Goal: Information Seeking & Learning: Compare options

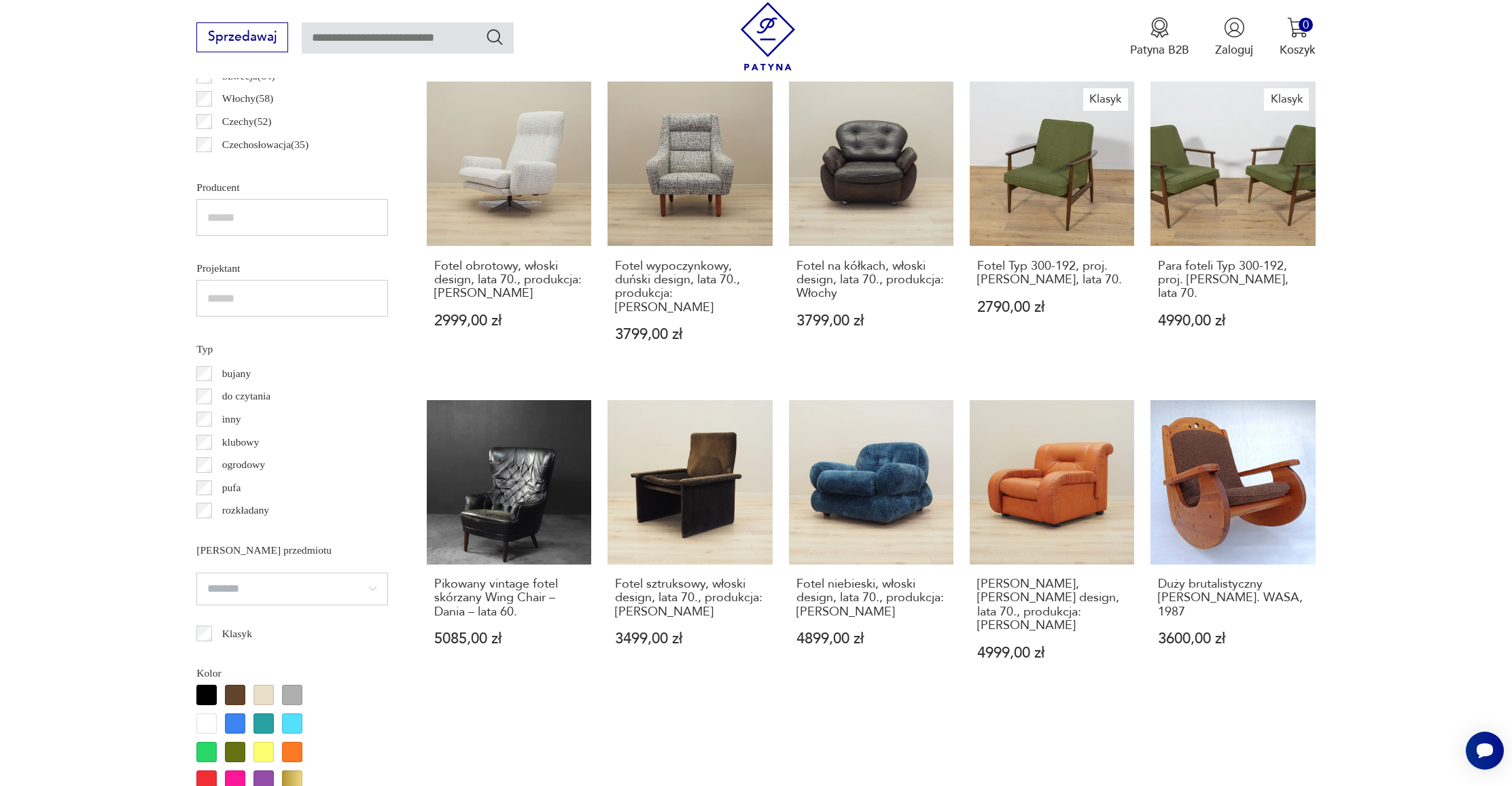
scroll to position [935, 0]
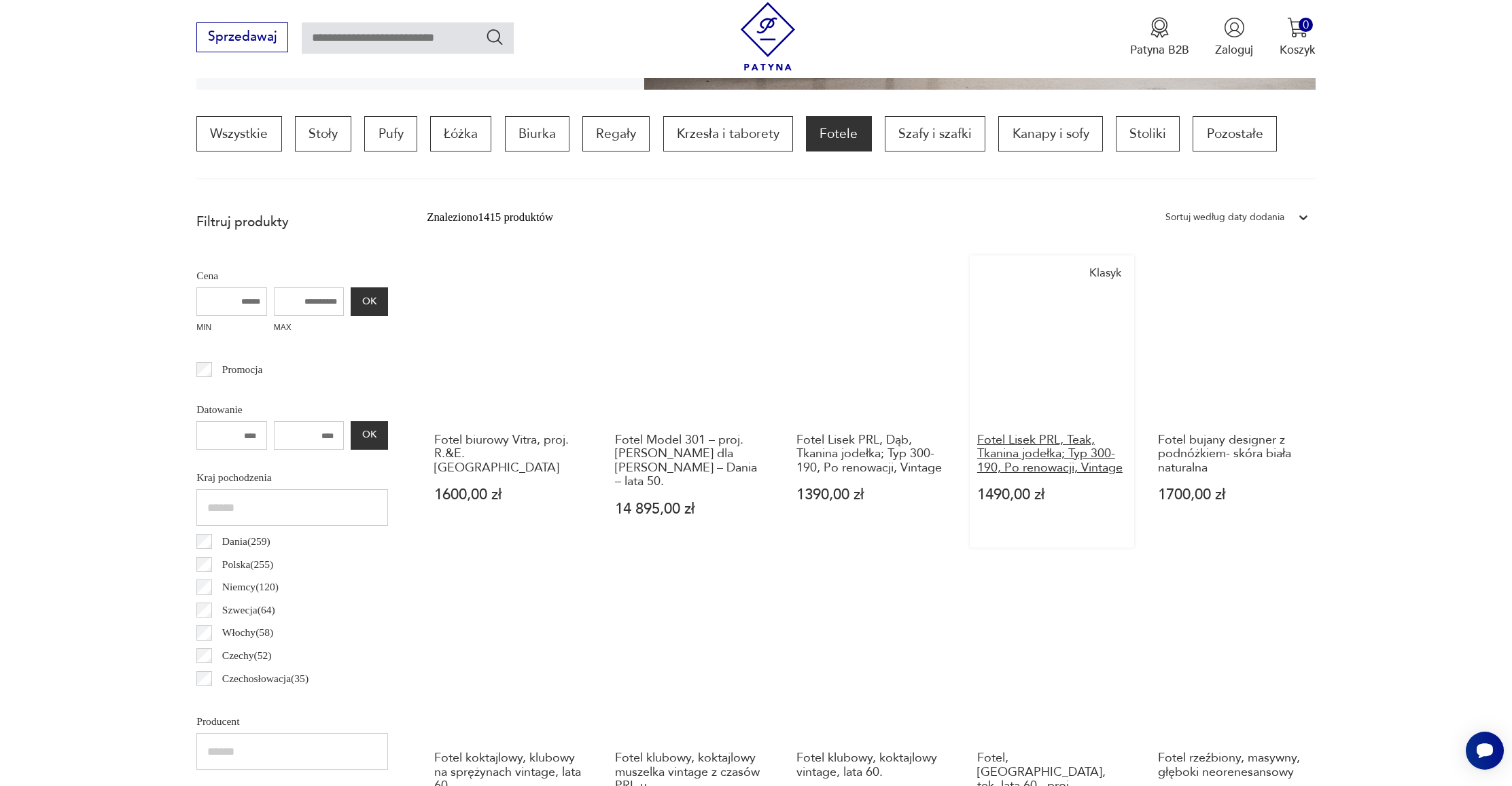
scroll to position [402, 0]
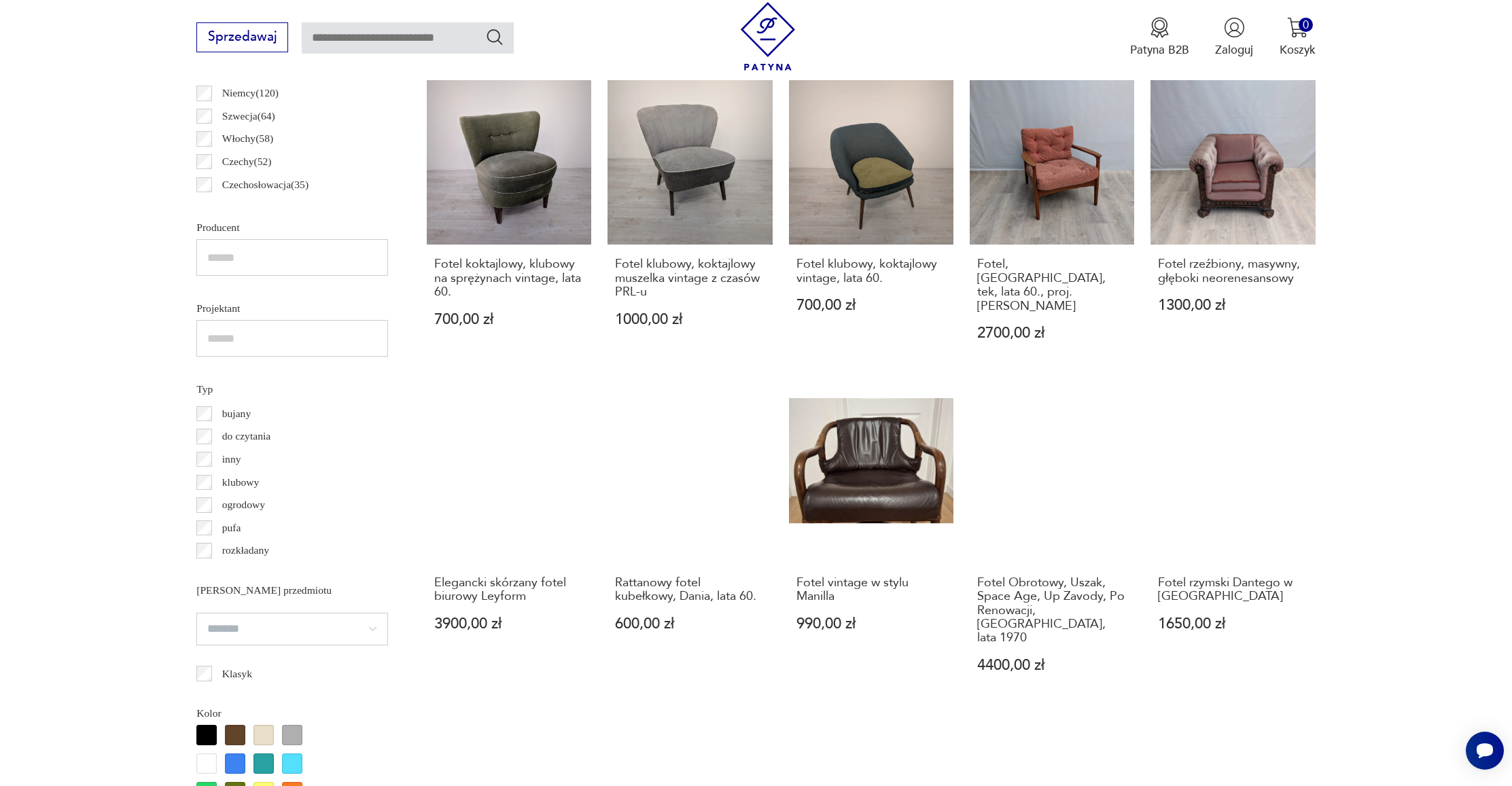
scroll to position [1050, 0]
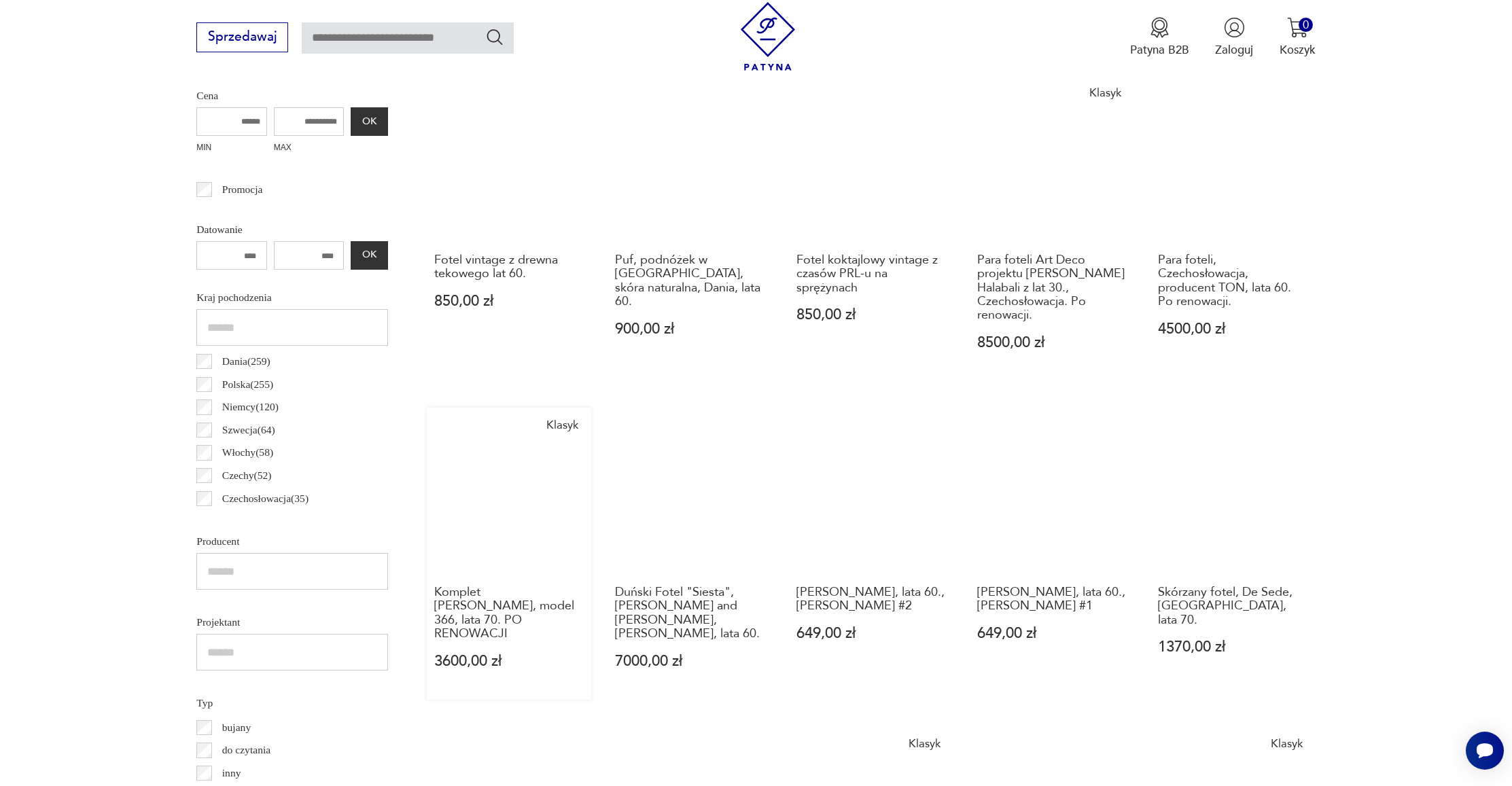
scroll to position [586, 0]
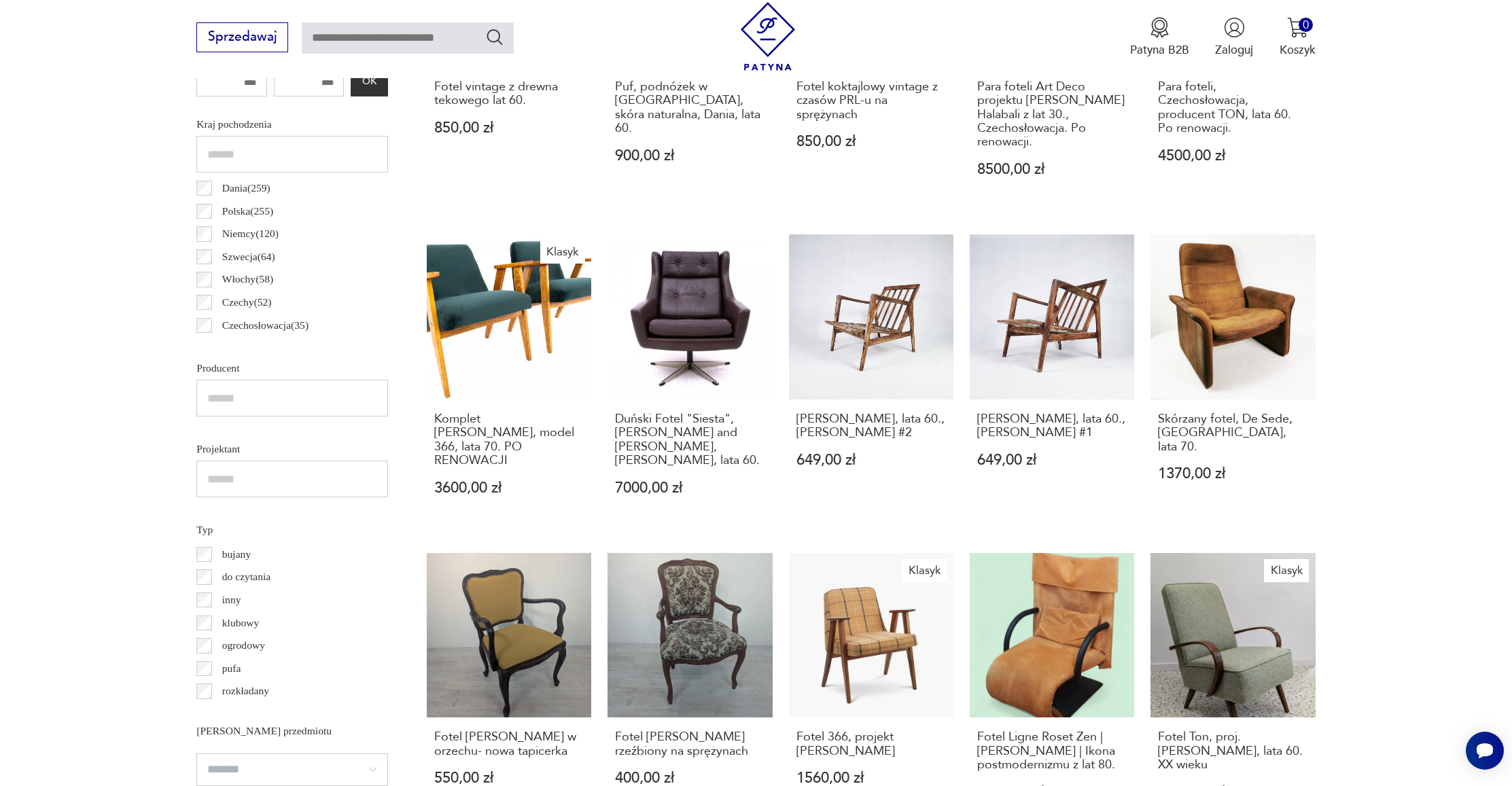
scroll to position [914, 0]
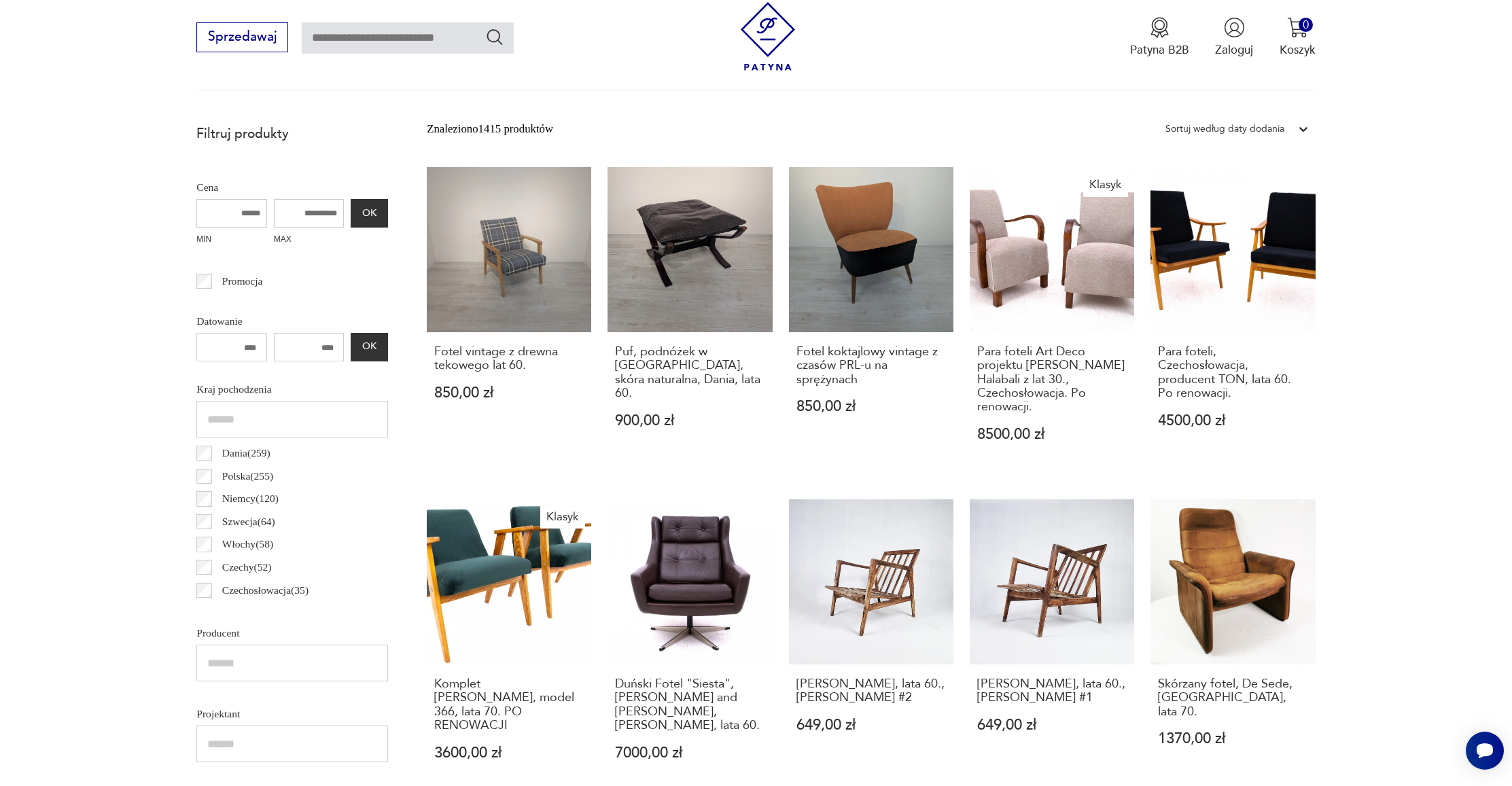
scroll to position [401, 0]
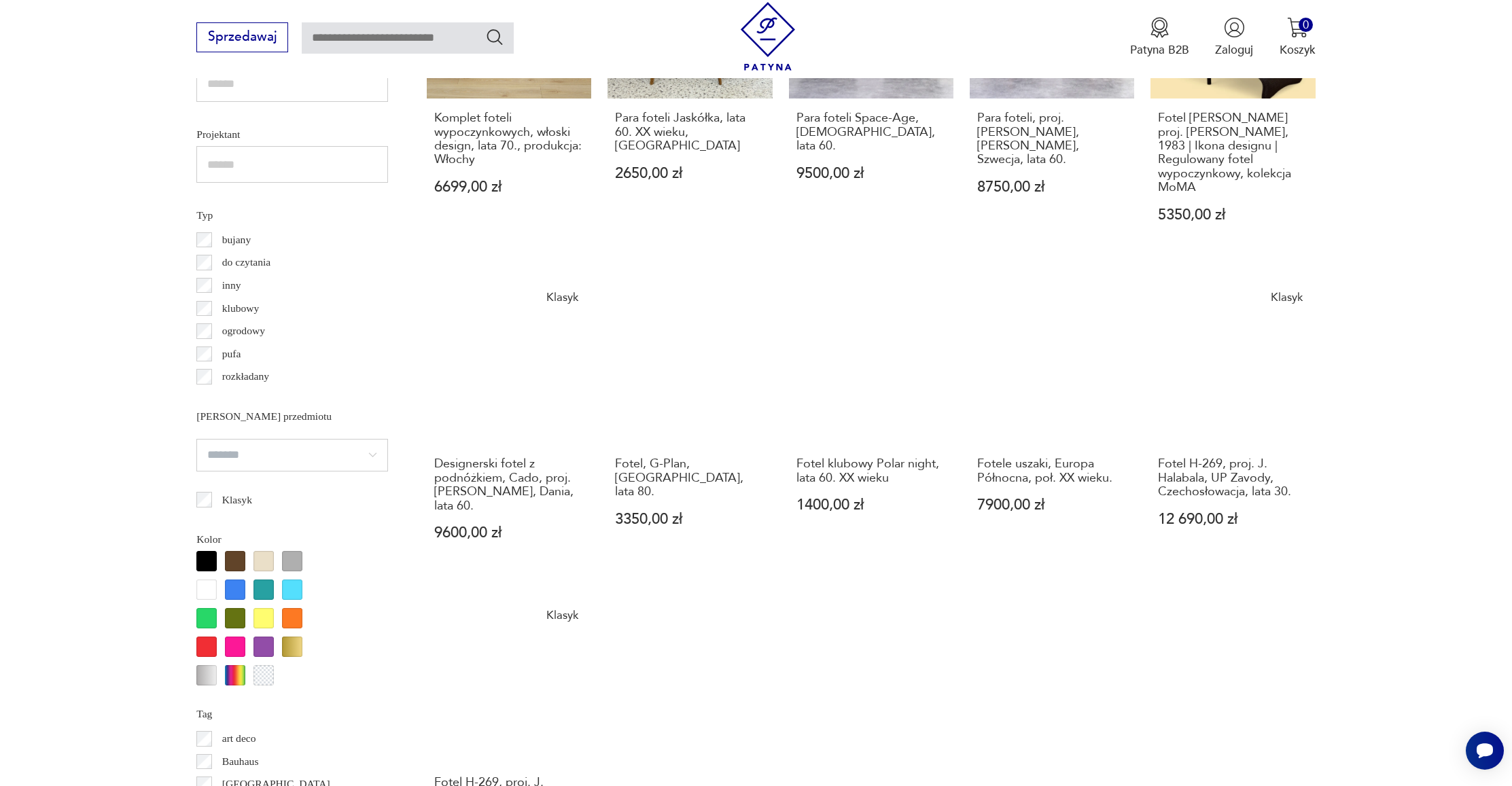
scroll to position [1177, 0]
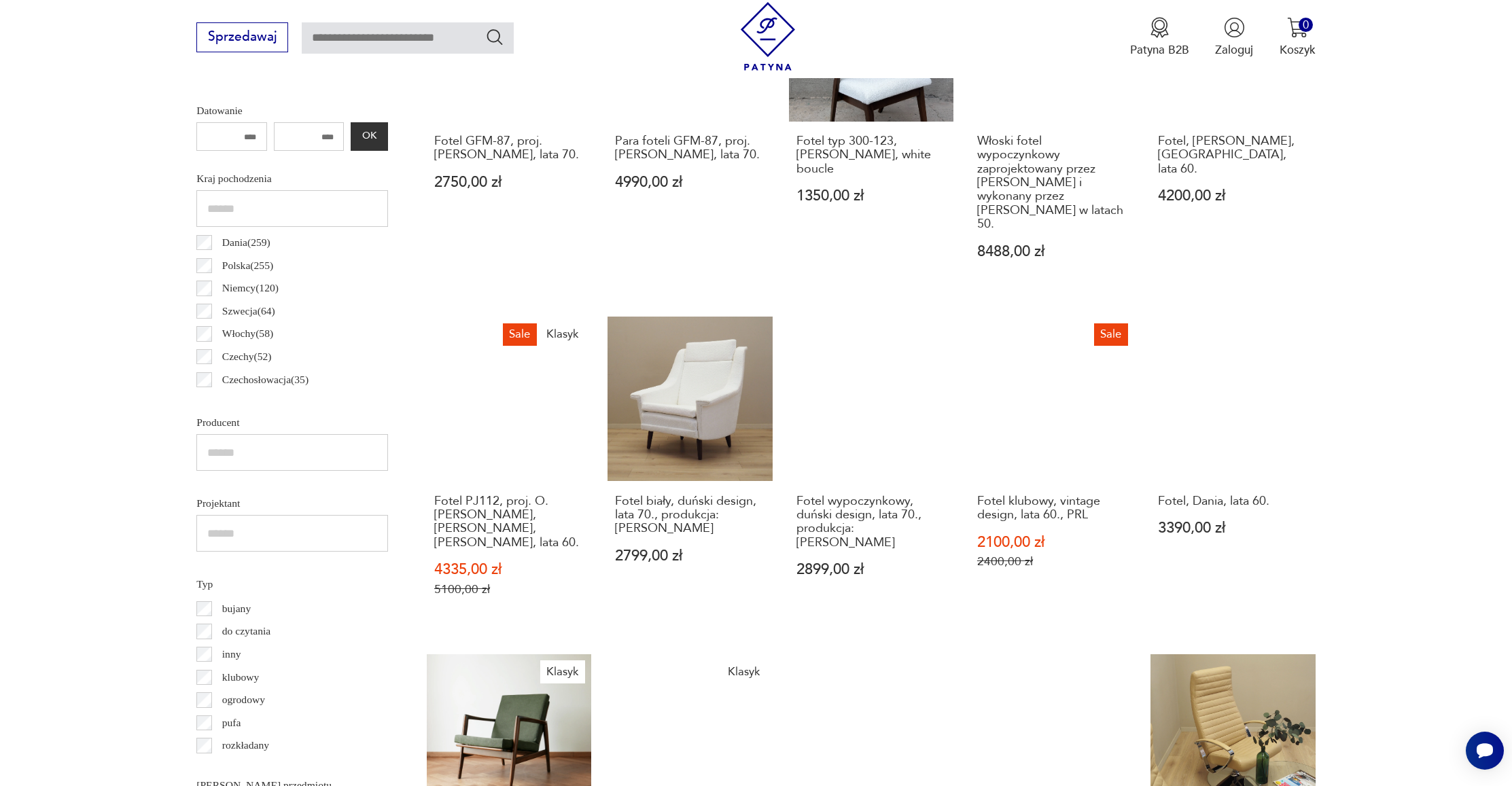
scroll to position [895, 0]
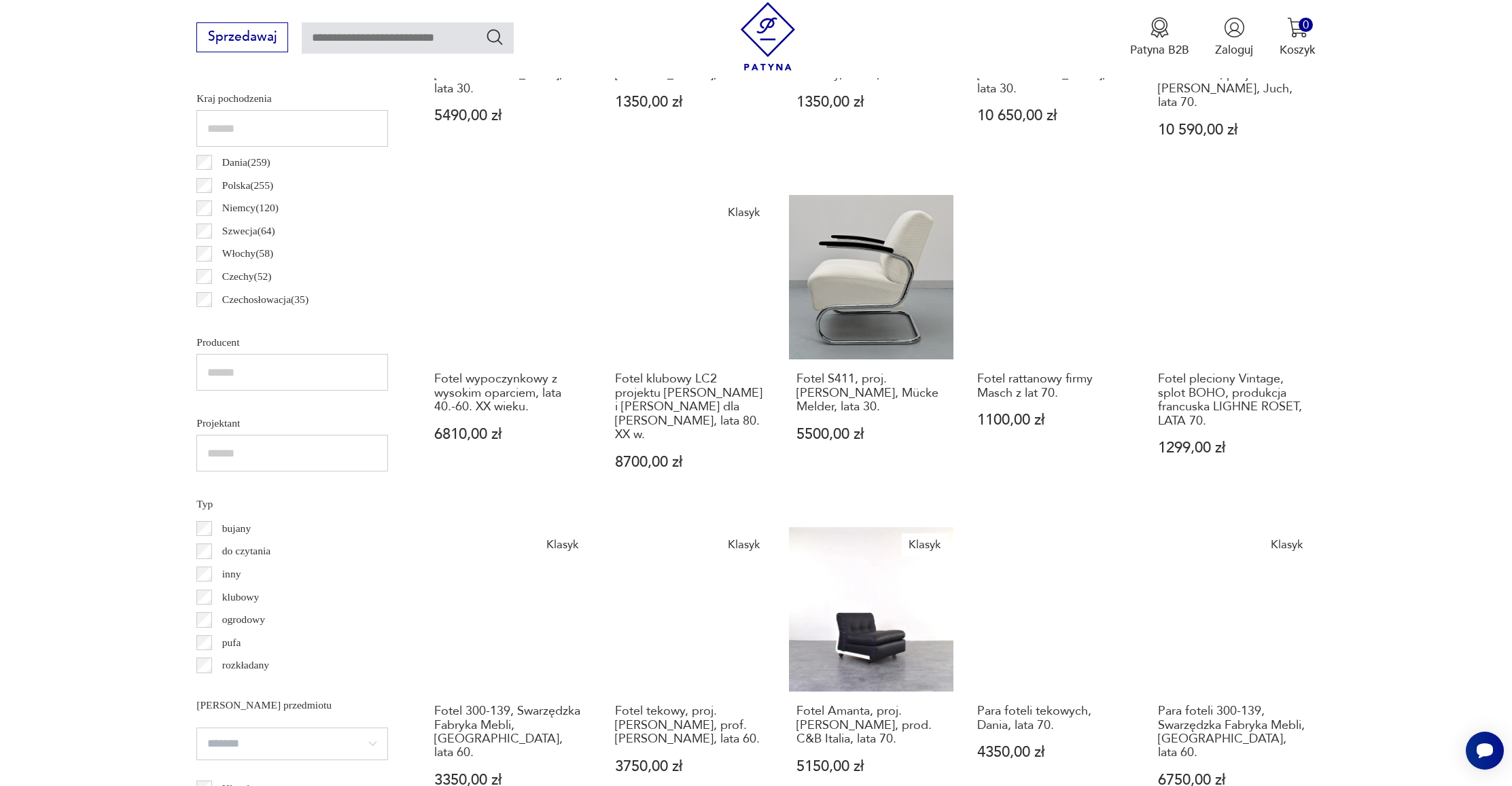
scroll to position [957, 0]
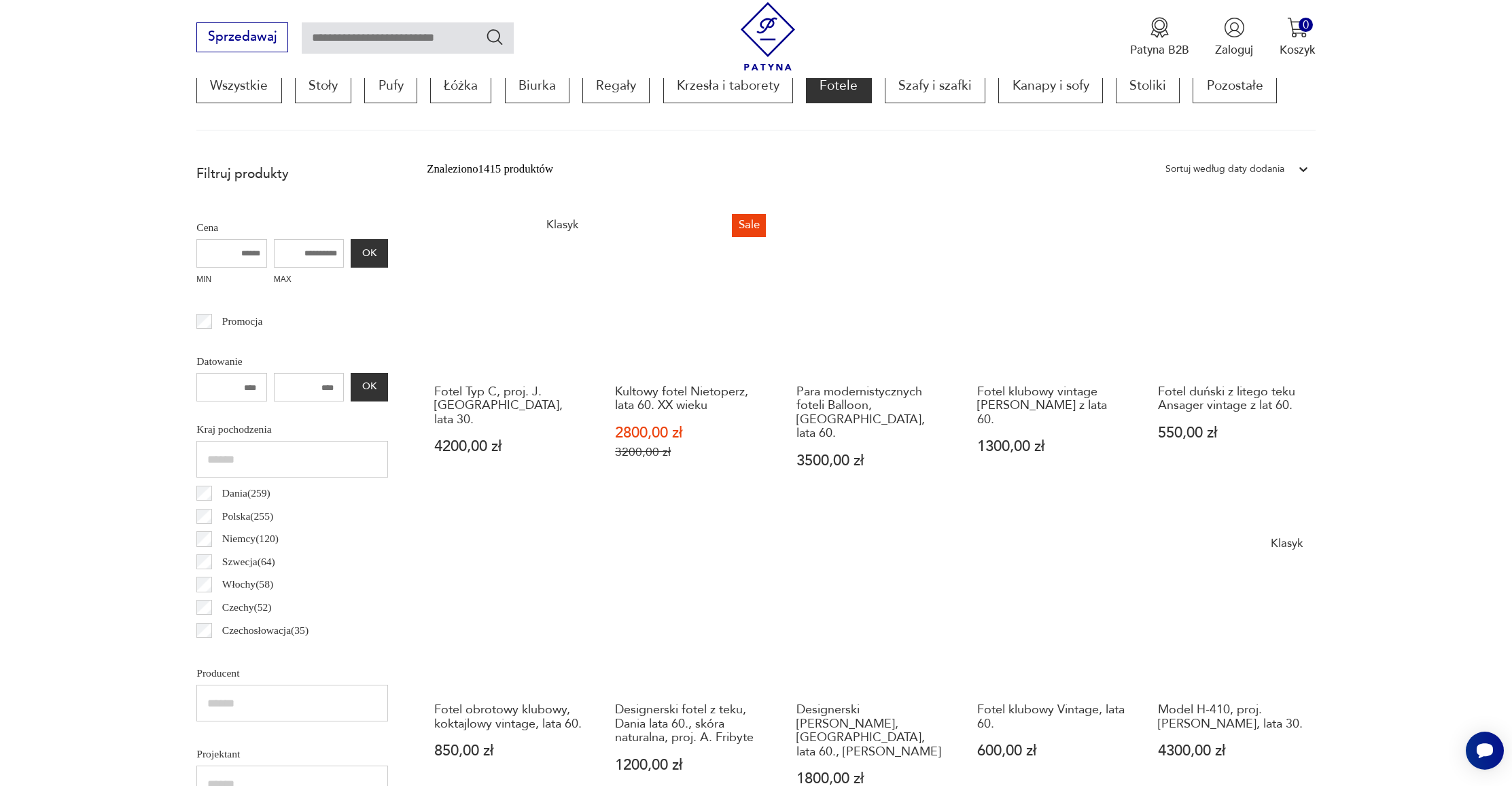
scroll to position [453, 0]
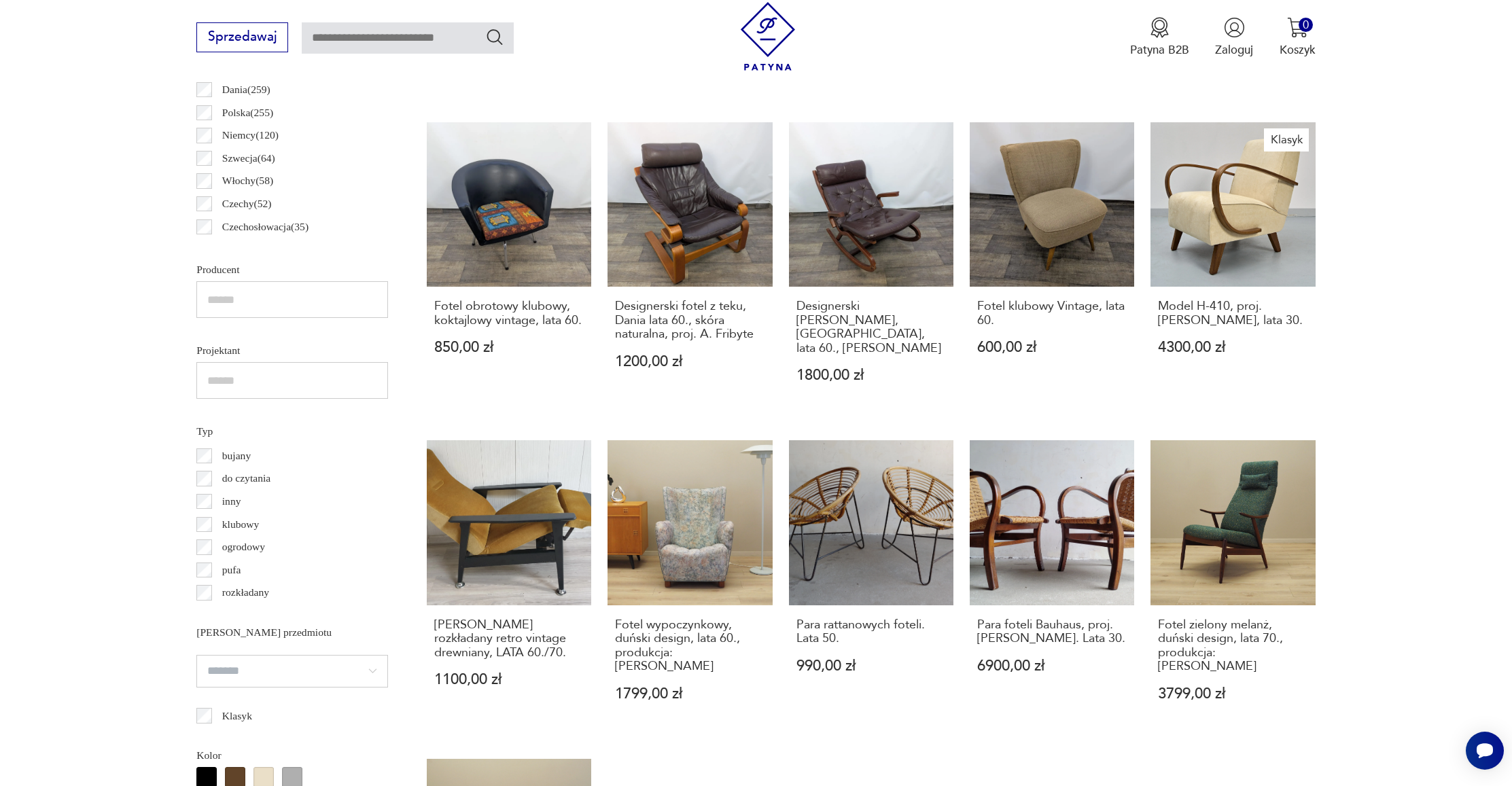
scroll to position [885, 0]
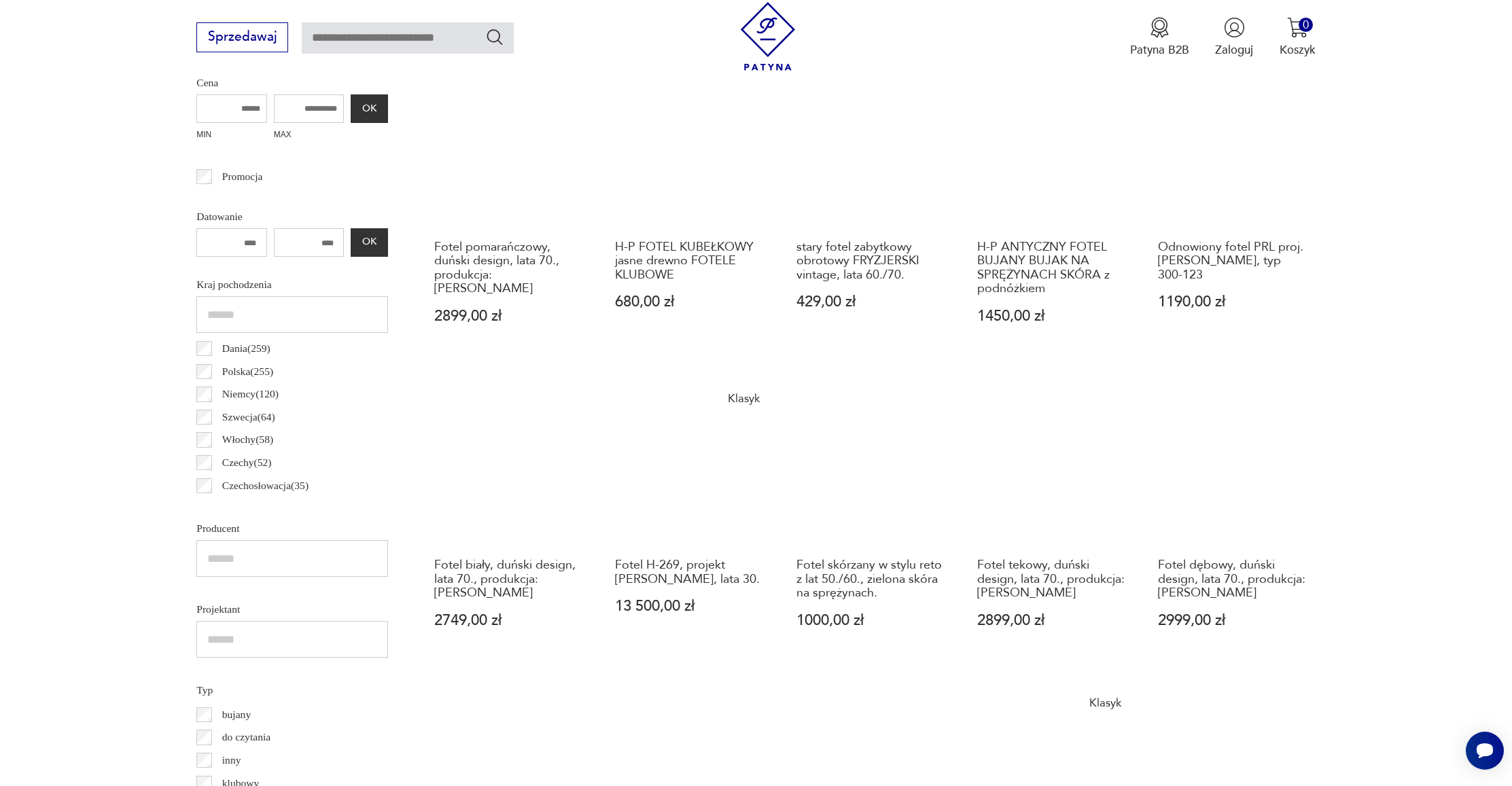
scroll to position [558, 0]
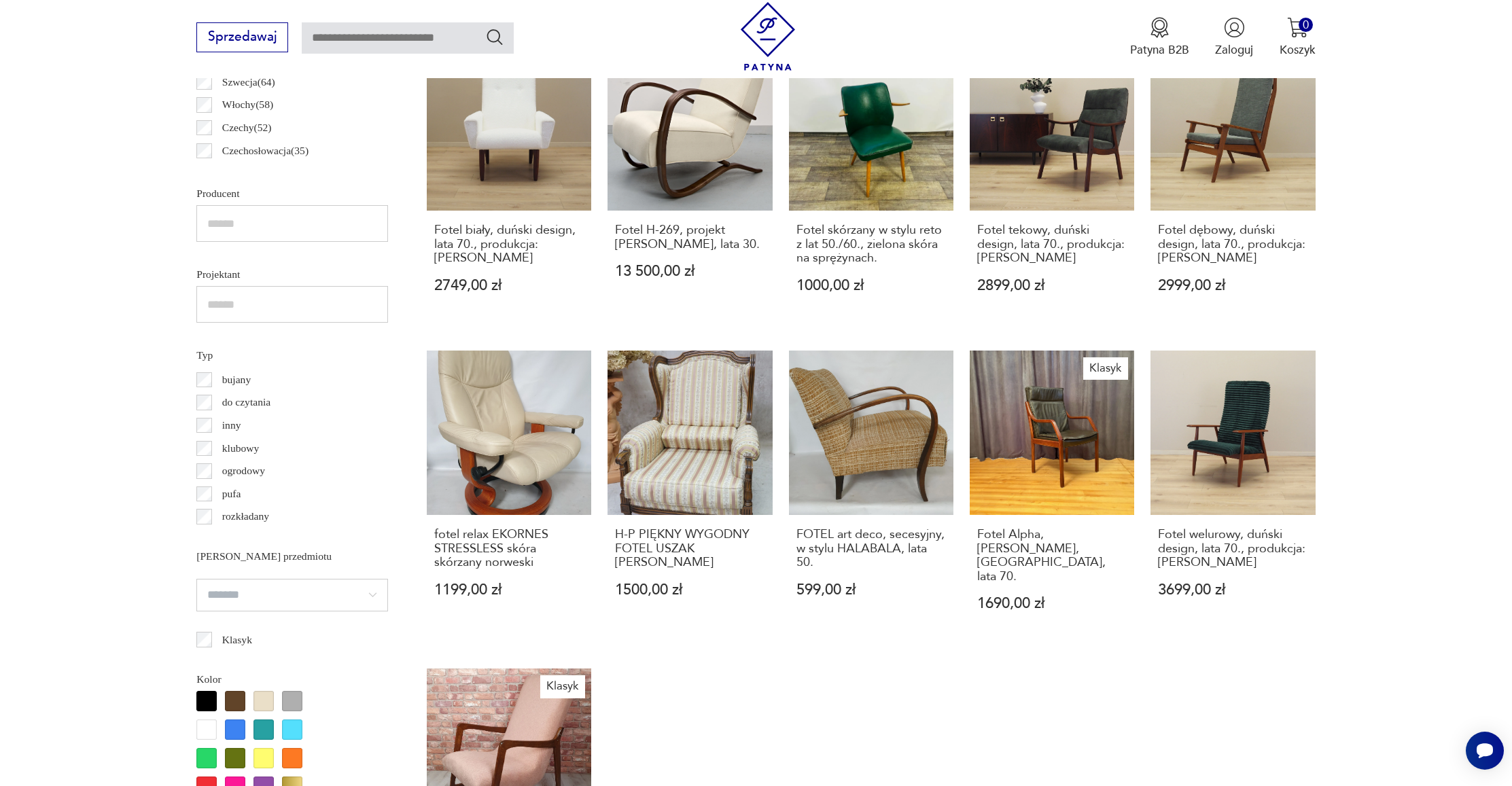
scroll to position [1032, 0]
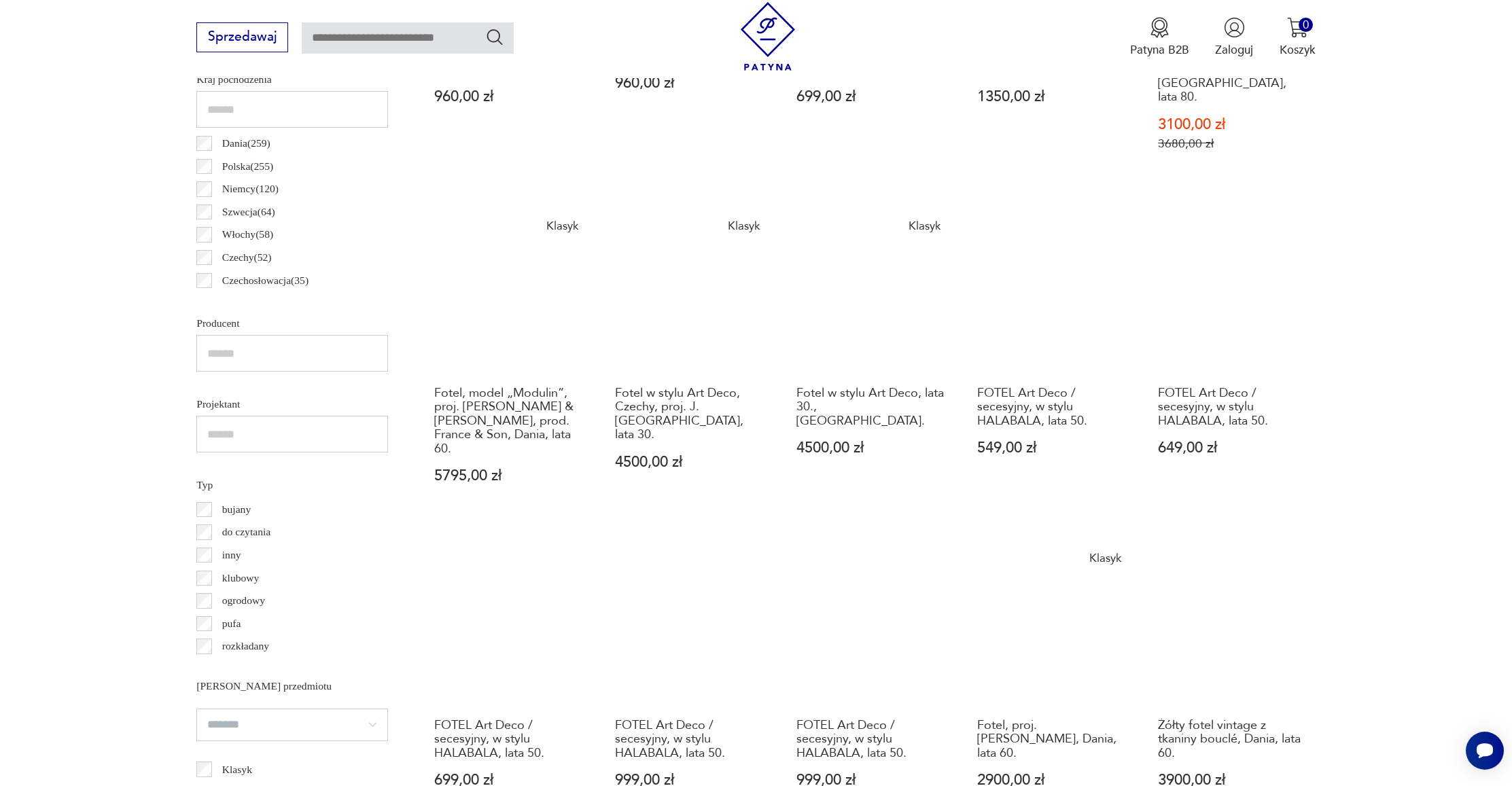
scroll to position [868, 0]
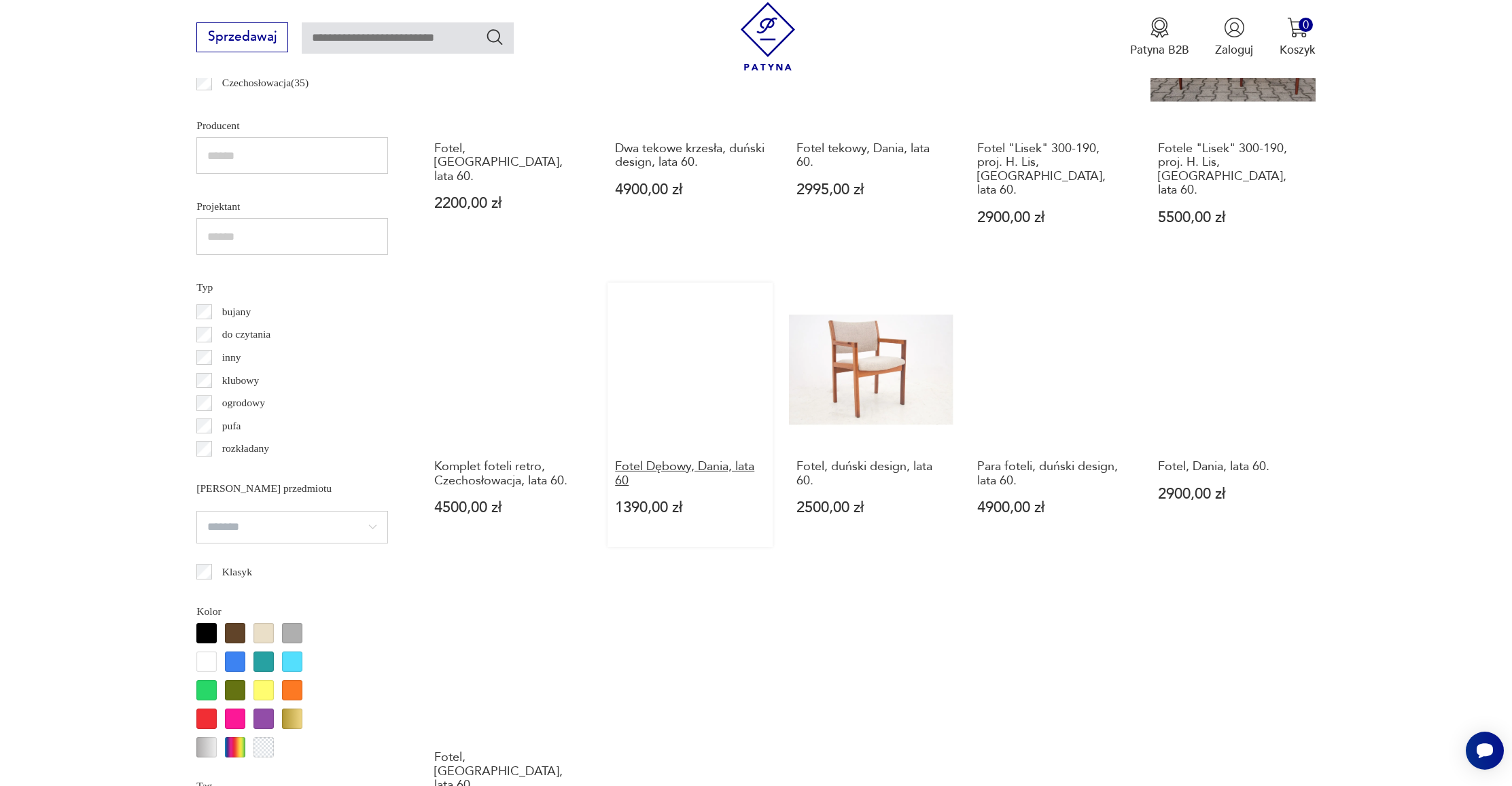
scroll to position [1066, 0]
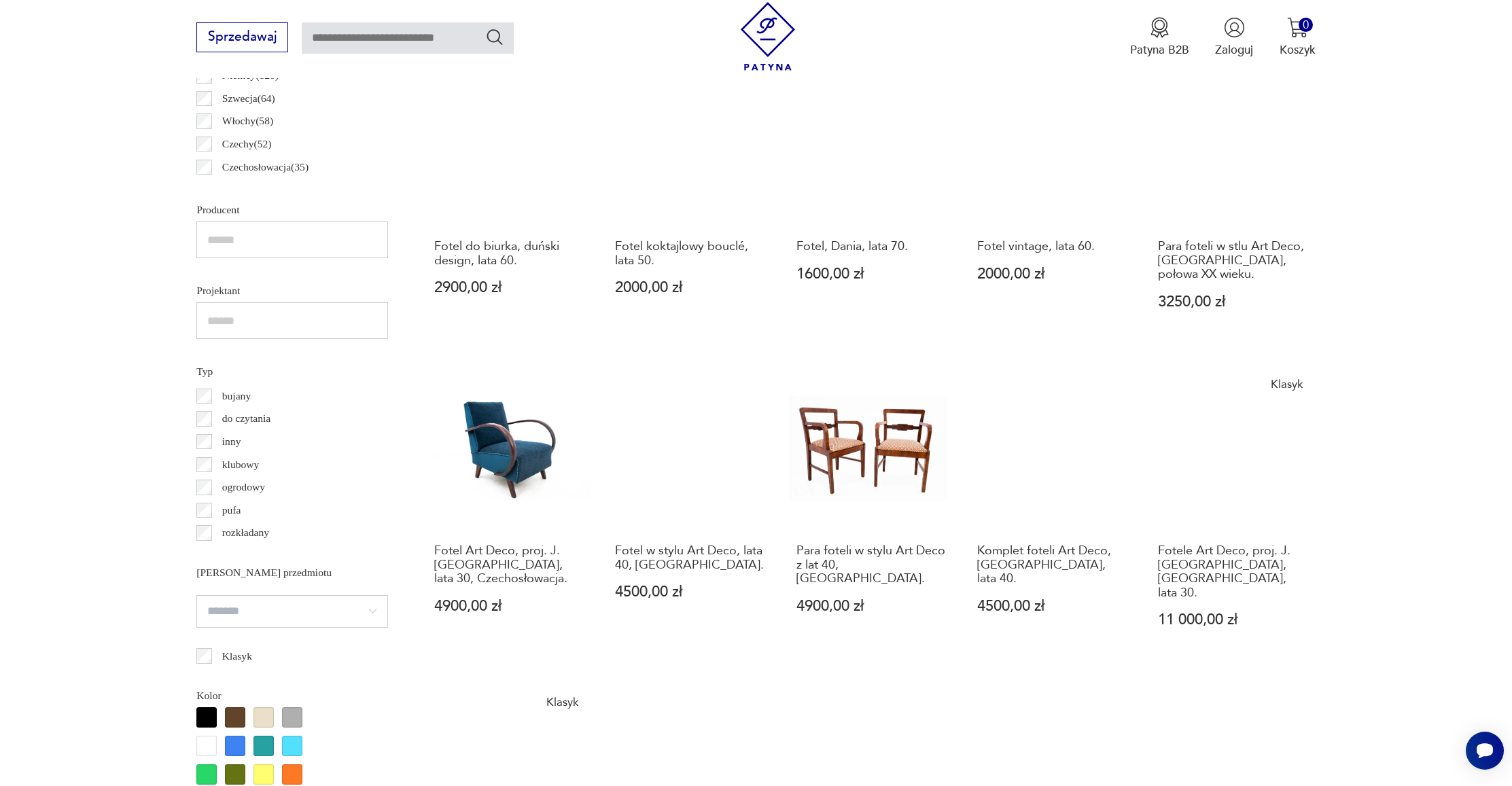
scroll to position [1060, 0]
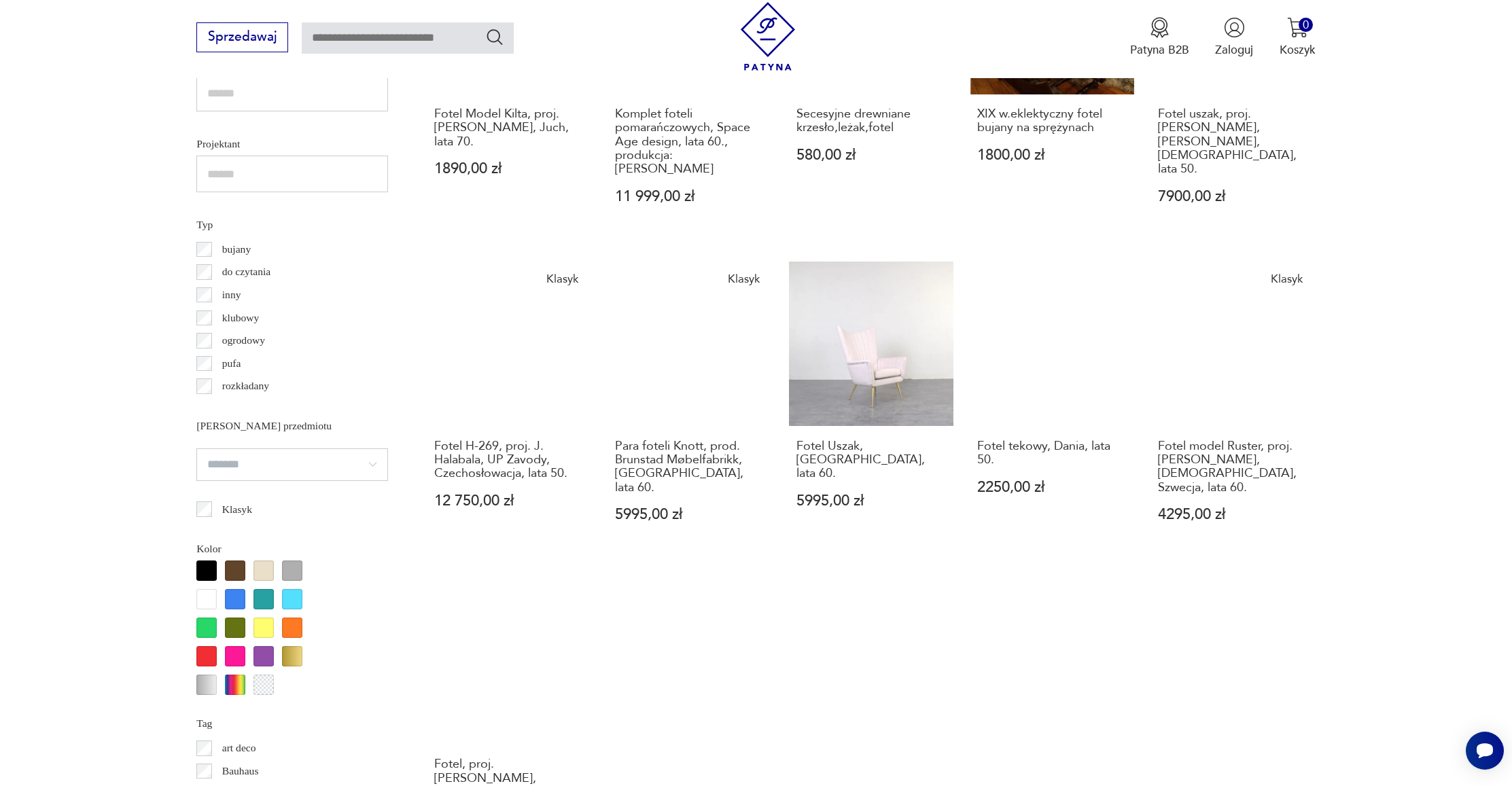
scroll to position [1074, 0]
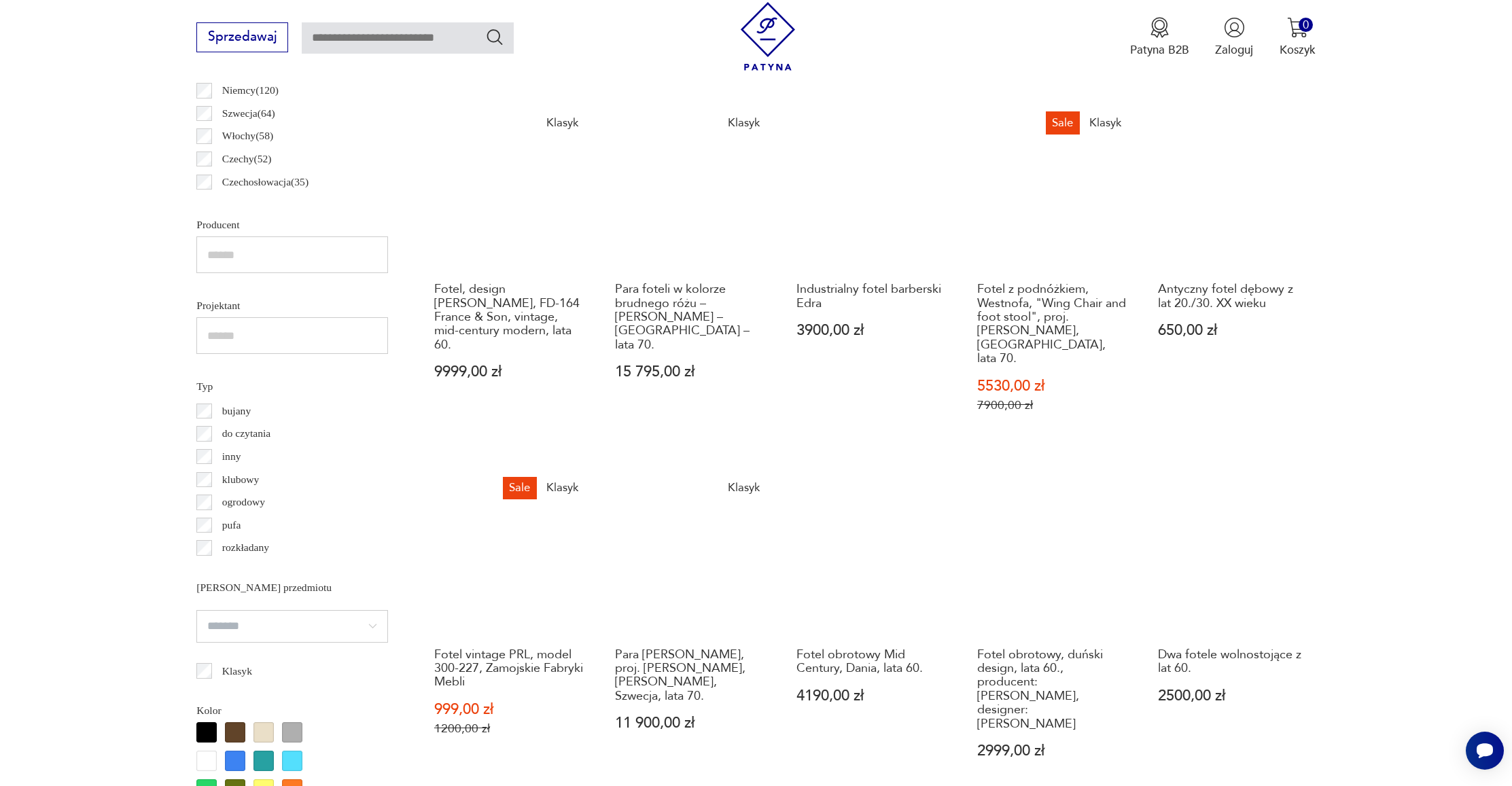
scroll to position [963, 0]
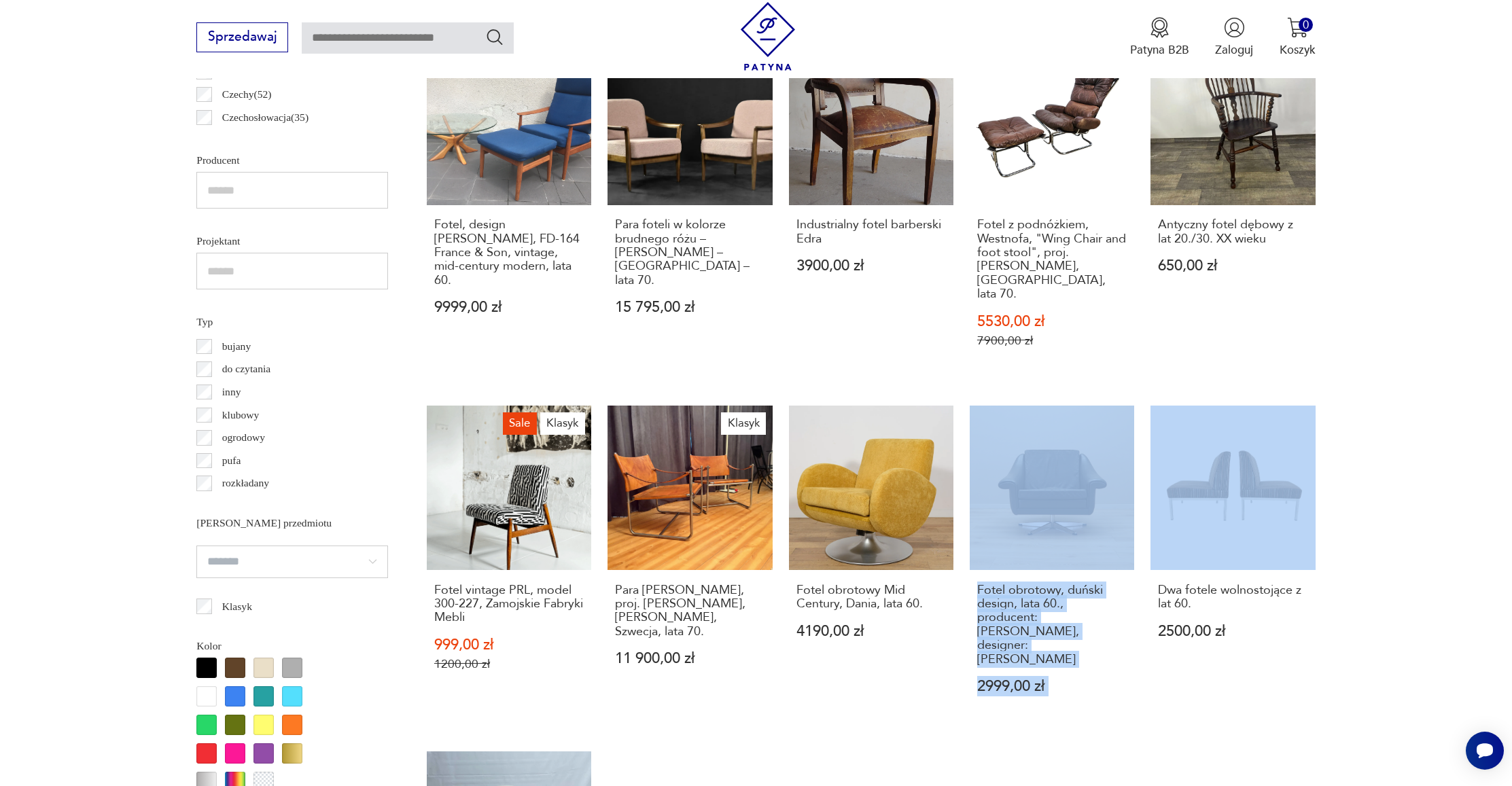
click at [1068, 537] on div "Fotel bujany, Szwecja, lata 60. 2250,00 zł Klasyk Fotel Blinken, proj. Sigurd R…" at bounding box center [871, 354] width 889 height 1321
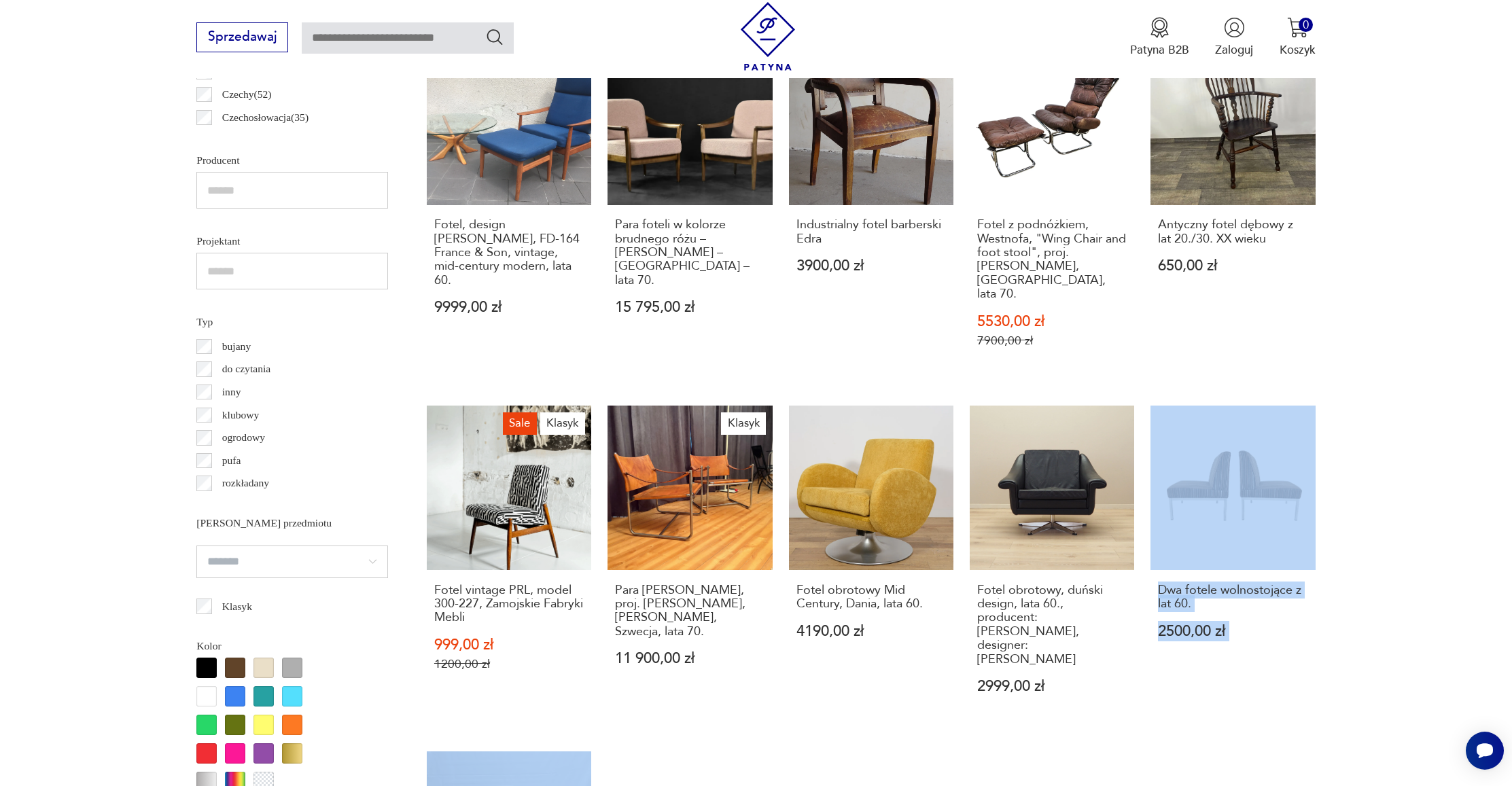
click at [1213, 520] on div "Fotel bujany, Szwecja, lata 60. 2250,00 zł Klasyk Fotel Blinken, proj. Sigurd R…" at bounding box center [871, 354] width 889 height 1321
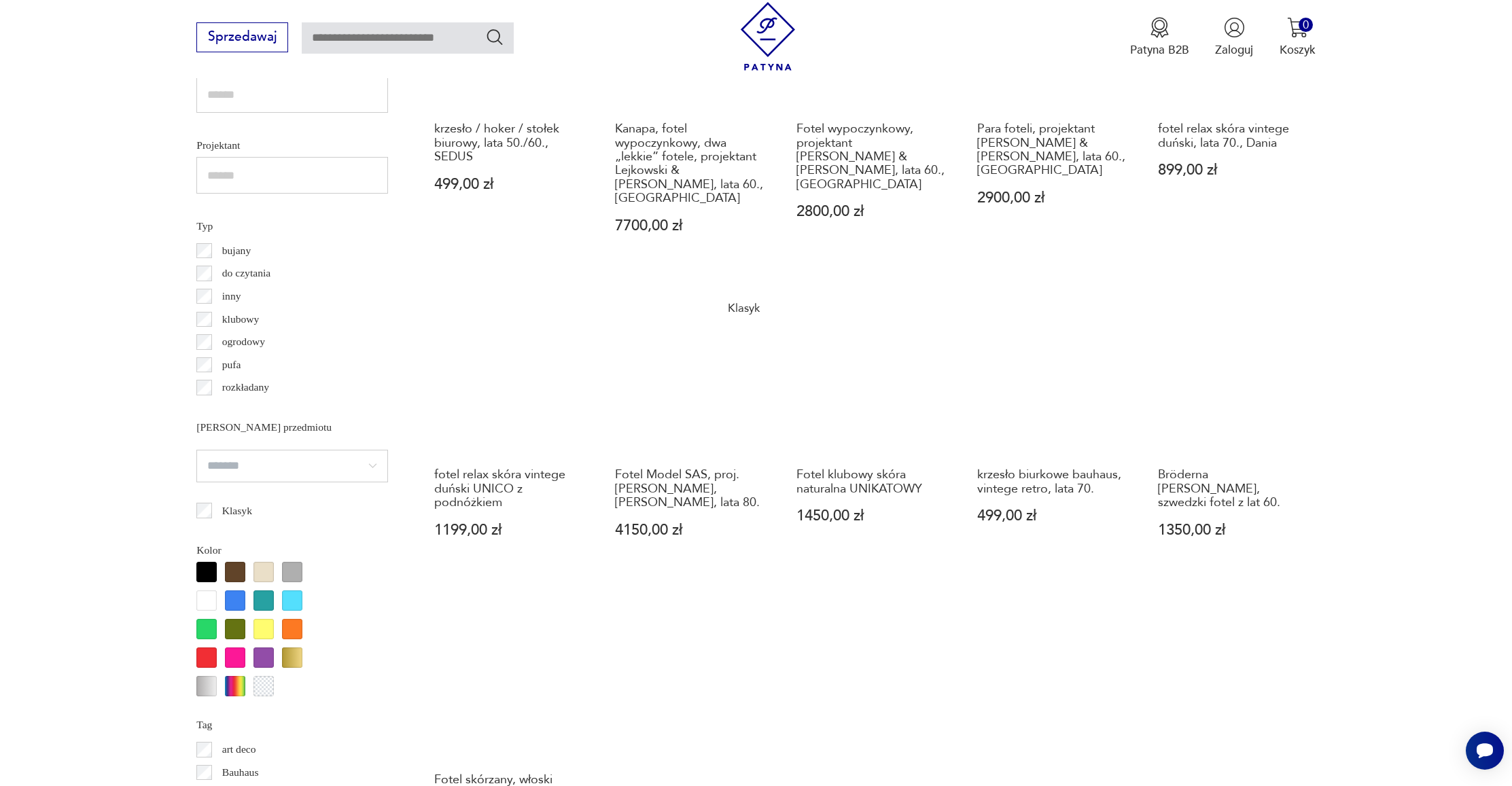
scroll to position [1269, 0]
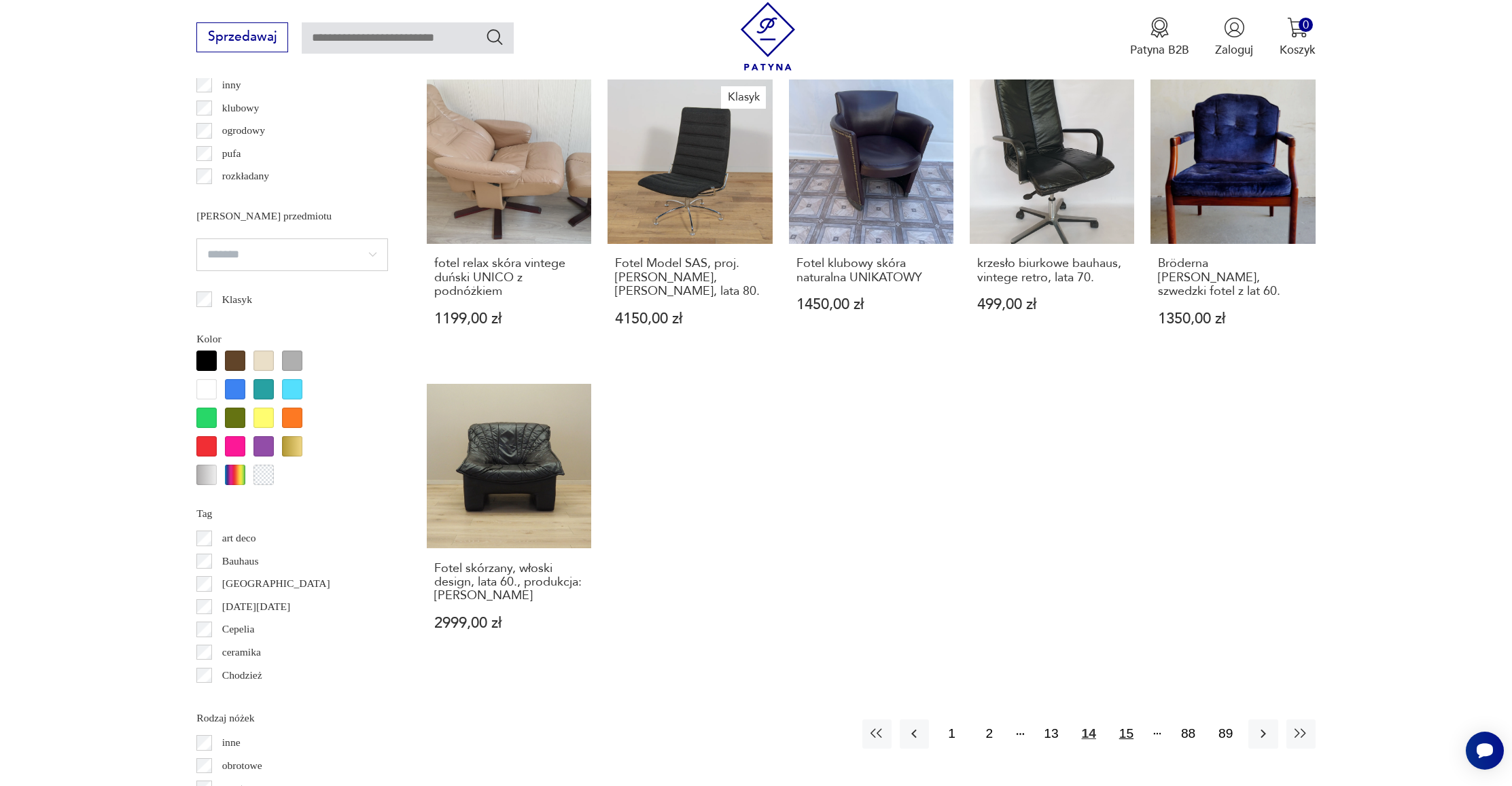
click at [1128, 720] on button "15" at bounding box center [1126, 734] width 29 height 29
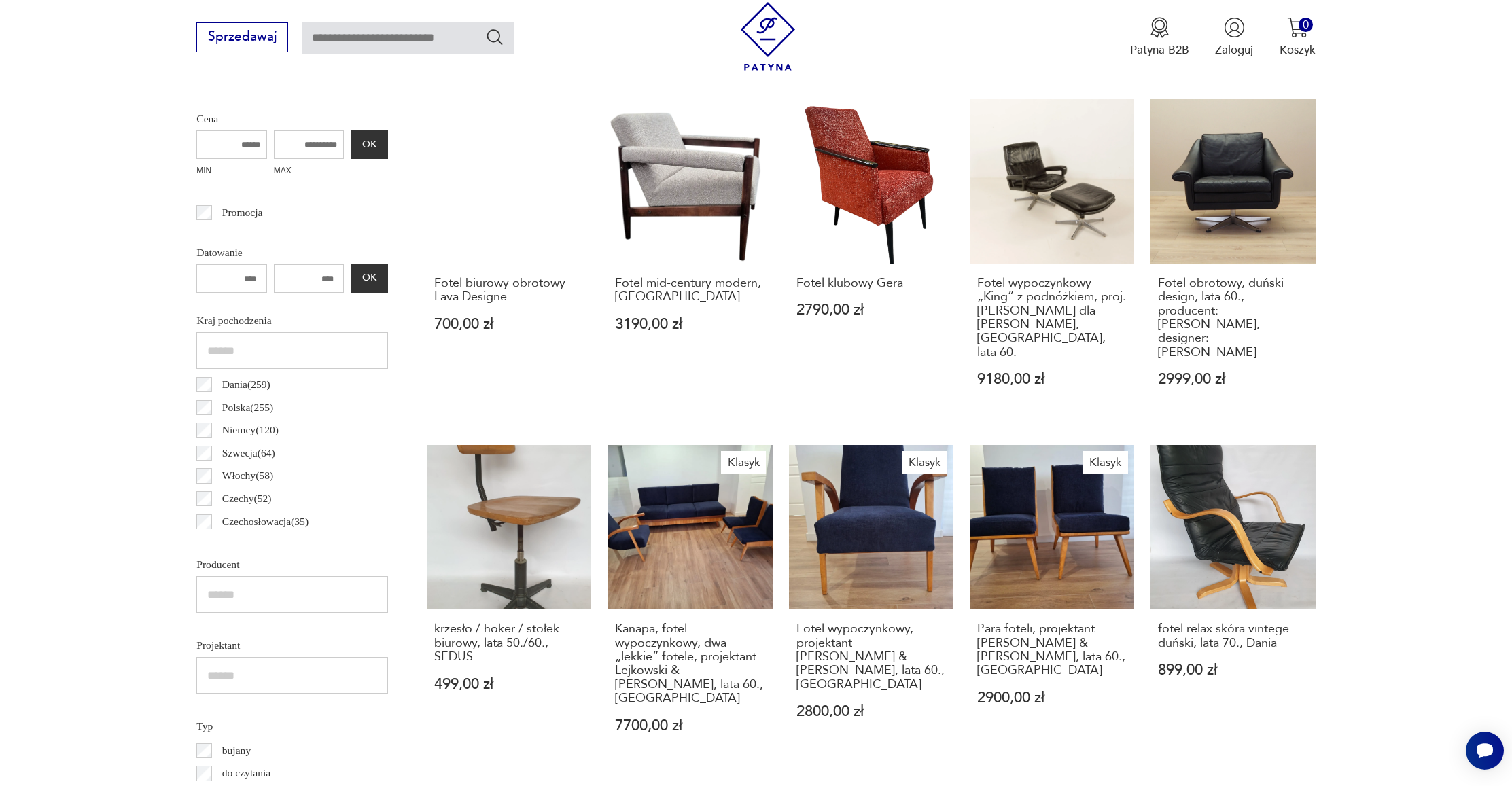
scroll to position [401, 0]
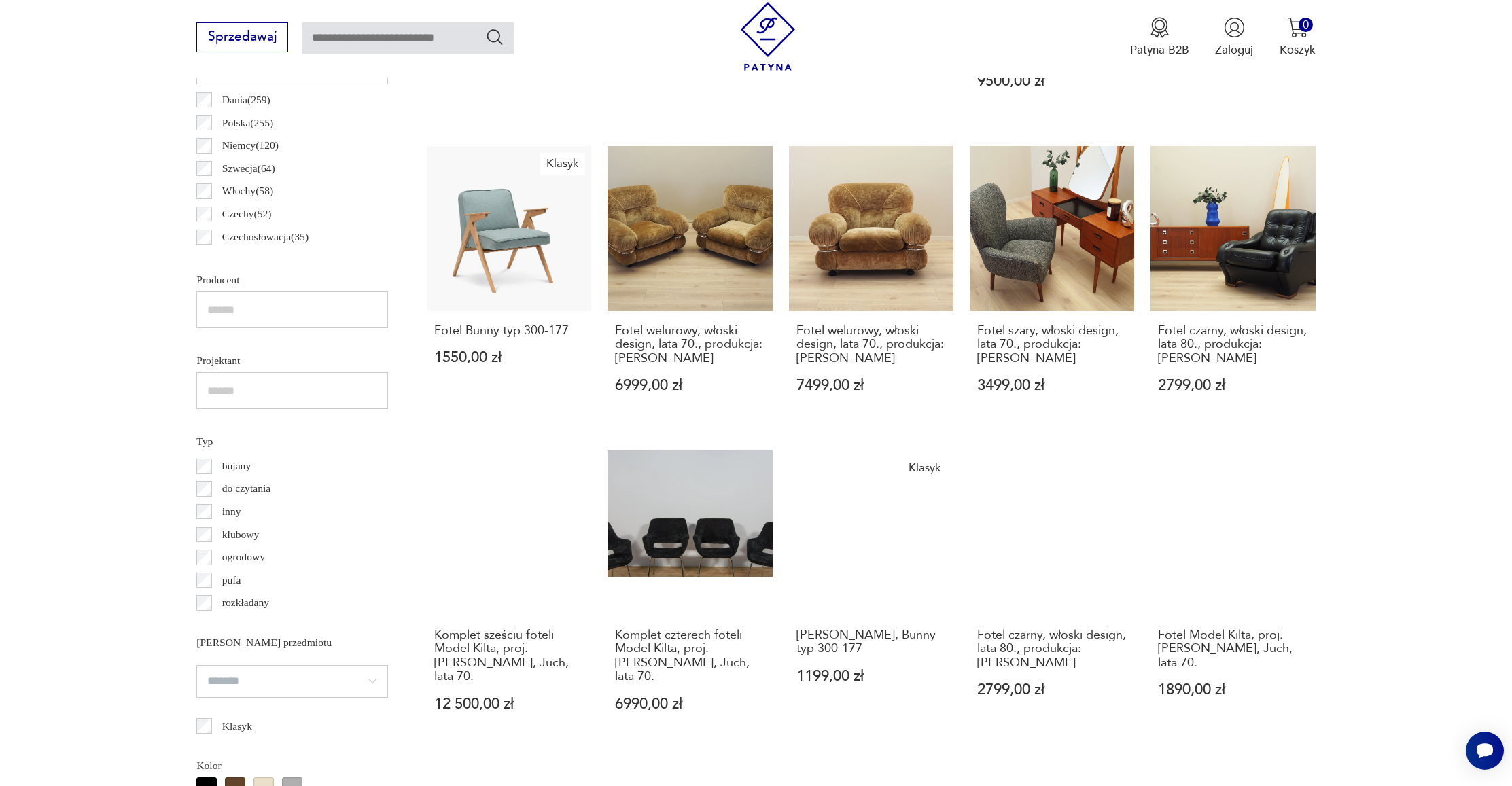
scroll to position [843, 0]
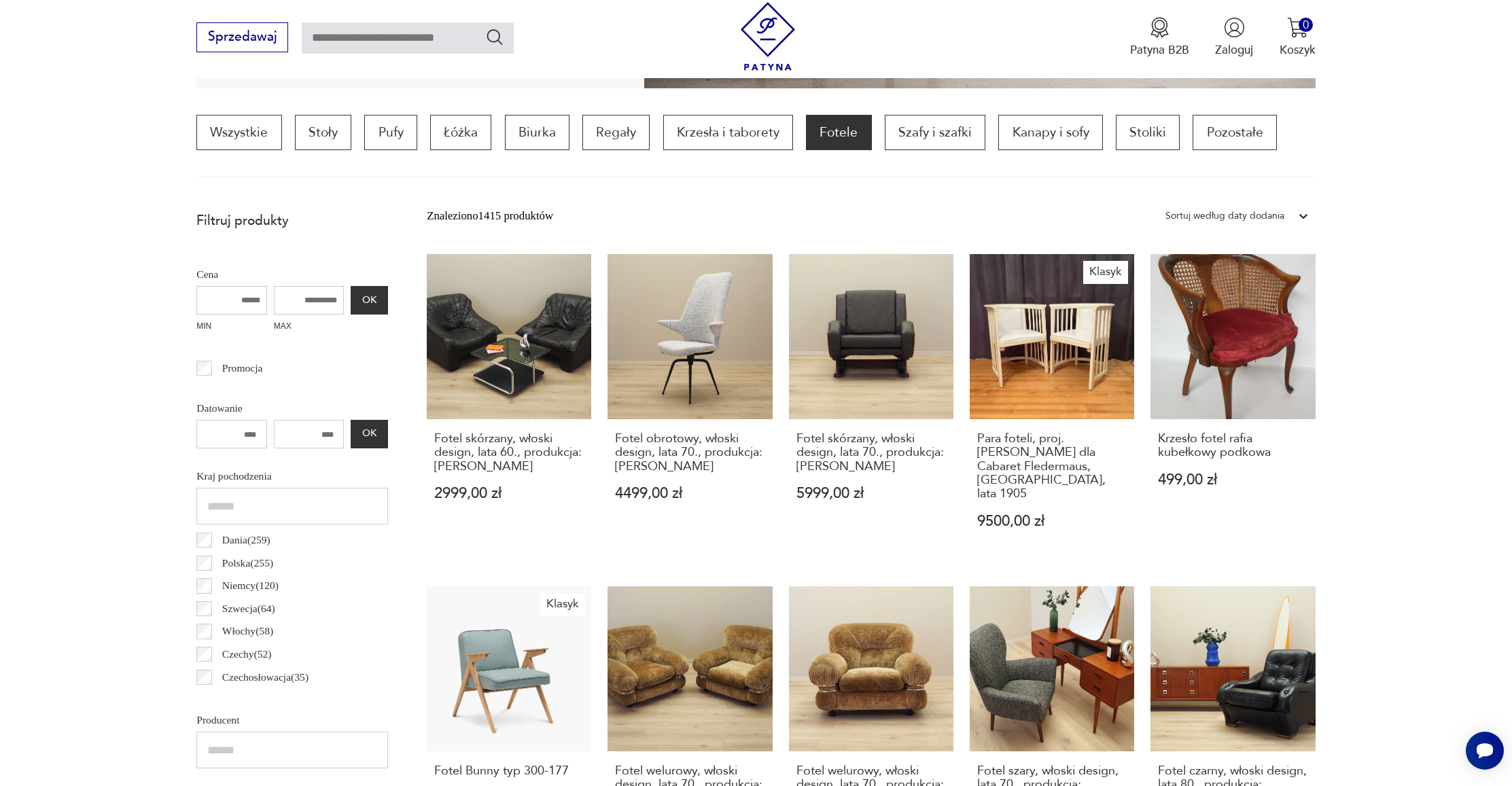
scroll to position [401, 0]
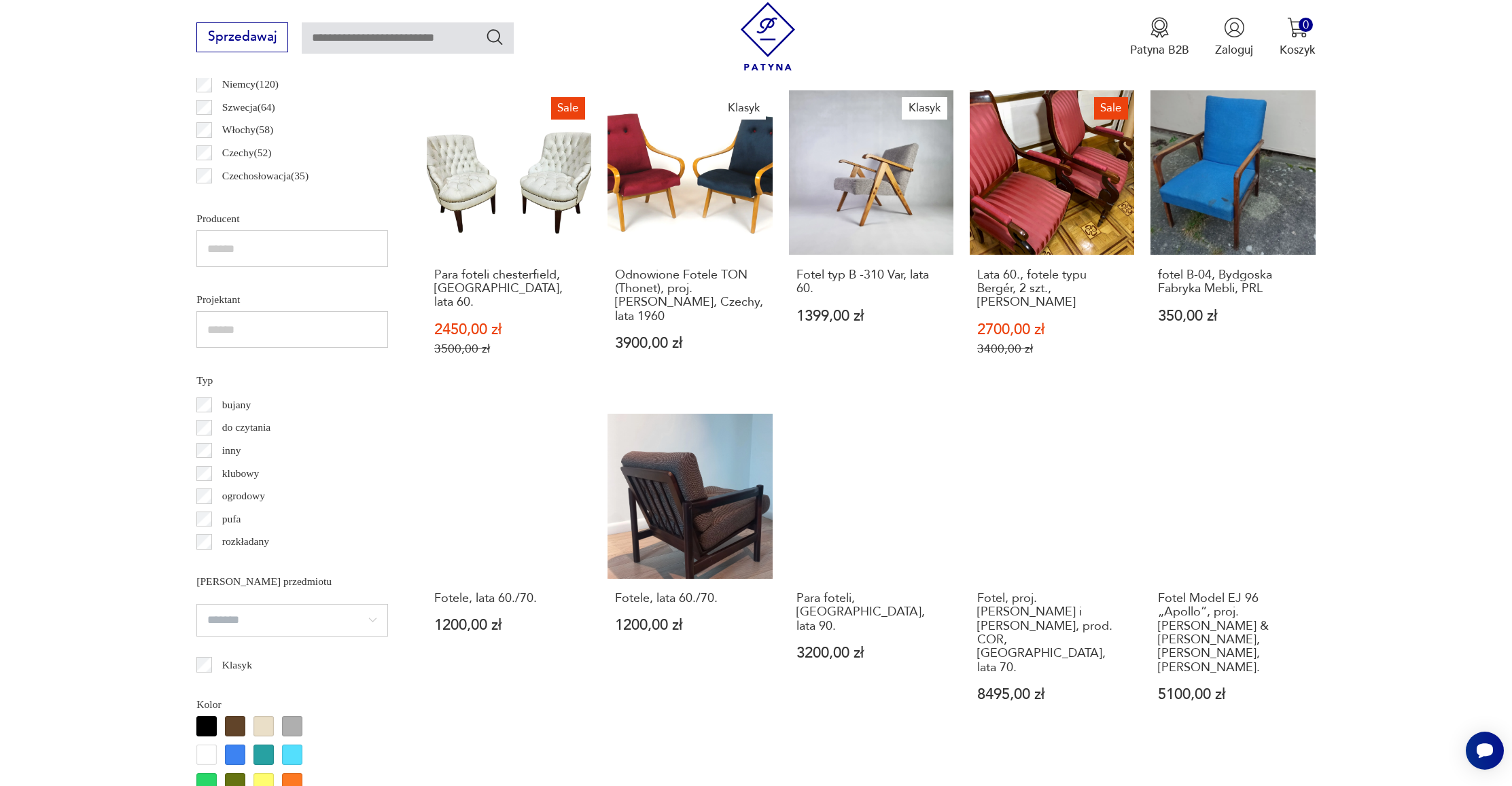
scroll to position [972, 0]
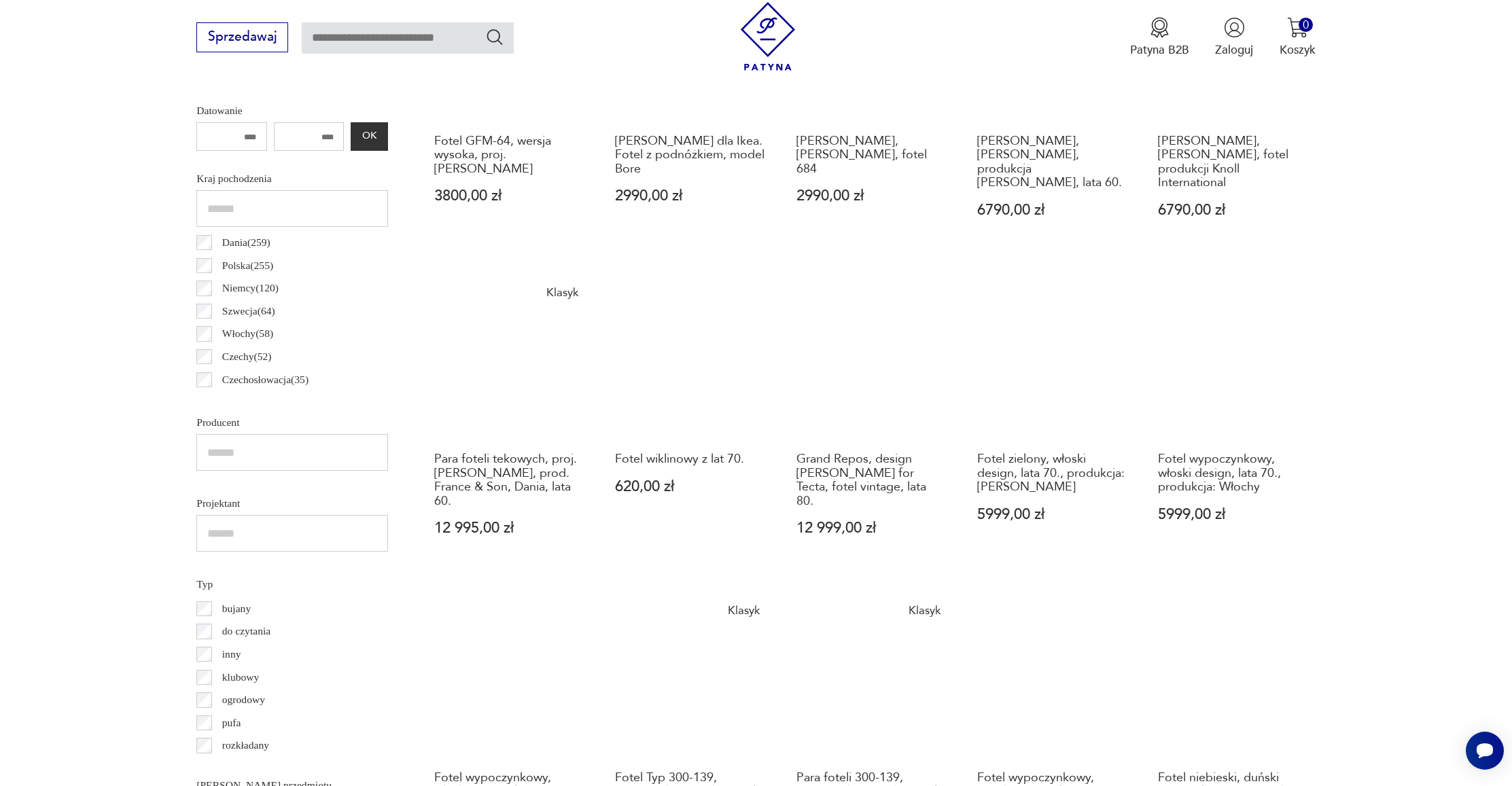
scroll to position [835, 0]
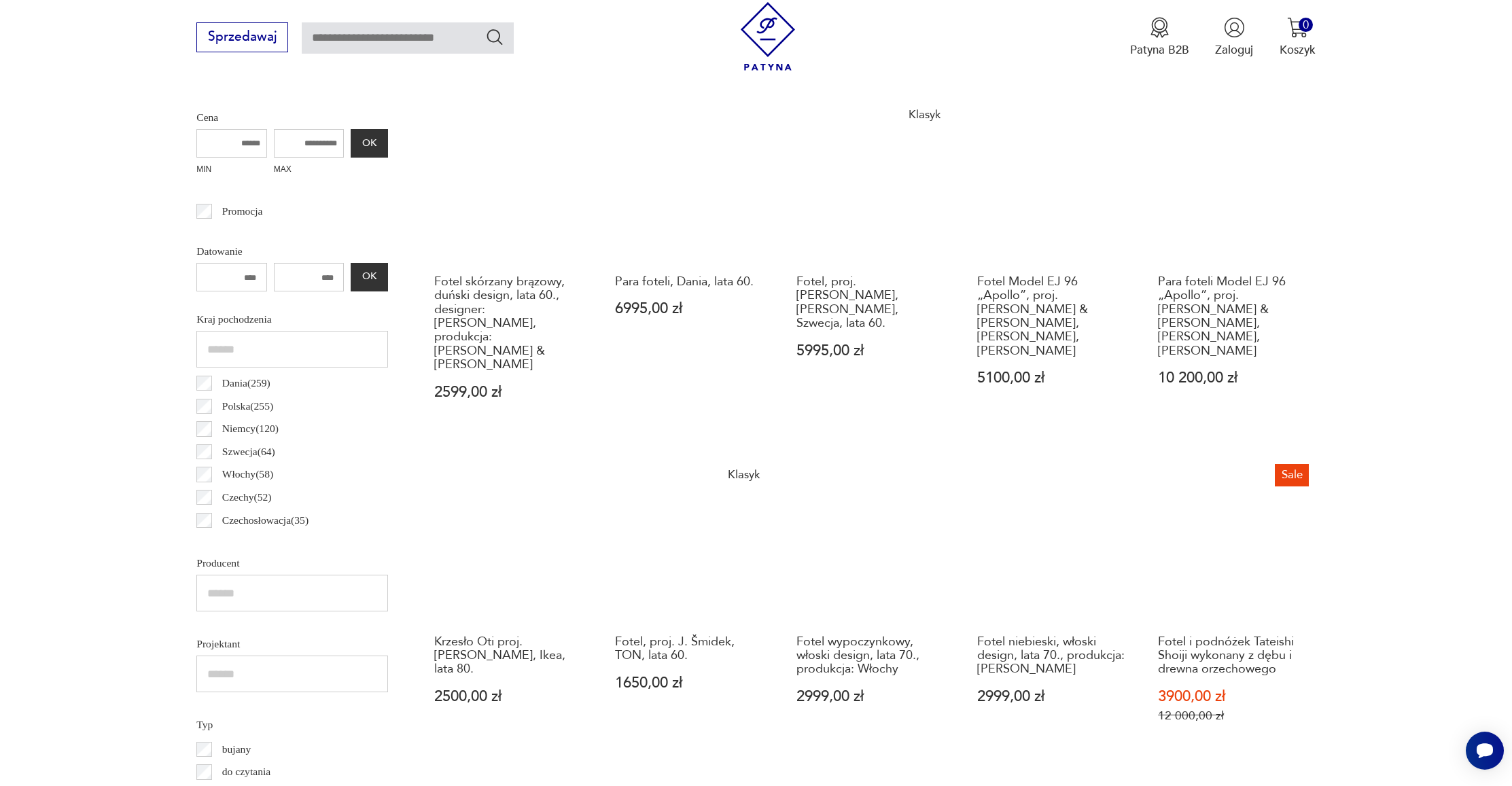
scroll to position [893, 0]
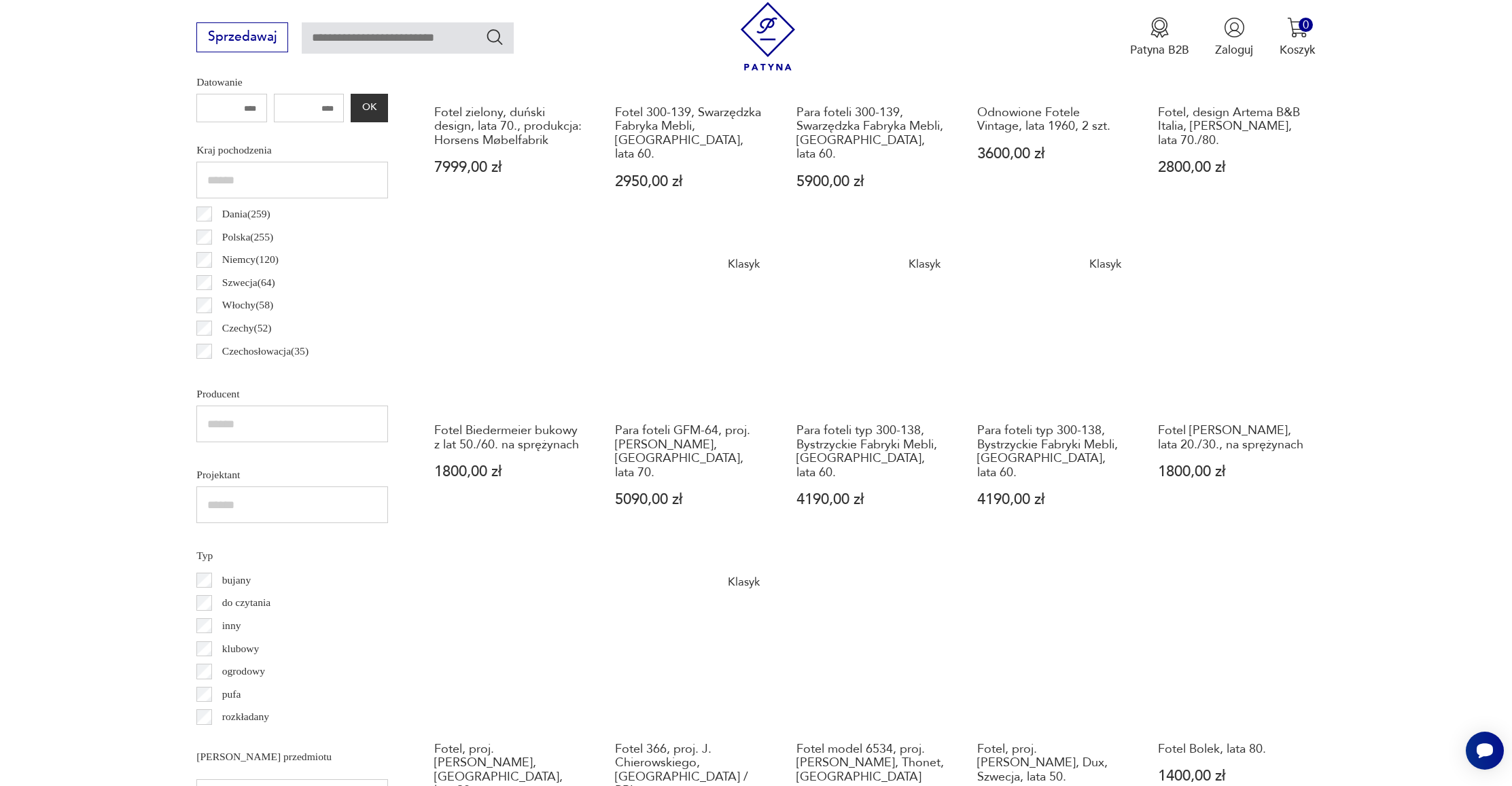
scroll to position [829, 0]
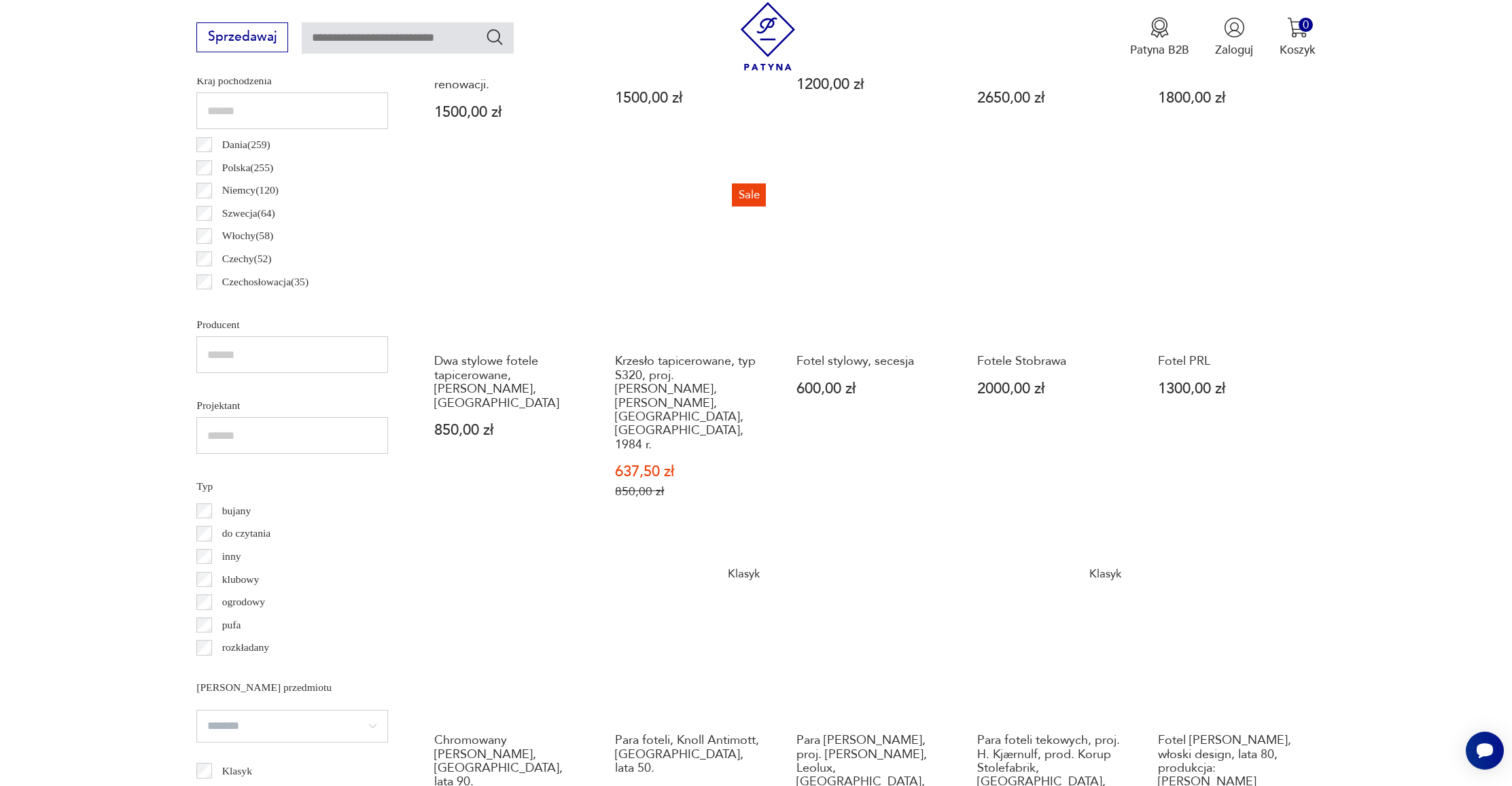
scroll to position [873, 0]
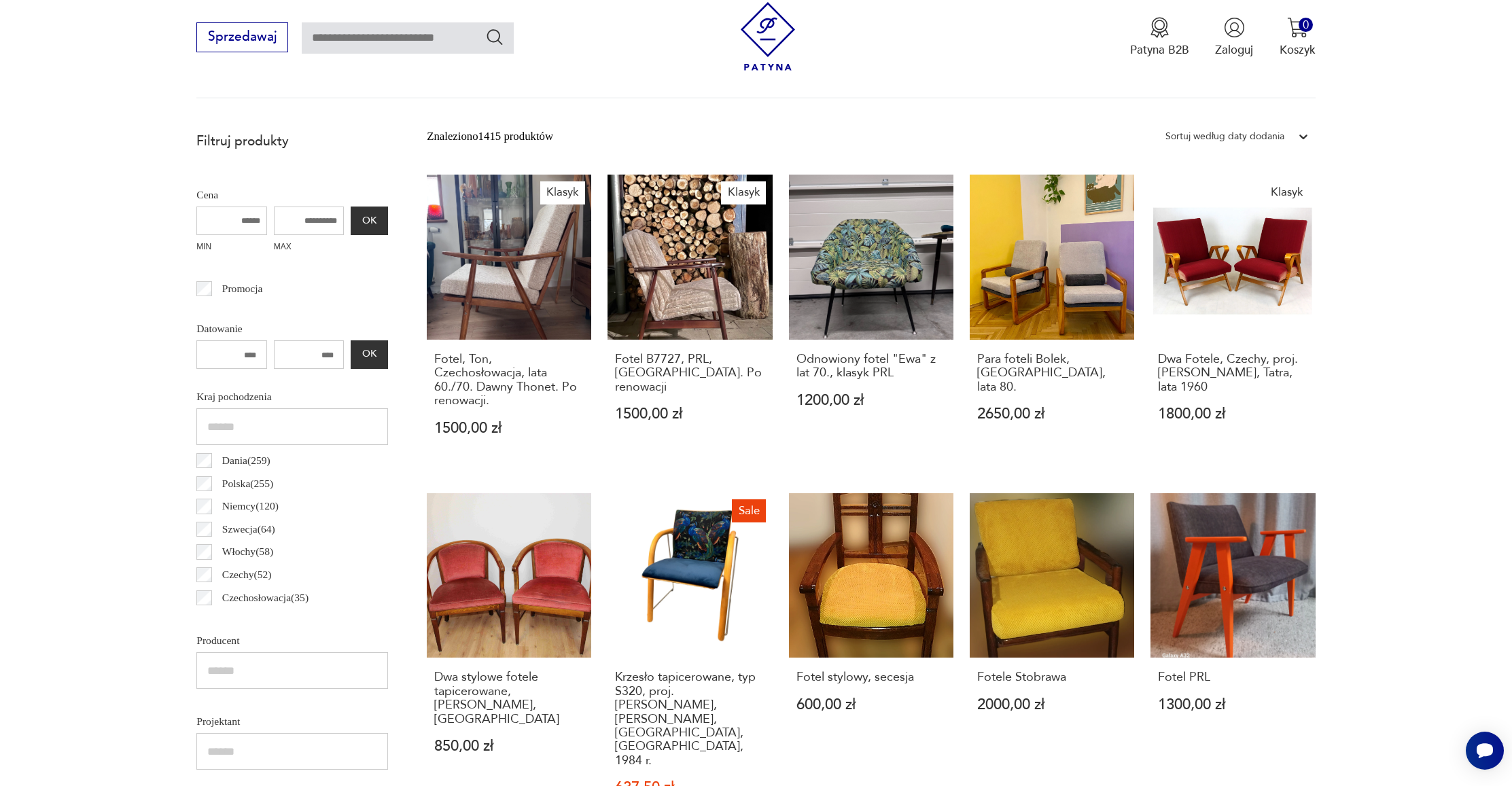
scroll to position [401, 0]
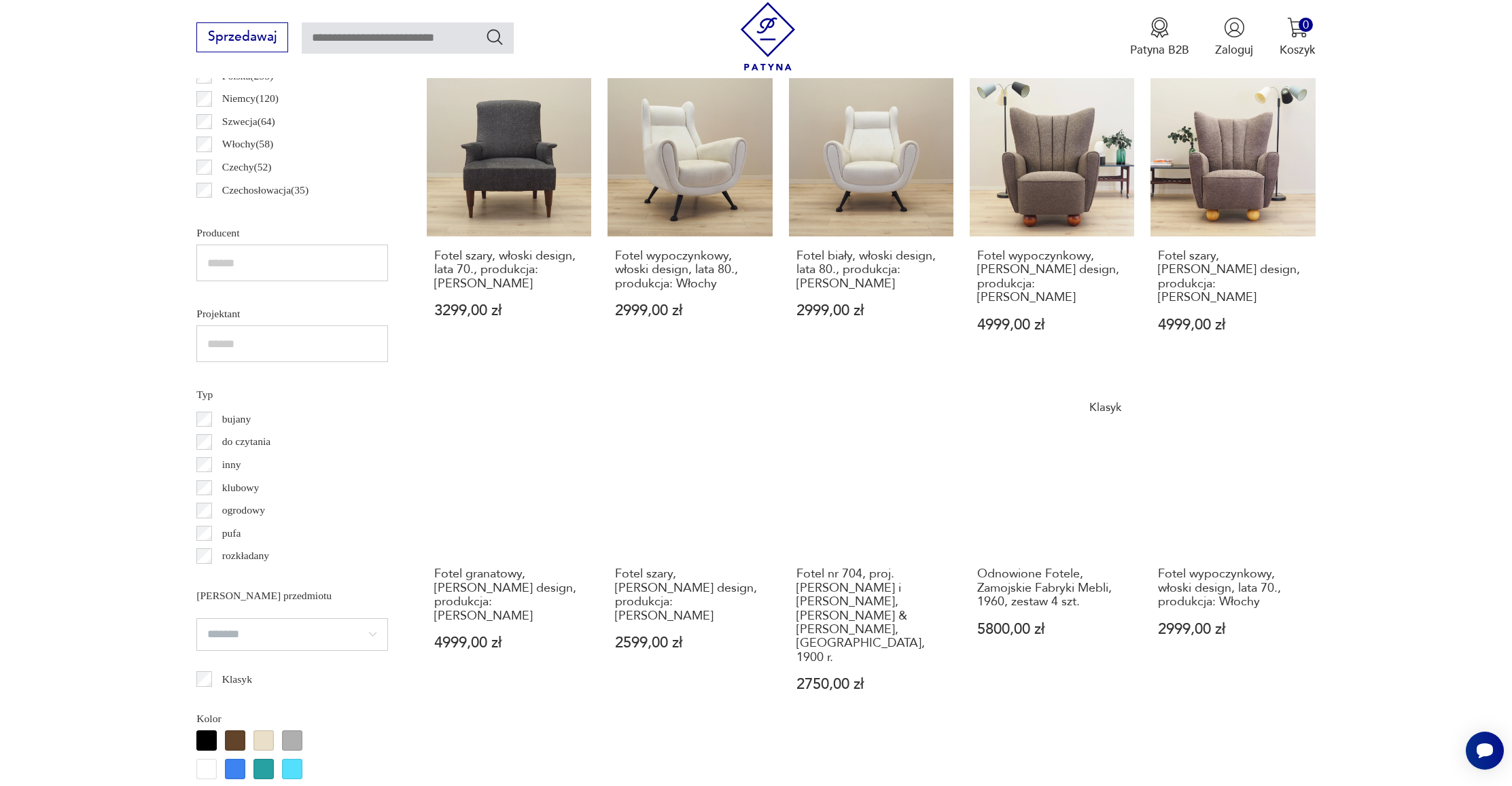
scroll to position [948, 0]
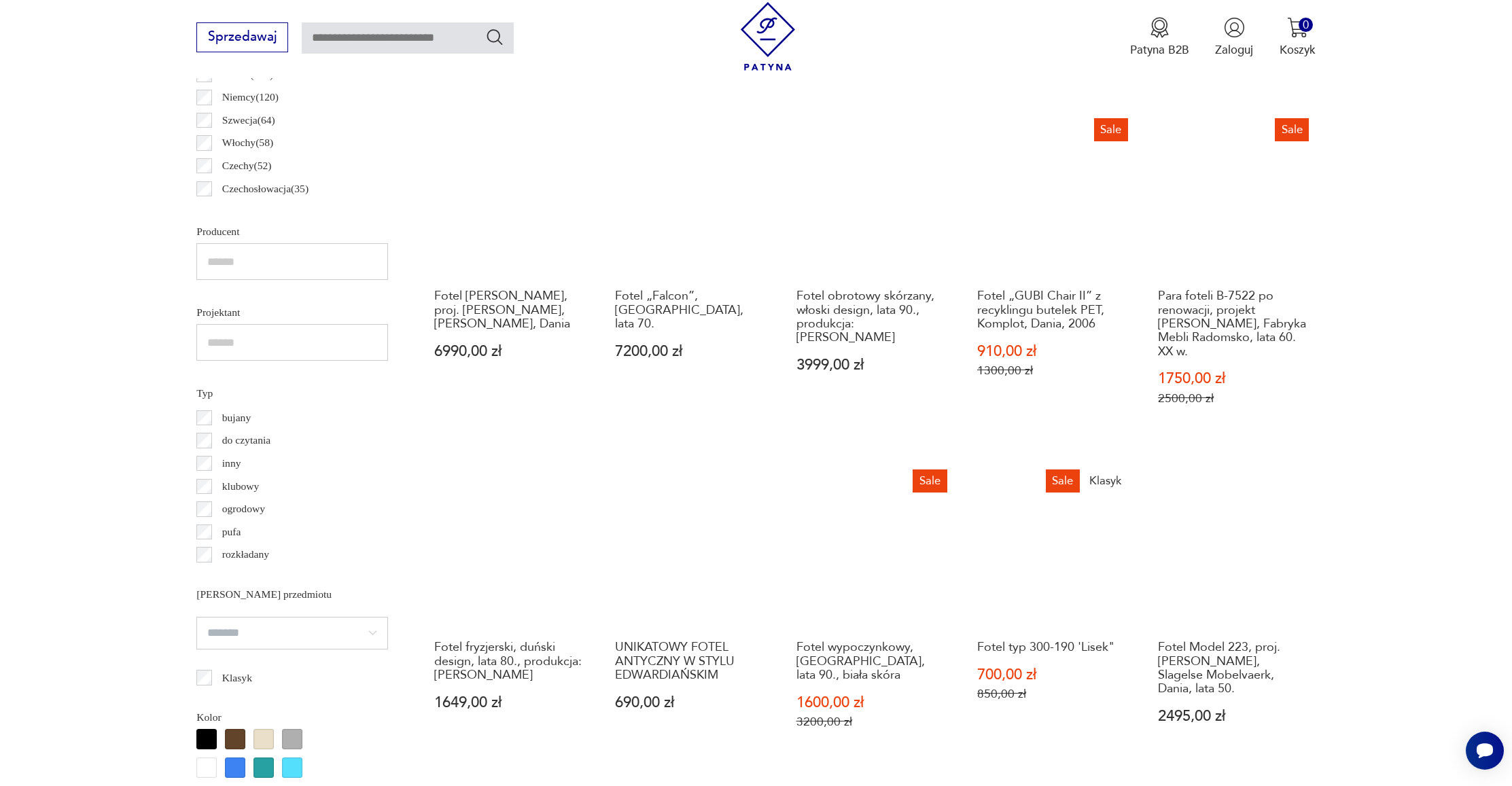
scroll to position [913, 0]
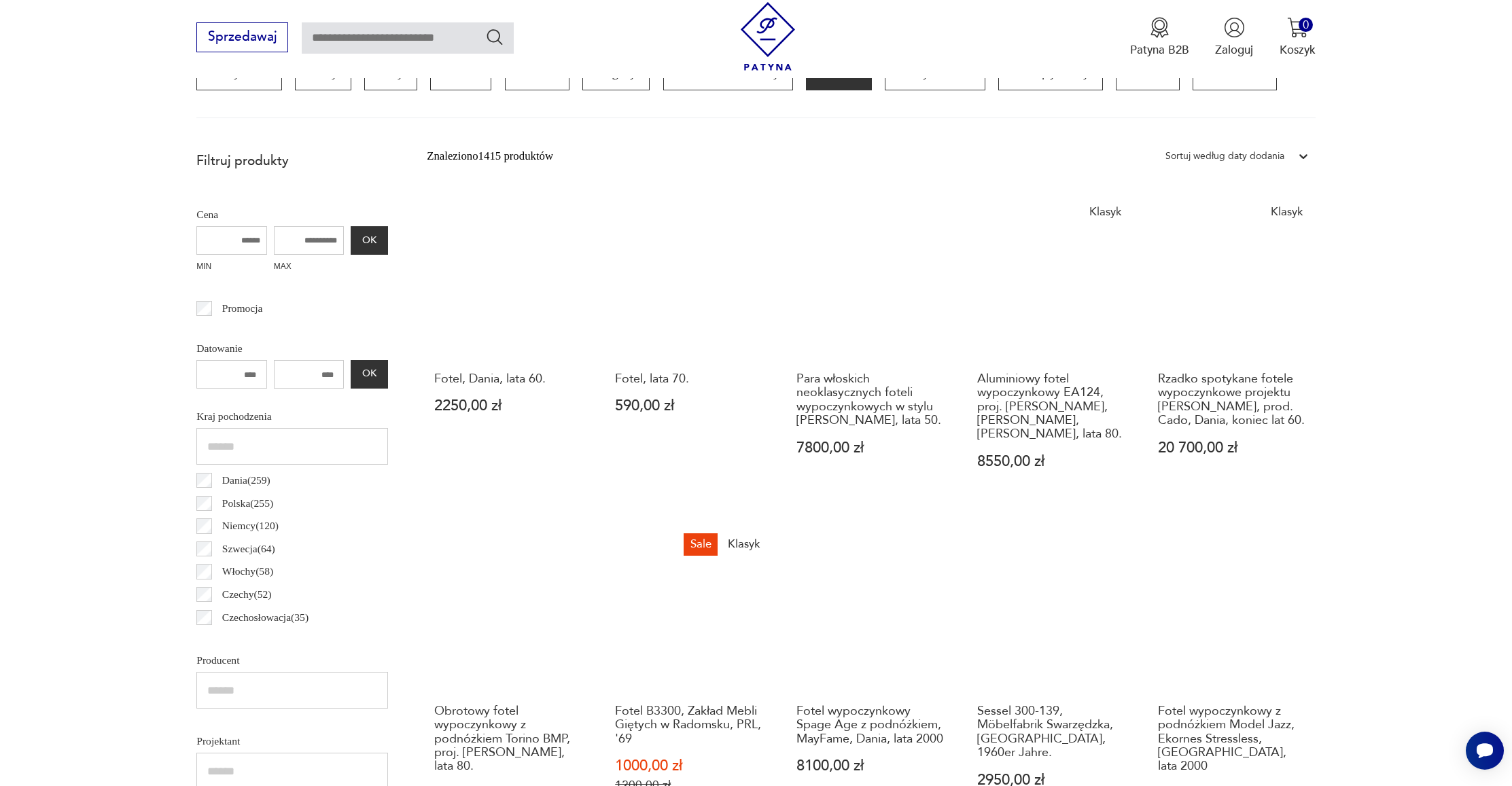
scroll to position [1106, 0]
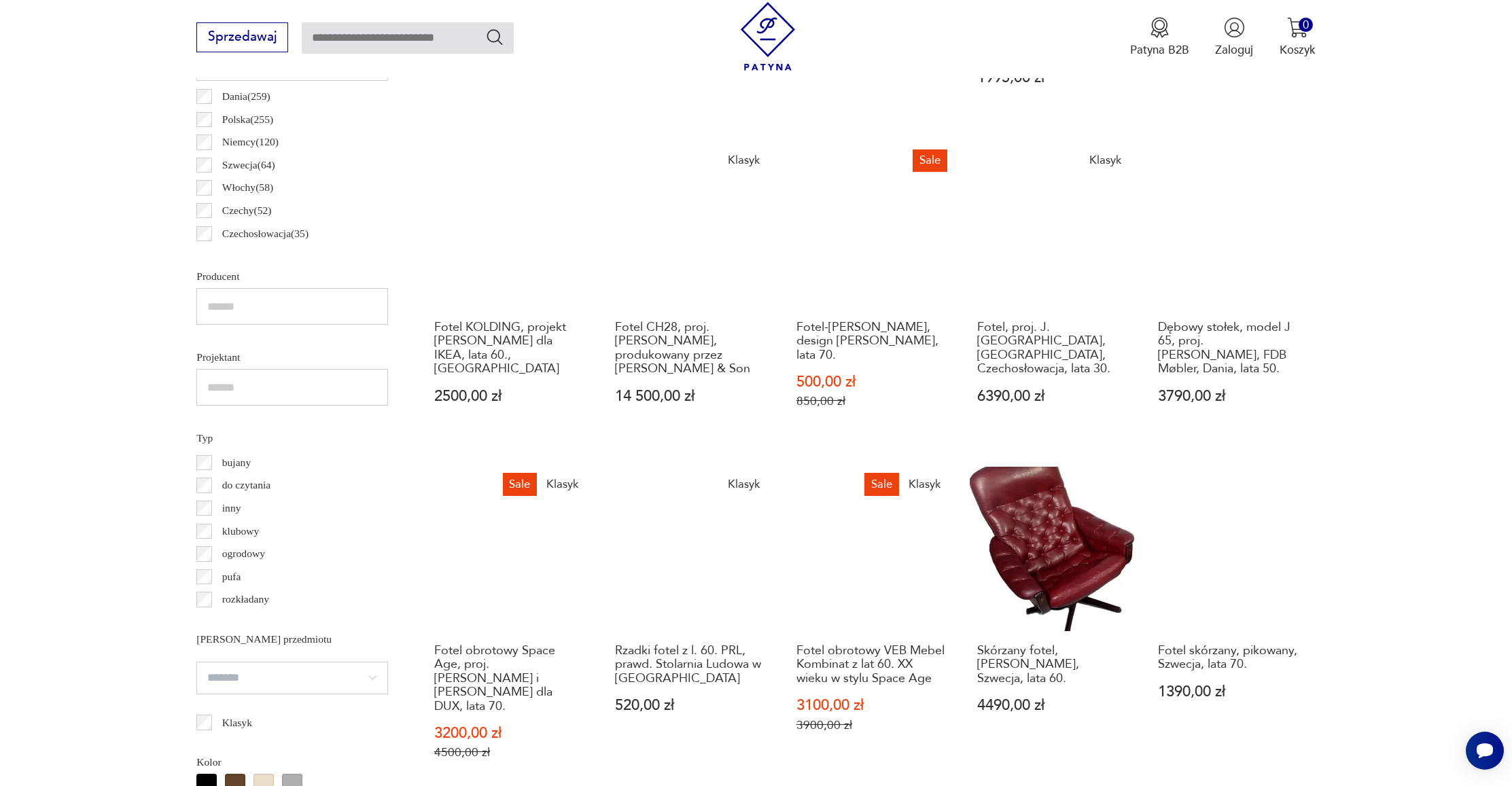
scroll to position [1002, 0]
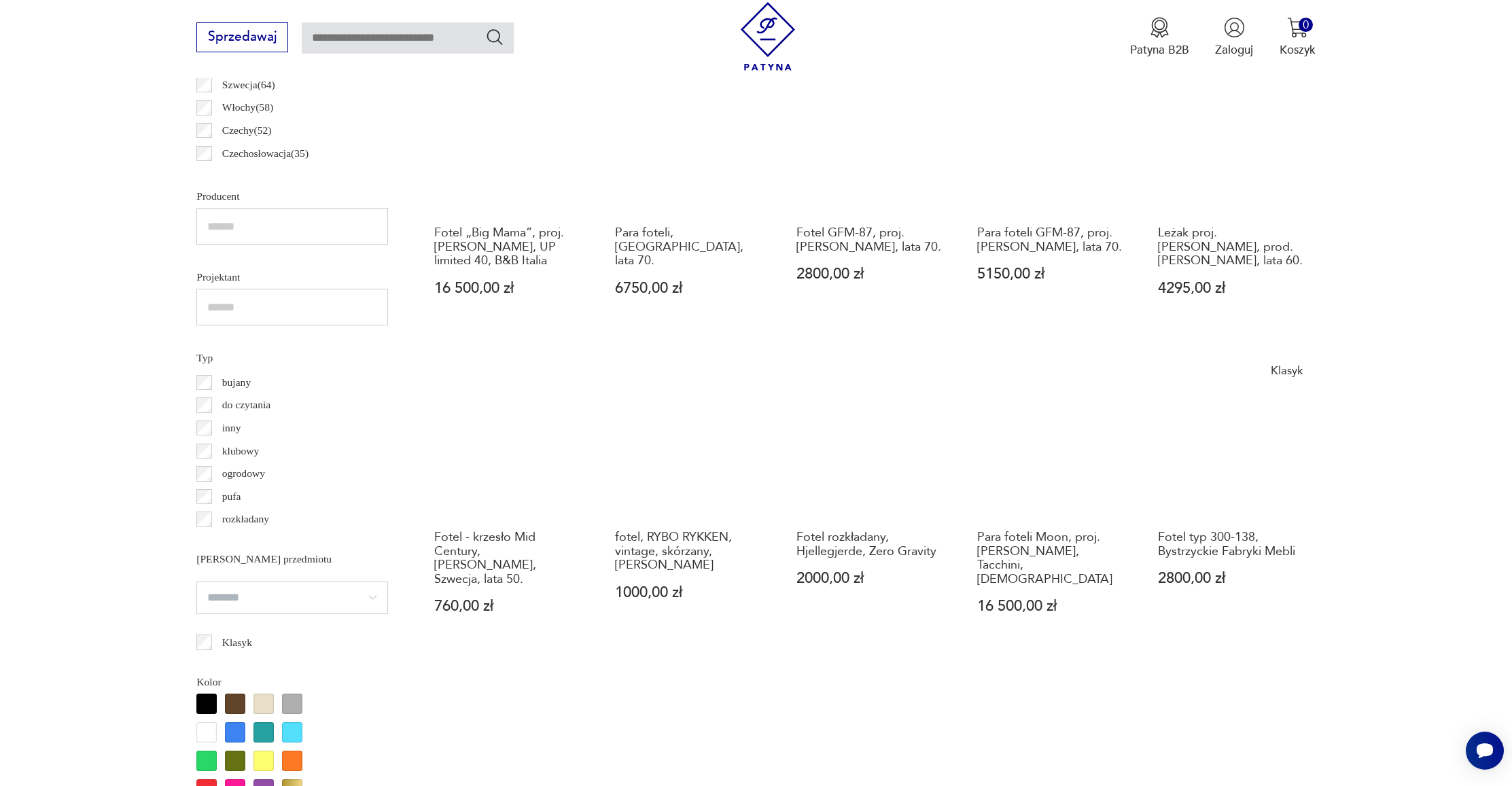
scroll to position [931, 0]
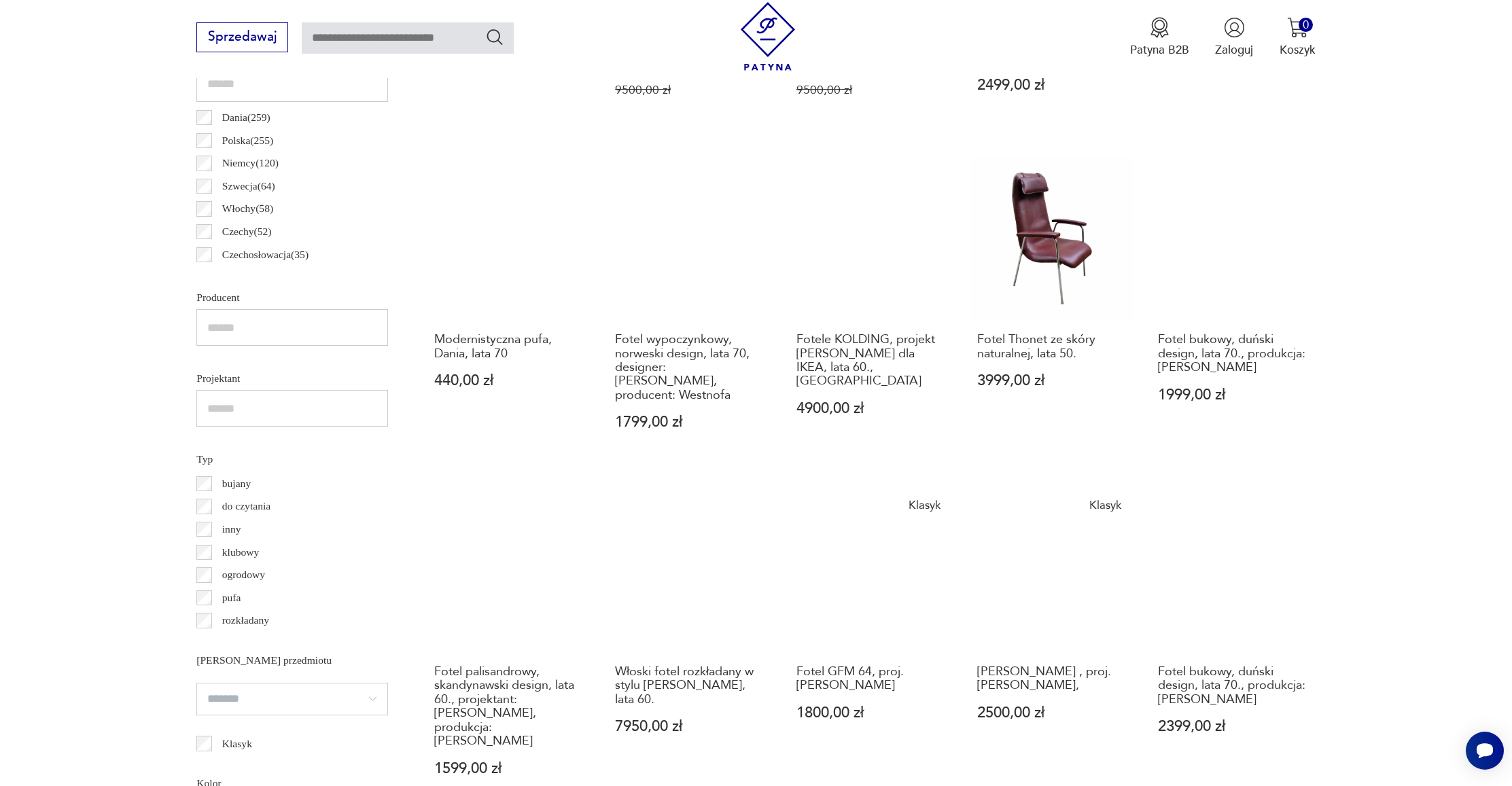
scroll to position [848, 0]
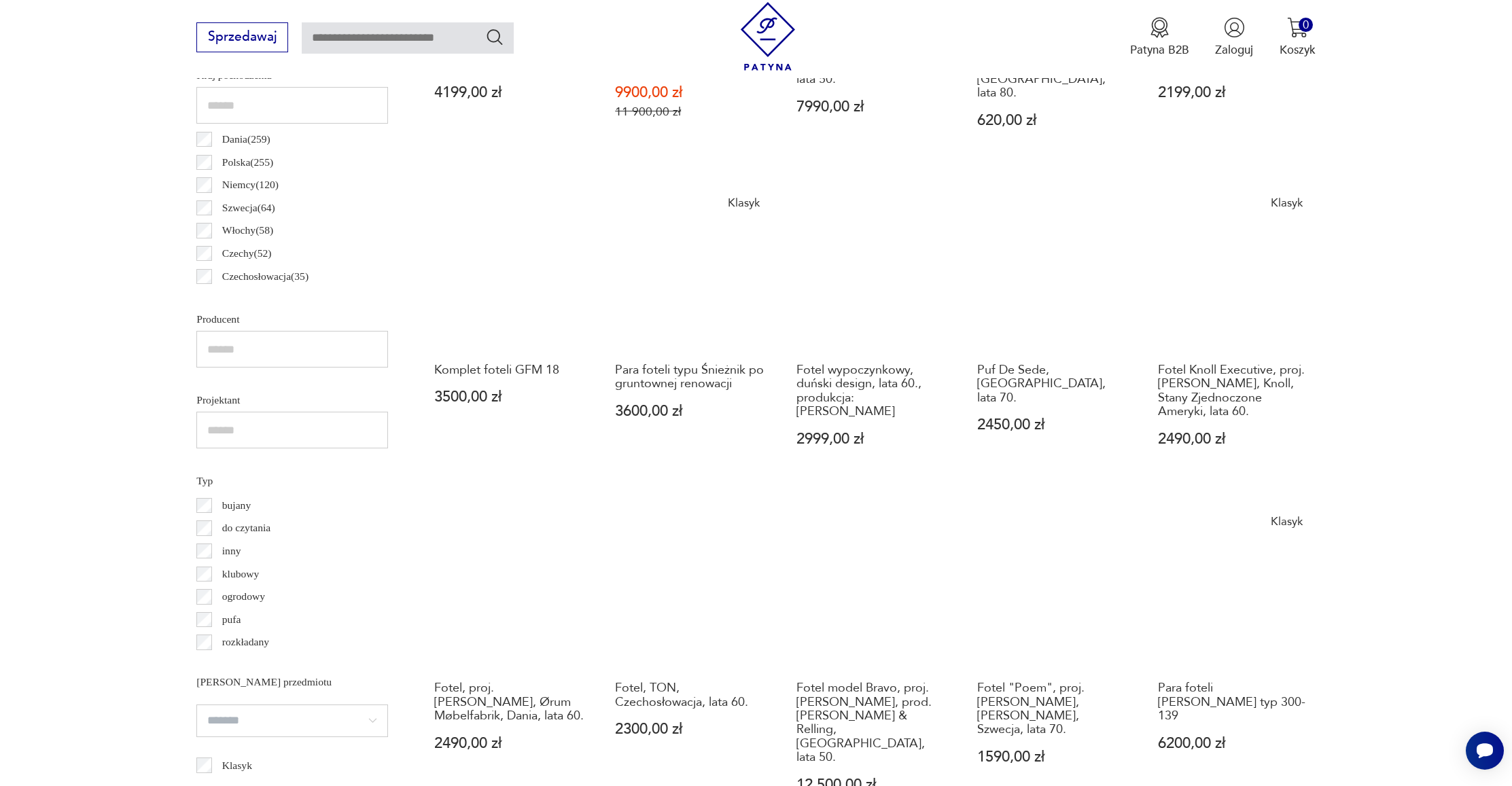
scroll to position [885, 0]
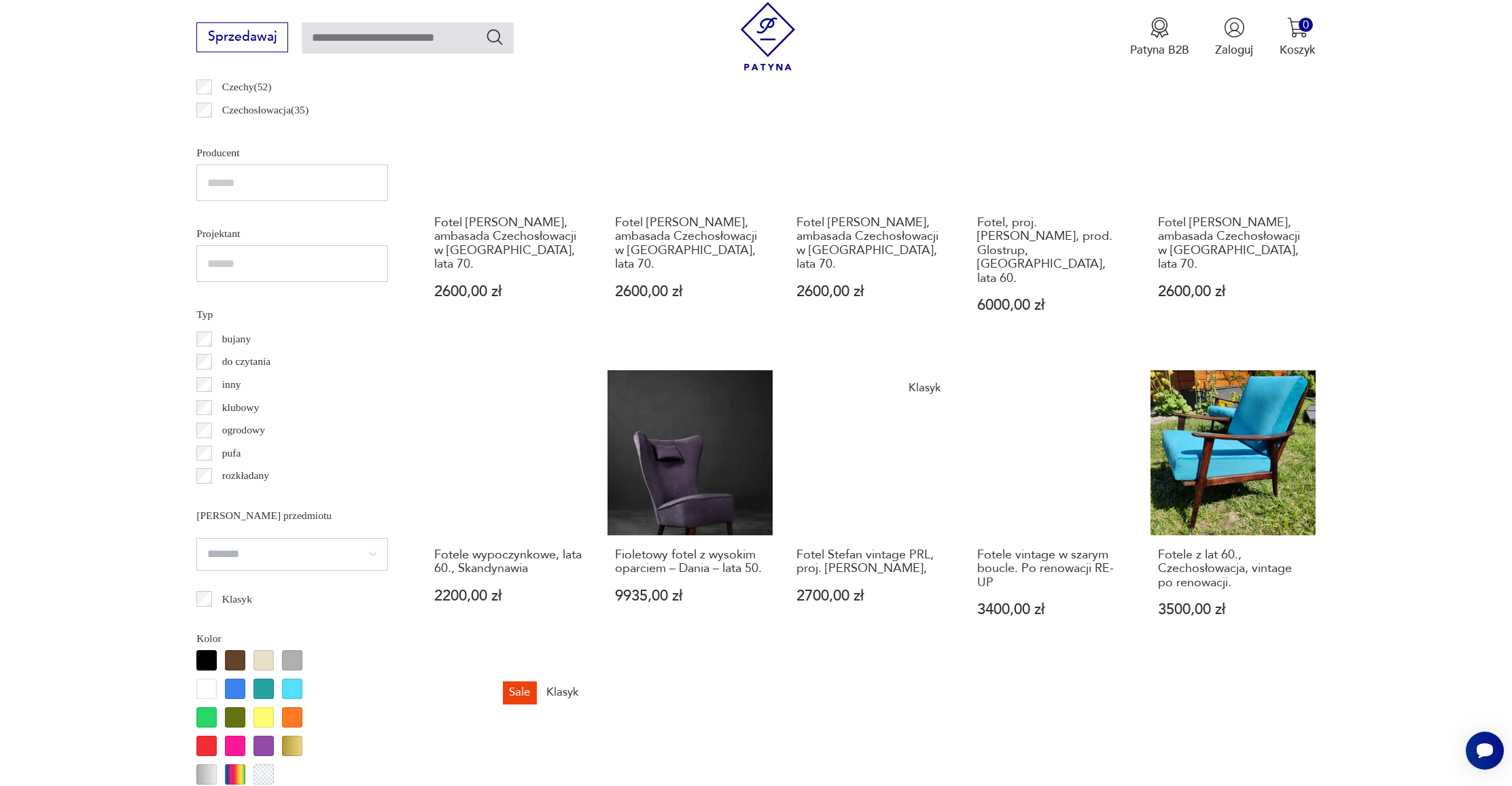
scroll to position [972, 0]
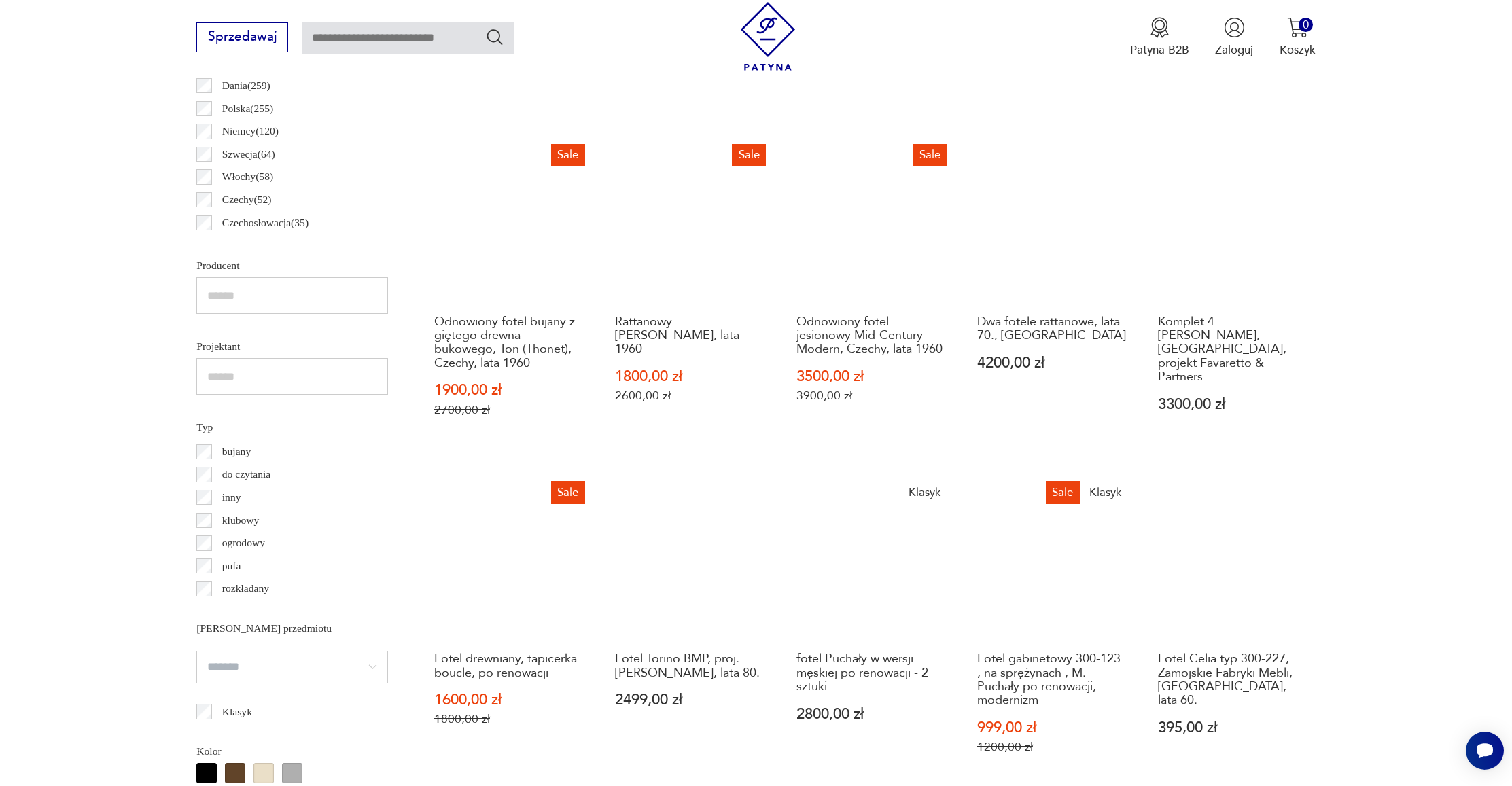
scroll to position [1038, 0]
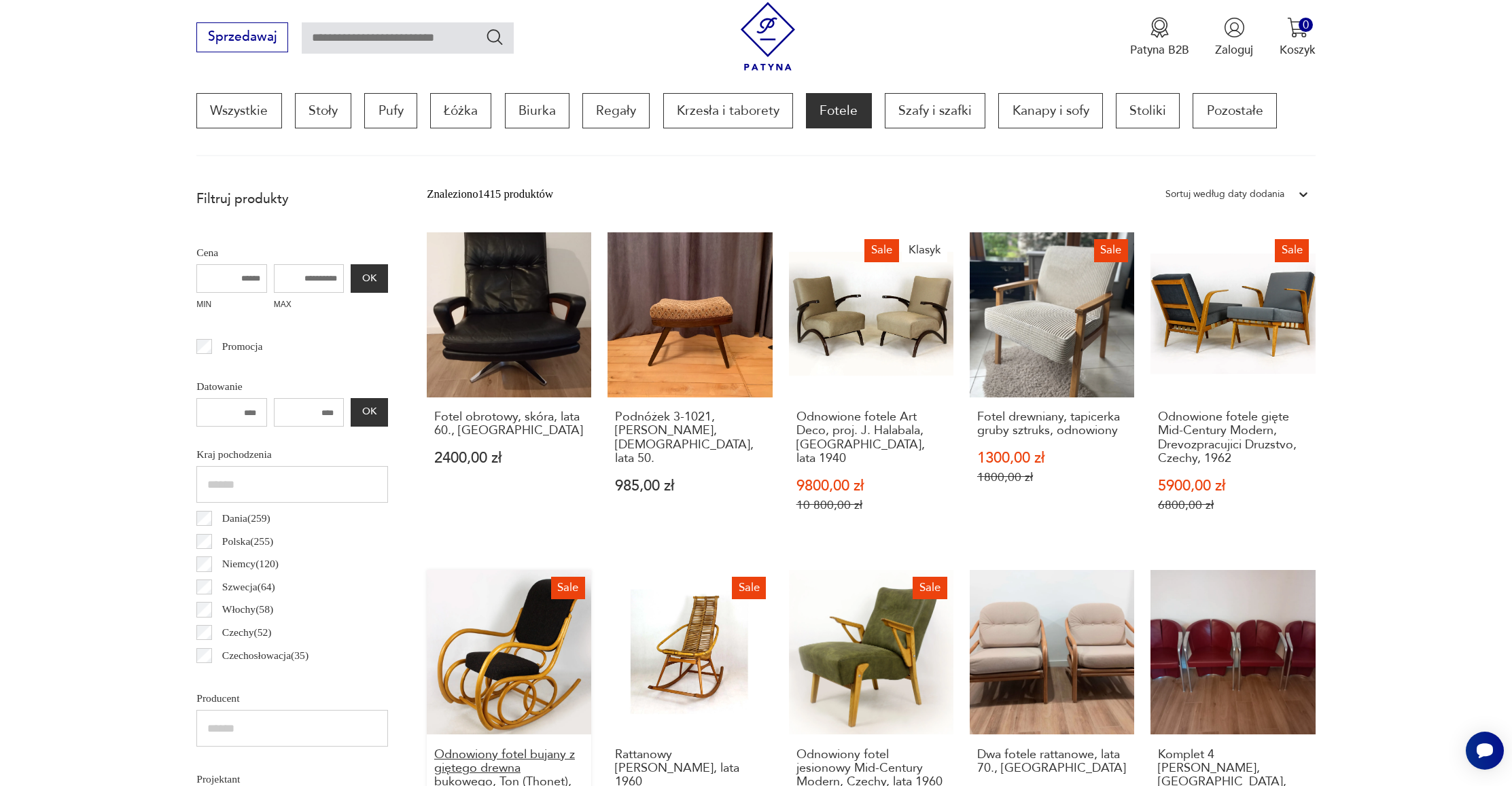
scroll to position [401, 0]
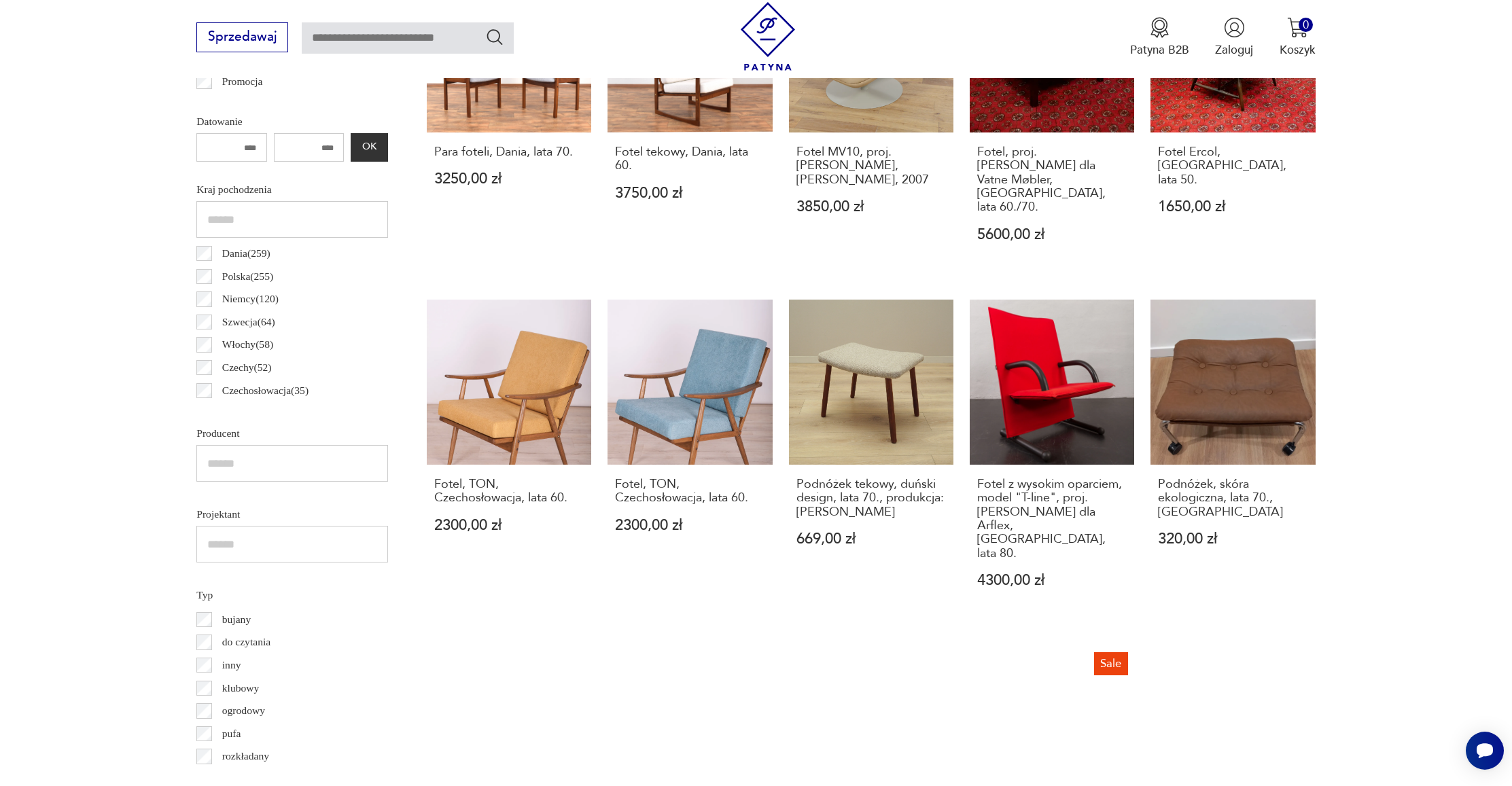
scroll to position [736, 0]
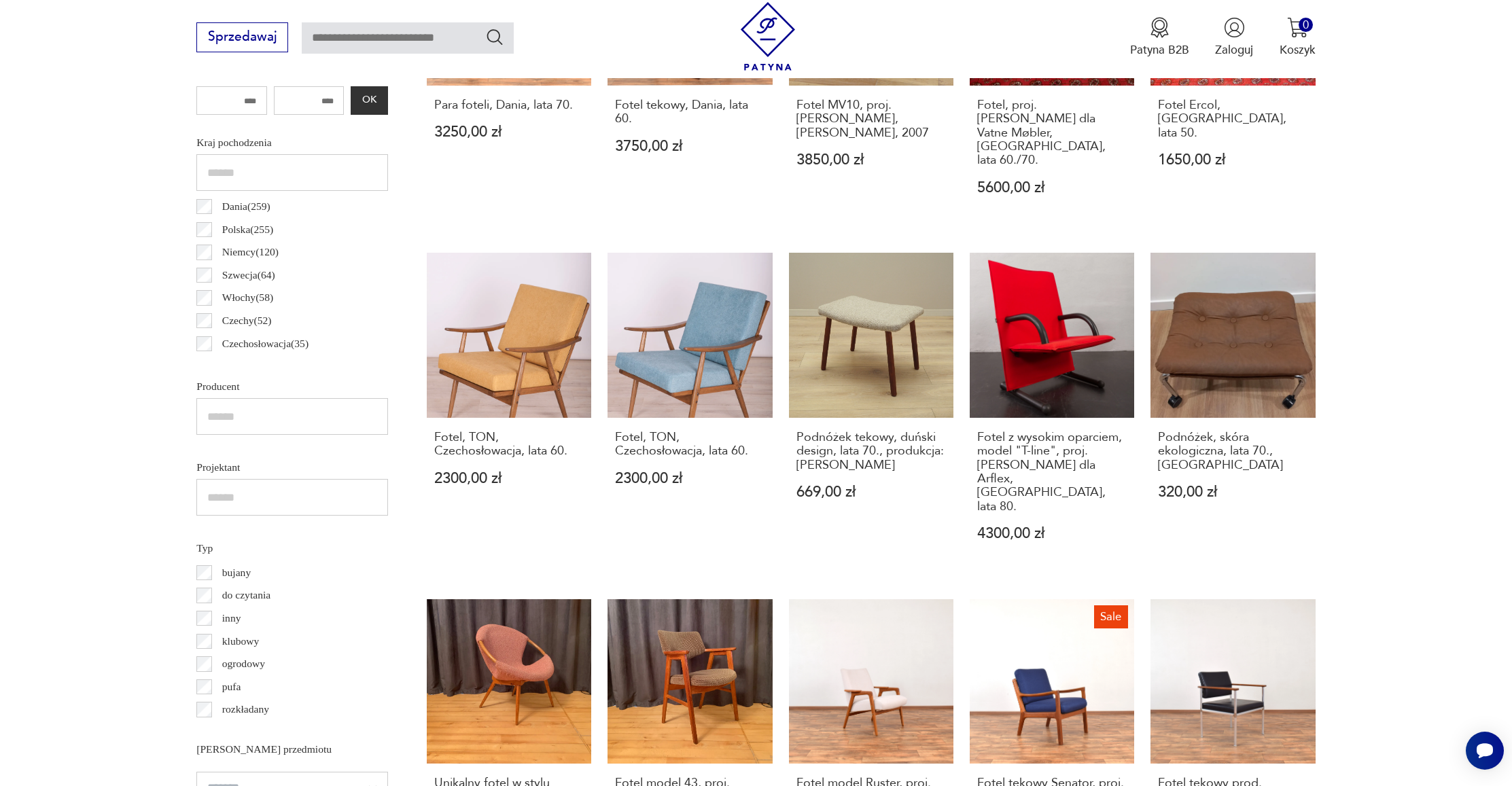
click at [1221, 603] on div "Para foteli, Dania, lata 70. 3250,00 zł Fotel tekowy, Dania, lata 60. 3750,00 z…" at bounding box center [871, 591] width 889 height 1341
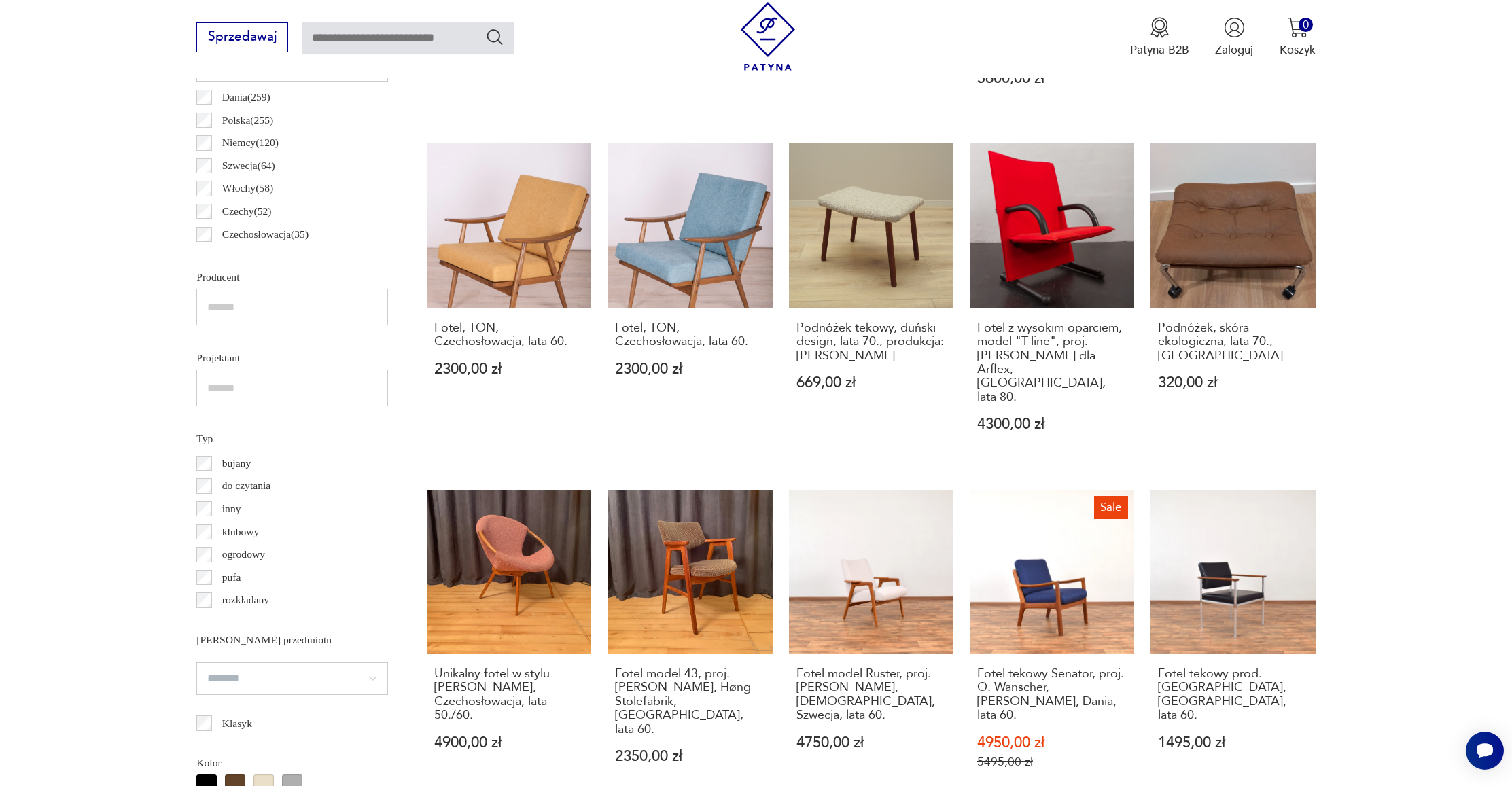
scroll to position [847, 0]
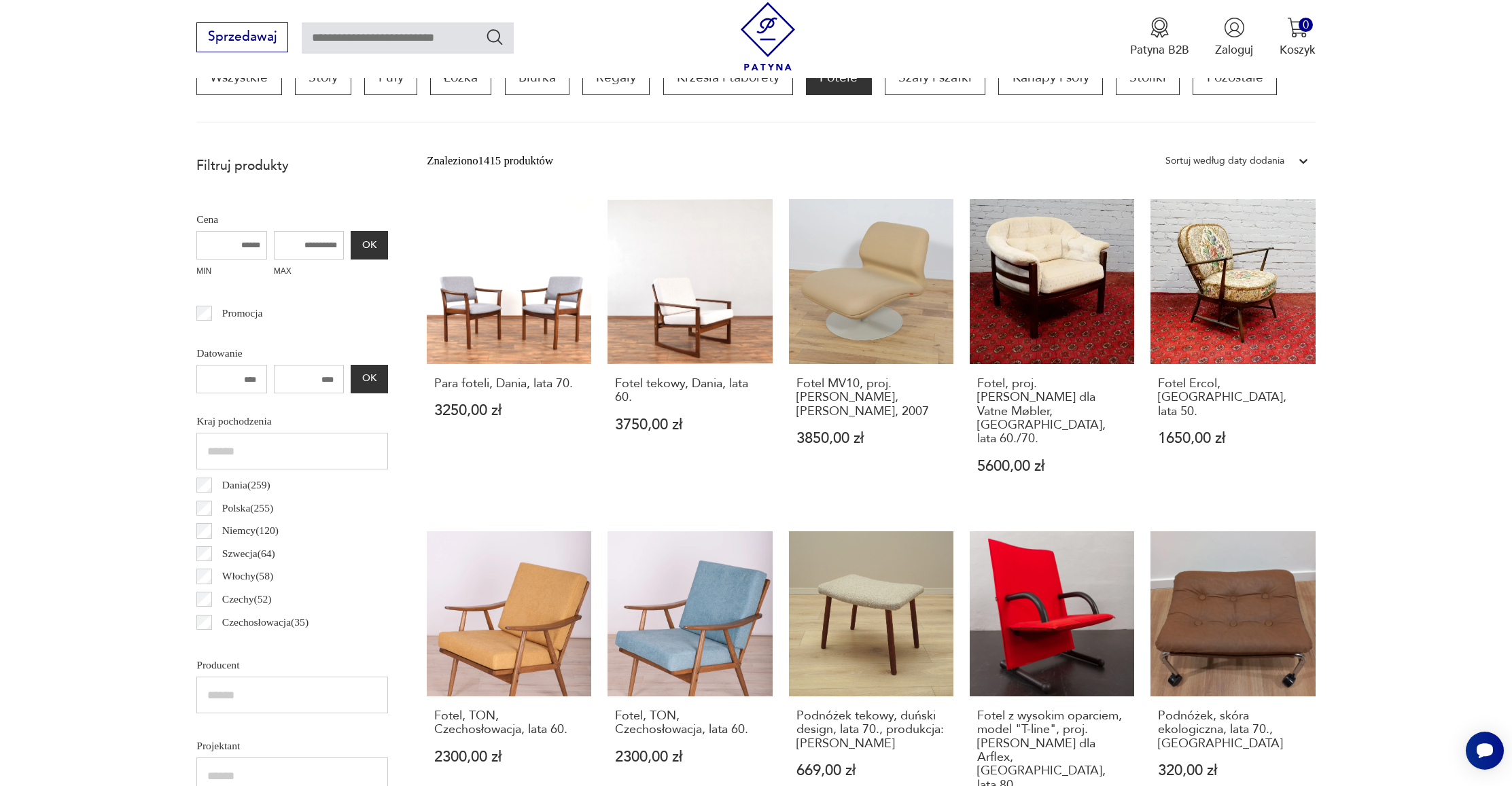
scroll to position [401, 0]
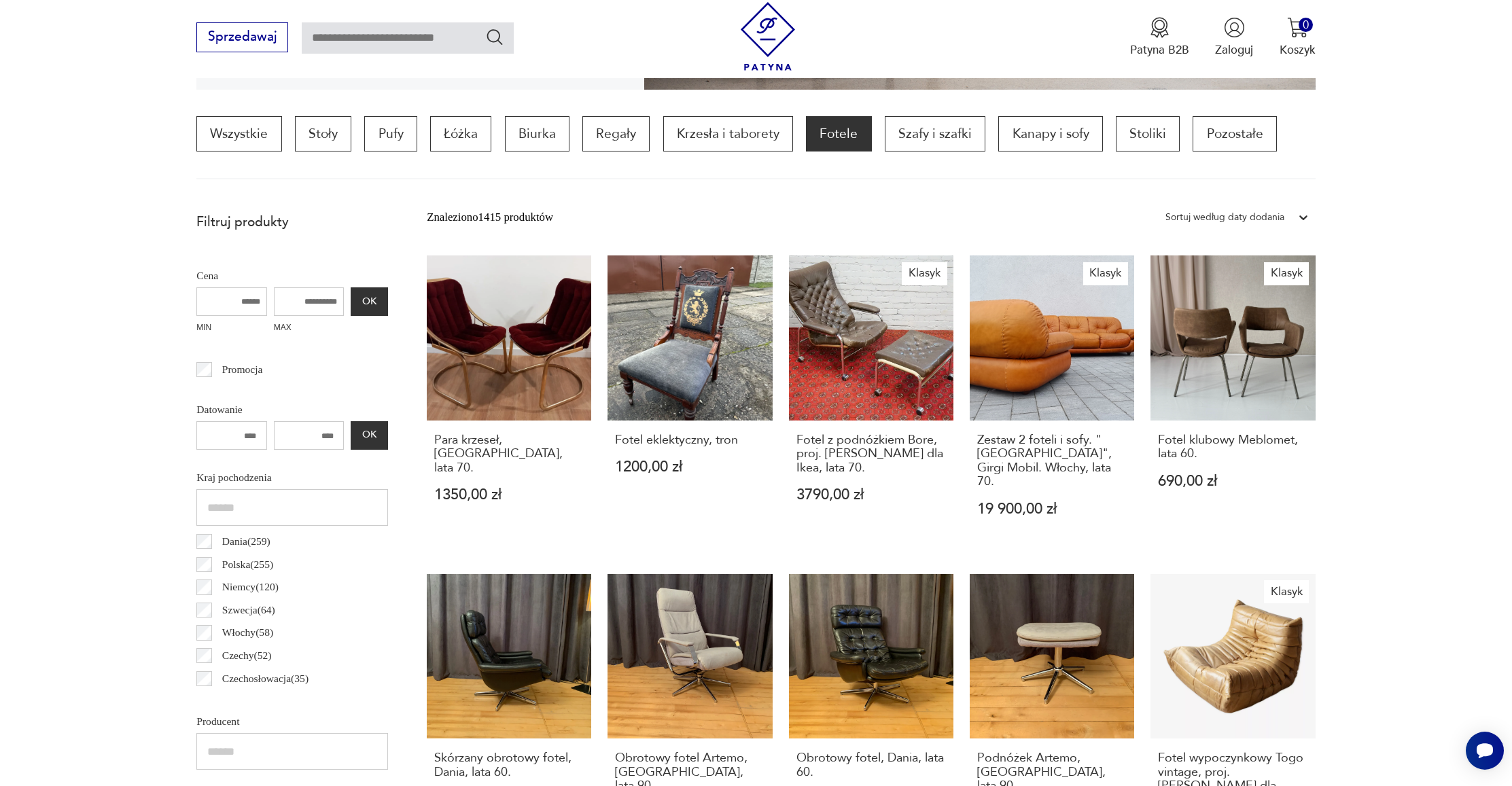
scroll to position [541, 0]
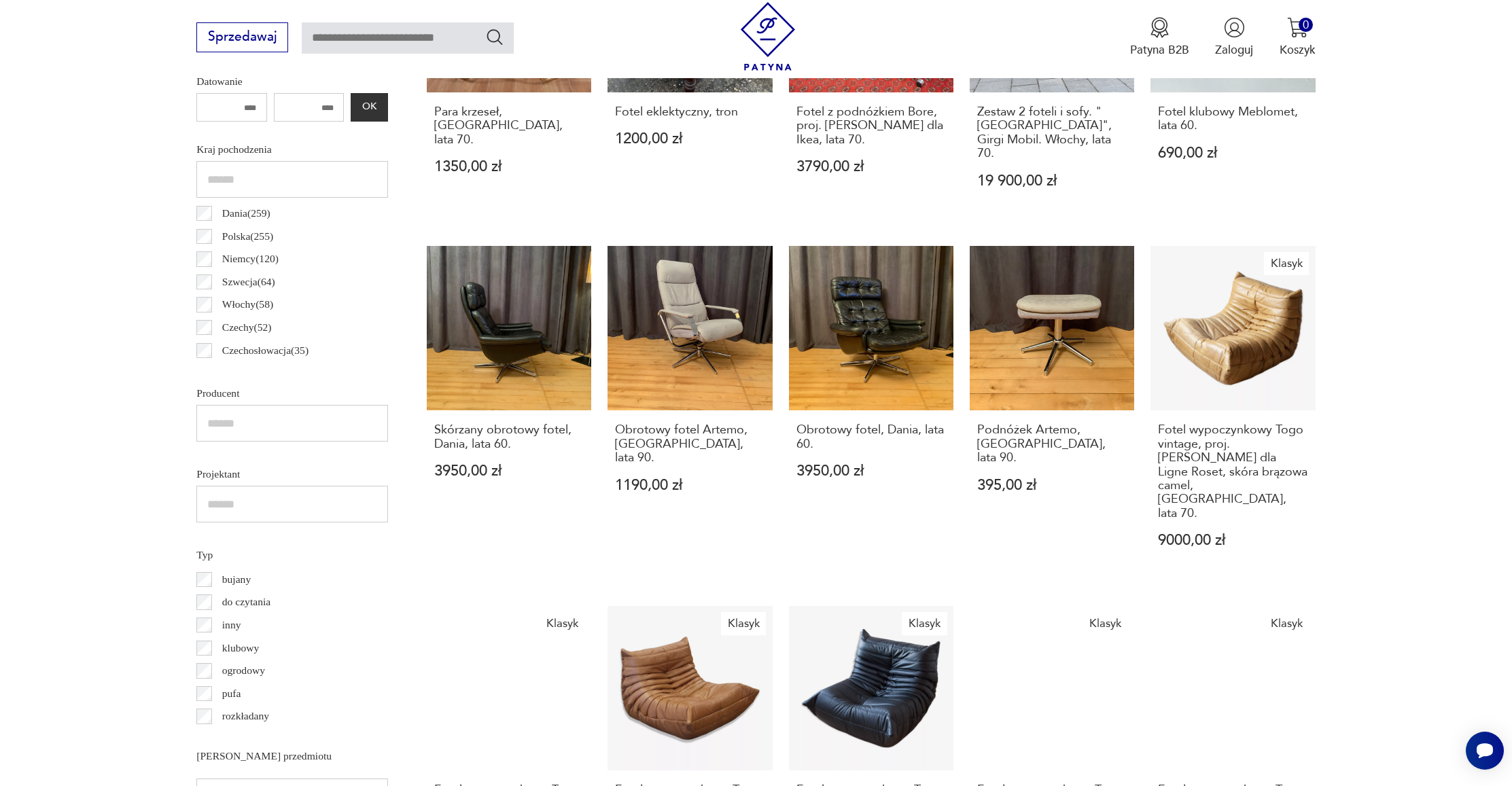
scroll to position [944, 0]
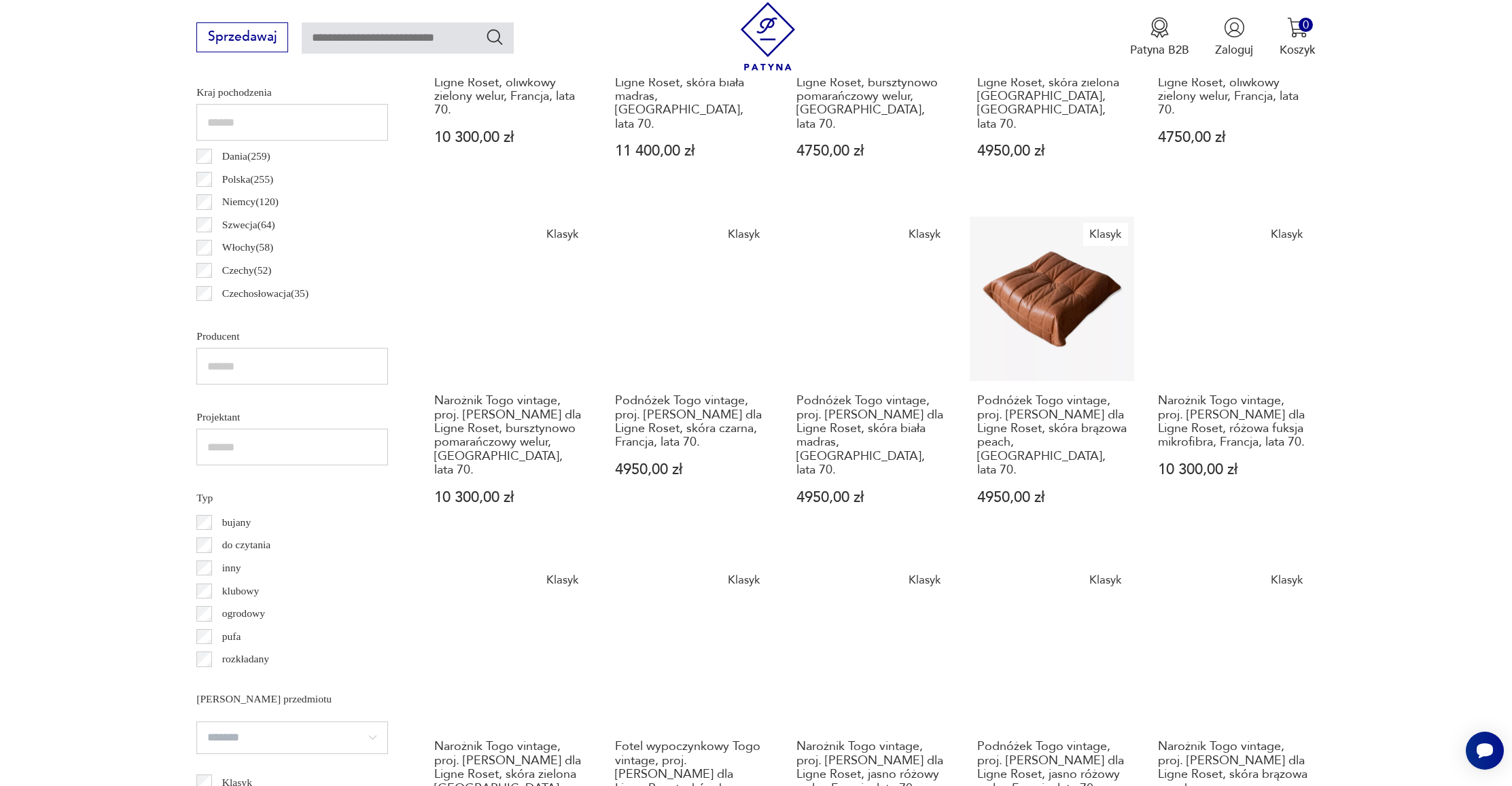
scroll to position [927, 0]
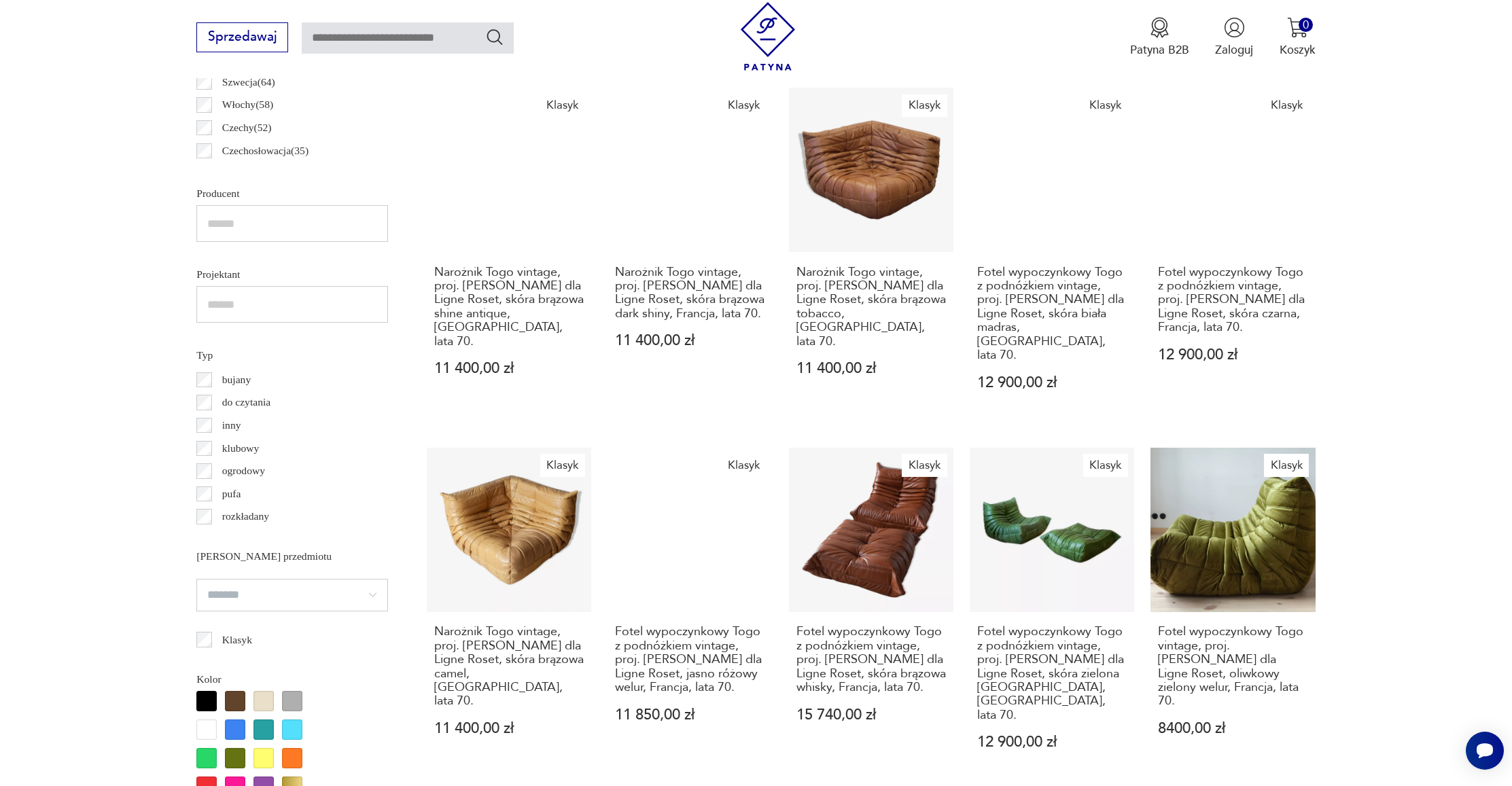
scroll to position [1016, 0]
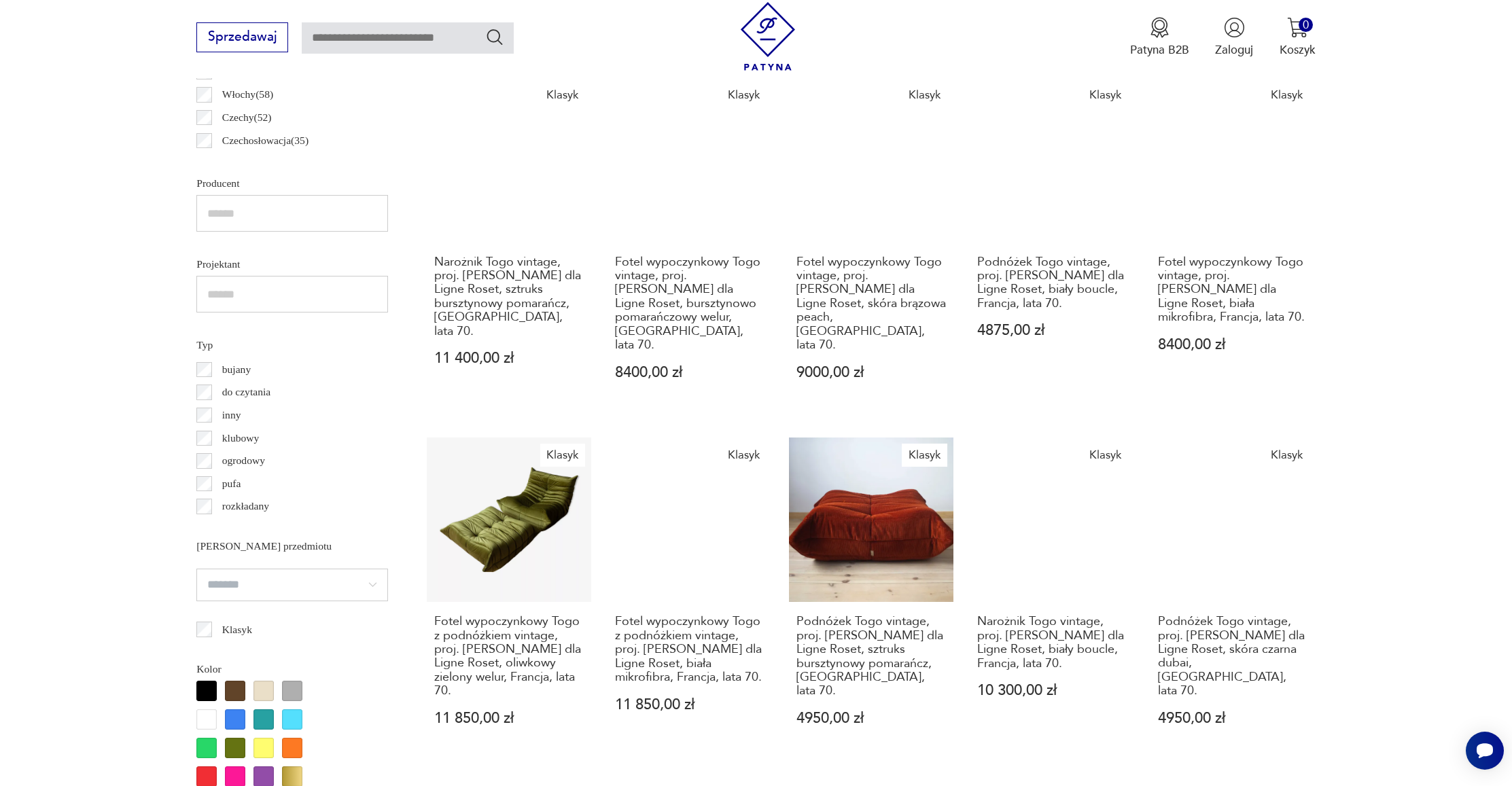
scroll to position [1044, 0]
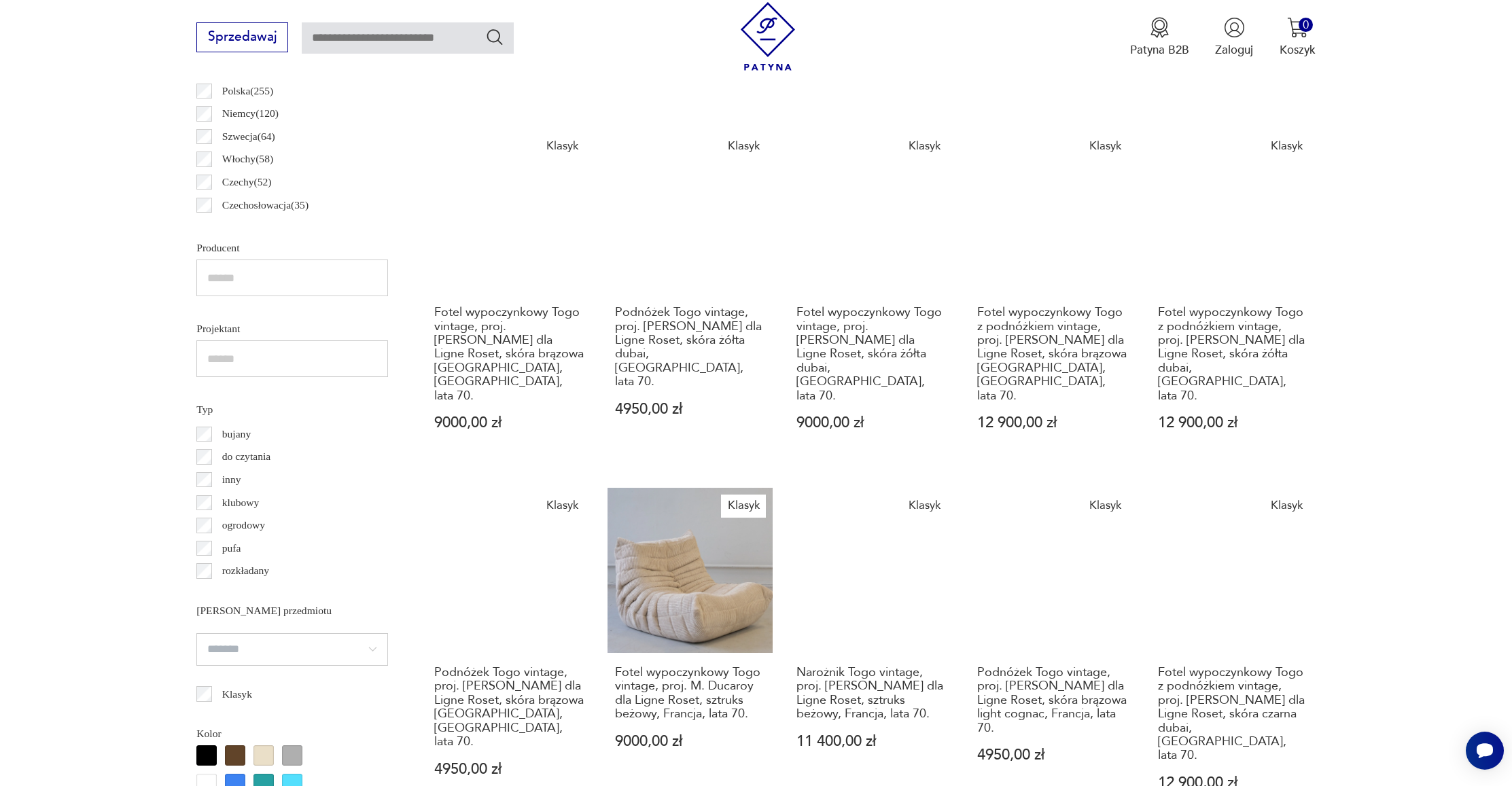
scroll to position [1059, 0]
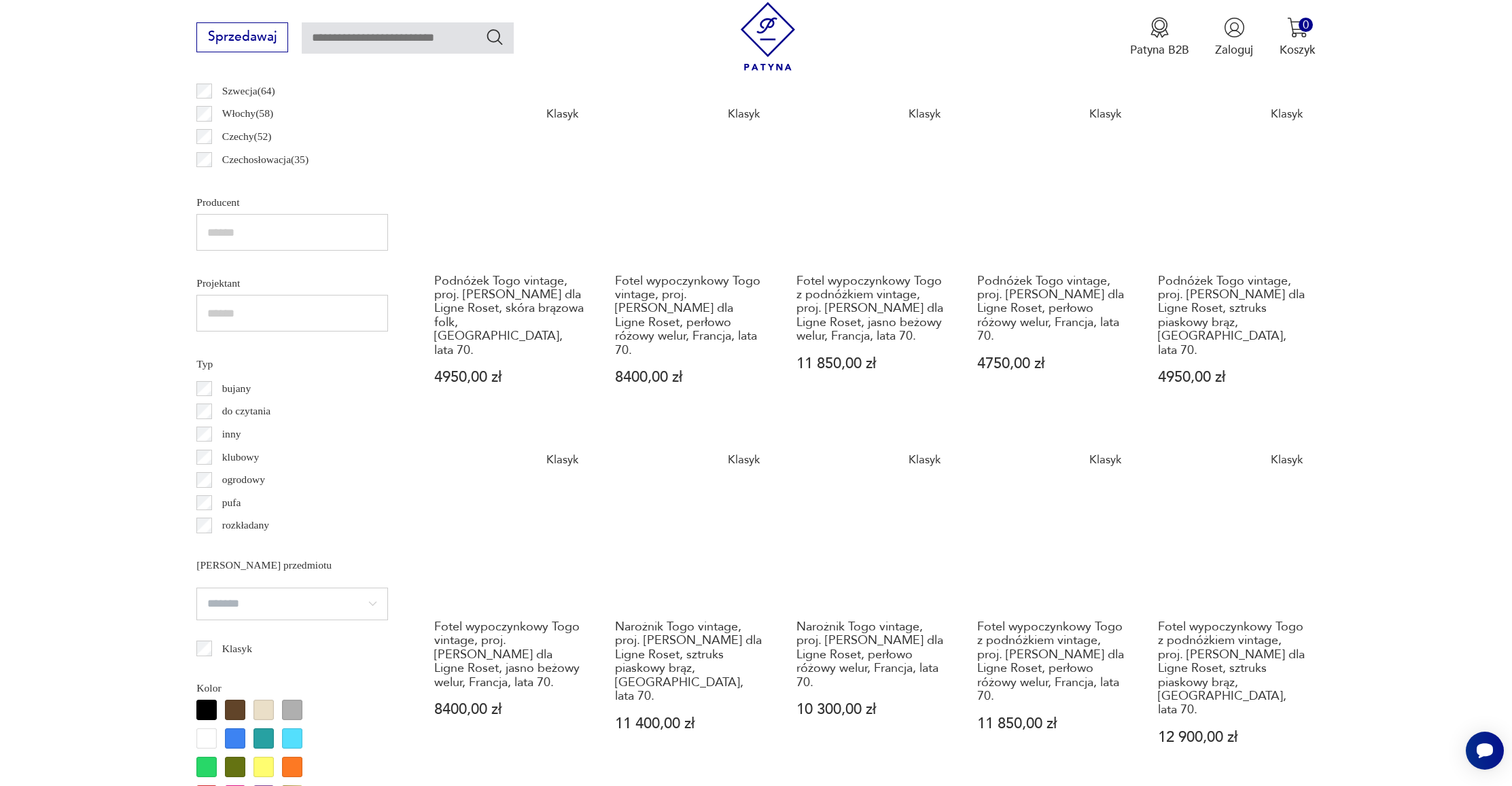
scroll to position [985, 0]
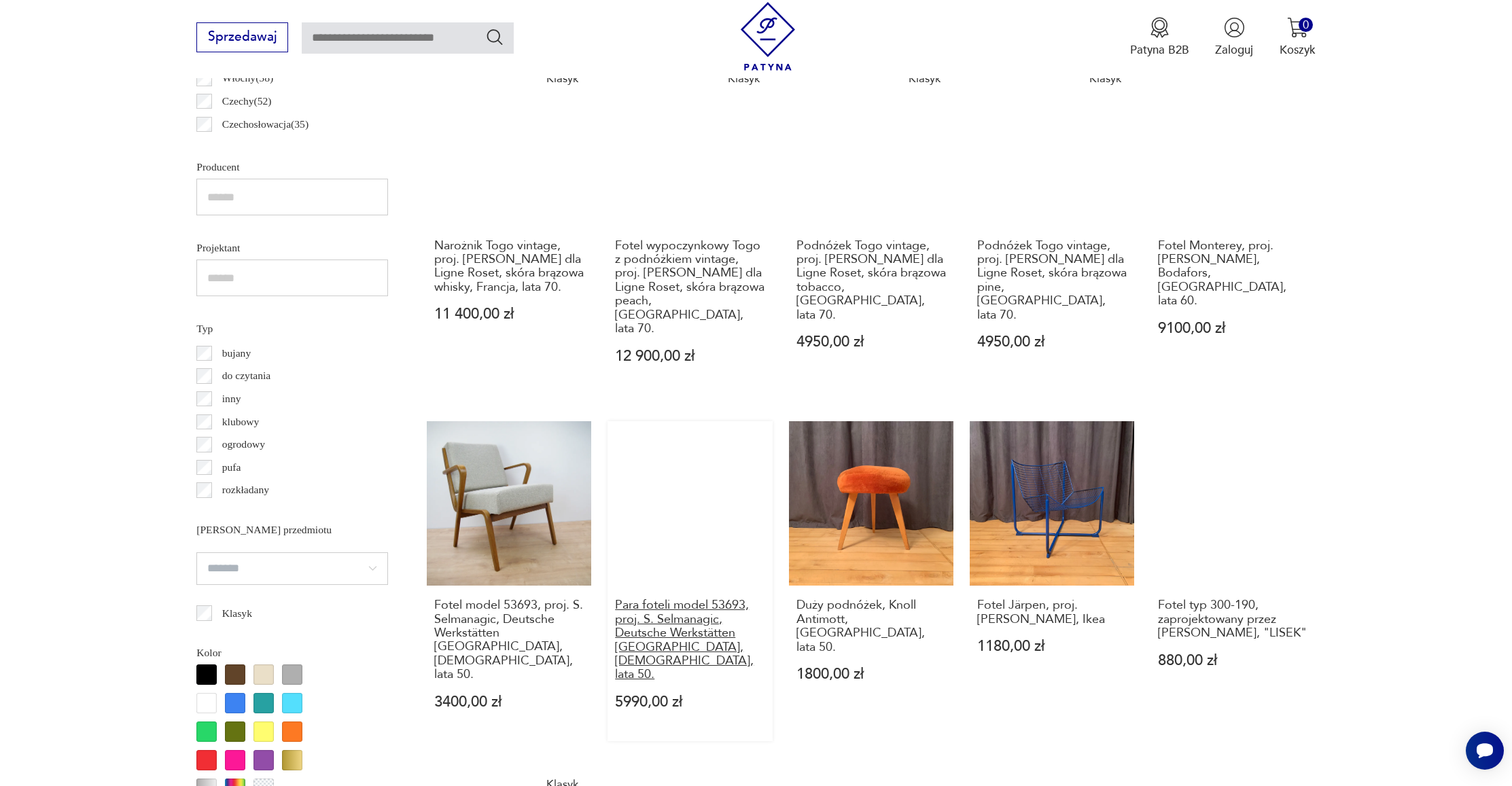
scroll to position [992, 0]
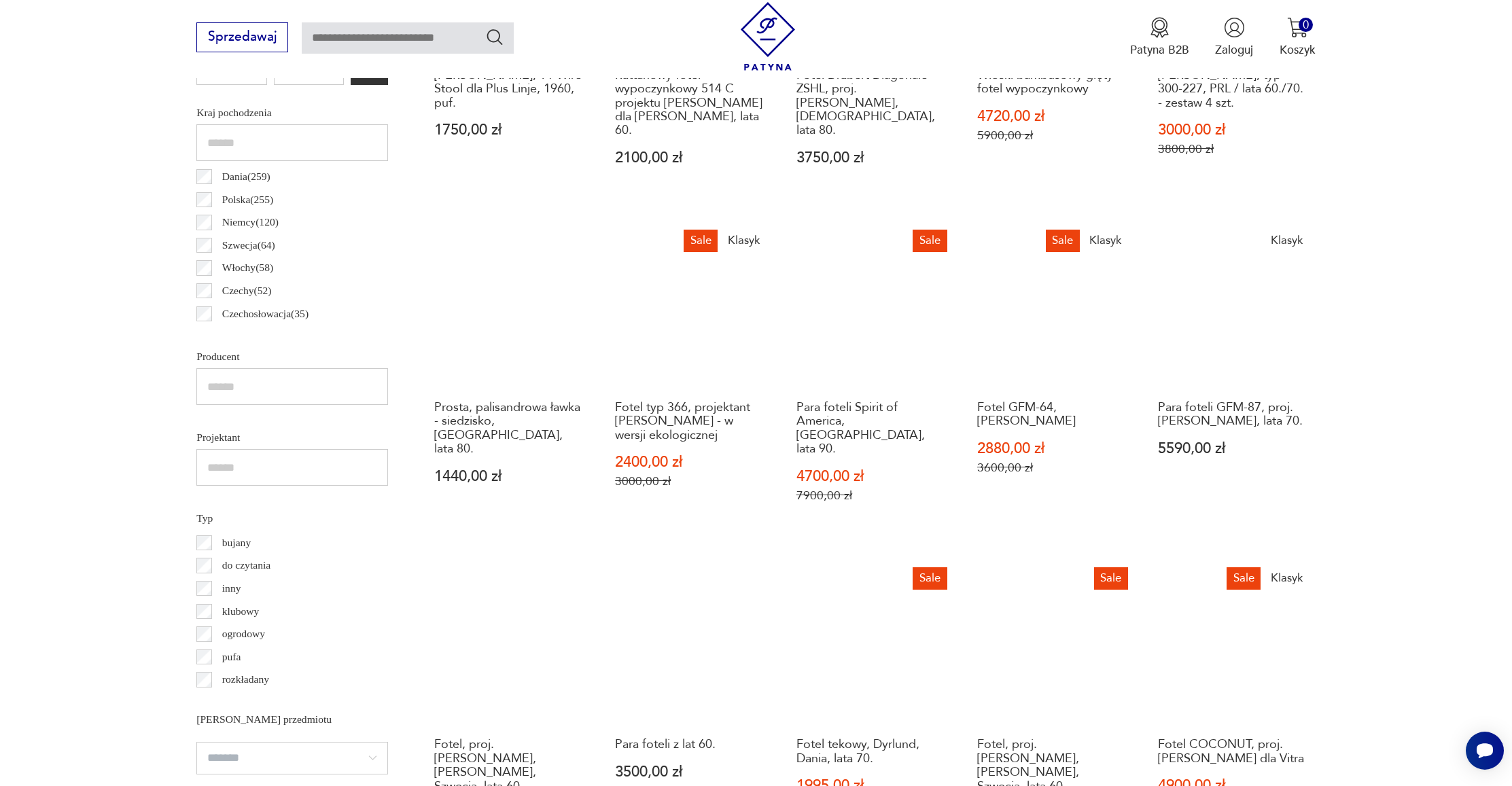
scroll to position [880, 0]
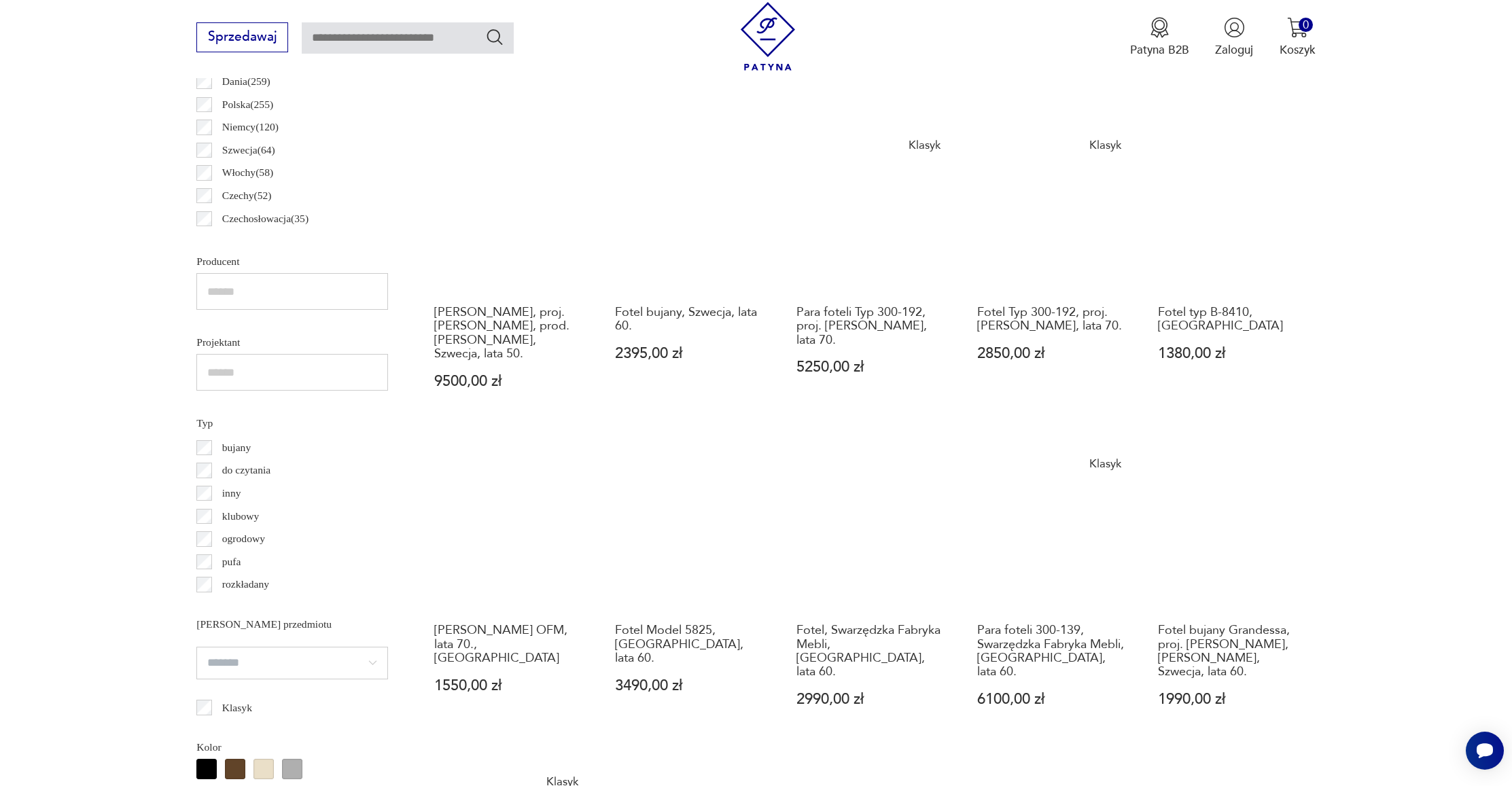
scroll to position [917, 0]
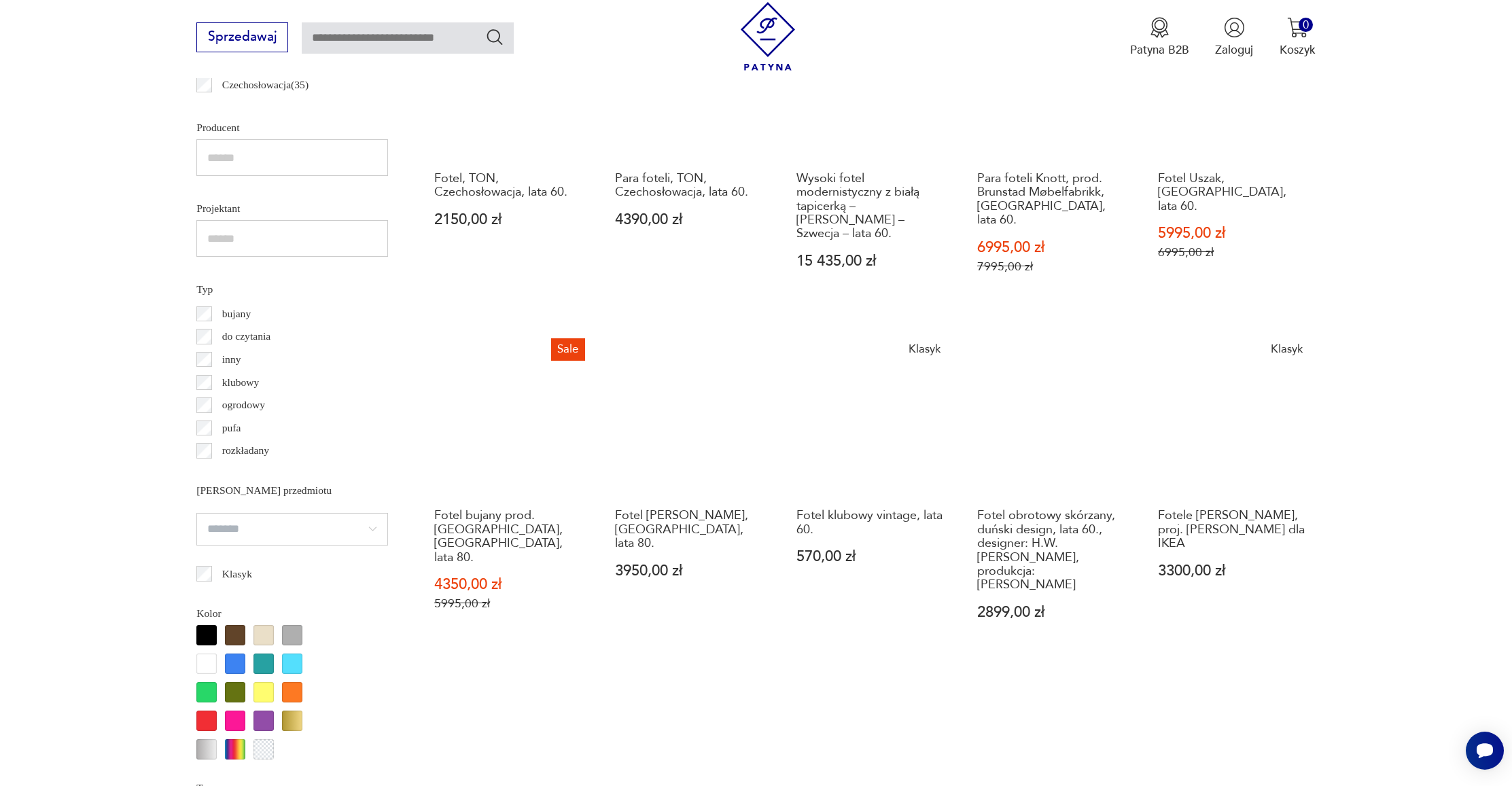
scroll to position [1048, 0]
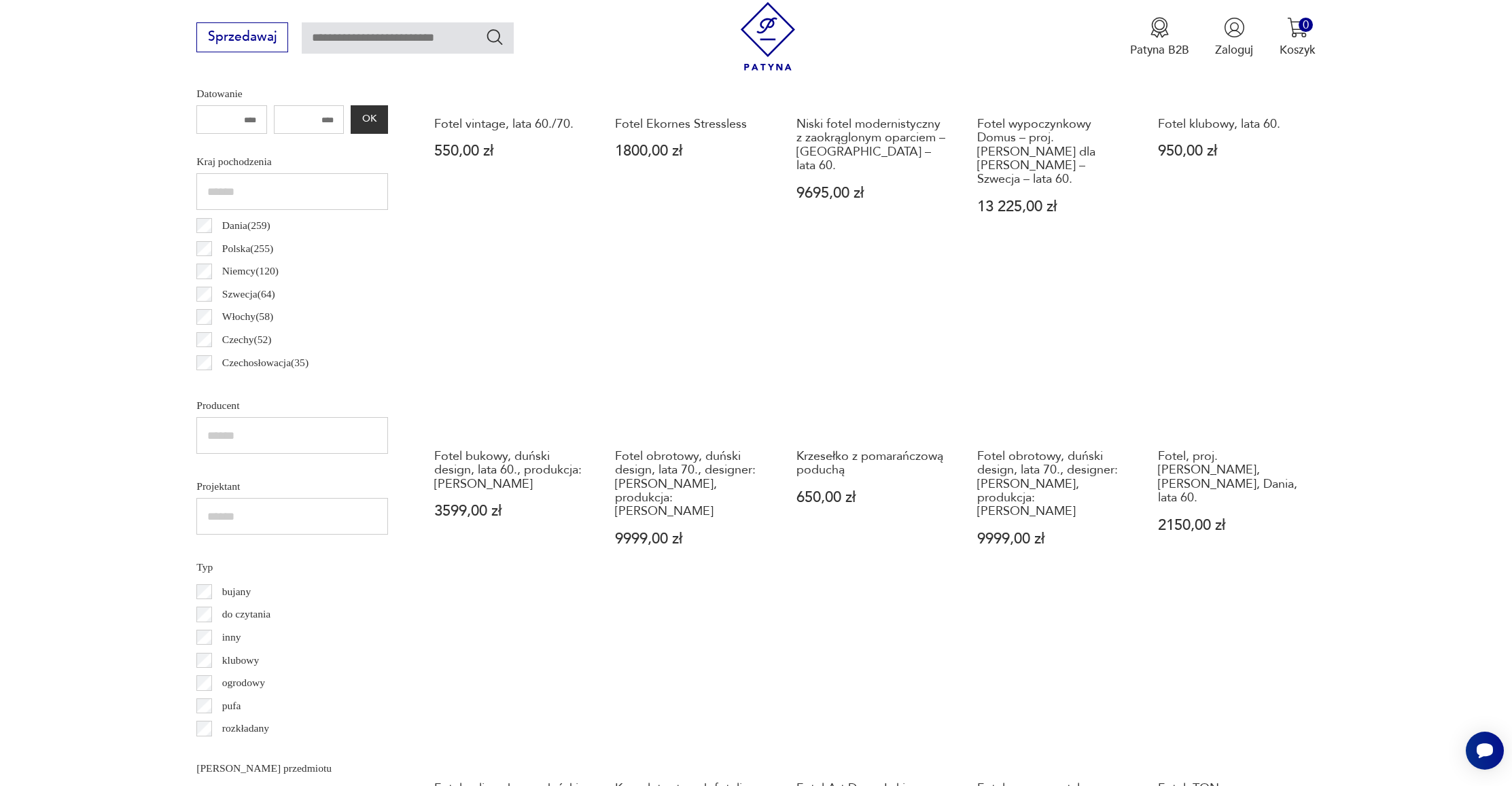
scroll to position [909, 0]
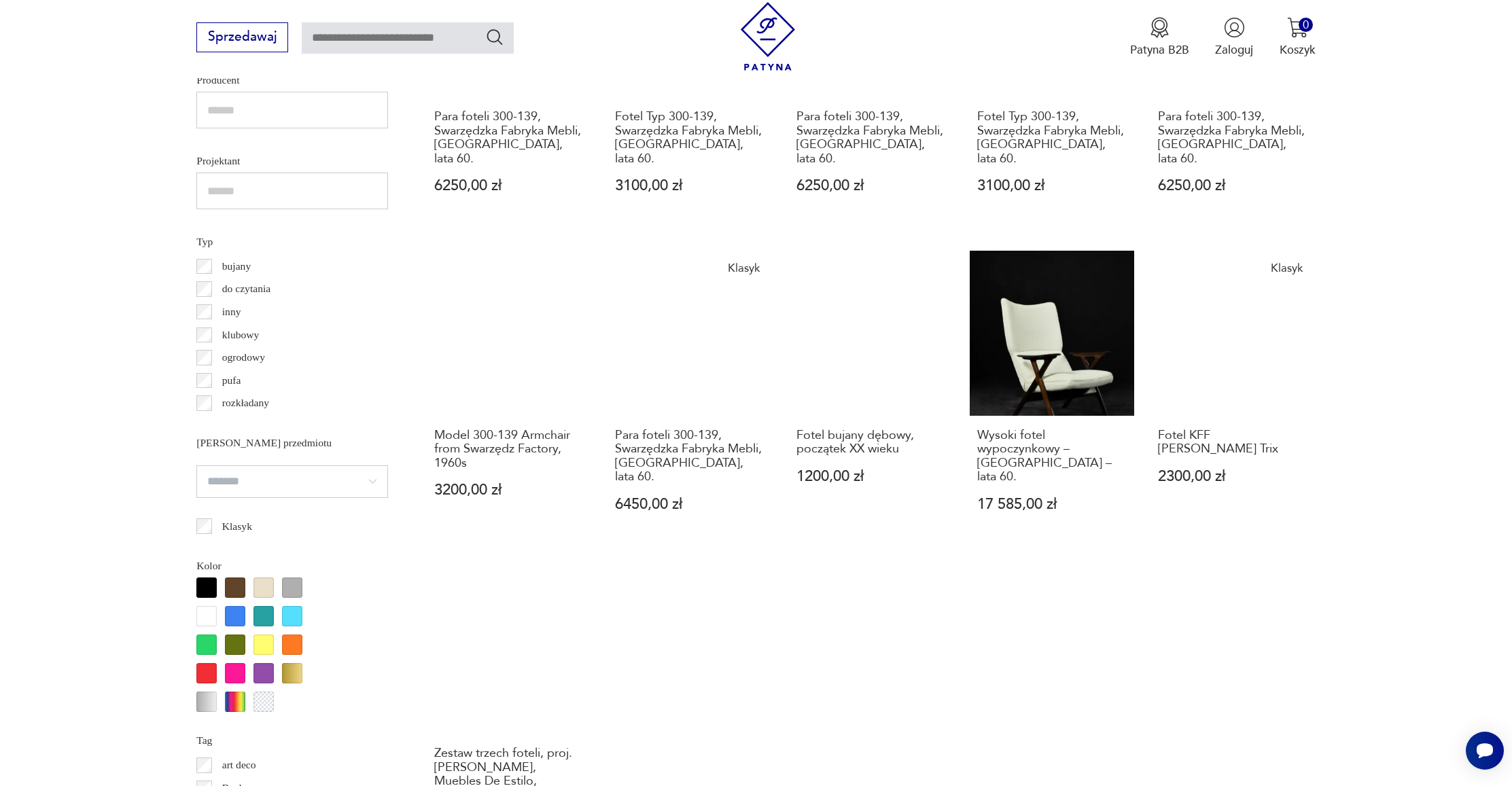
scroll to position [1048, 0]
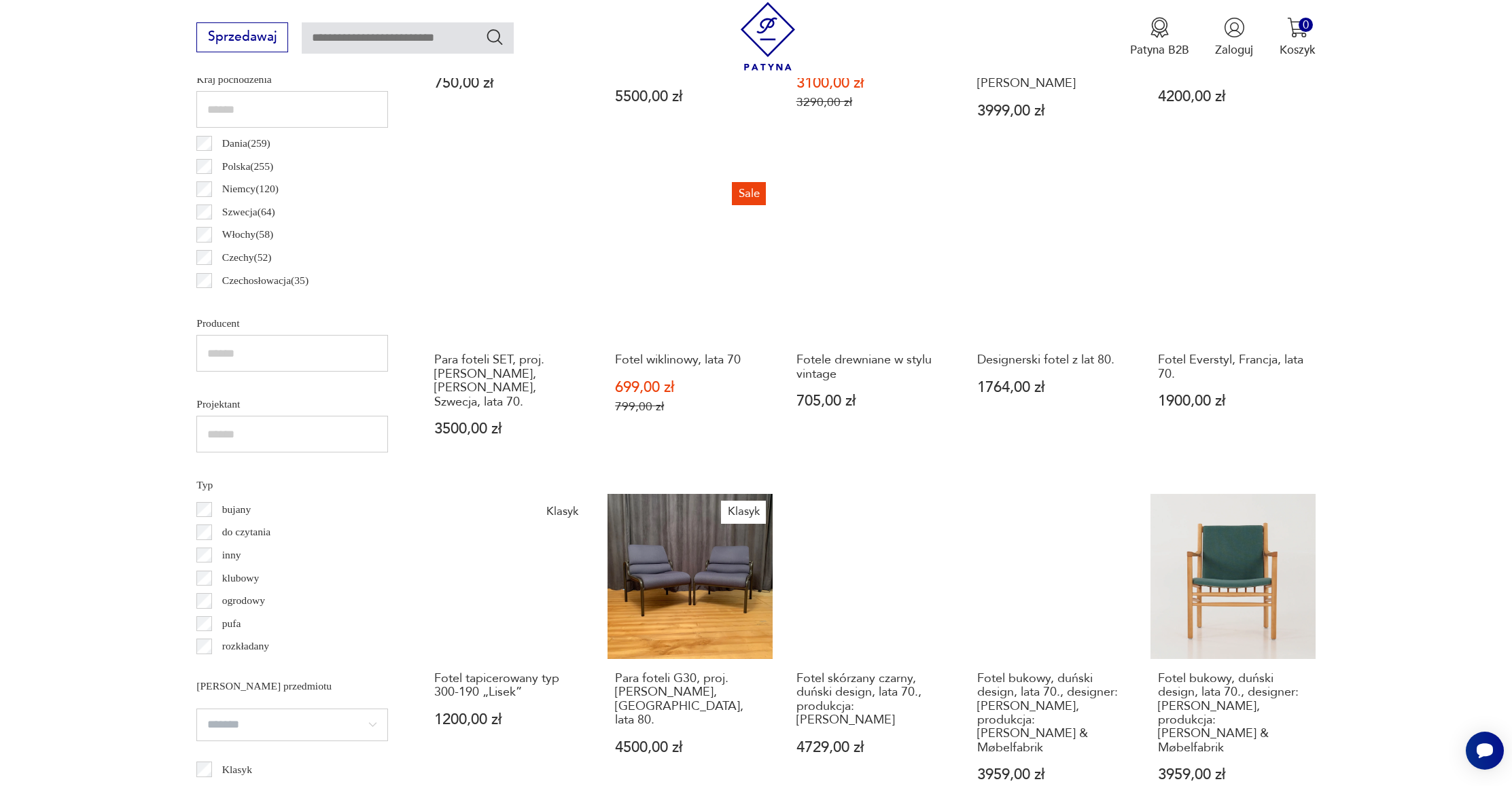
scroll to position [1048, 0]
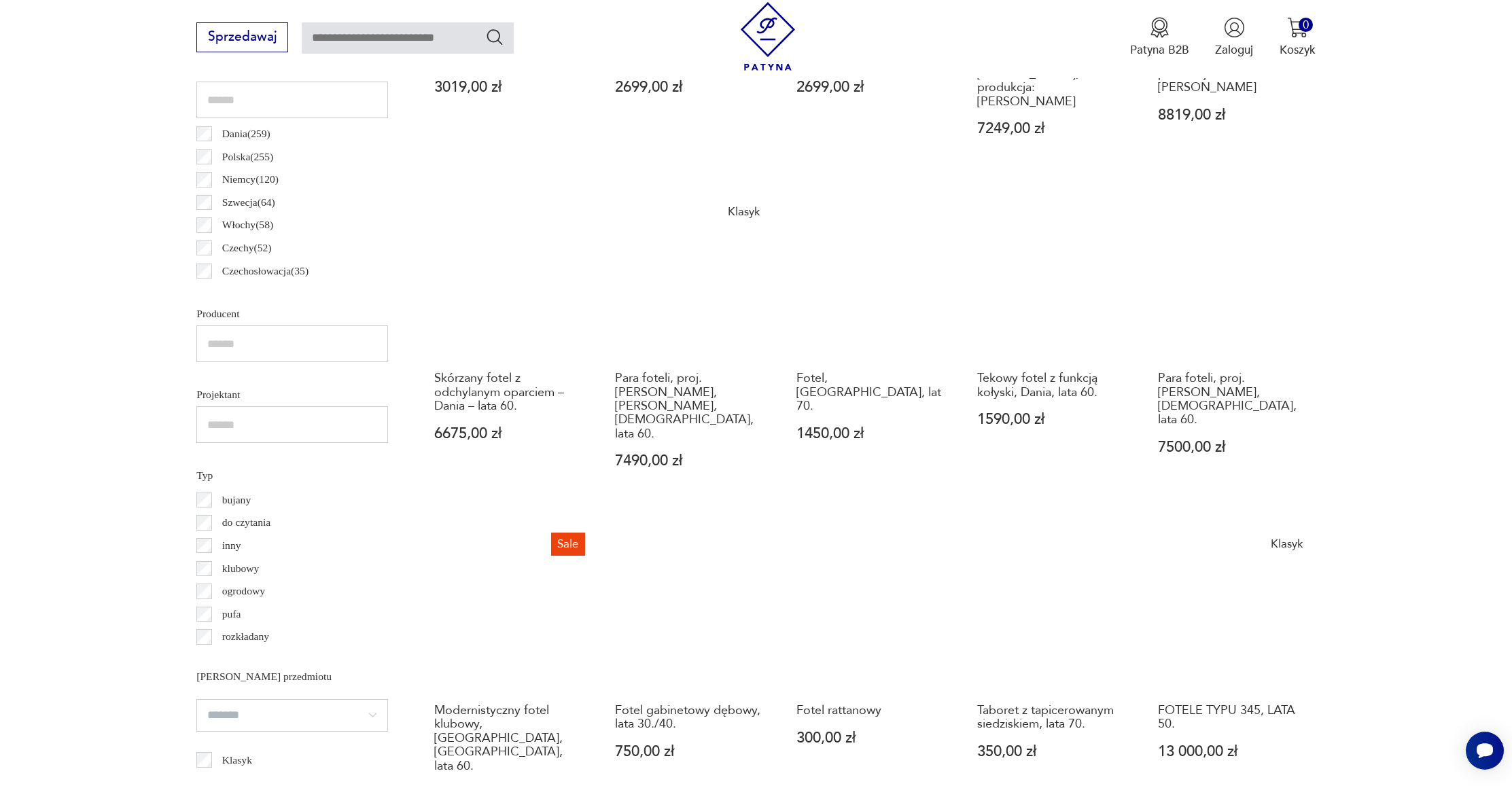
scroll to position [1112, 0]
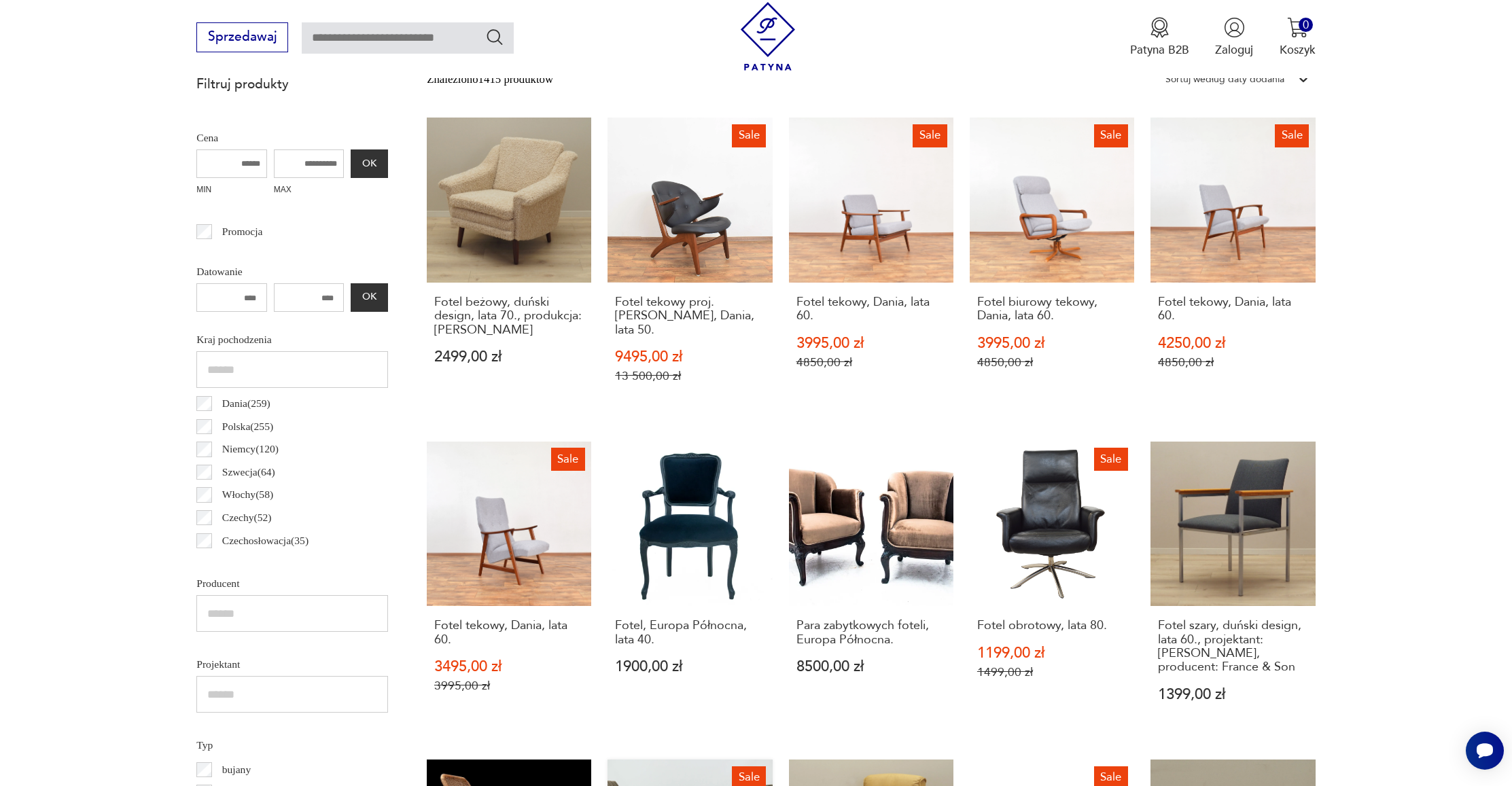
scroll to position [543, 1]
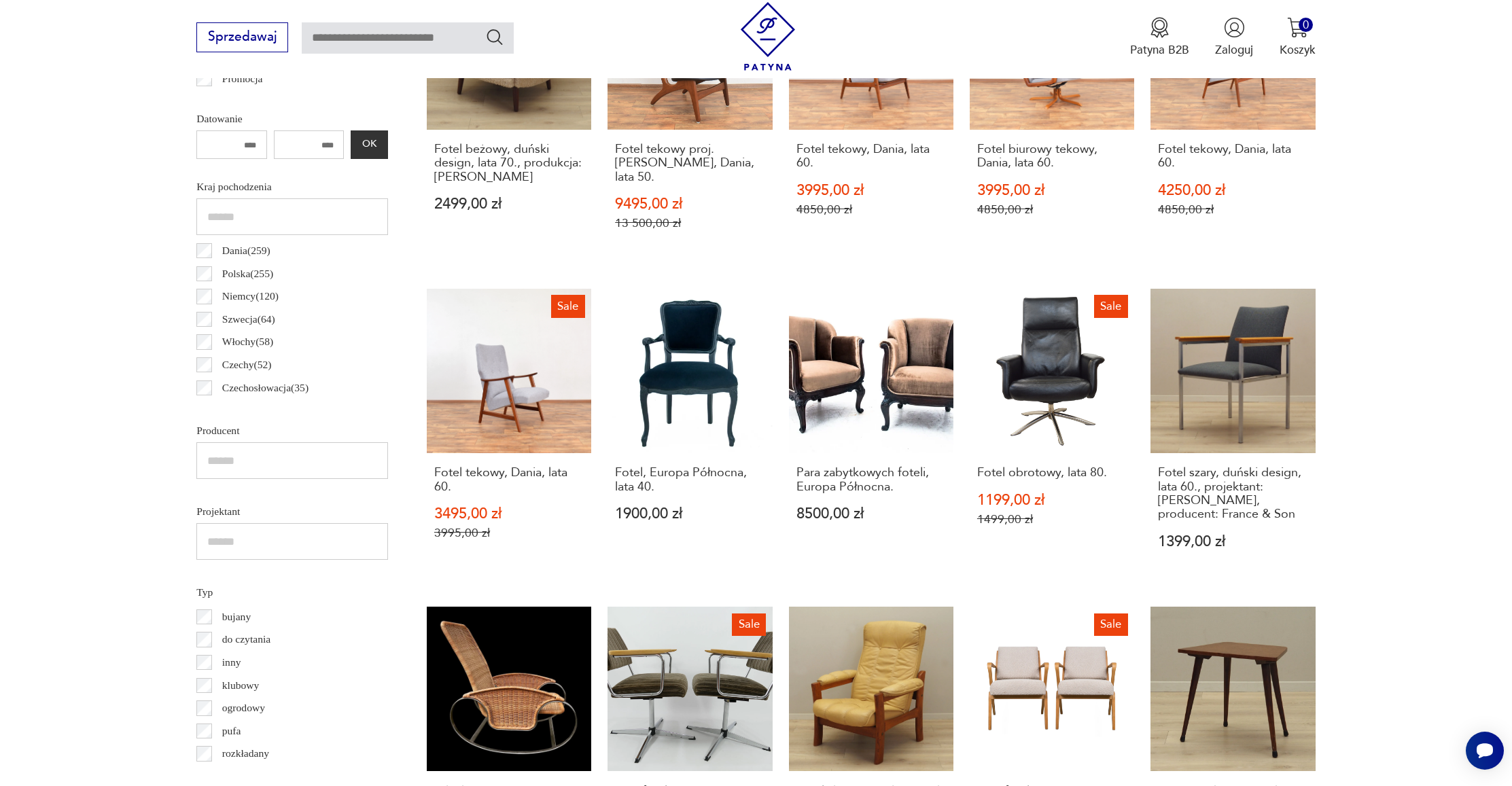
scroll to position [857, 0]
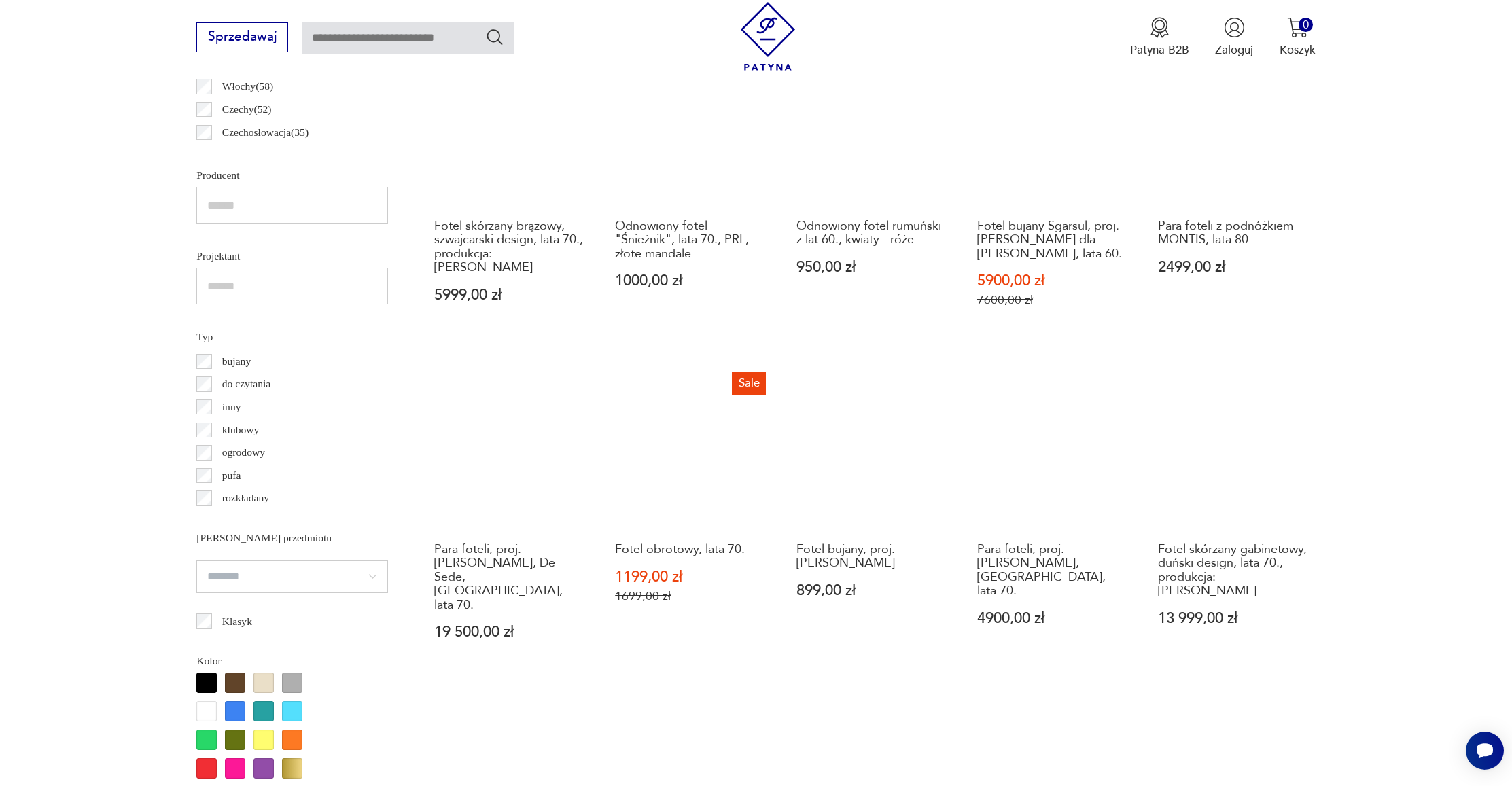
scroll to position [949, 0]
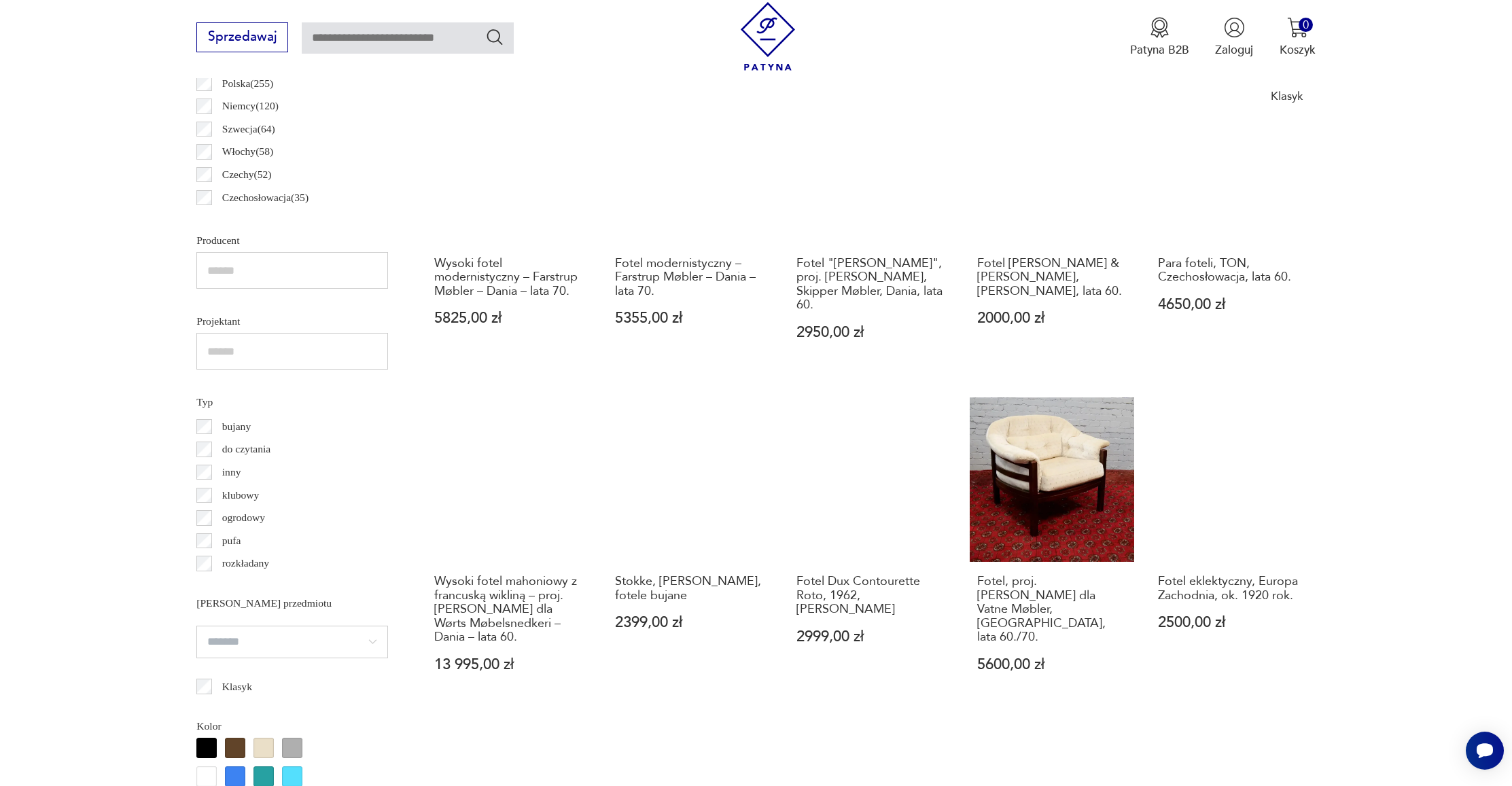
scroll to position [992, 0]
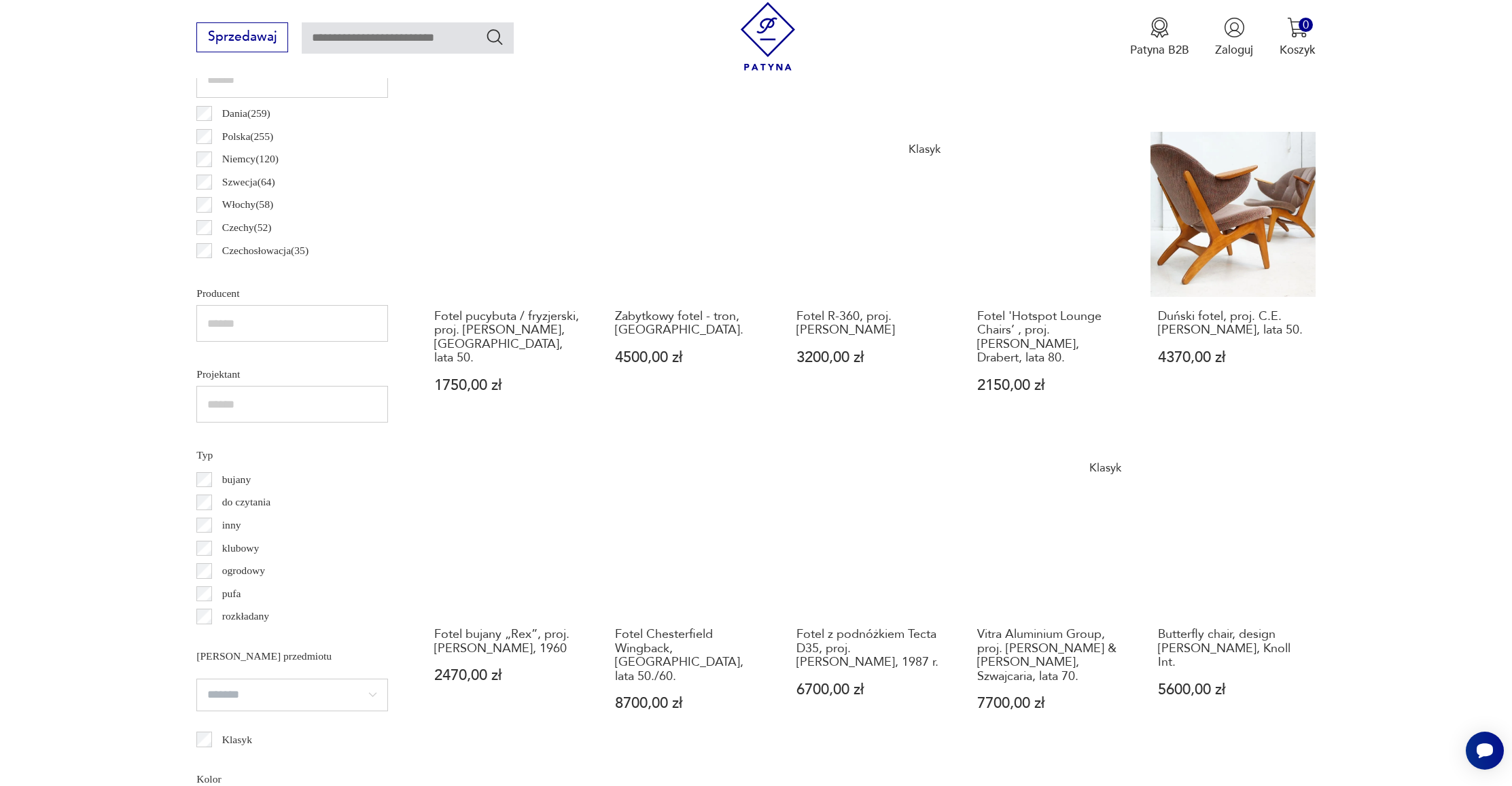
scroll to position [840, 0]
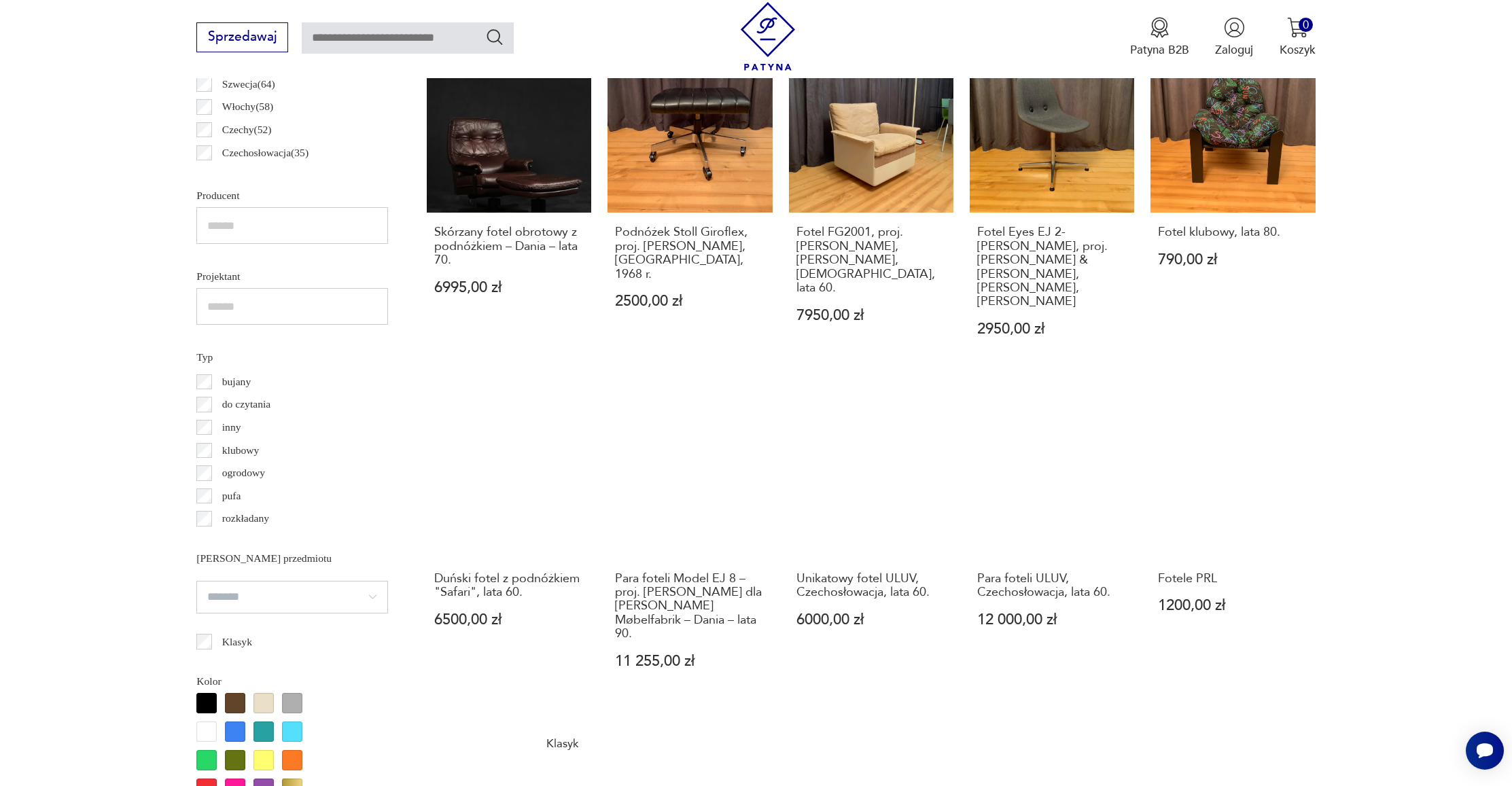
scroll to position [927, 0]
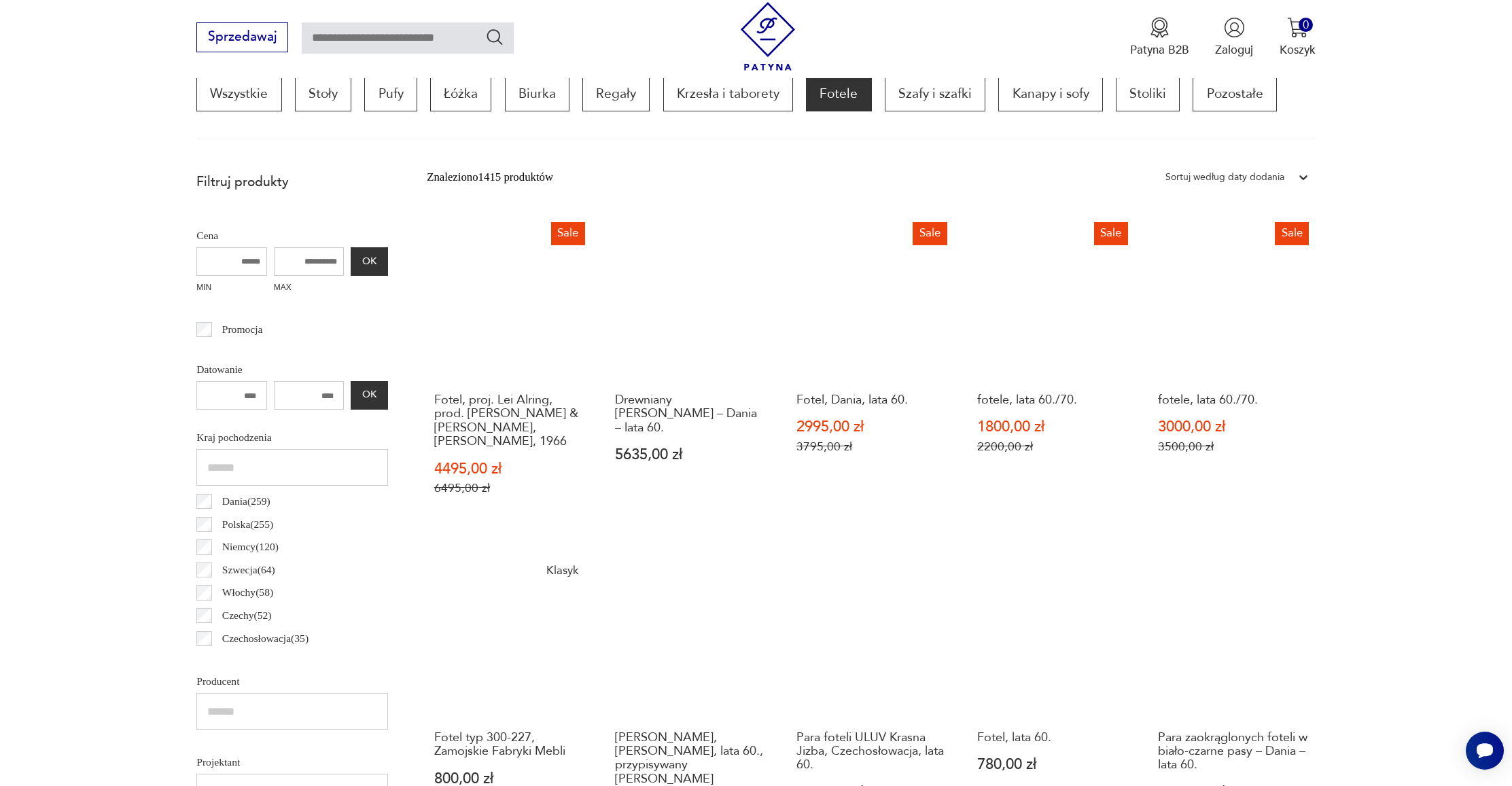
scroll to position [441, 0]
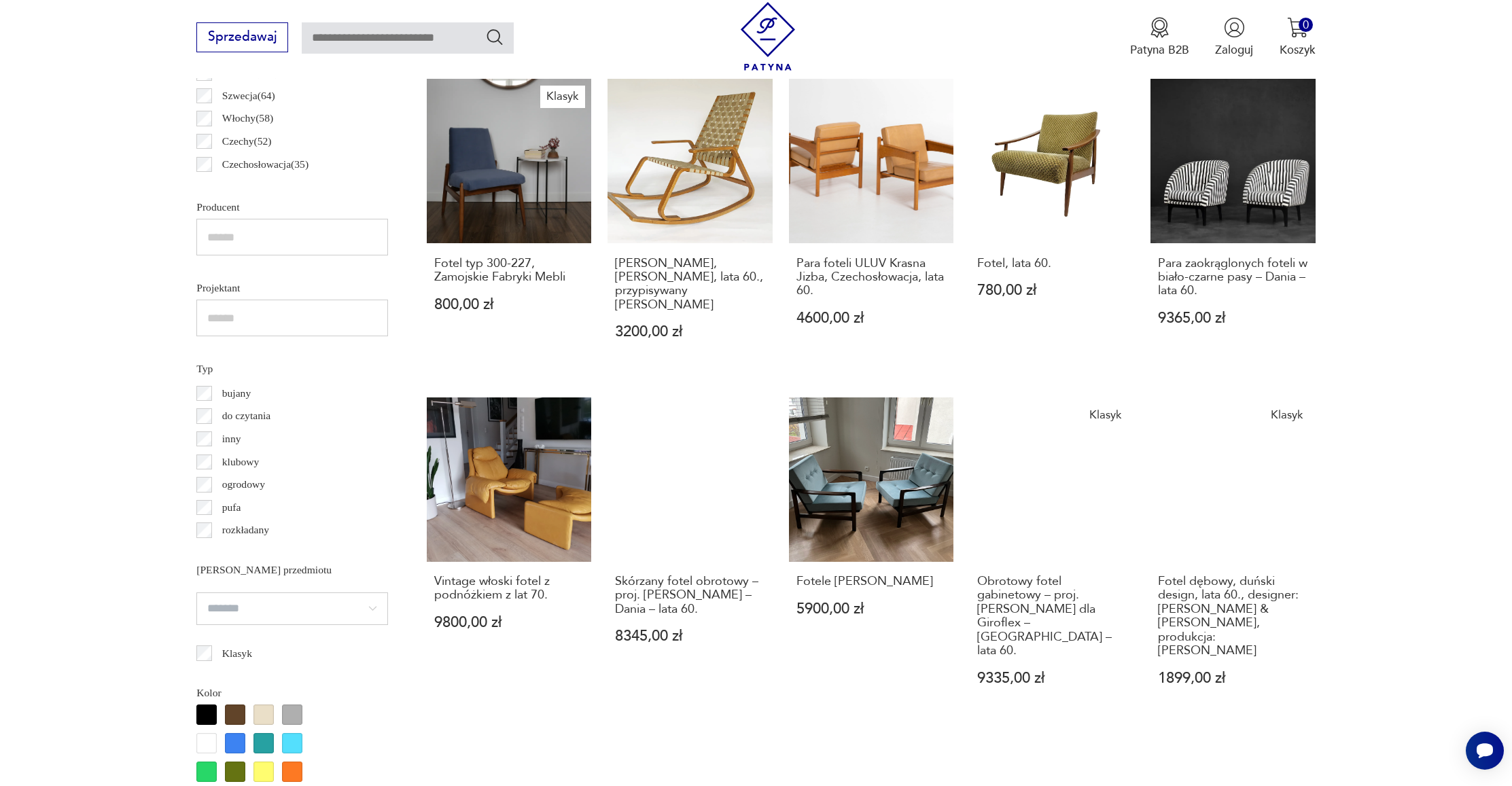
scroll to position [938, 0]
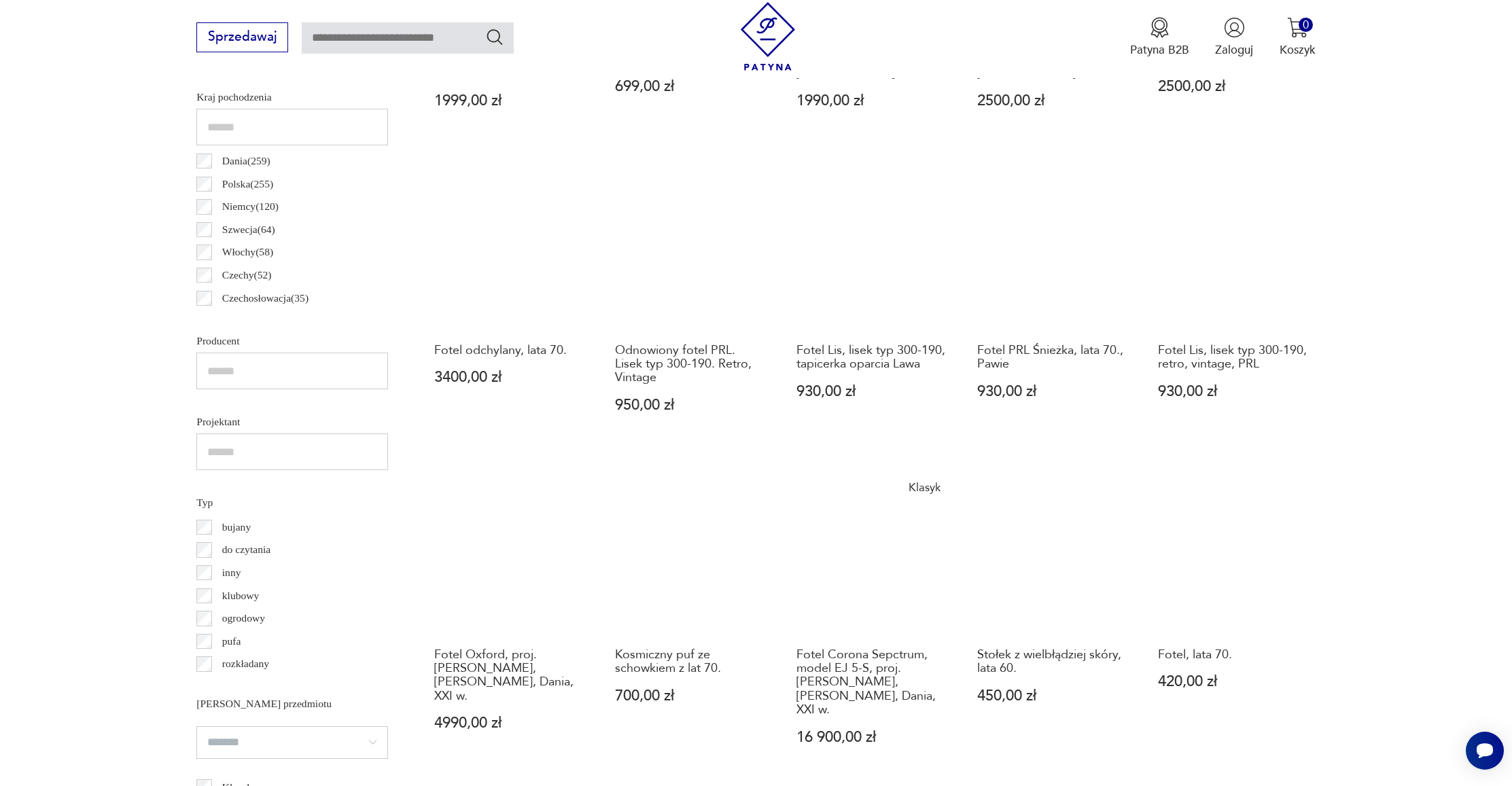
scroll to position [980, 0]
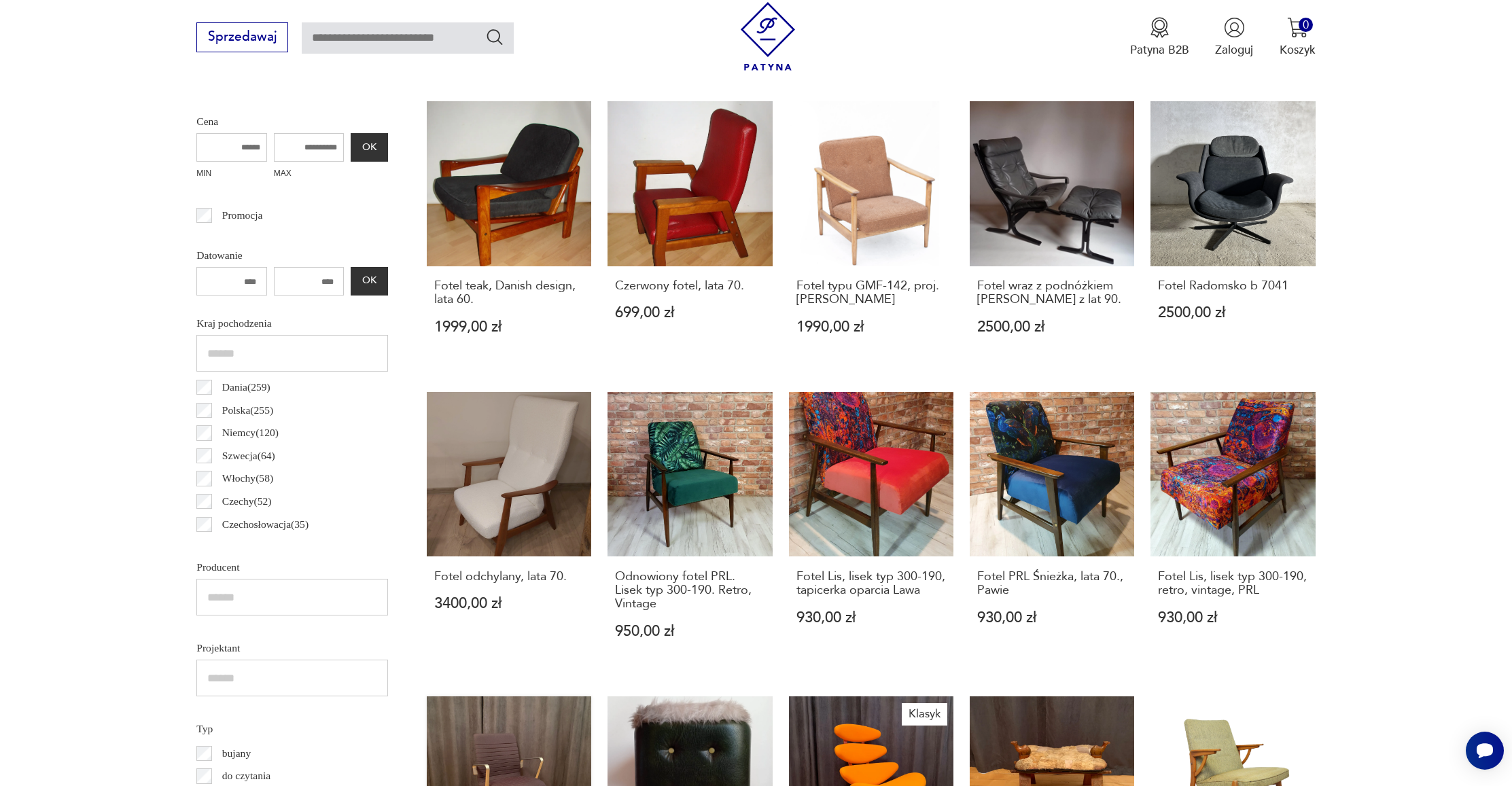
scroll to position [401, 0]
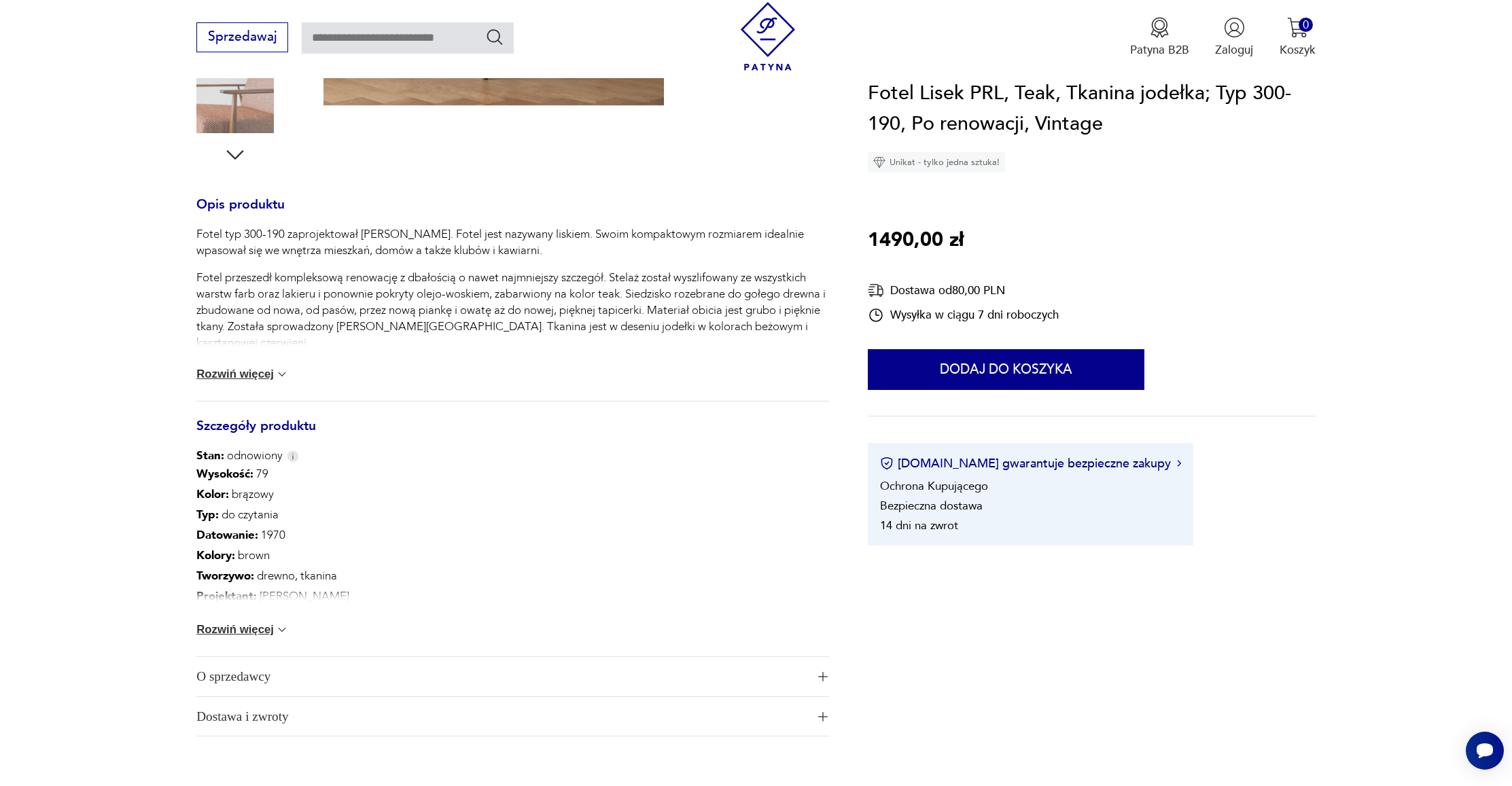
scroll to position [650, 0]
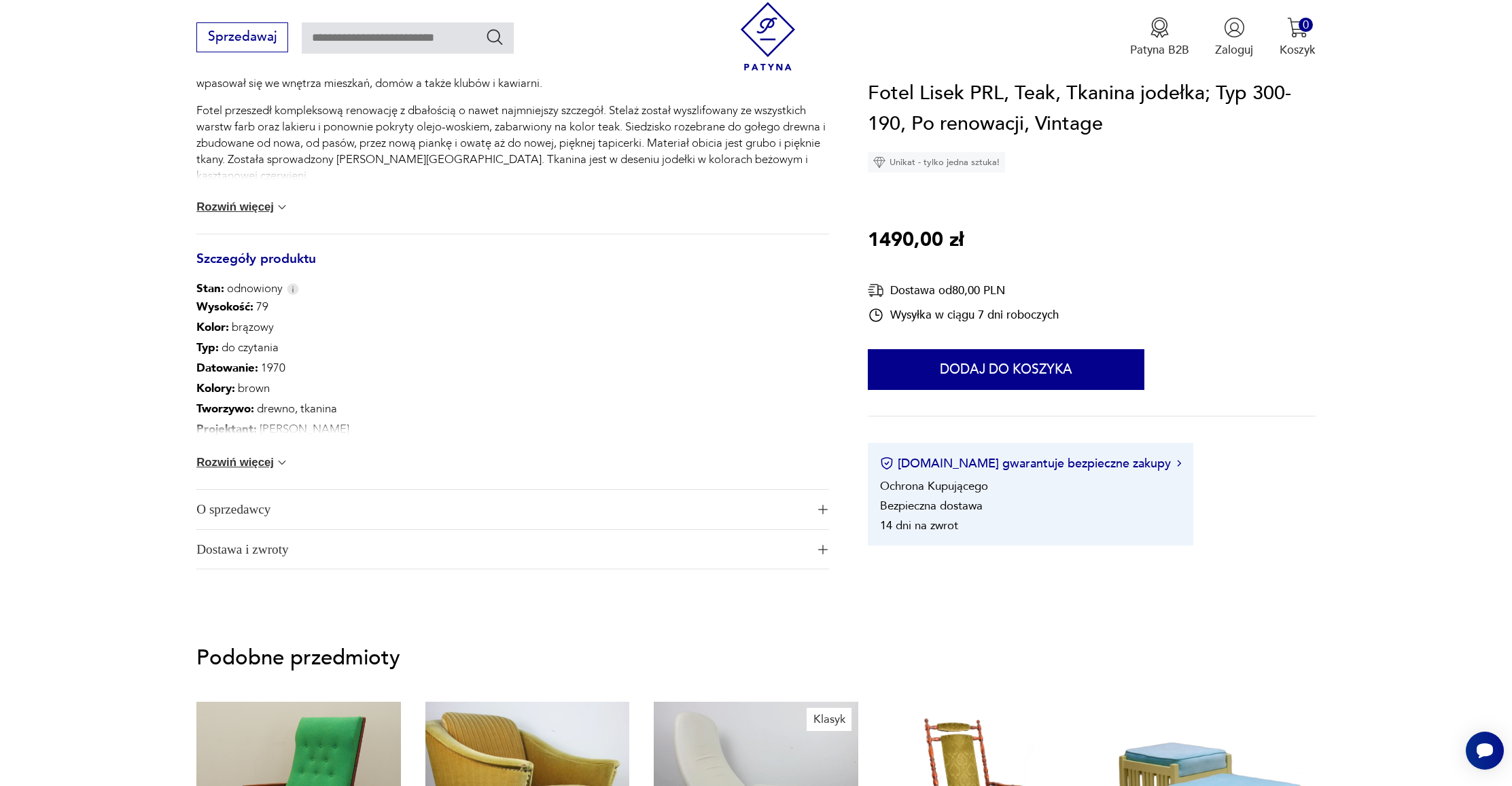
click at [784, 513] on span "O sprzedawcy" at bounding box center [501, 509] width 609 height 39
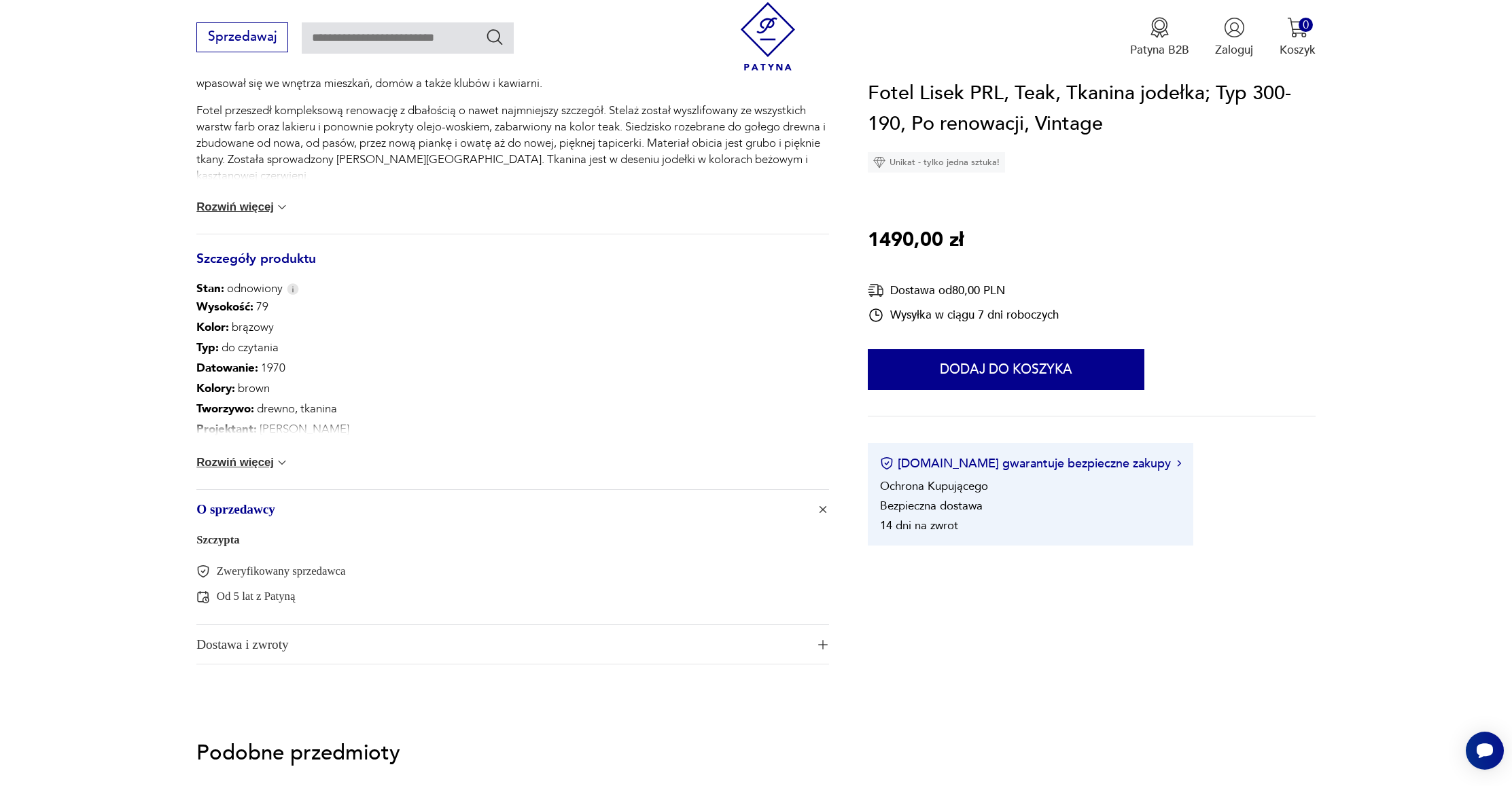
click at [784, 513] on span "O sprzedawcy" at bounding box center [501, 509] width 609 height 39
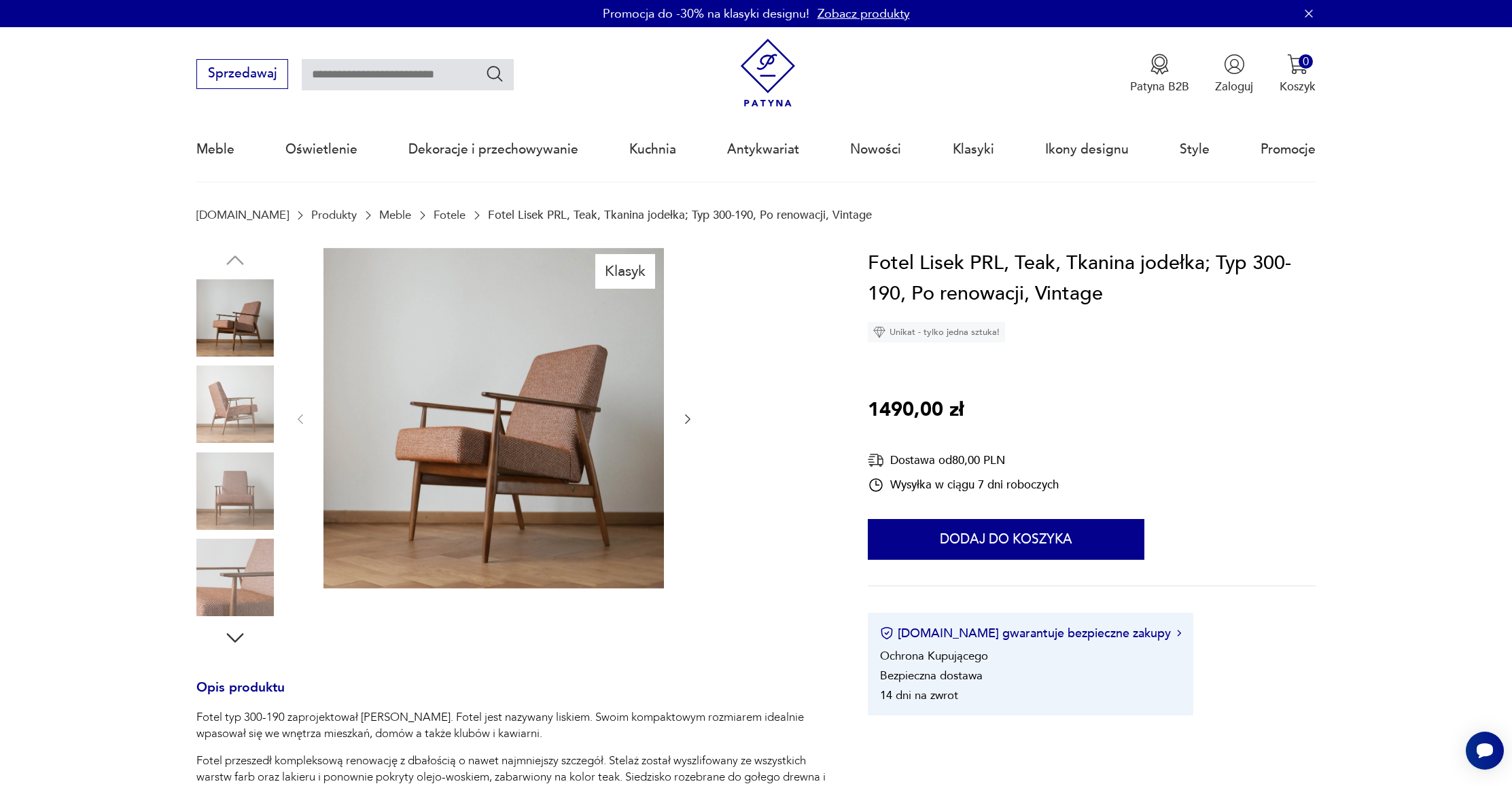
scroll to position [0, 0]
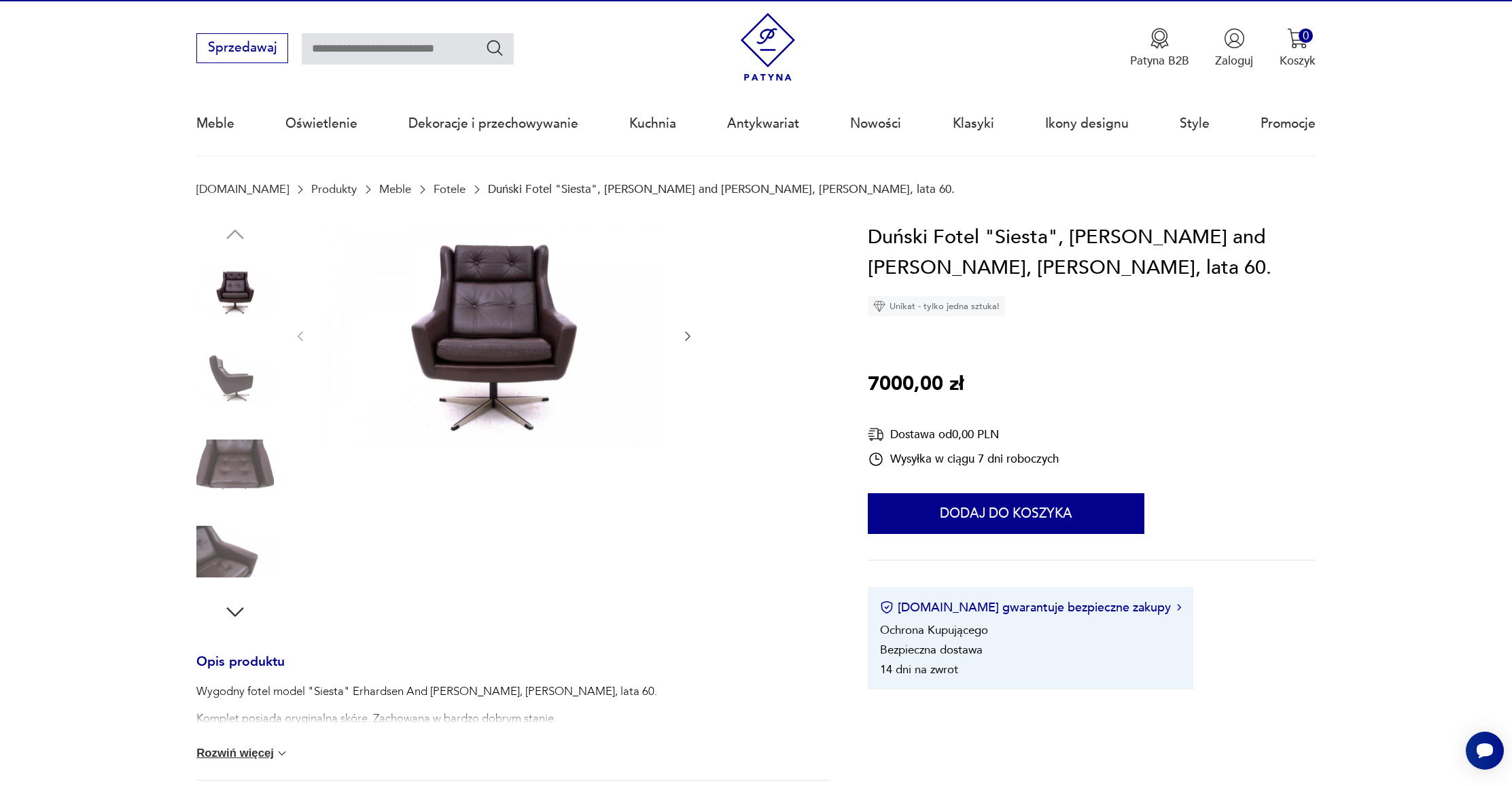
scroll to position [26, 0]
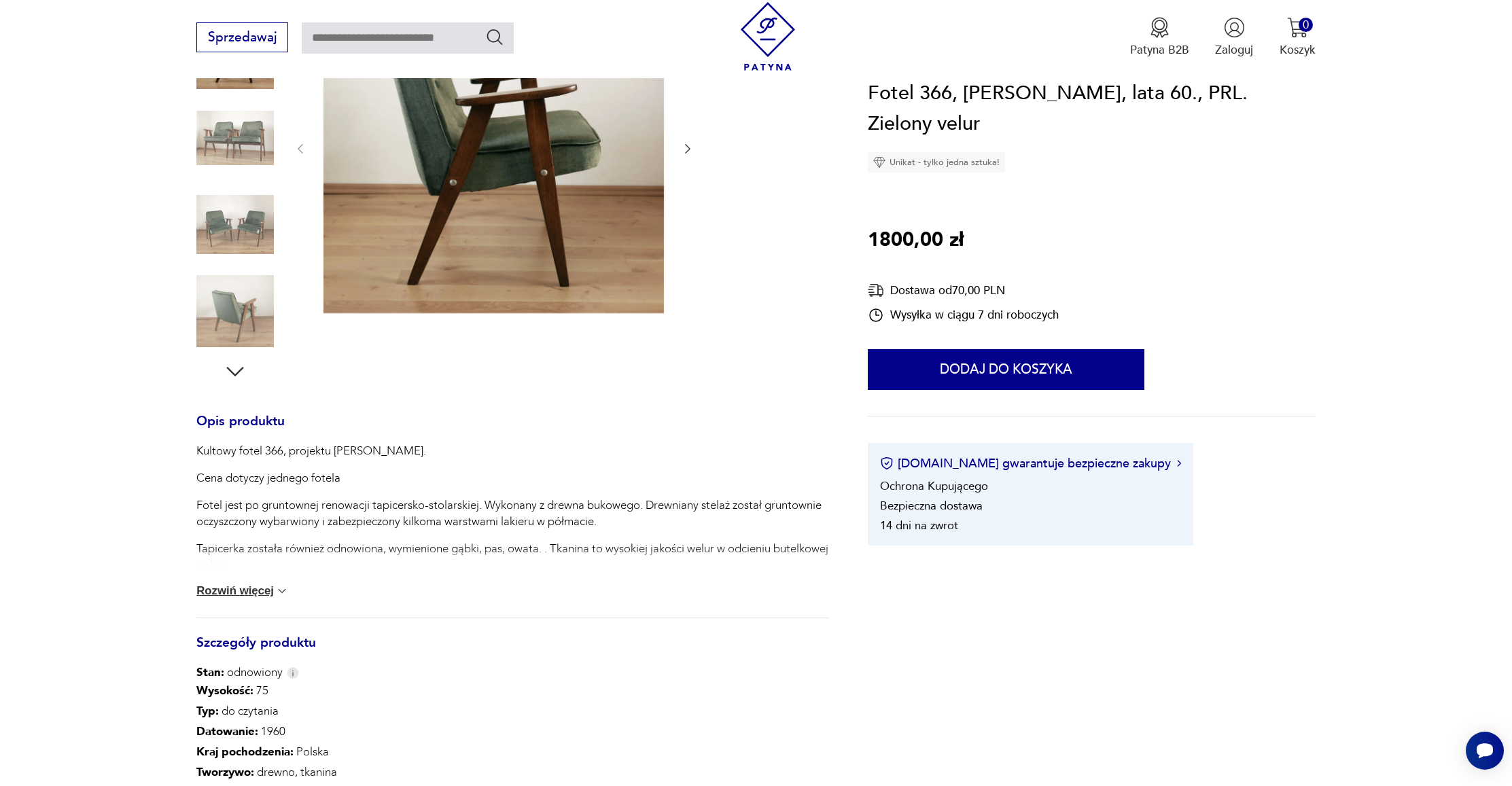
scroll to position [464, 0]
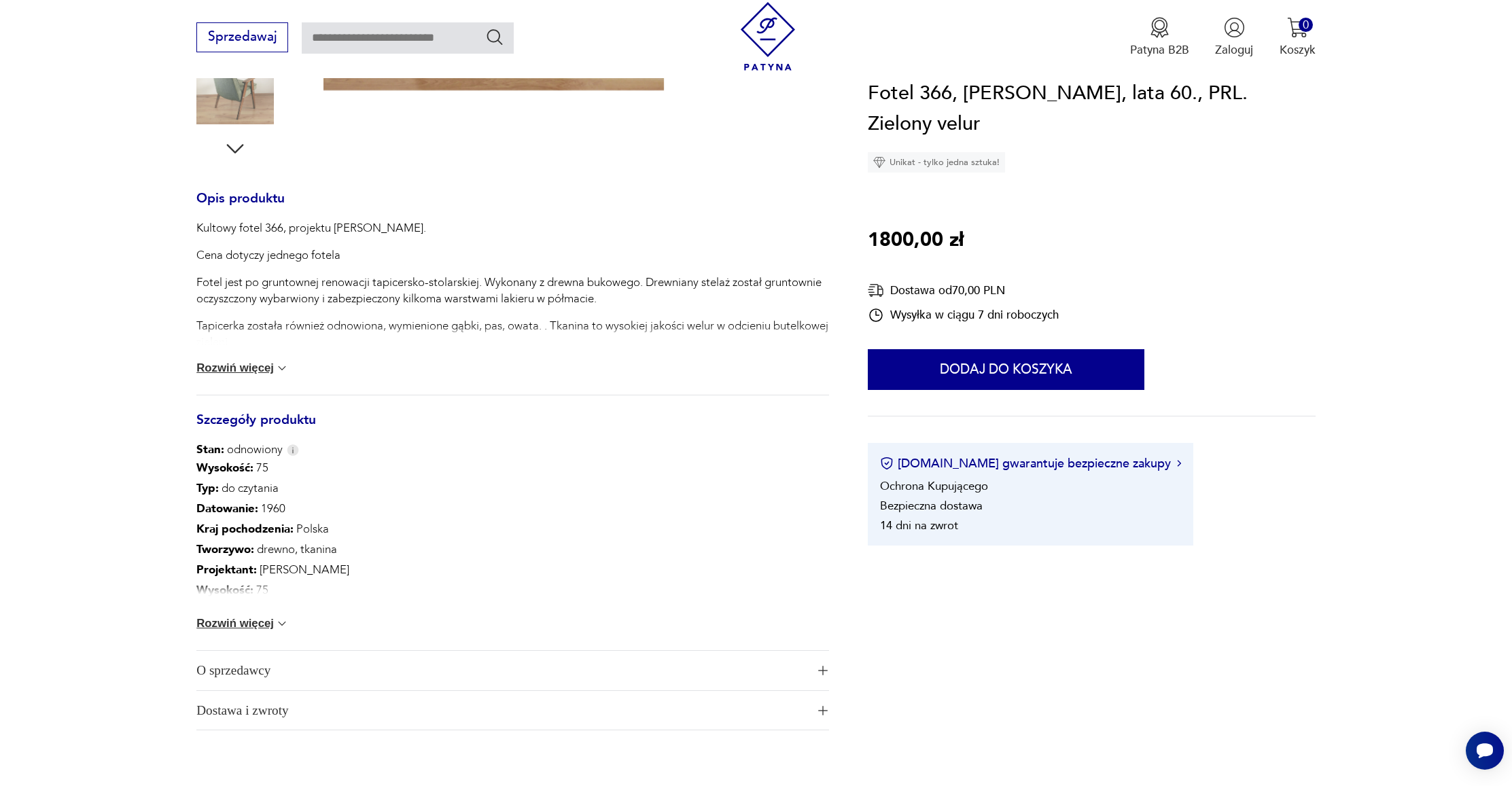
click at [297, 659] on span "O sprzedawcy" at bounding box center [501, 670] width 609 height 39
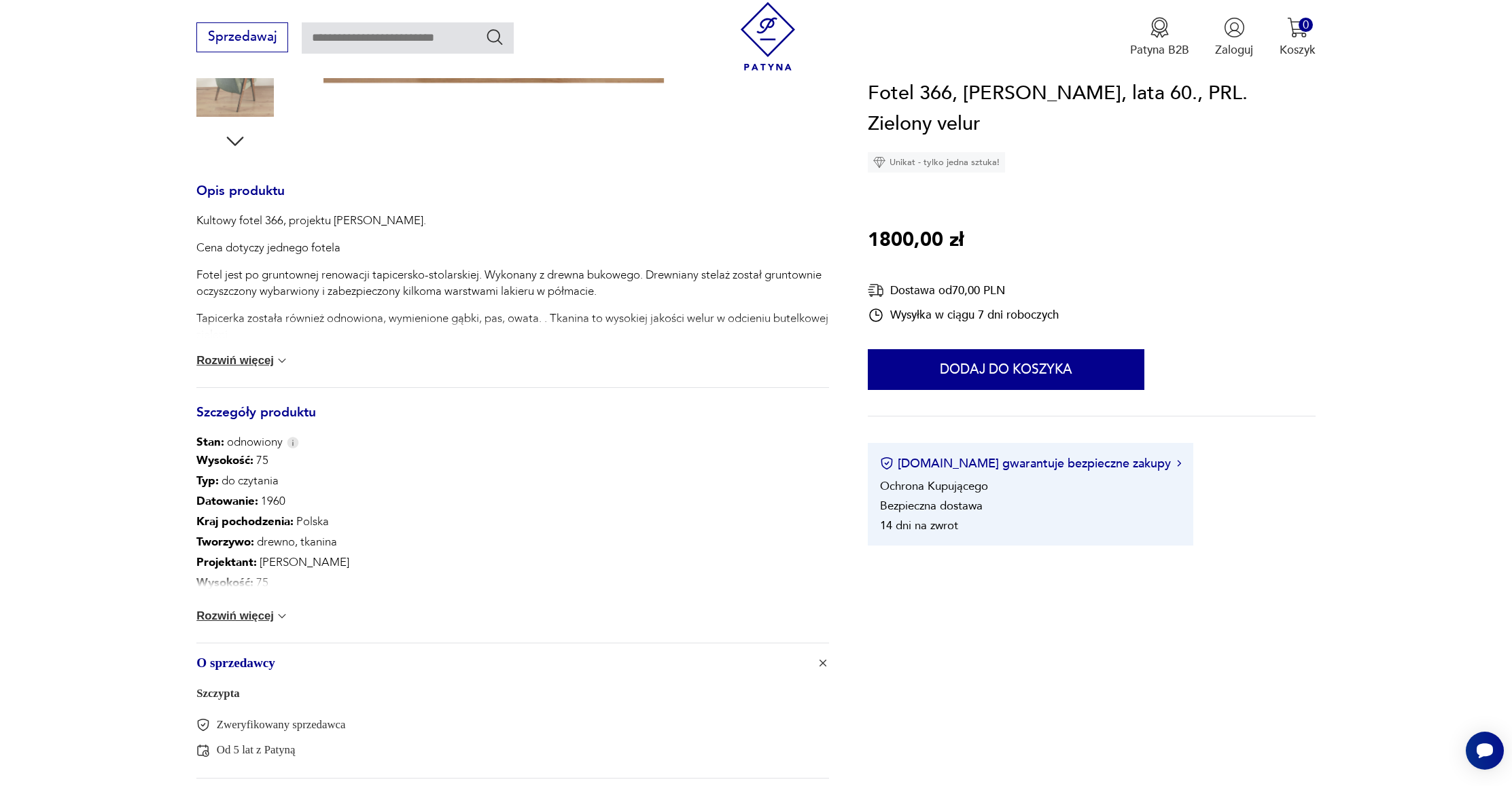
scroll to position [699, 0]
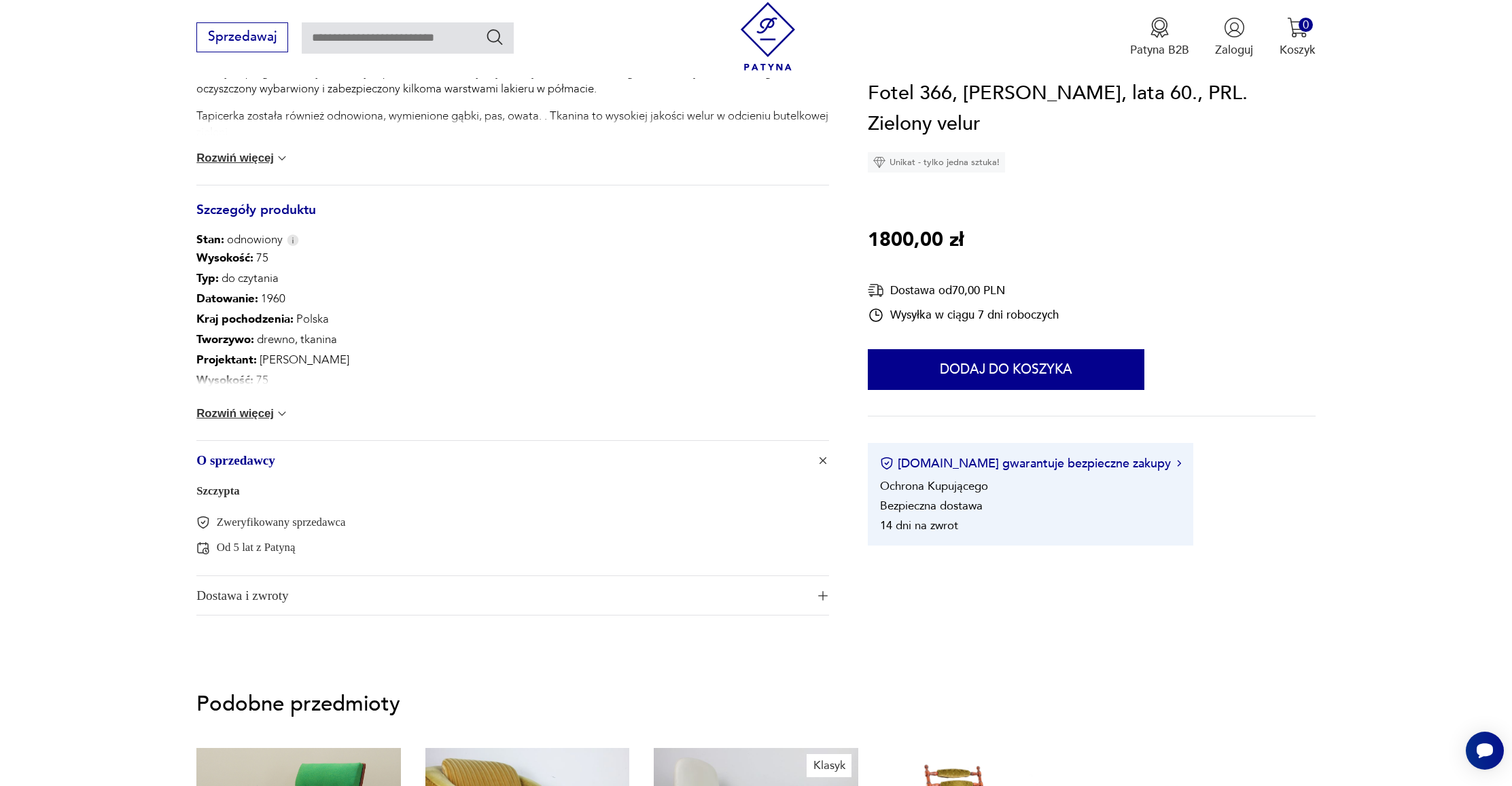
click at [370, 589] on span "Dostawa i zwroty" at bounding box center [501, 596] width 609 height 39
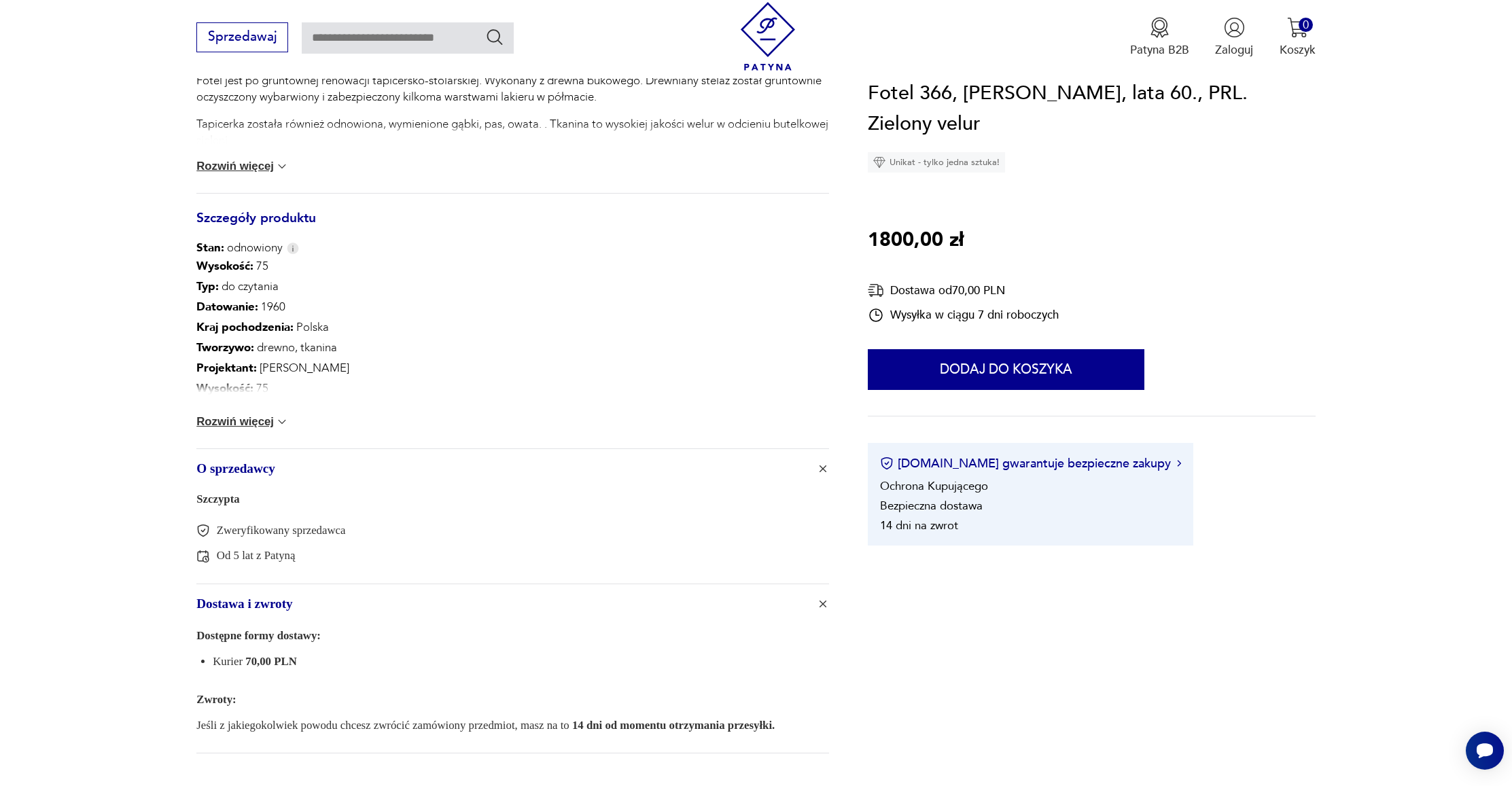
scroll to position [693, 0]
drag, startPoint x: 293, startPoint y: 527, endPoint x: 290, endPoint y: 546, distance: 19.2
click at [293, 527] on p "Zweryfikowany sprzedawca" at bounding box center [281, 528] width 129 height 16
click at [291, 558] on div "Szczypta Zweryfikowany sprzedawca Od 5 lat z Patyną" at bounding box center [512, 532] width 632 height 95
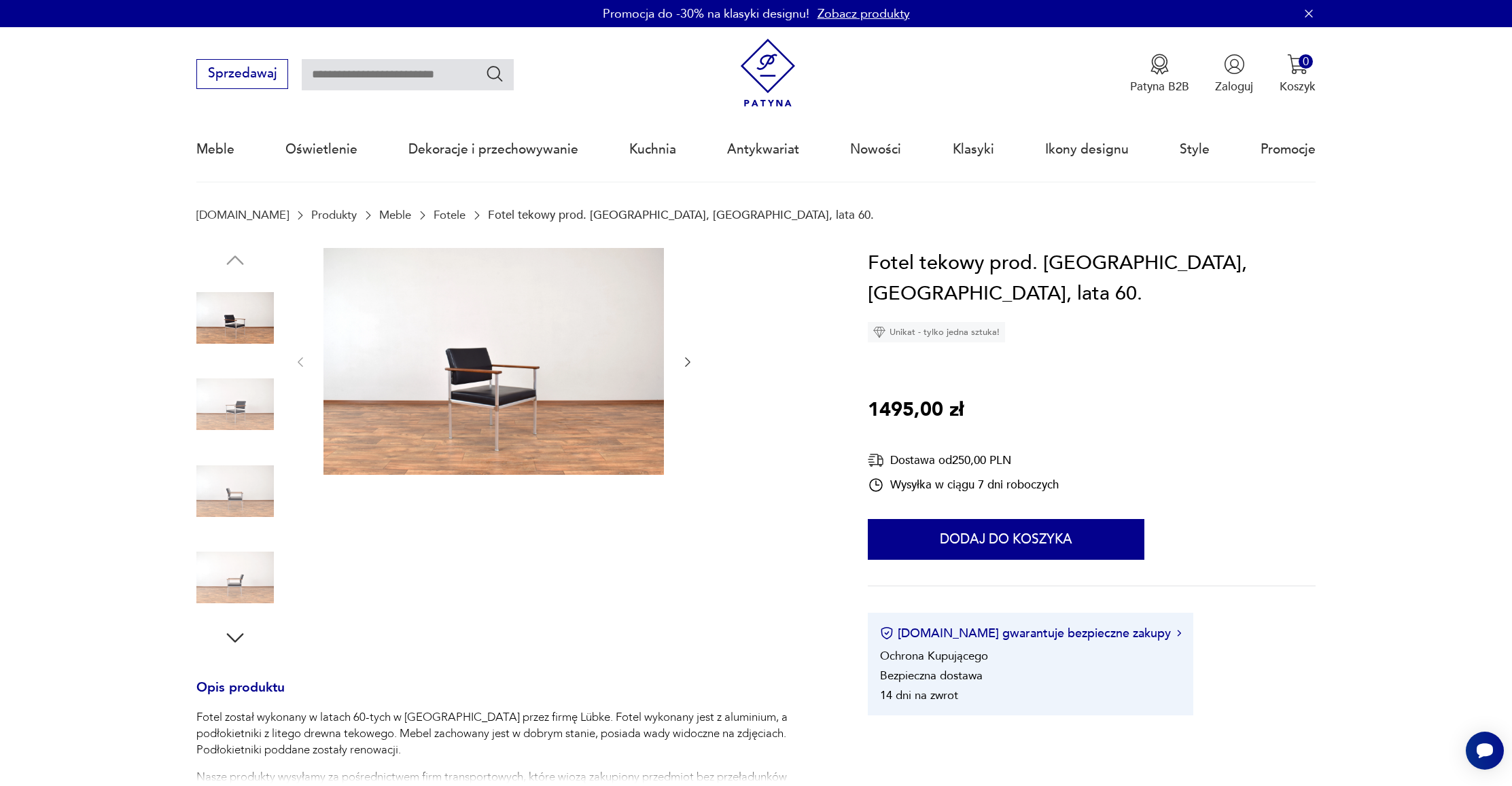
click at [681, 362] on icon "button" at bounding box center [688, 362] width 14 height 14
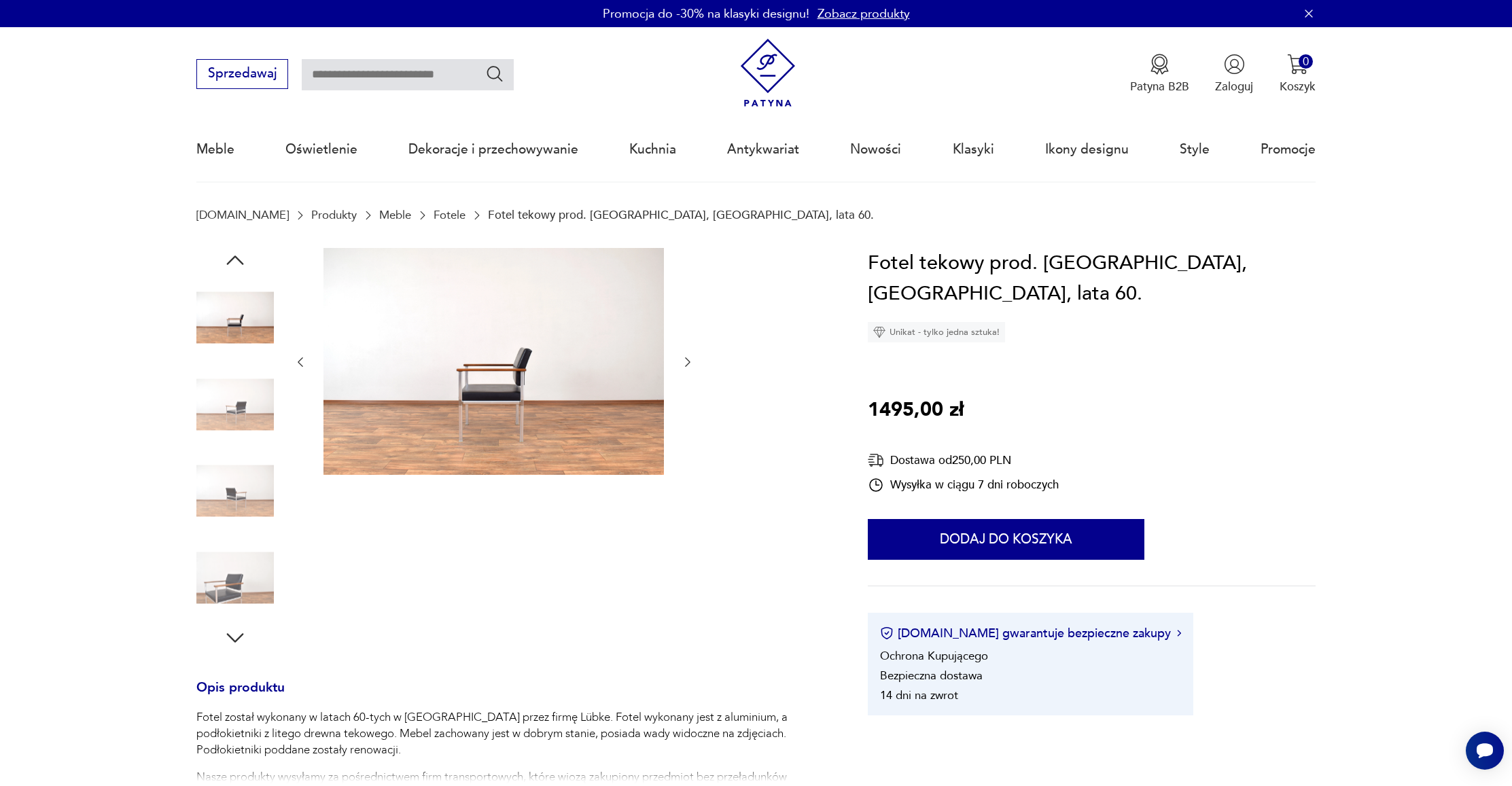
click at [681, 362] on icon "button" at bounding box center [688, 362] width 14 height 14
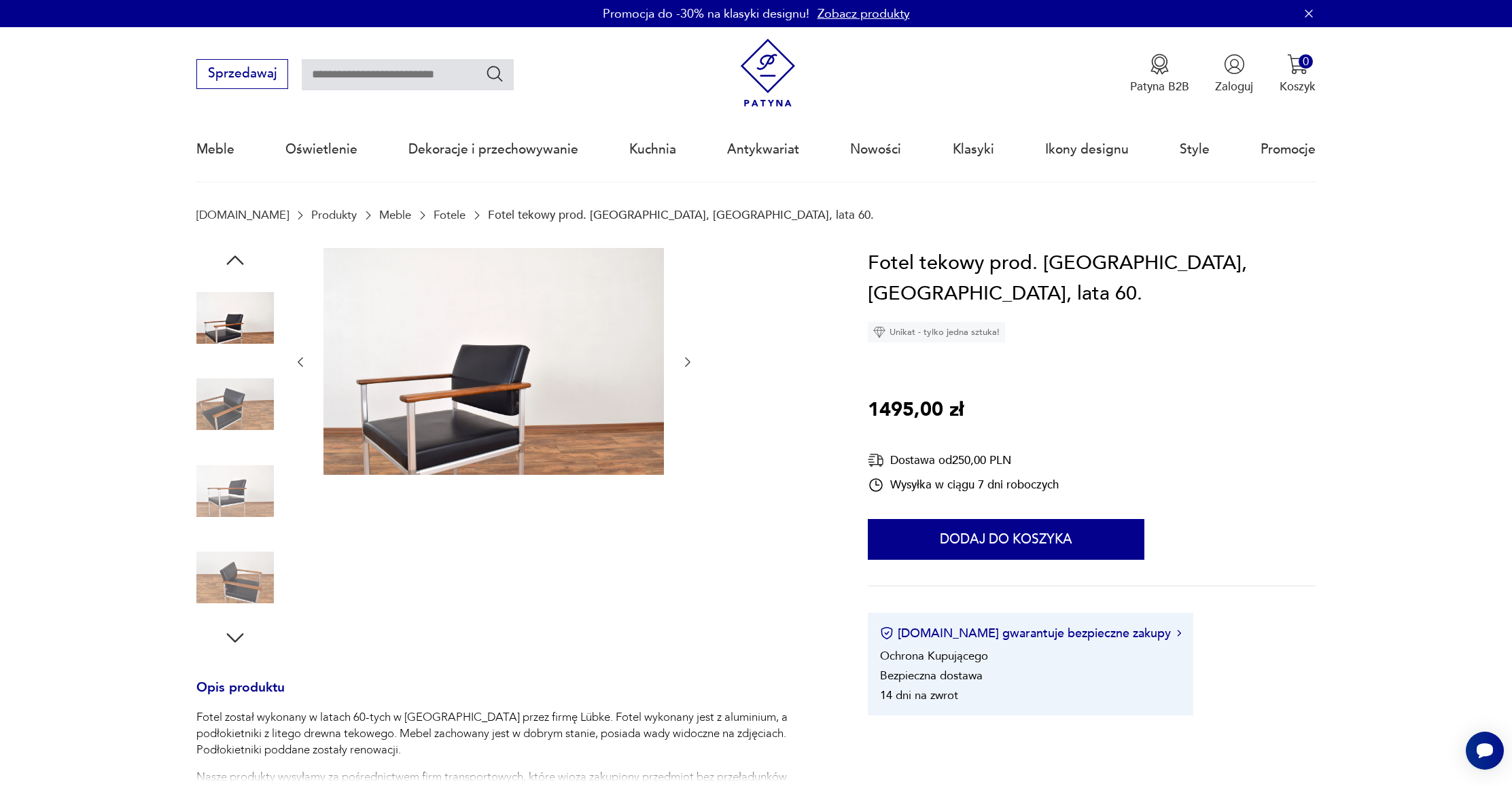
click at [681, 362] on icon "button" at bounding box center [688, 362] width 14 height 14
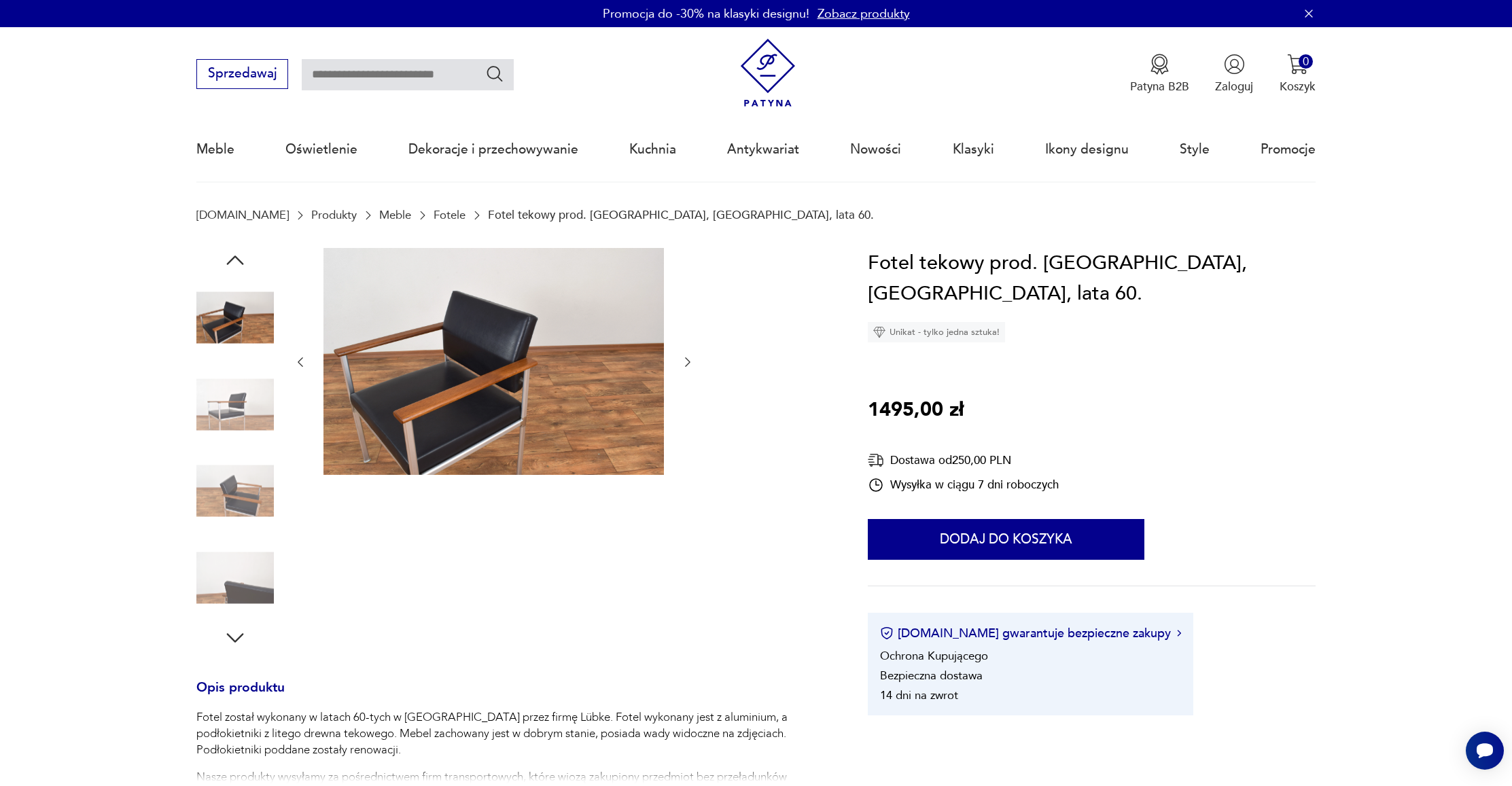
click at [681, 362] on icon "button" at bounding box center [688, 362] width 14 height 14
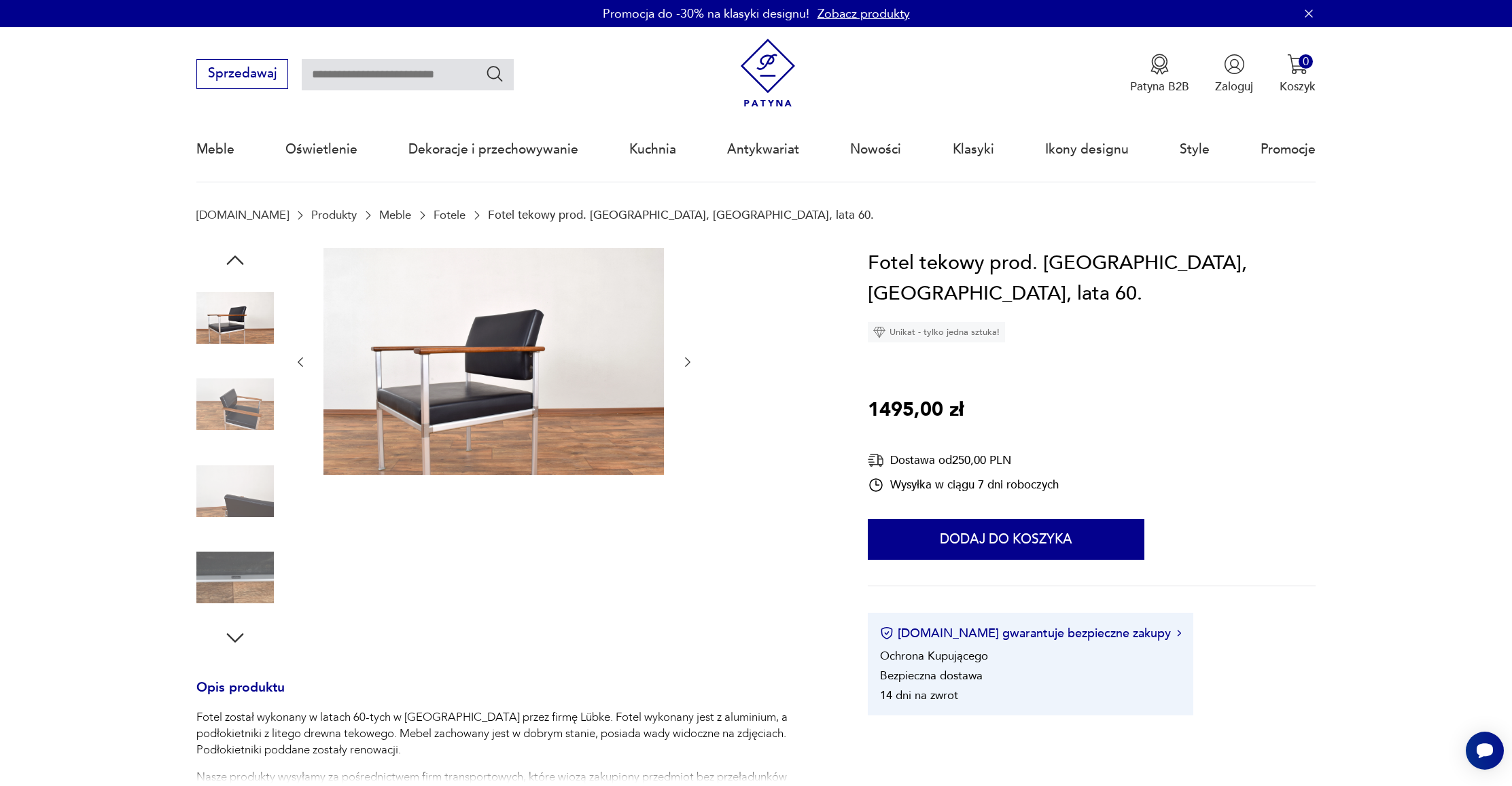
click at [681, 362] on icon "button" at bounding box center [688, 362] width 14 height 14
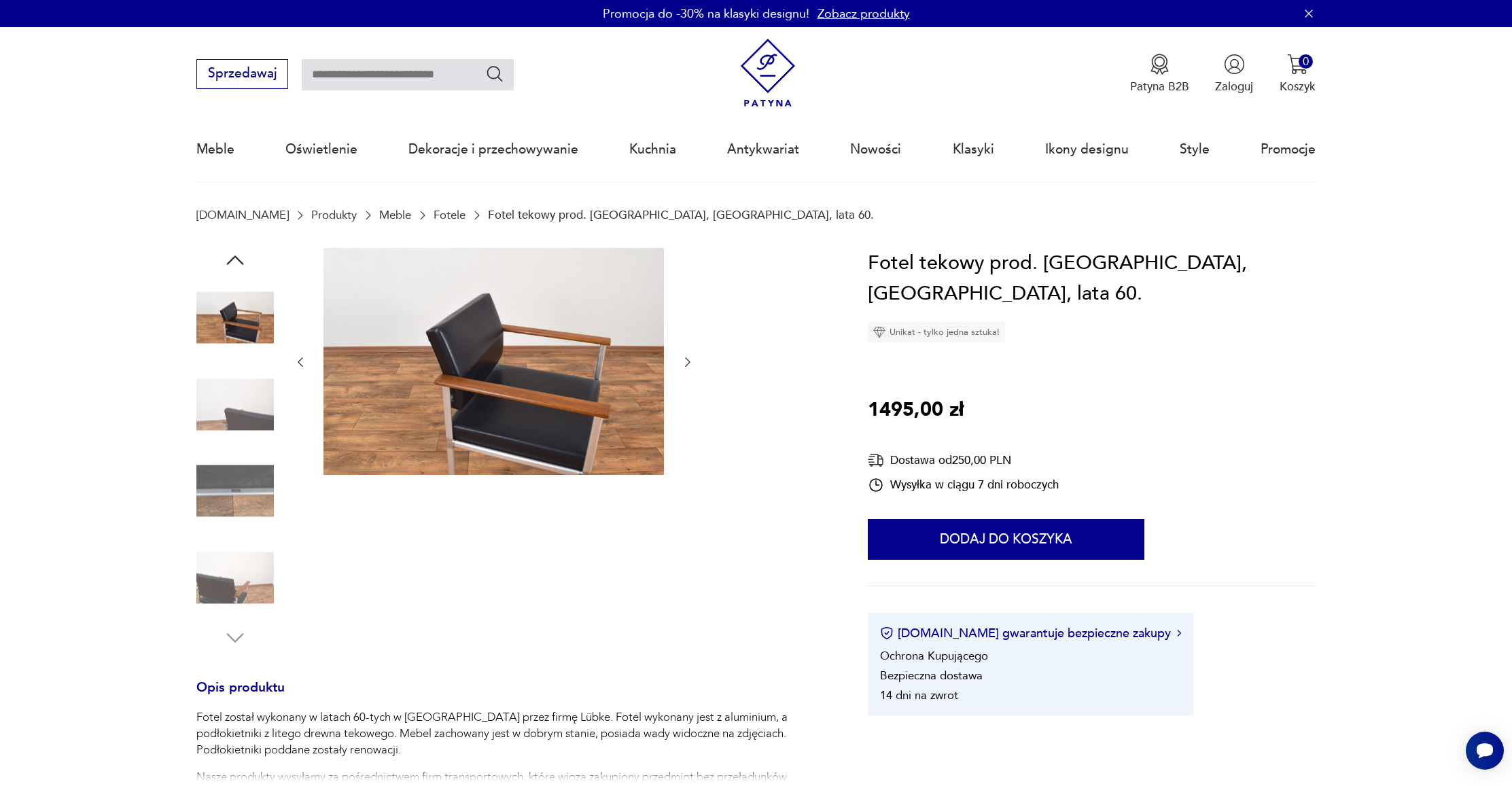
click at [681, 362] on icon "button" at bounding box center [688, 362] width 14 height 14
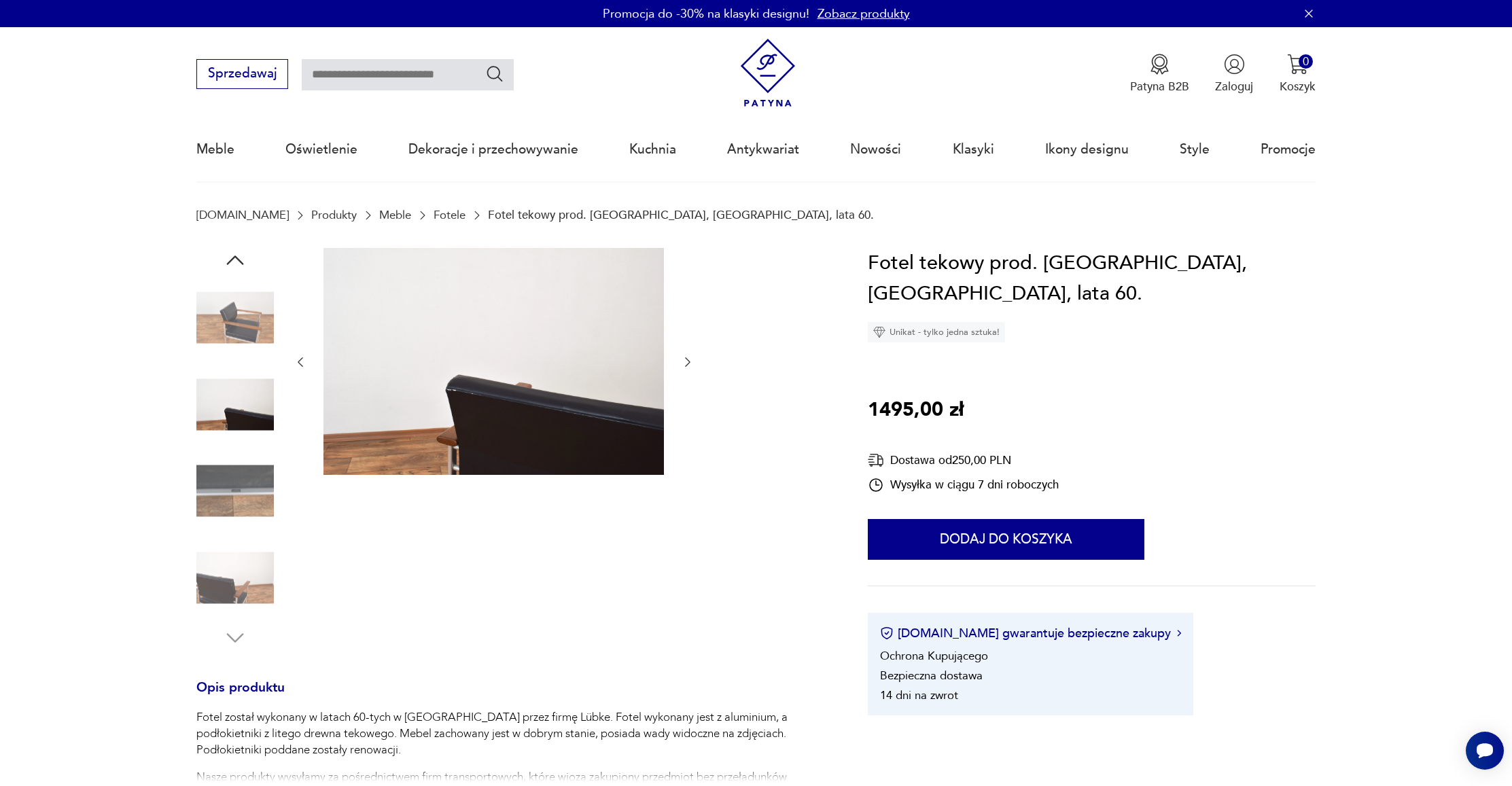
click at [681, 362] on icon "button" at bounding box center [688, 362] width 14 height 14
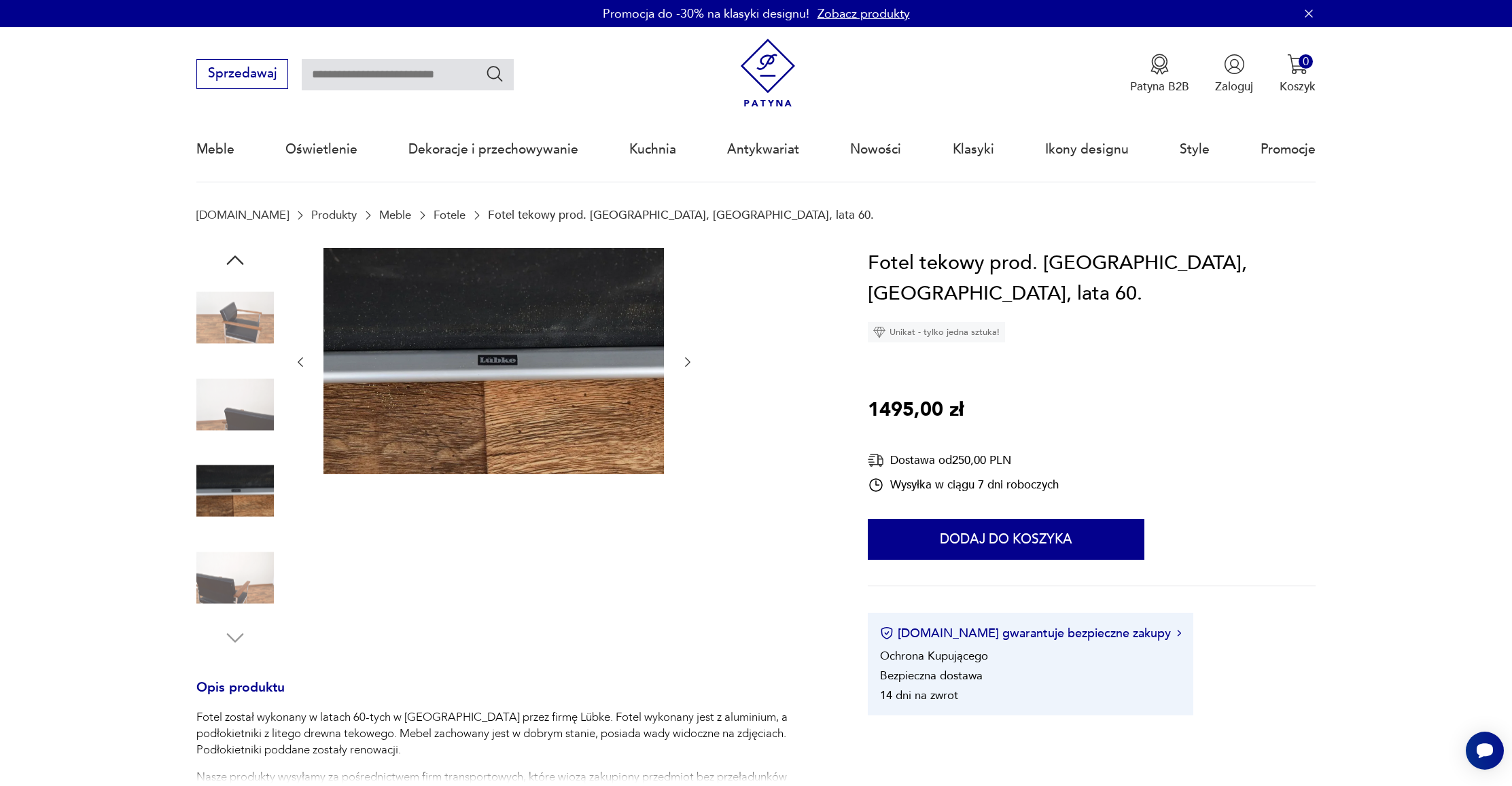
click at [681, 362] on icon "button" at bounding box center [688, 362] width 14 height 14
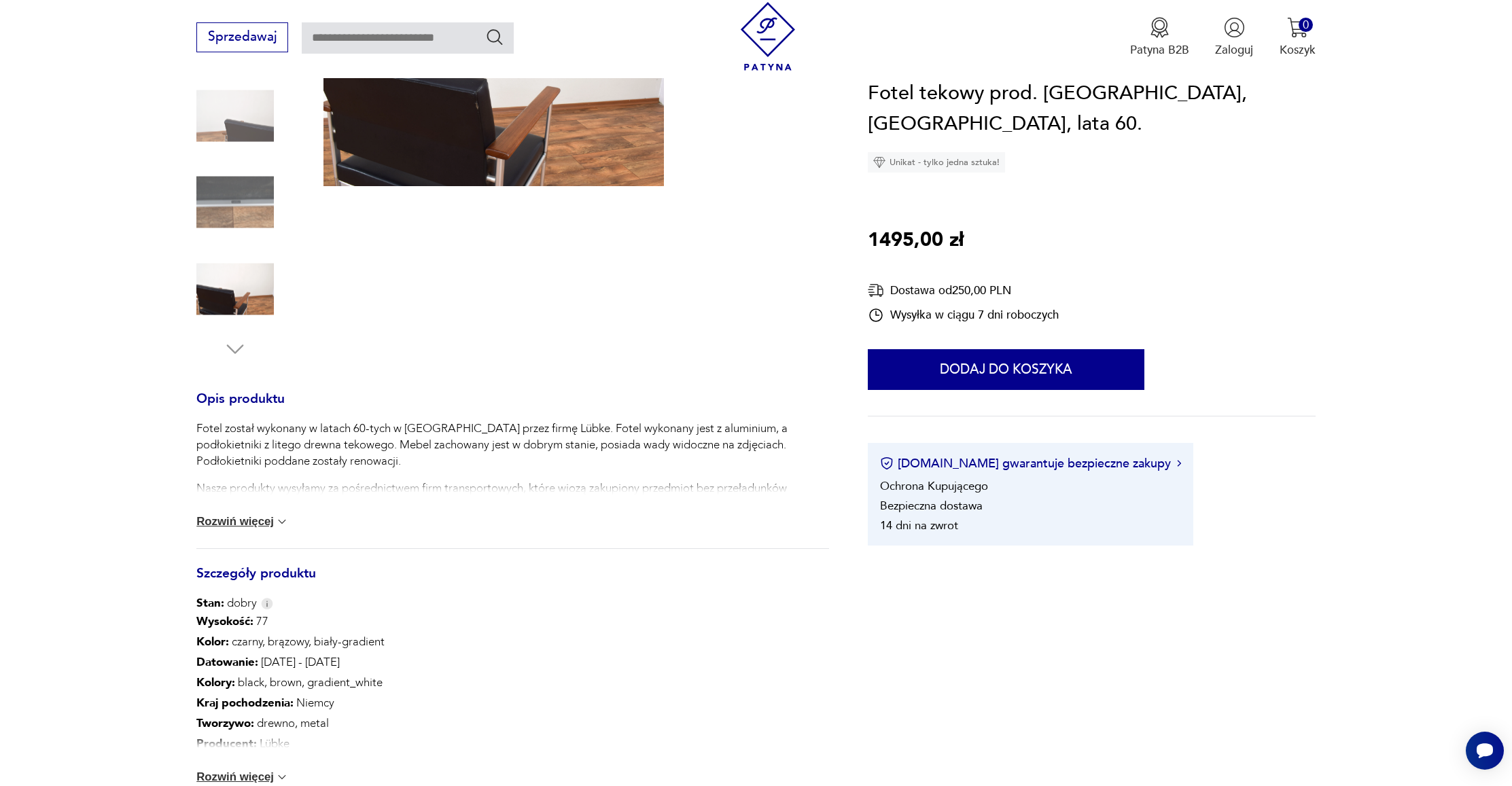
scroll to position [434, 0]
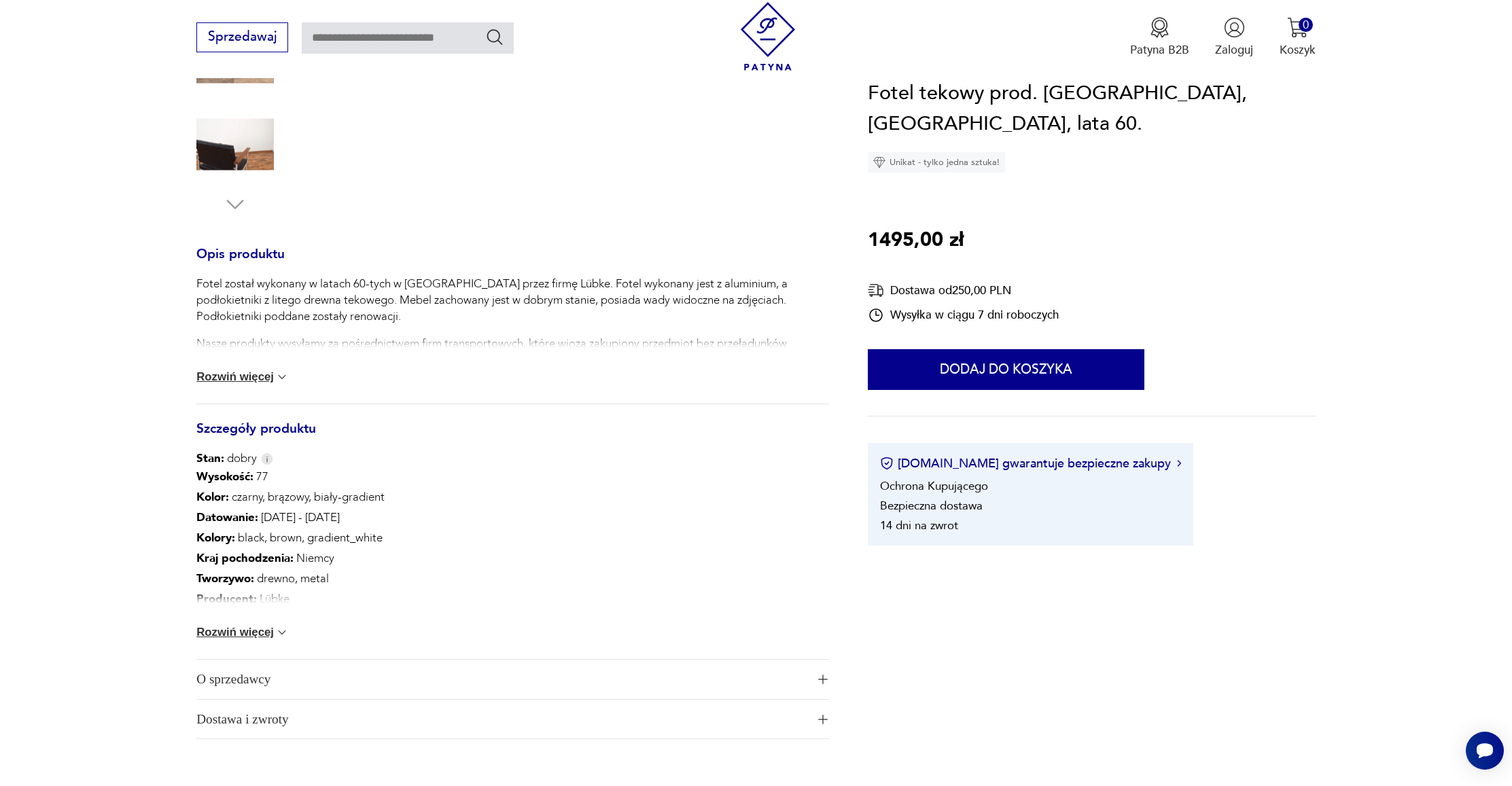
click at [805, 686] on span "O sprzedawcy" at bounding box center [501, 679] width 609 height 39
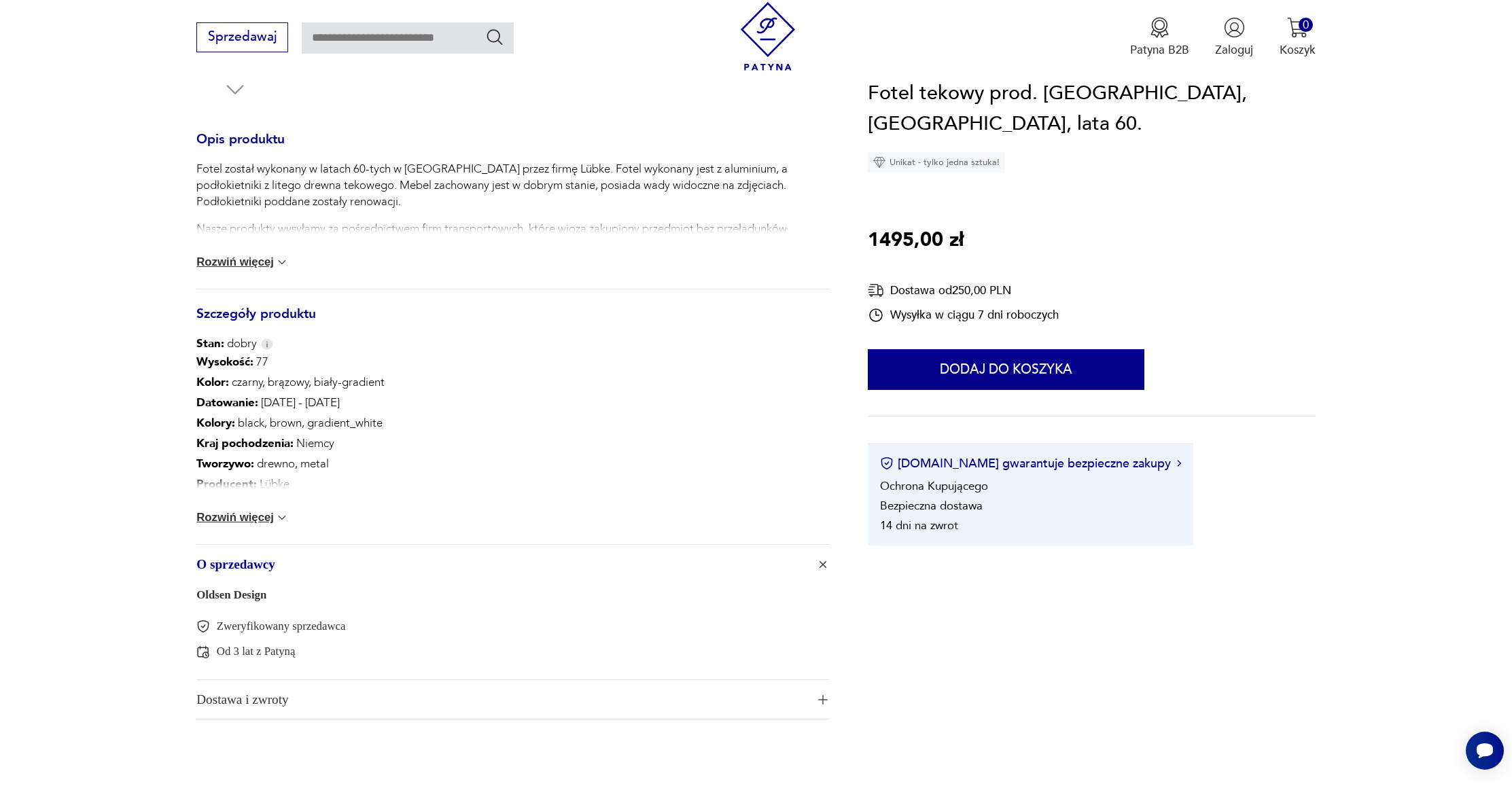
scroll to position [550, 0]
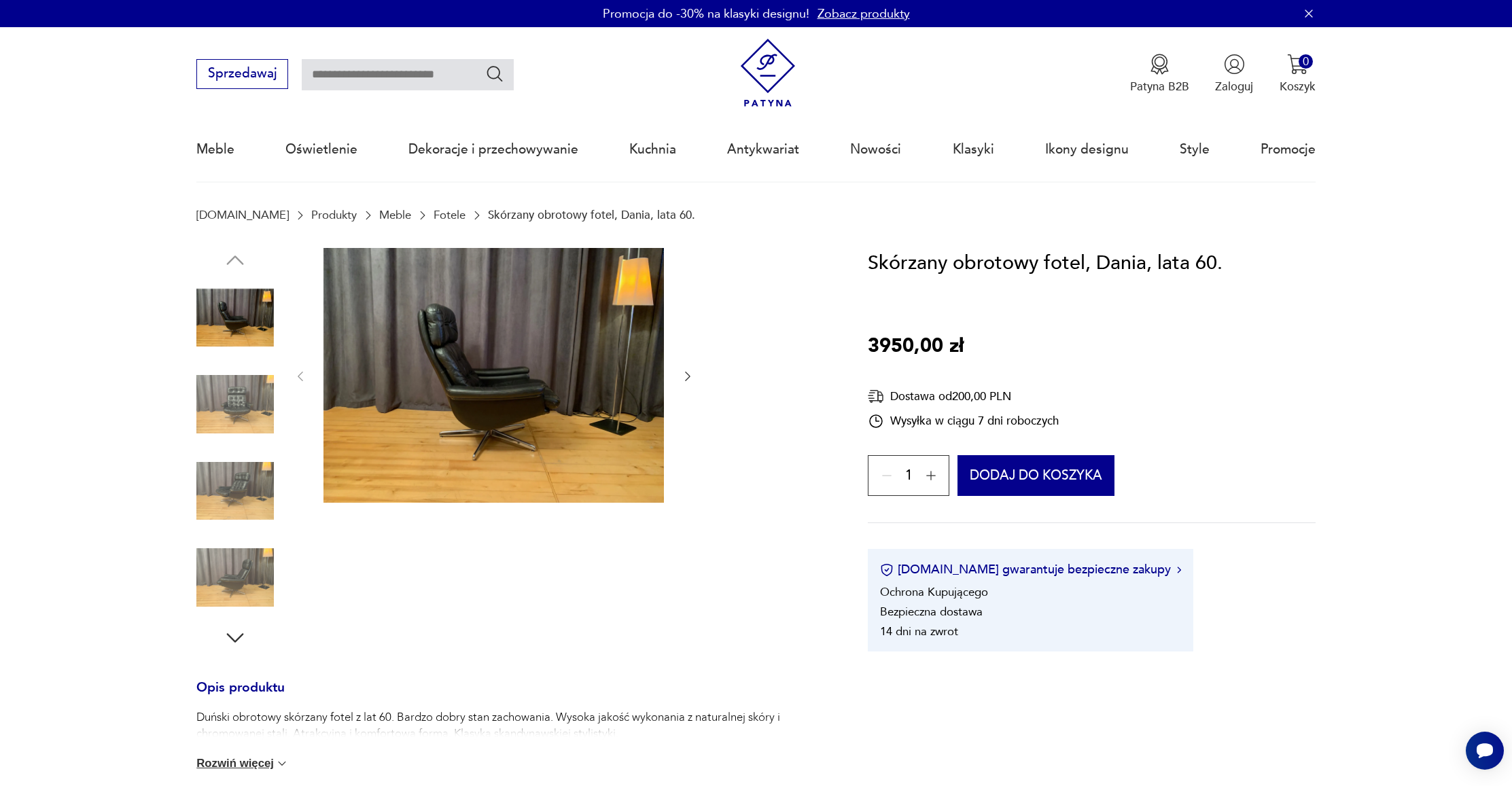
click at [683, 371] on icon "button" at bounding box center [688, 376] width 14 height 14
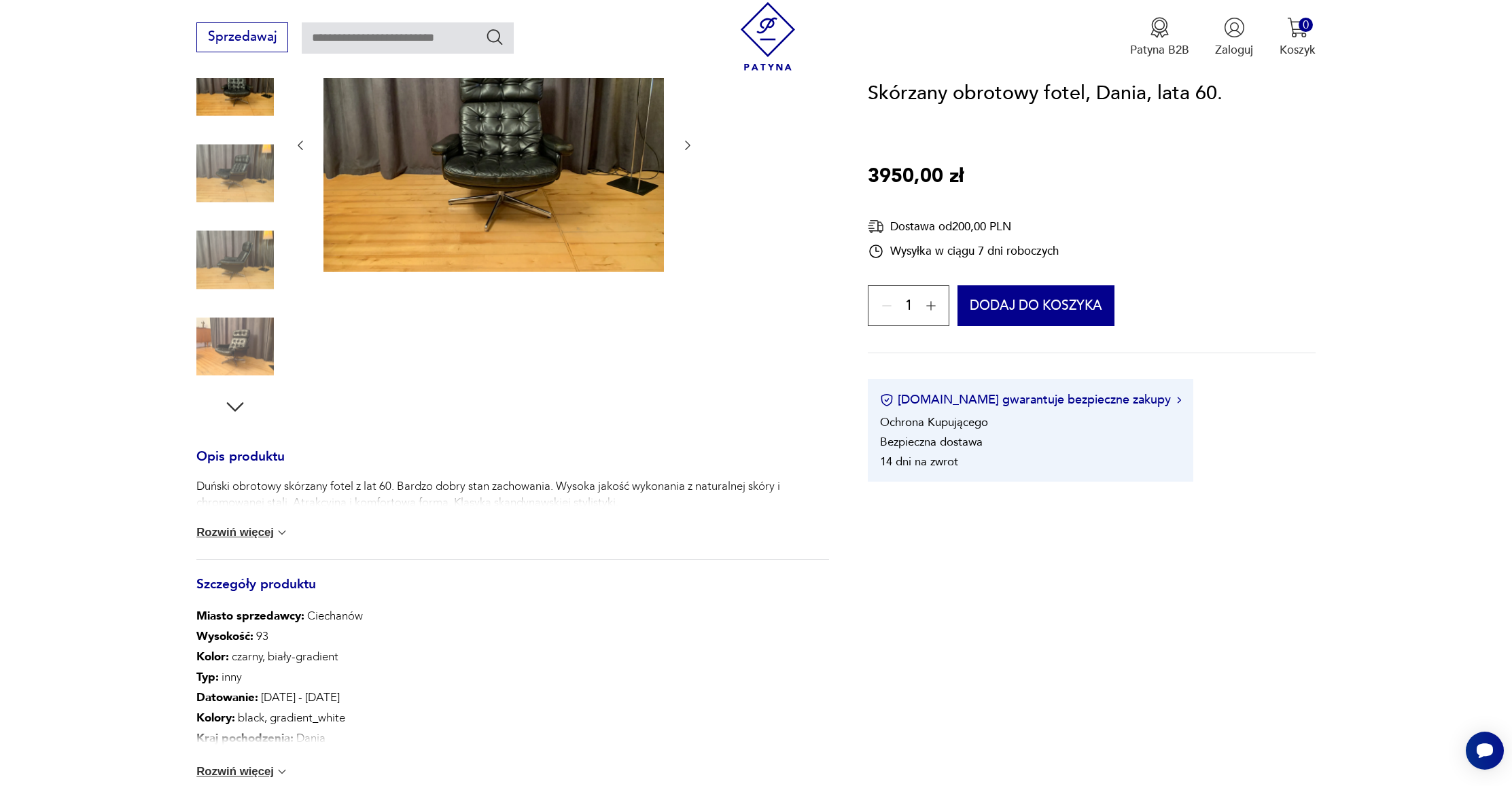
scroll to position [87, 0]
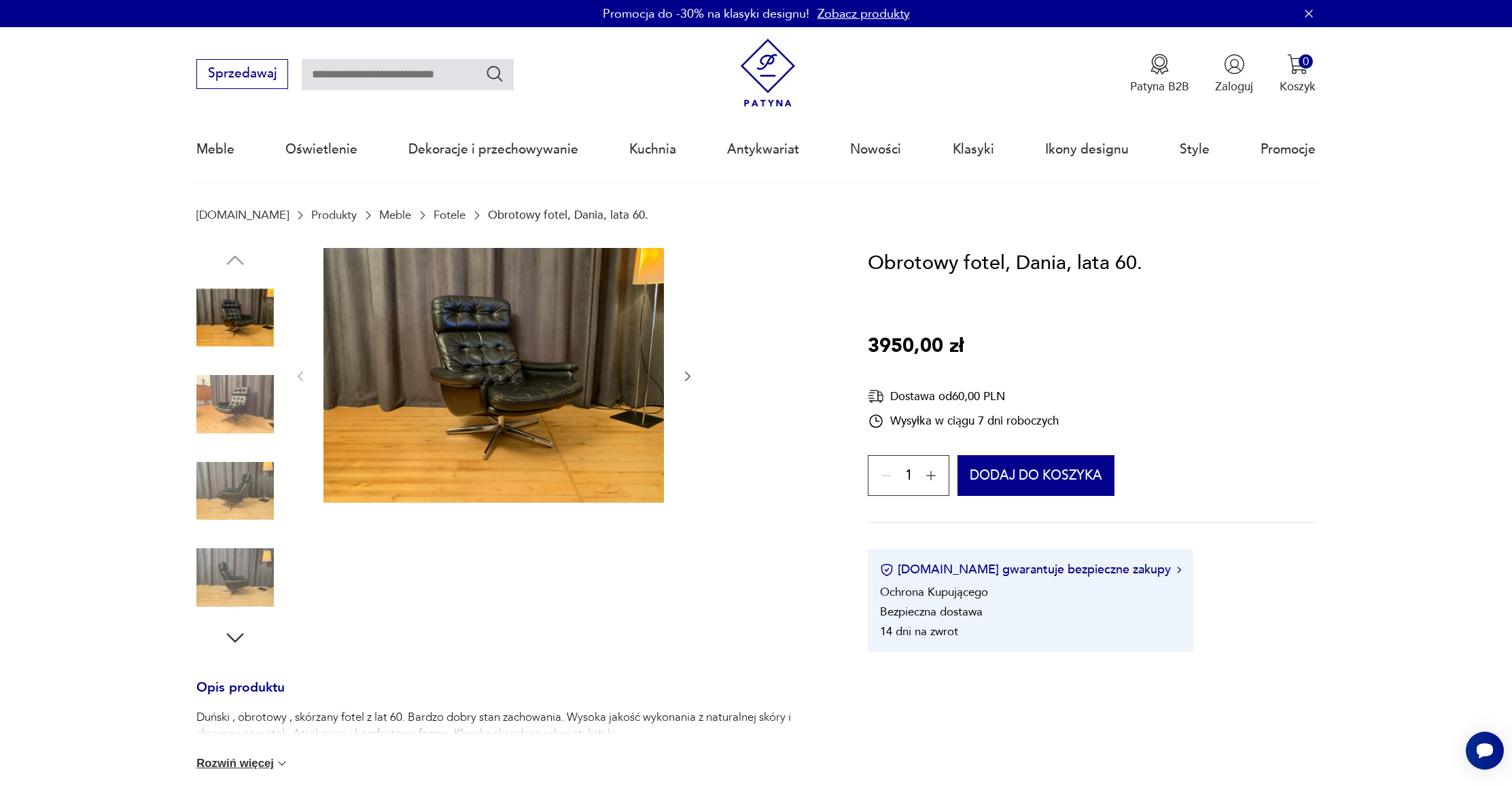
scroll to position [140, 0]
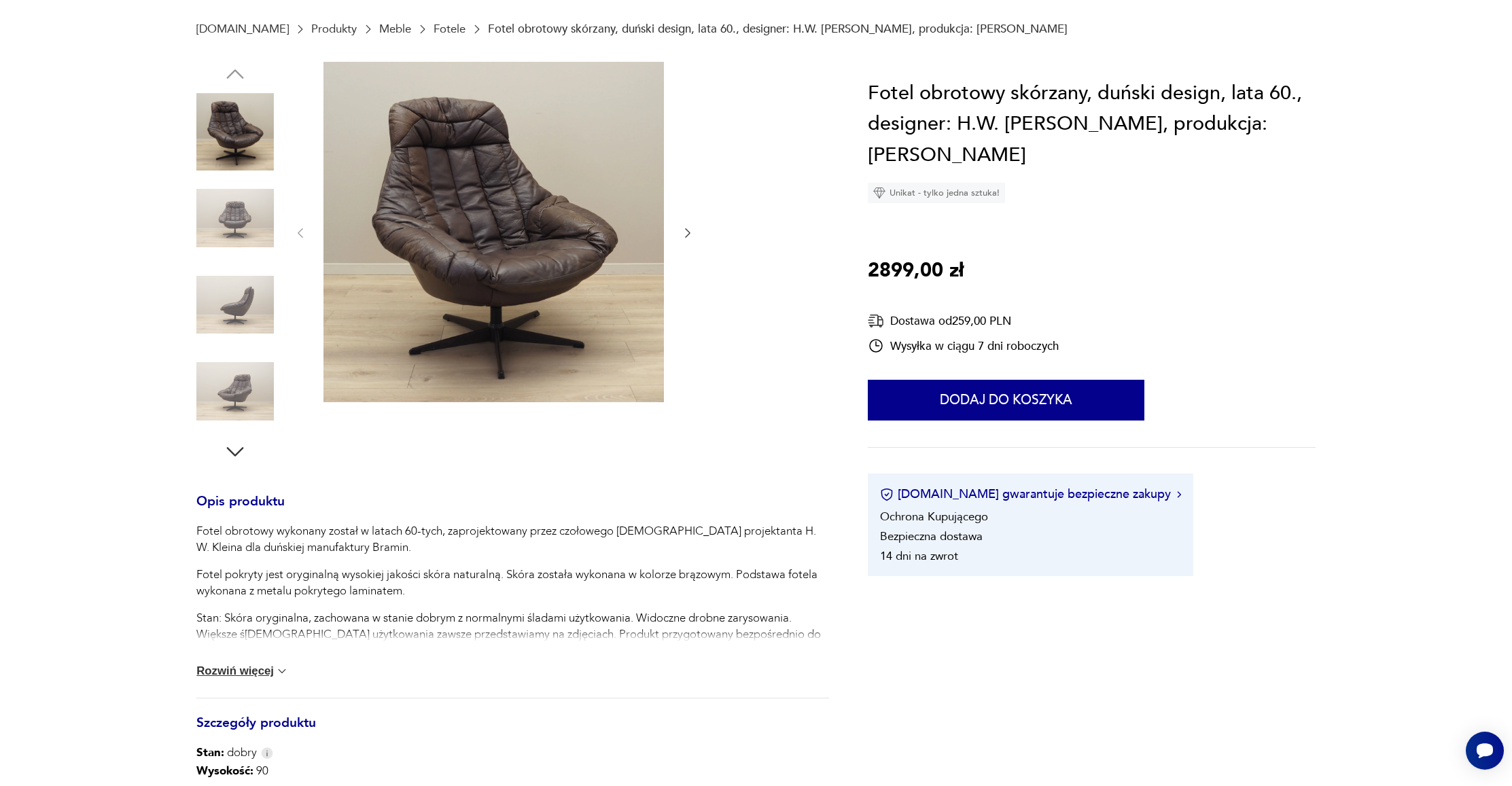
scroll to position [227, 0]
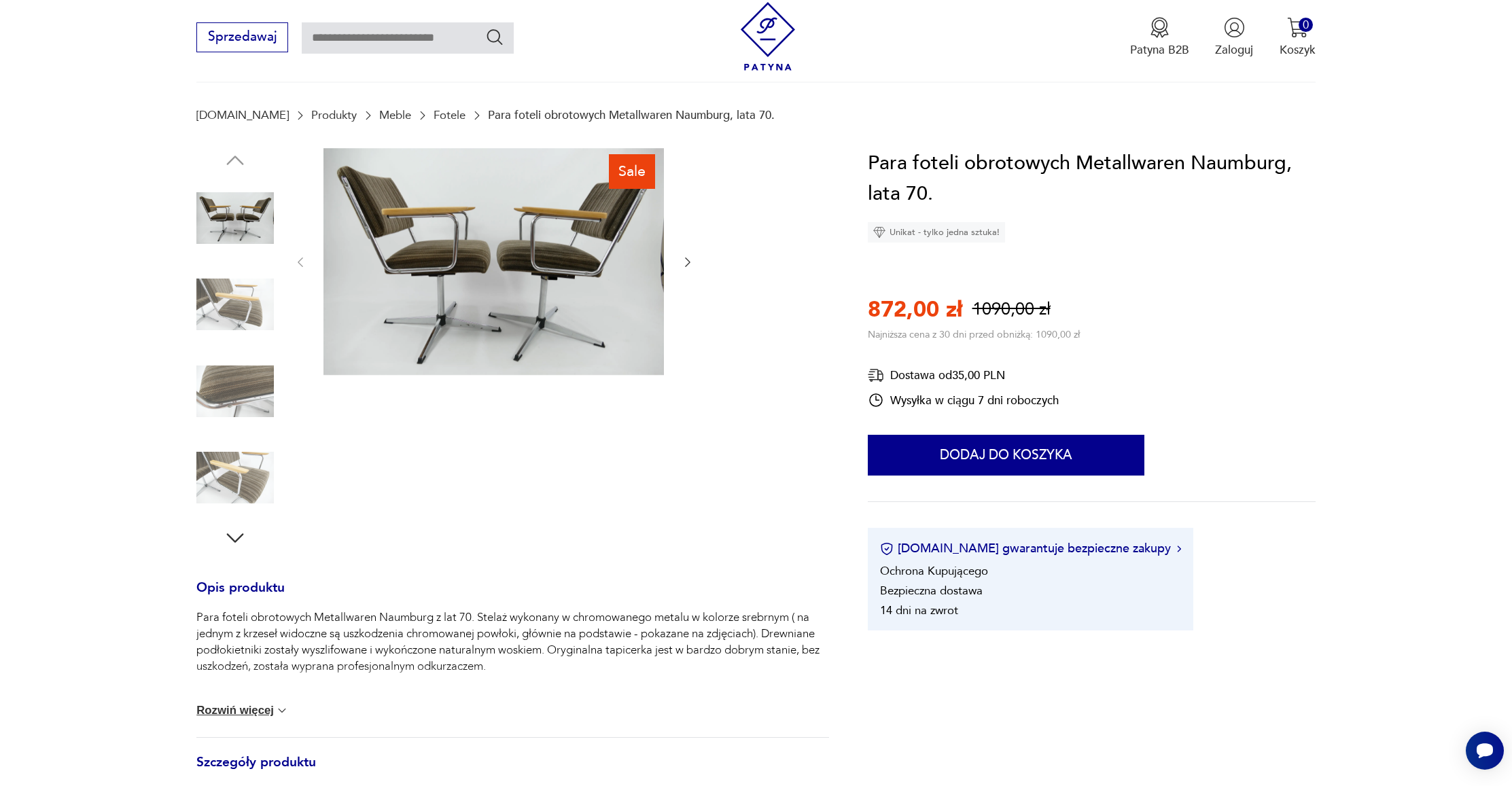
scroll to position [19, 0]
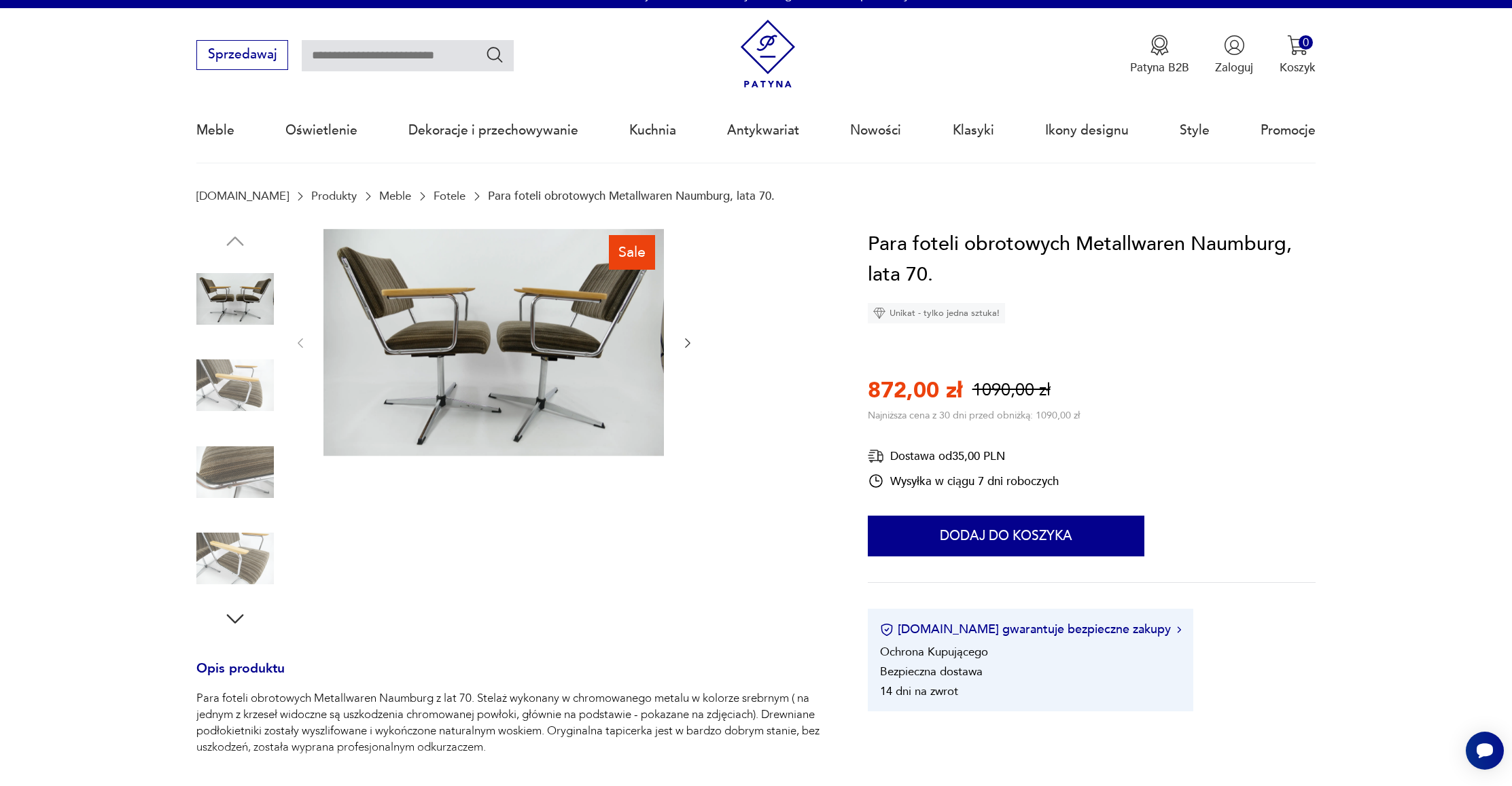
click at [701, 347] on div "Sale" at bounding box center [512, 430] width 632 height 402
click at [685, 345] on icon "button" at bounding box center [688, 343] width 14 height 14
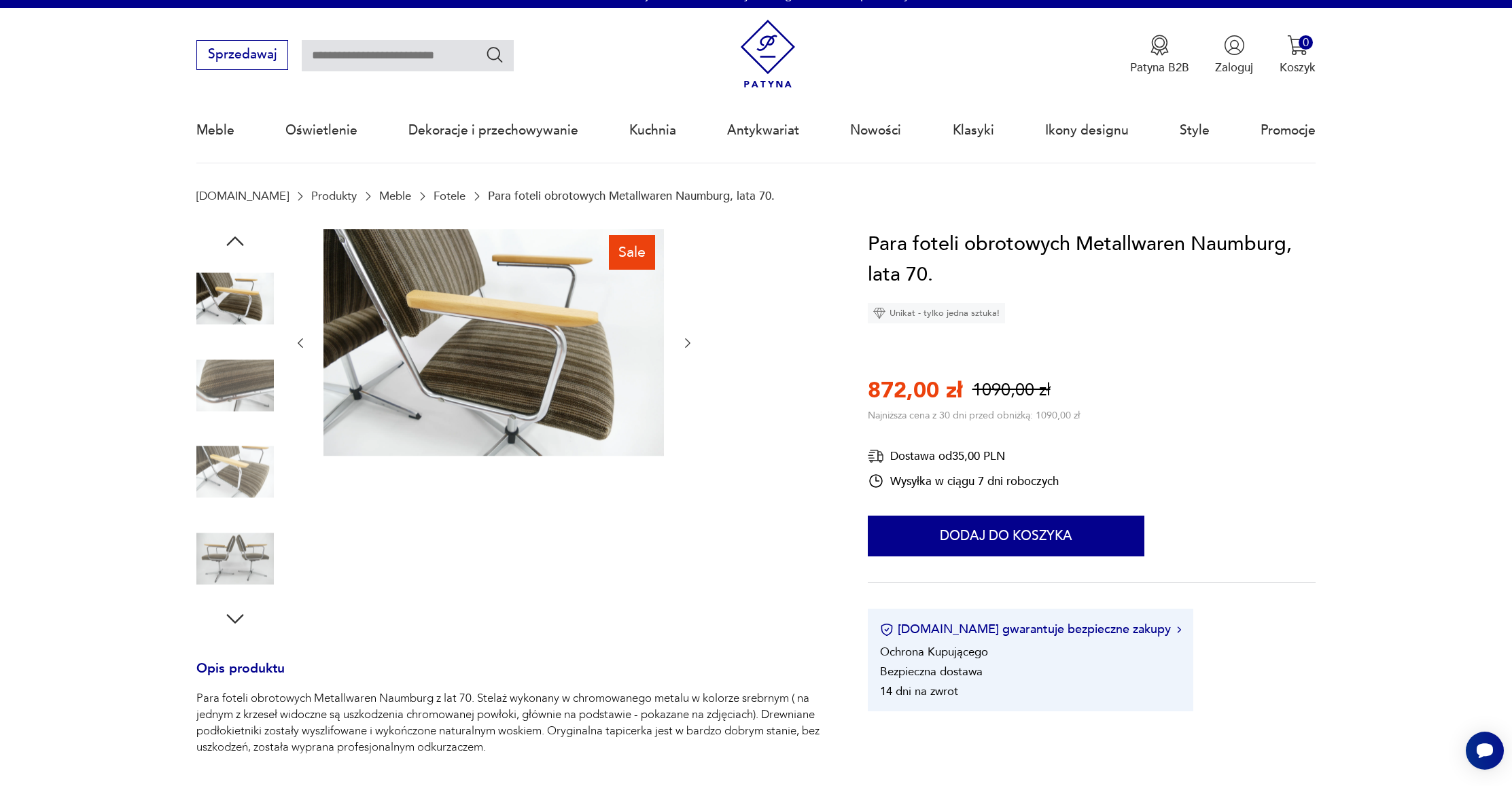
click at [687, 343] on icon "button" at bounding box center [688, 343] width 14 height 14
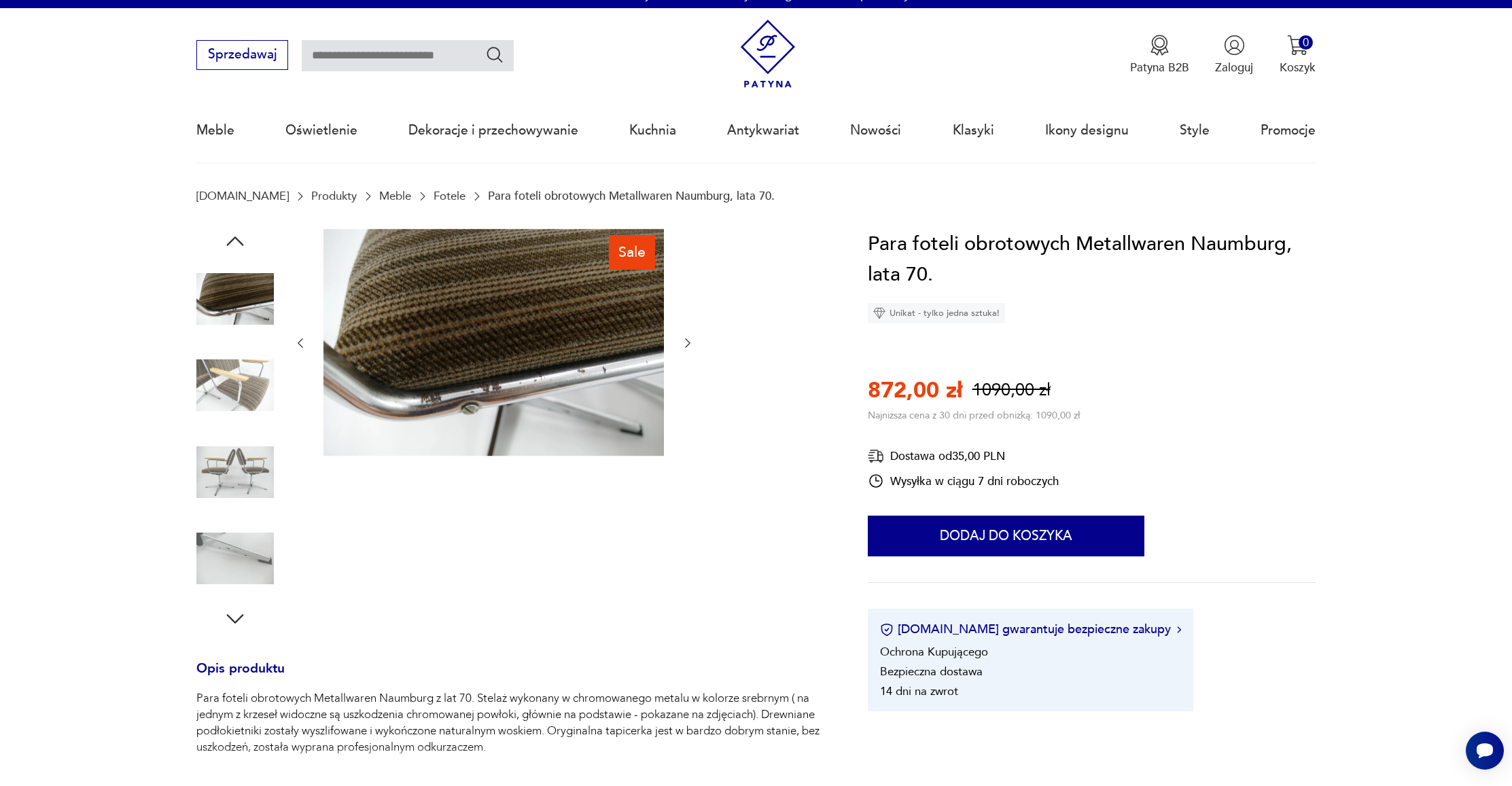
click at [687, 343] on icon "button" at bounding box center [688, 343] width 14 height 14
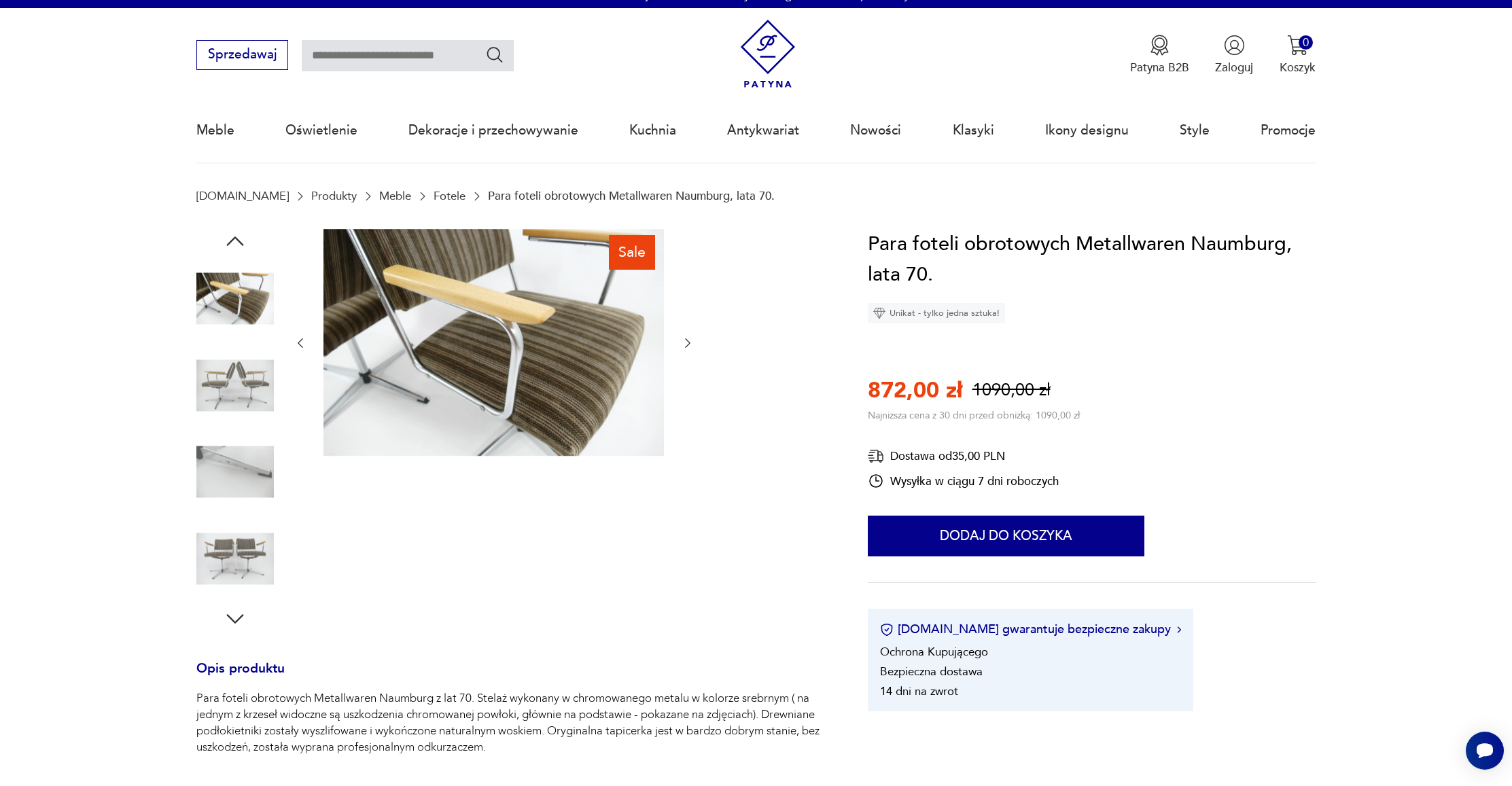
click at [687, 343] on icon "button" at bounding box center [688, 343] width 14 height 14
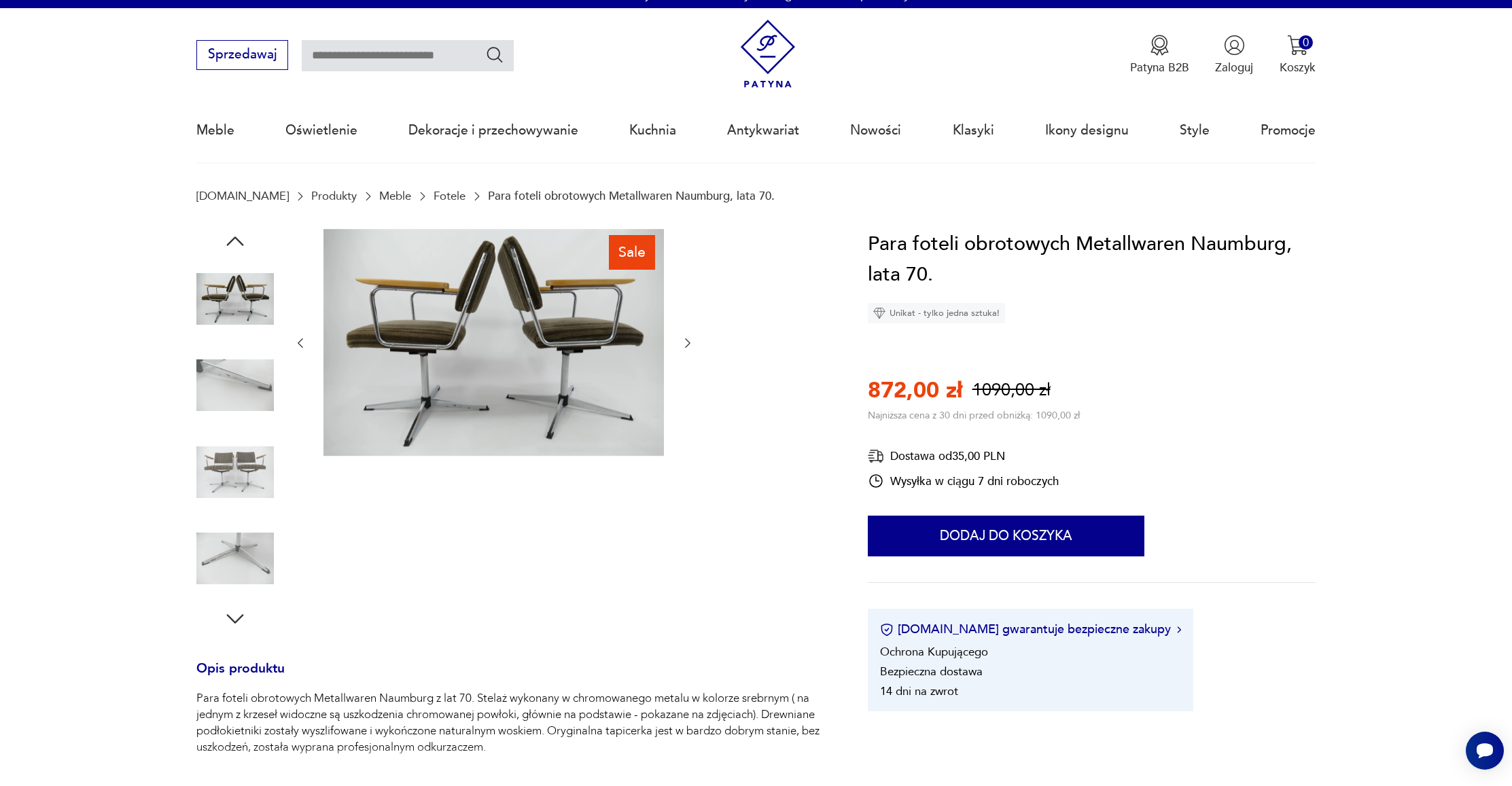
click at [687, 343] on icon "button" at bounding box center [688, 343] width 14 height 14
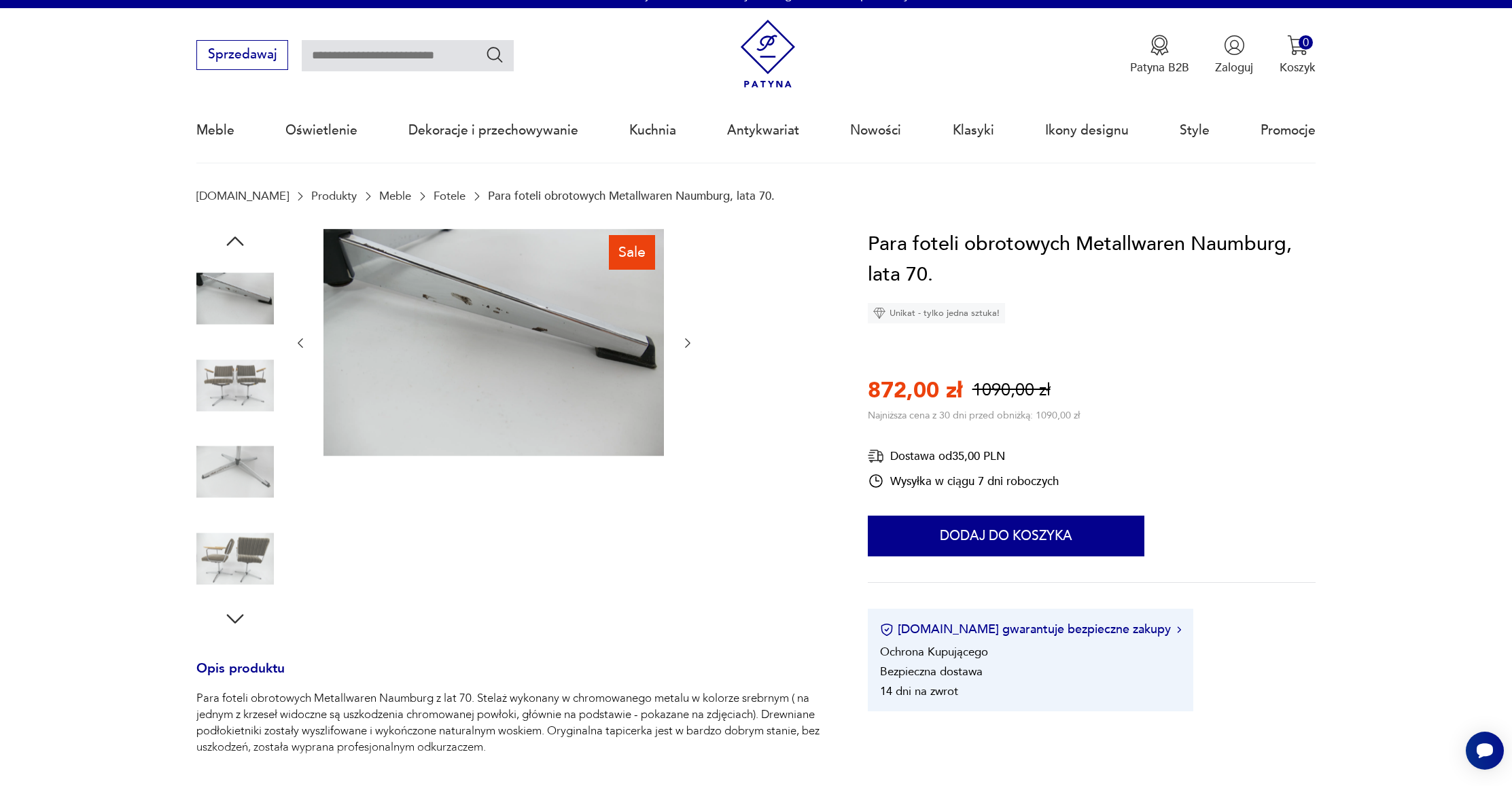
click at [687, 343] on icon "button" at bounding box center [688, 343] width 14 height 14
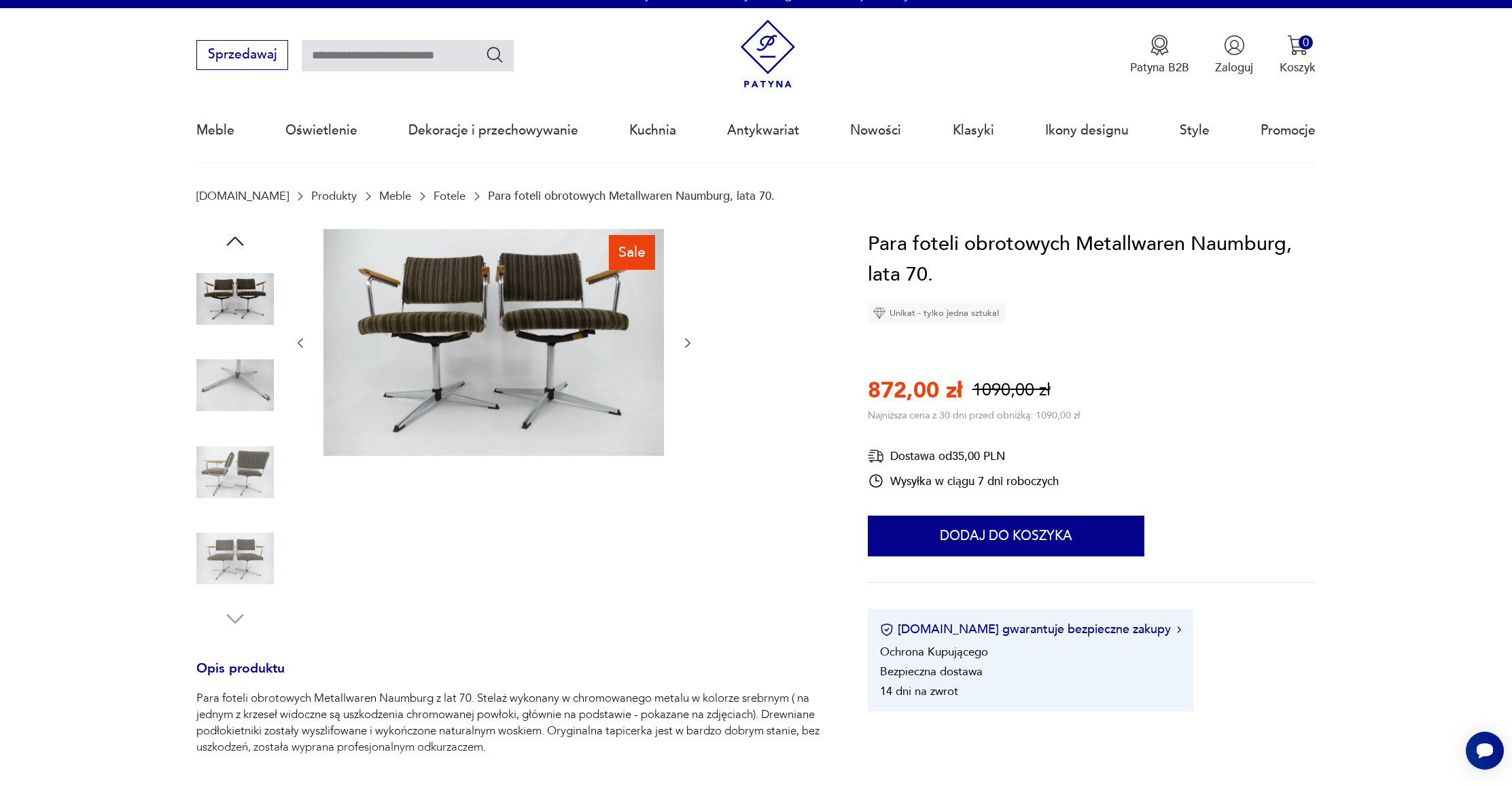
click at [687, 343] on icon "button" at bounding box center [688, 343] width 14 height 14
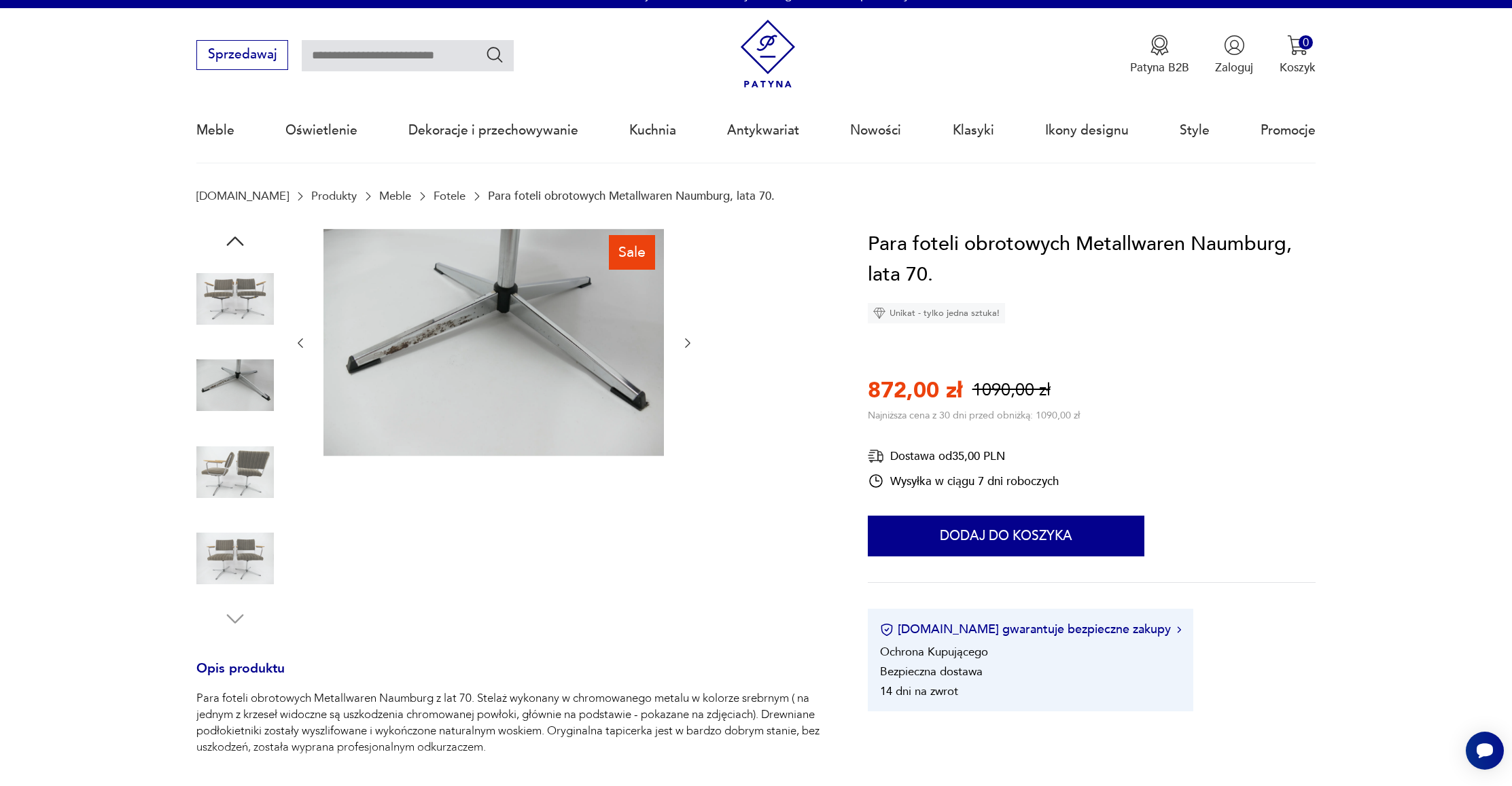
click at [687, 343] on icon "button" at bounding box center [688, 343] width 14 height 14
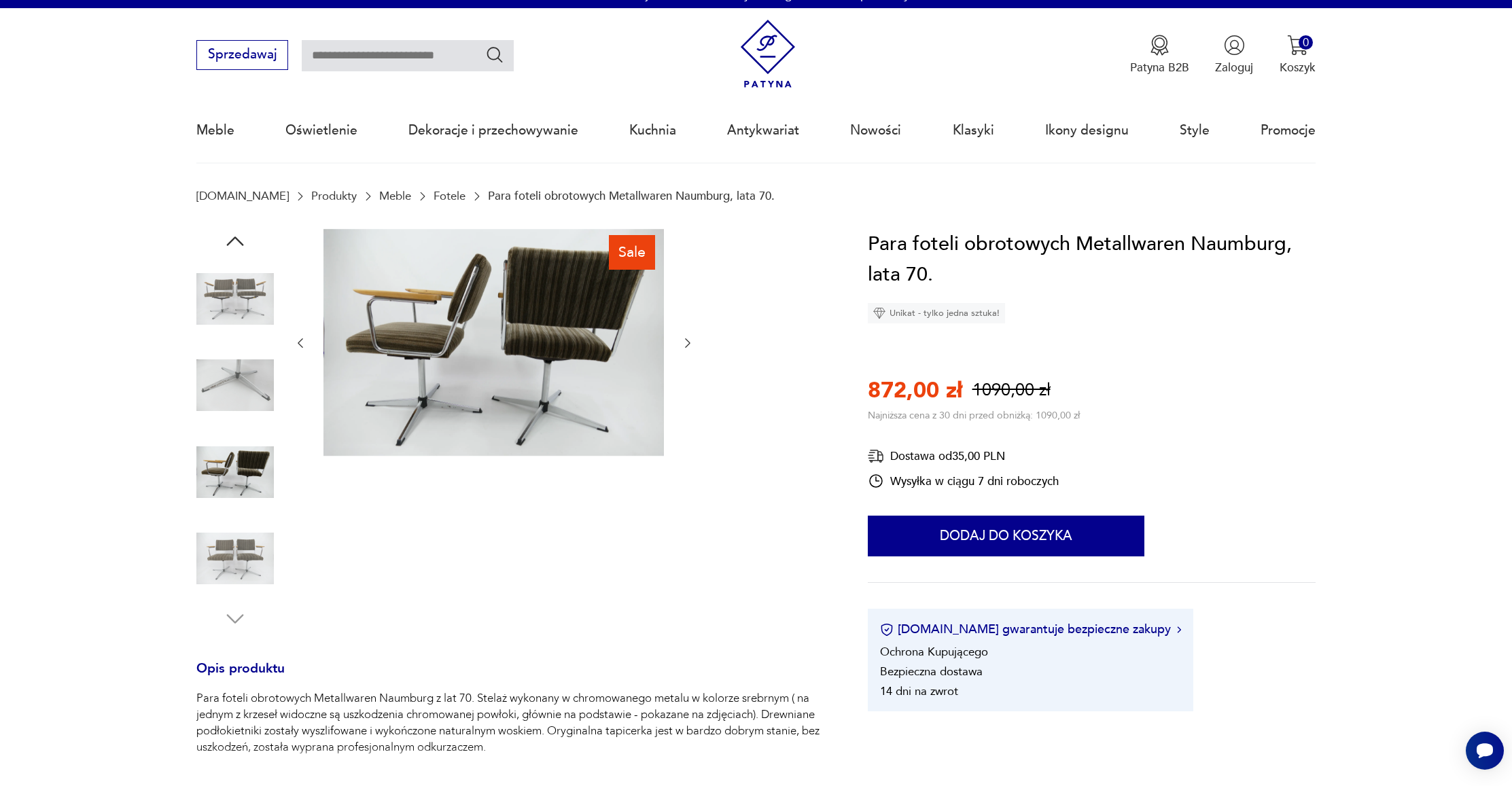
click at [687, 343] on icon "button" at bounding box center [688, 343] width 14 height 14
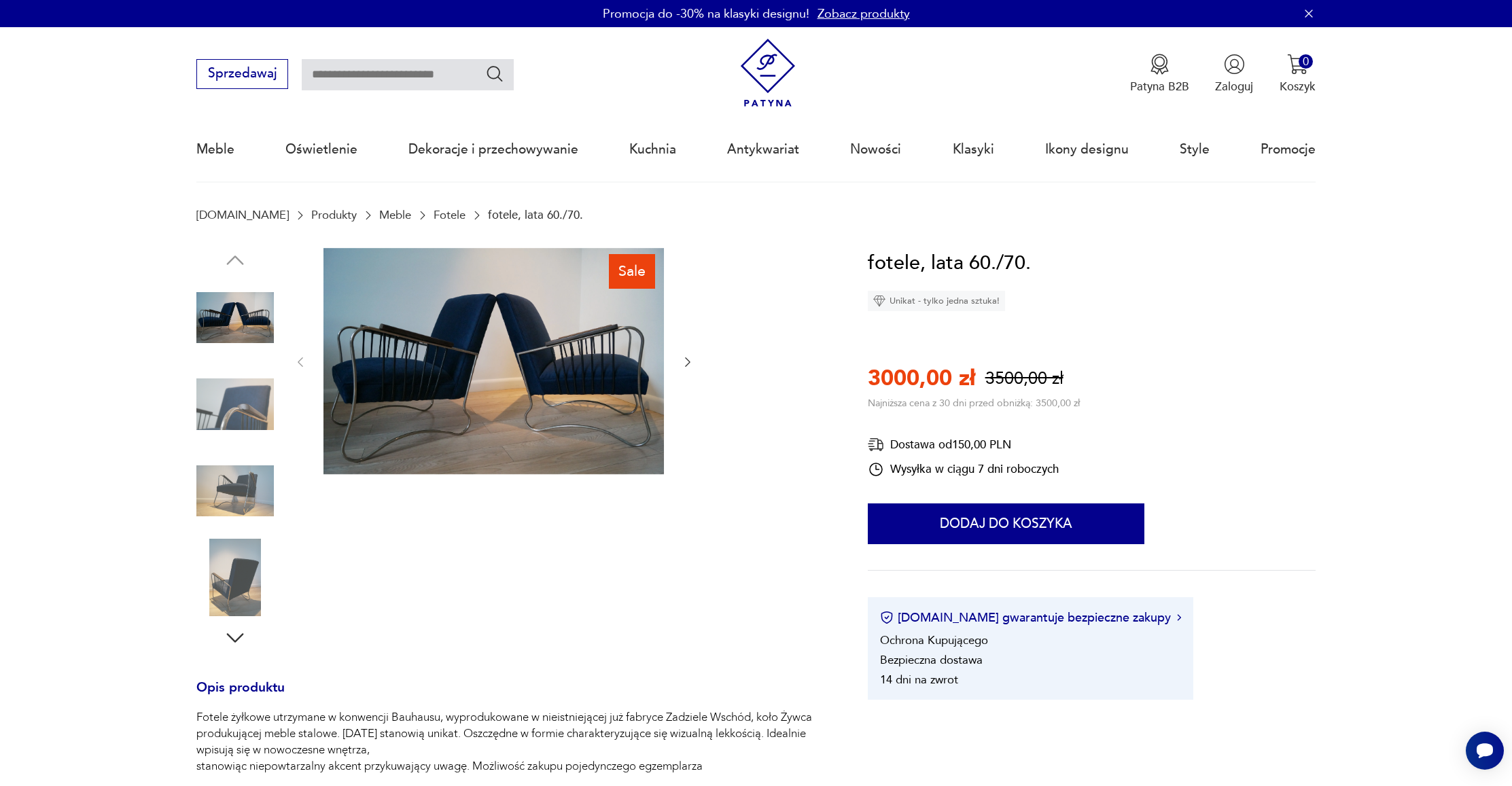
click at [687, 359] on icon "button" at bounding box center [688, 363] width 6 height 10
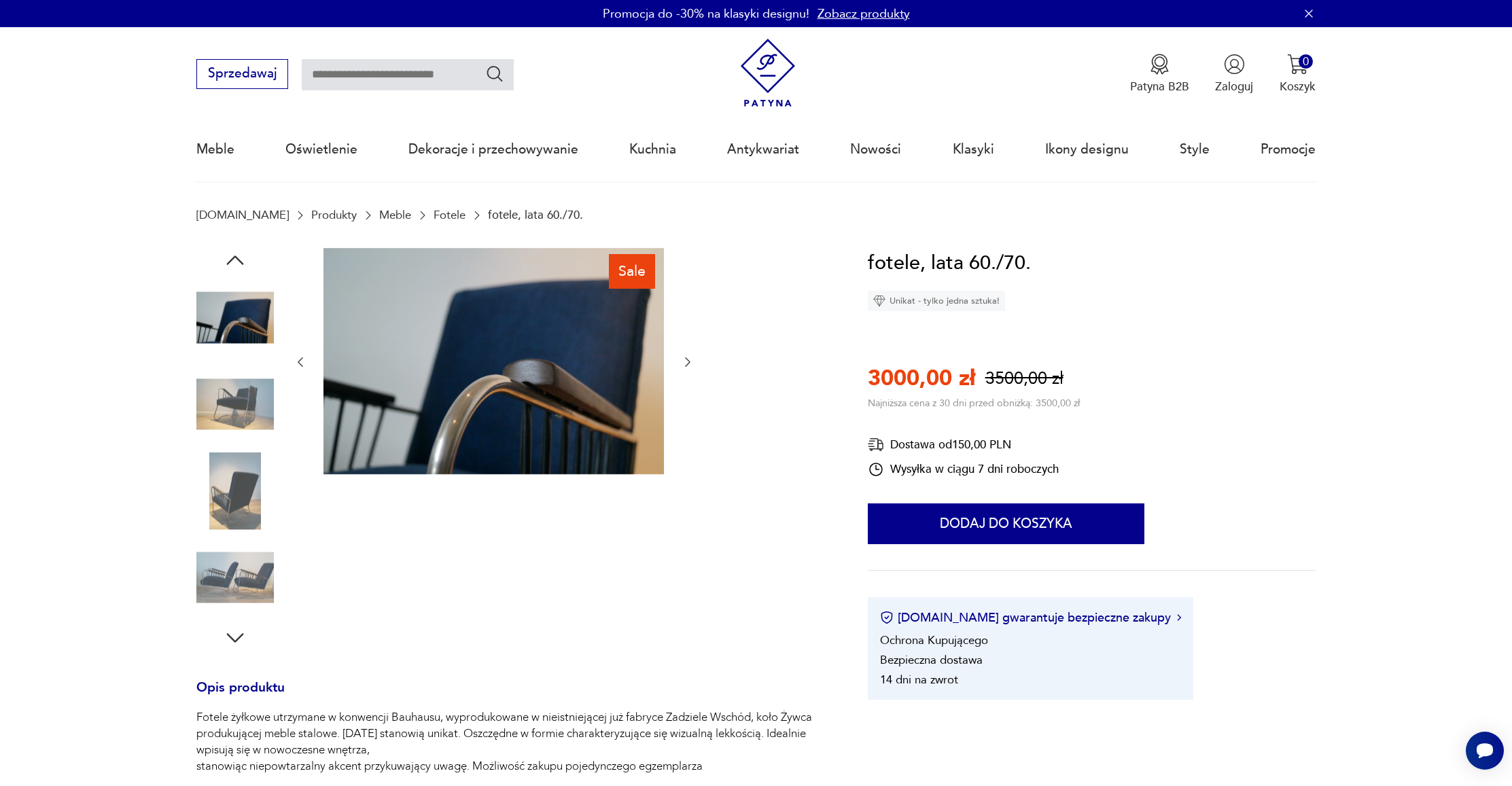
click at [687, 359] on icon "button" at bounding box center [688, 363] width 6 height 10
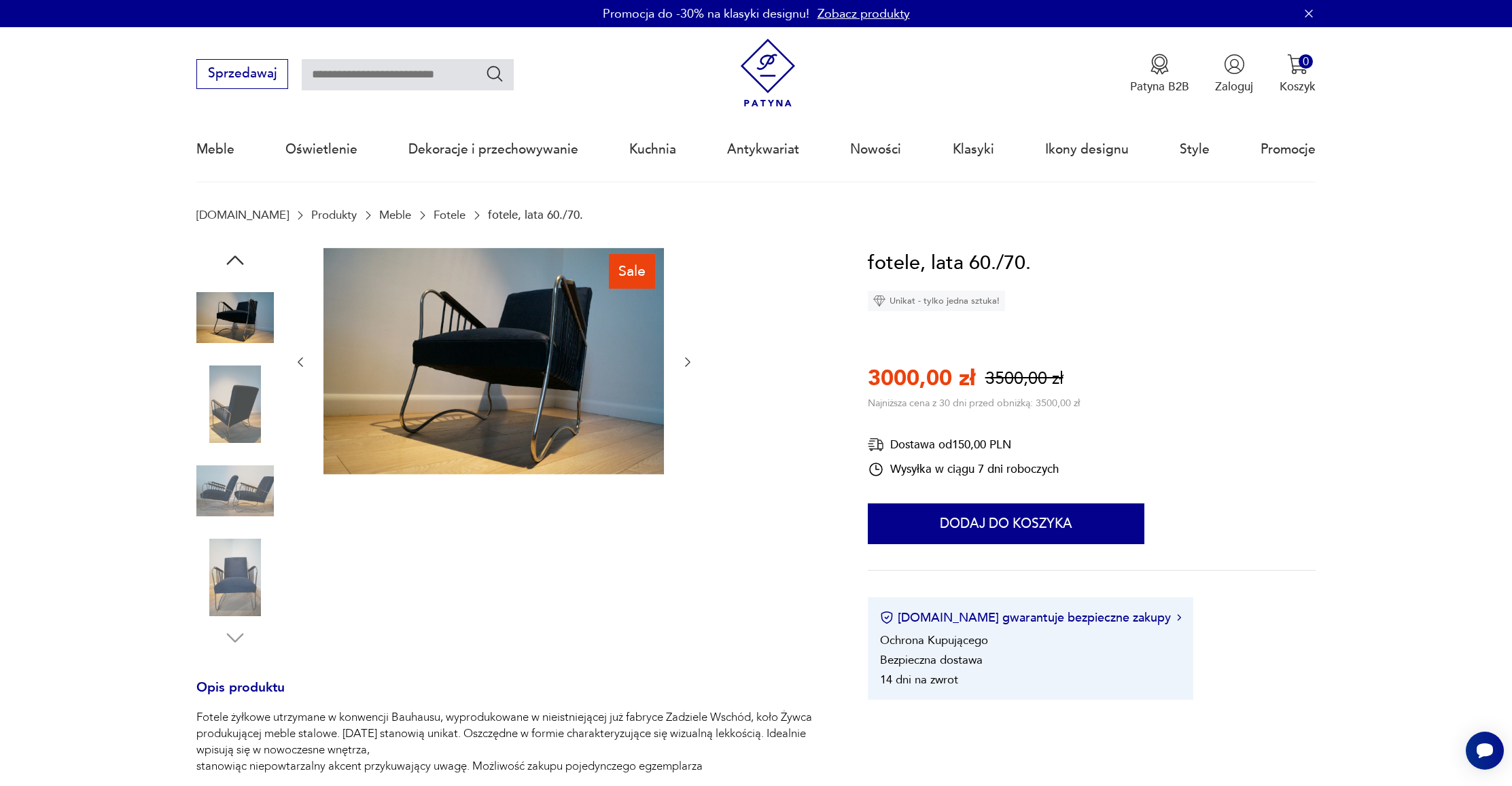
click at [687, 359] on icon "button" at bounding box center [688, 363] width 6 height 10
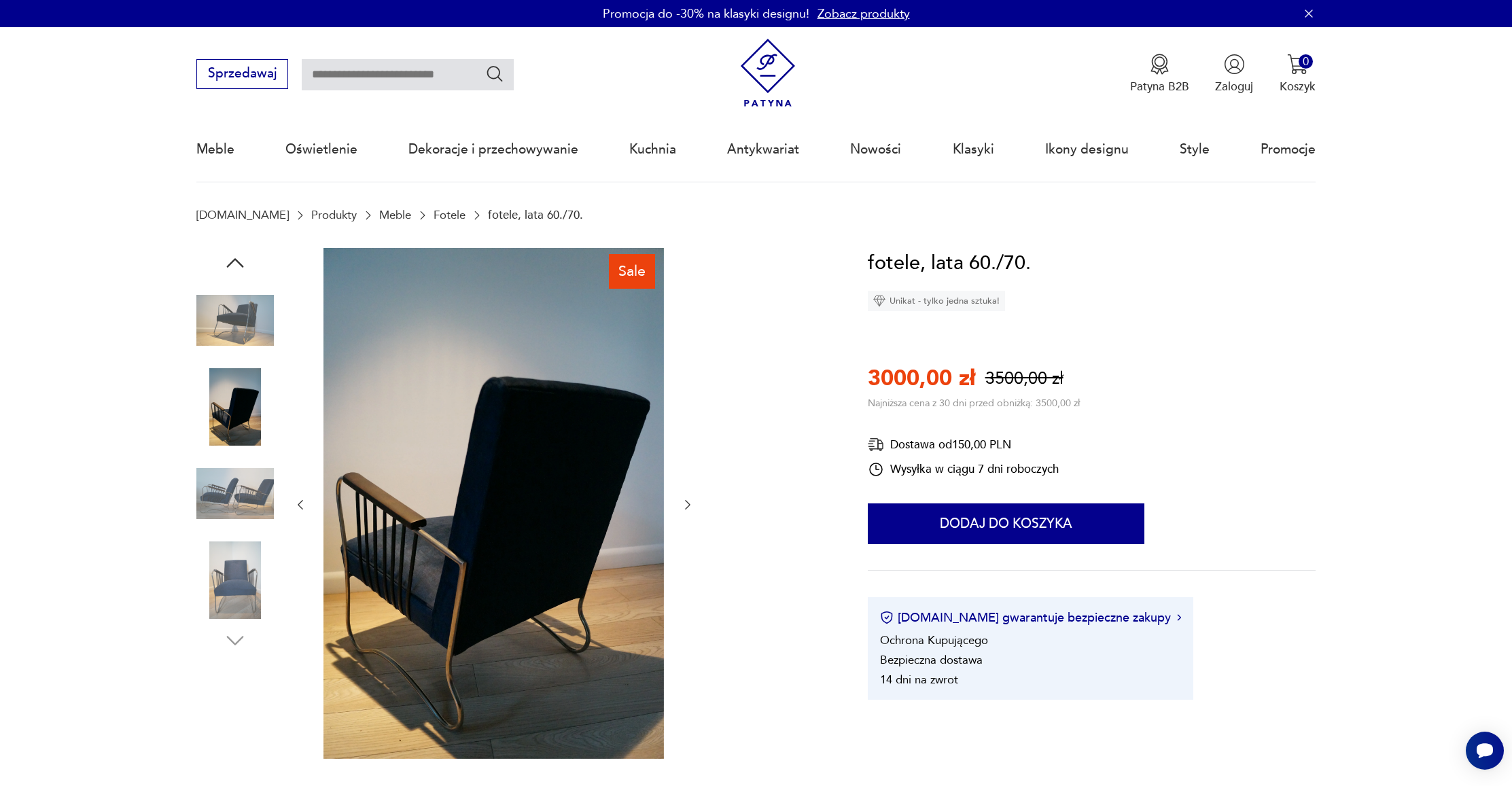
click at [687, 359] on div at bounding box center [493, 505] width 400 height 515
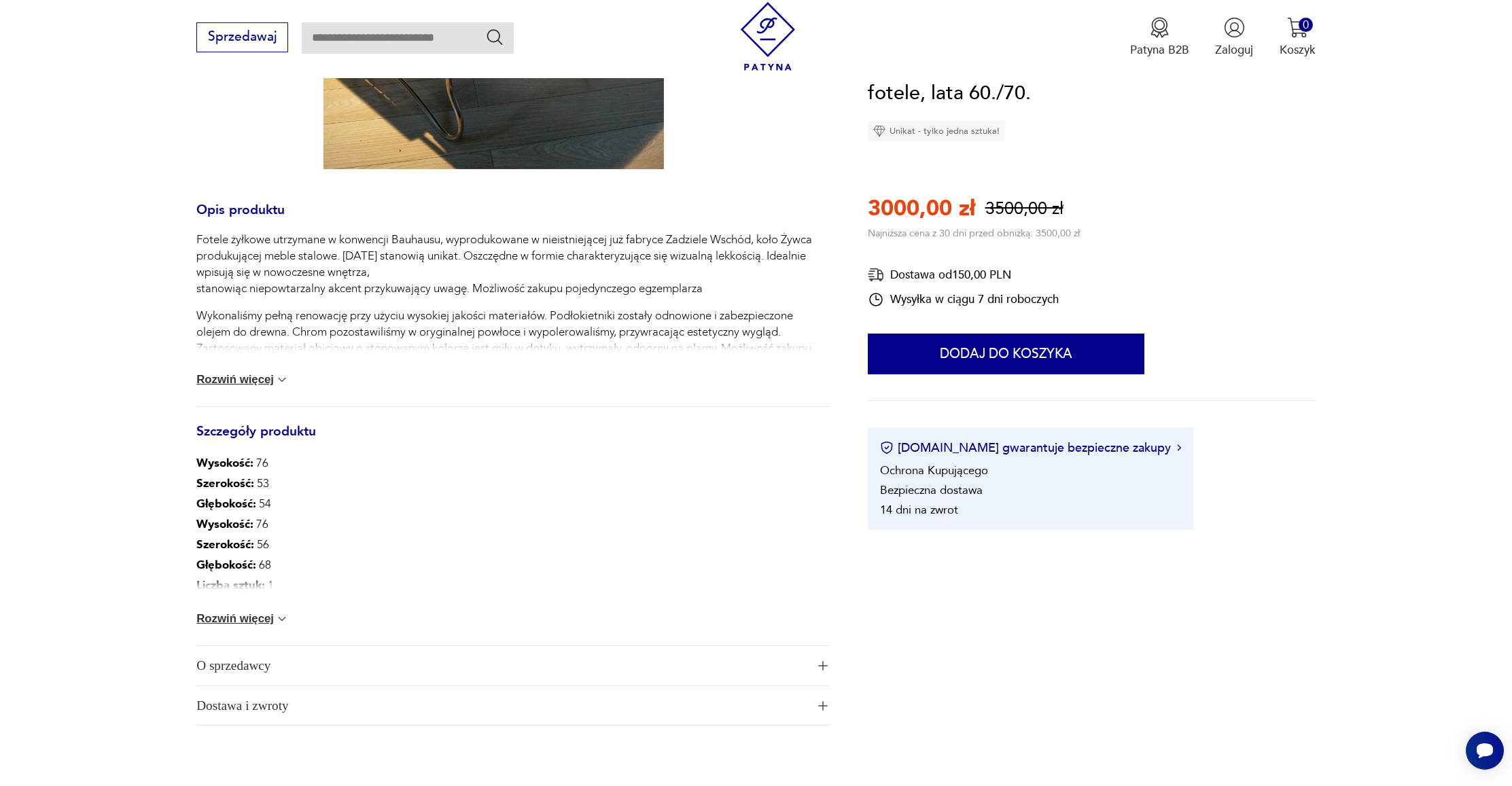
scroll to position [699, 0]
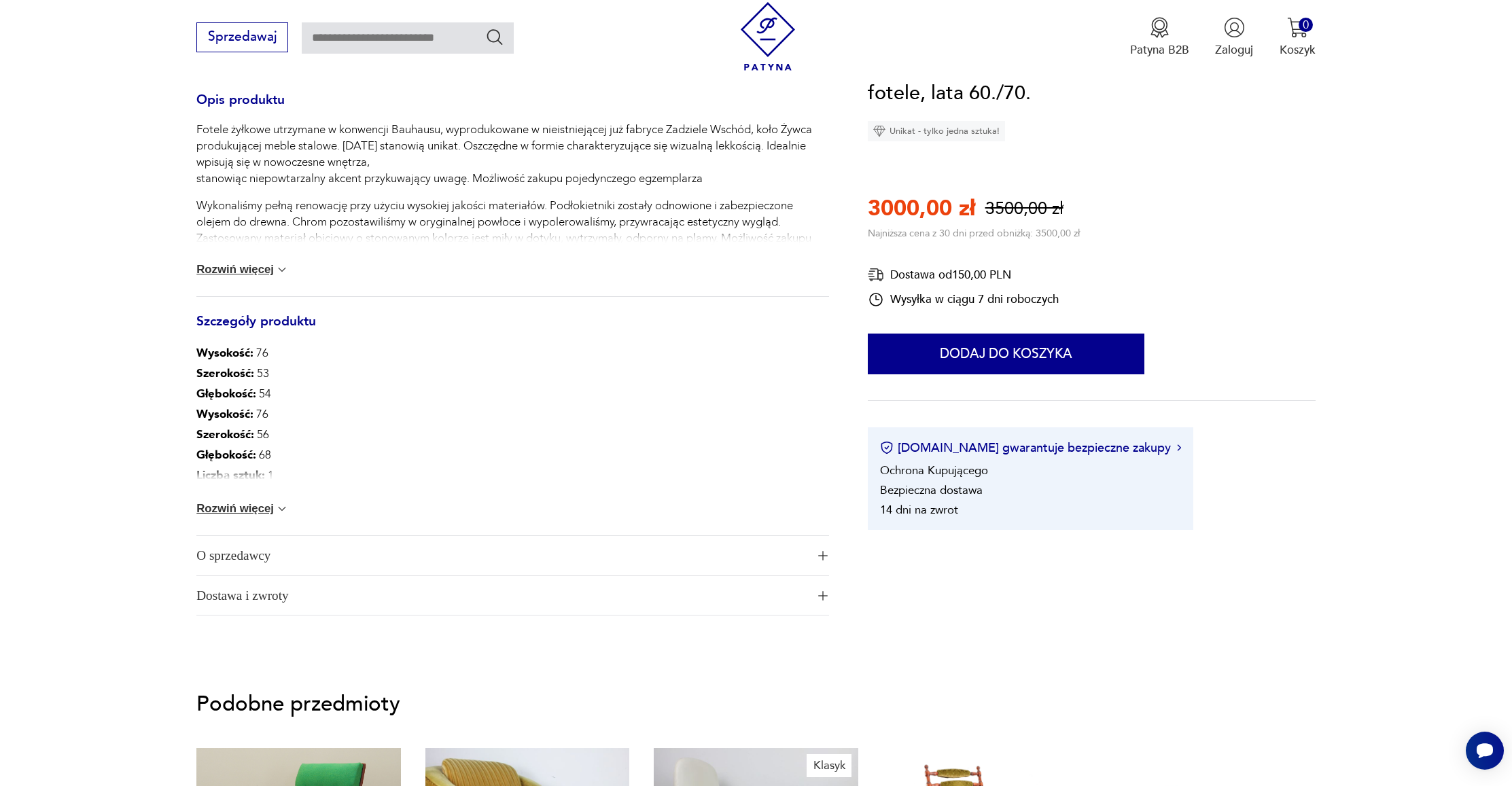
click at [800, 557] on span "O sprzedawcy" at bounding box center [501, 556] width 609 height 39
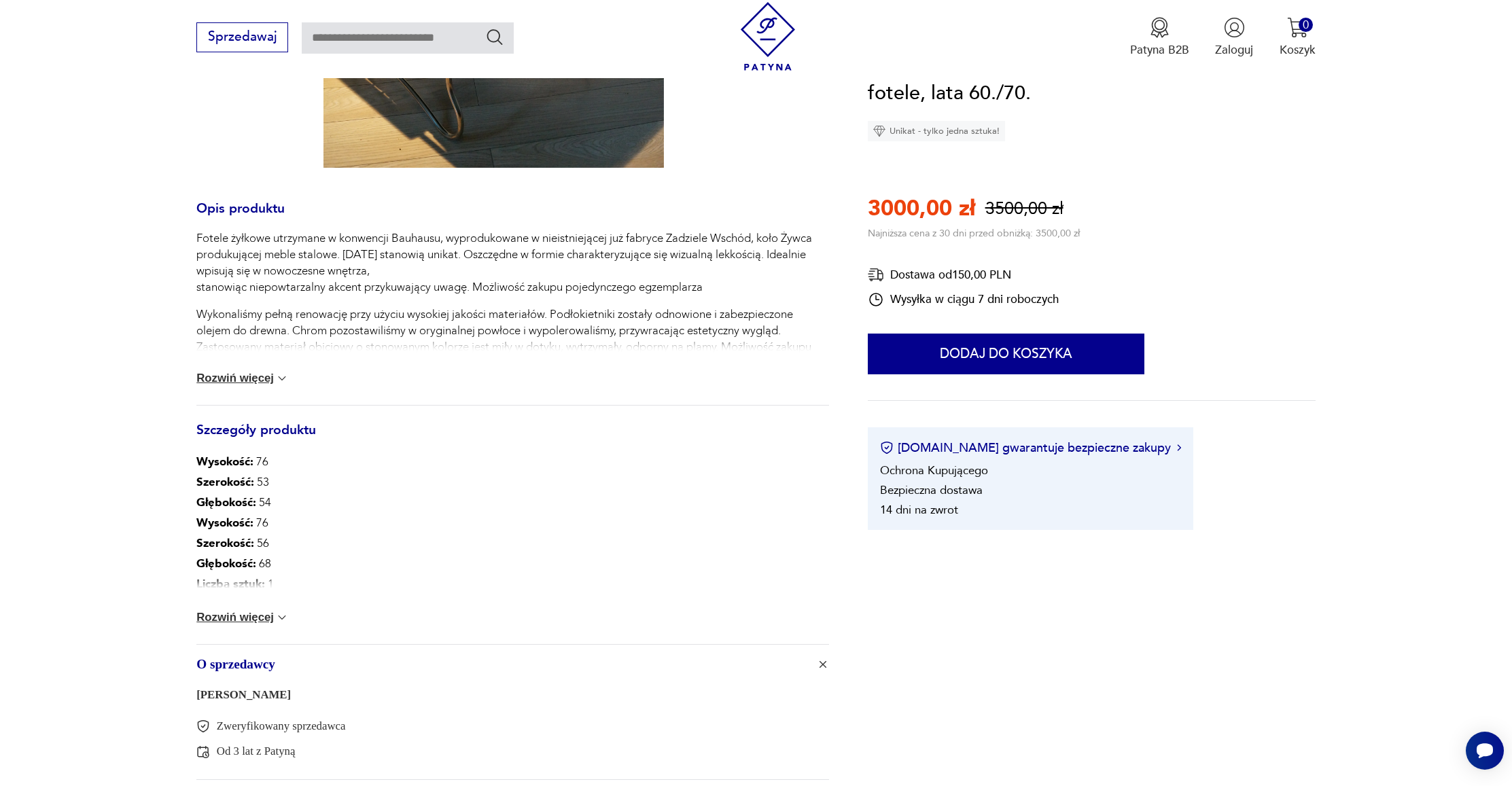
scroll to position [541, 0]
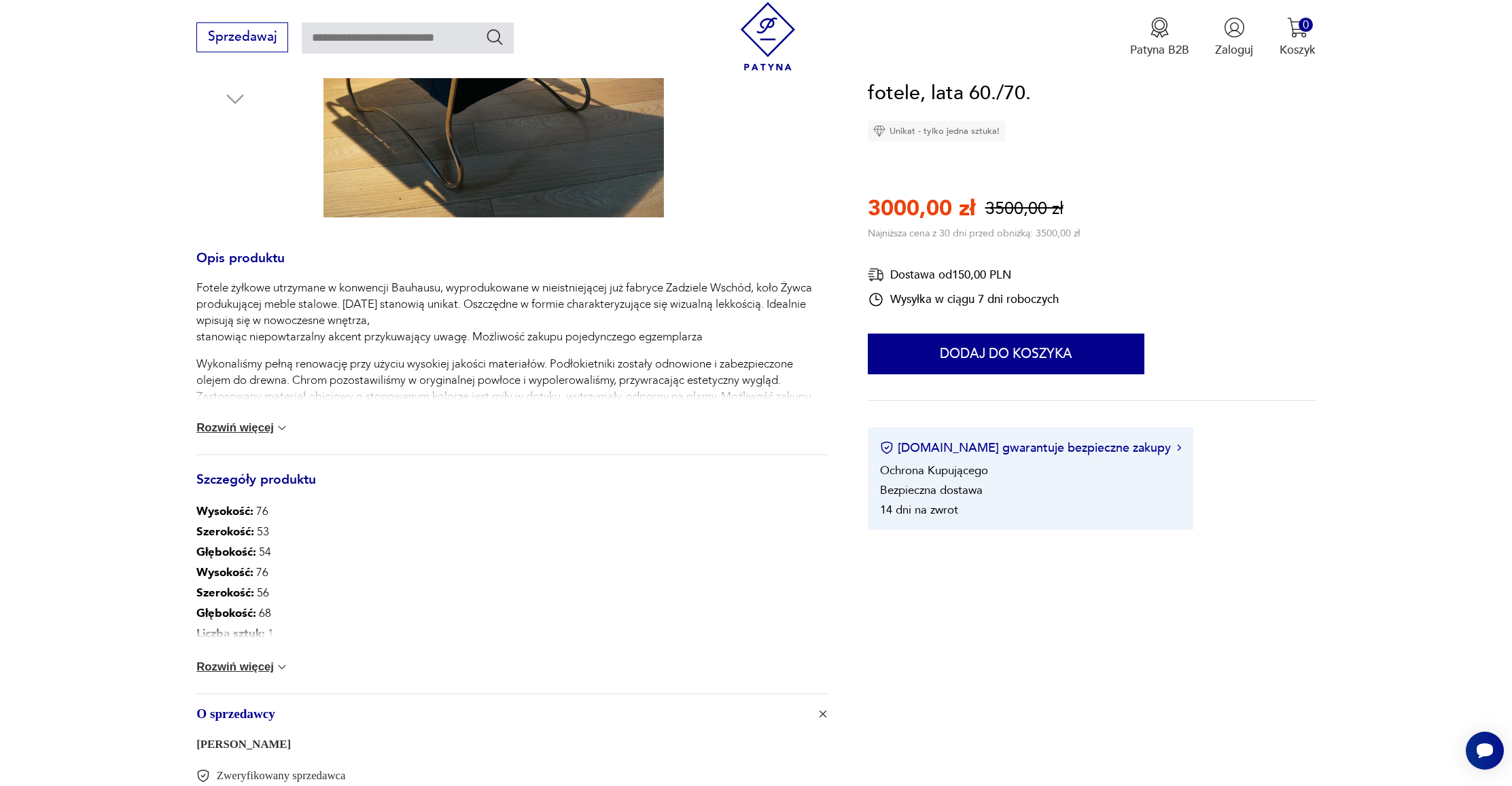
click at [242, 415] on div "Fotele żyłkowe utrzymane w konwencji Bauhausu, wyprodukowane w nieistniejącej j…" at bounding box center [512, 367] width 632 height 175
click at [242, 422] on button "Rozwiń więcej" at bounding box center [242, 428] width 93 height 14
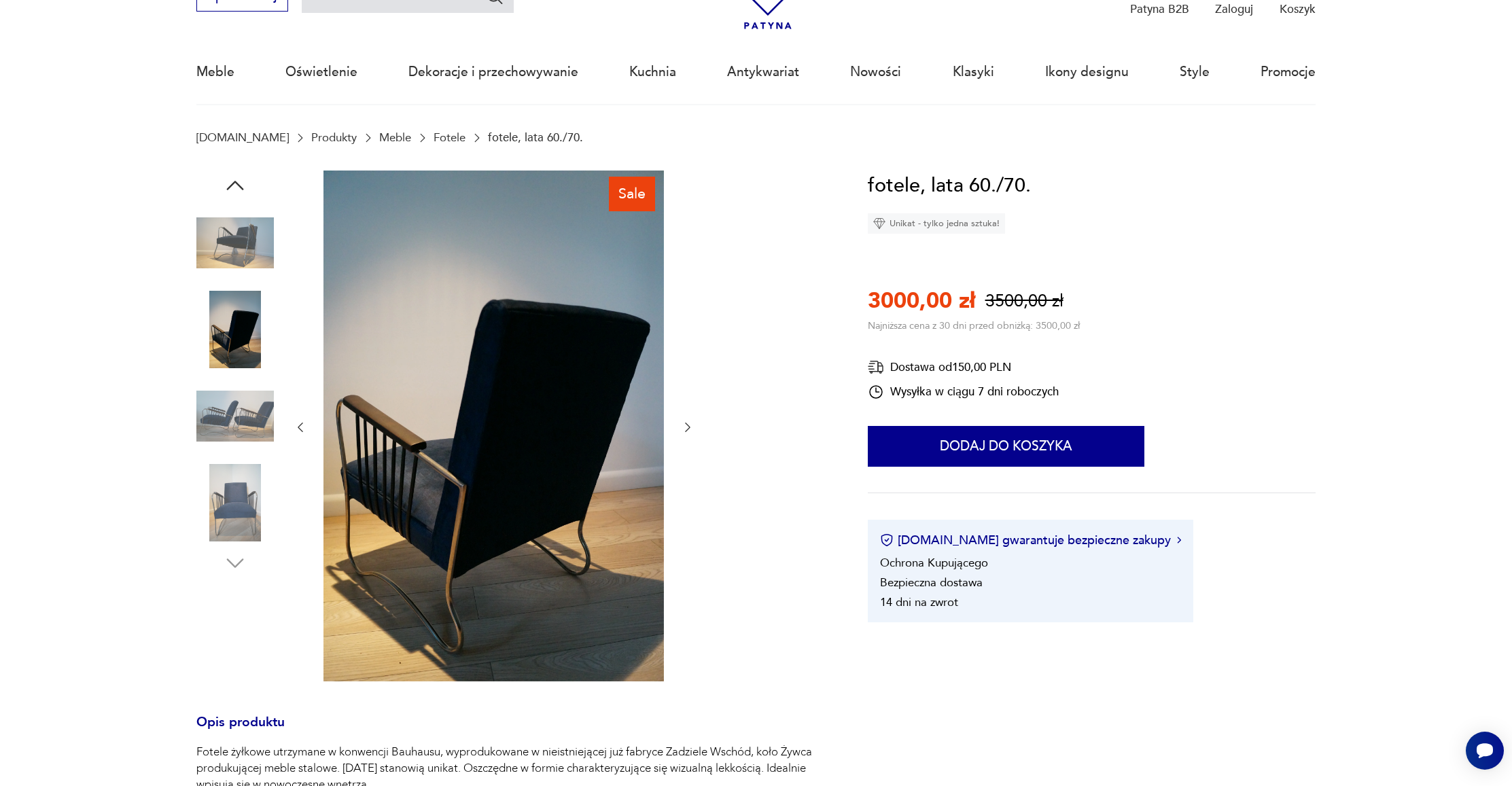
scroll to position [73, 0]
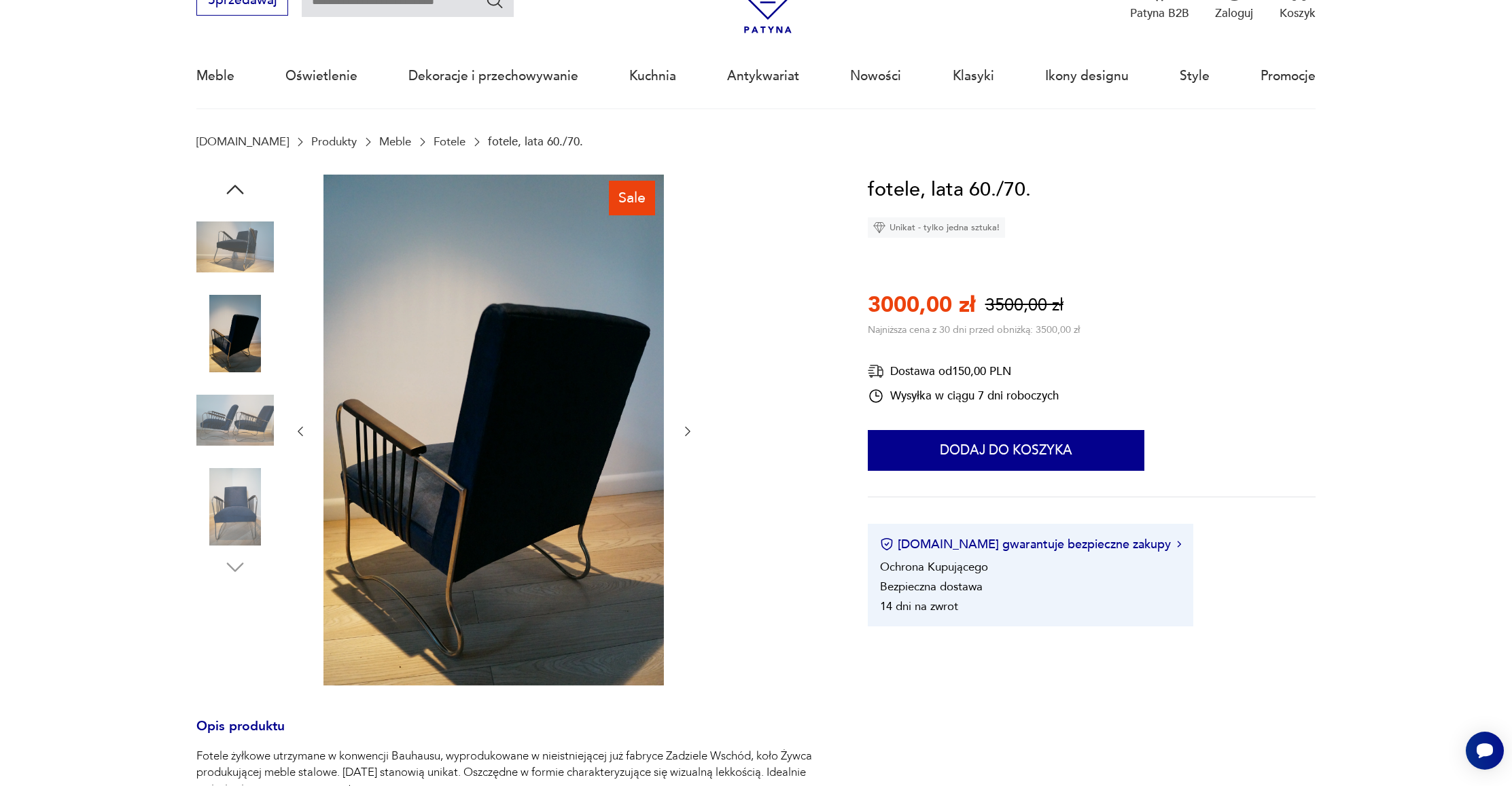
click at [218, 262] on img at bounding box center [234, 247] width 77 height 77
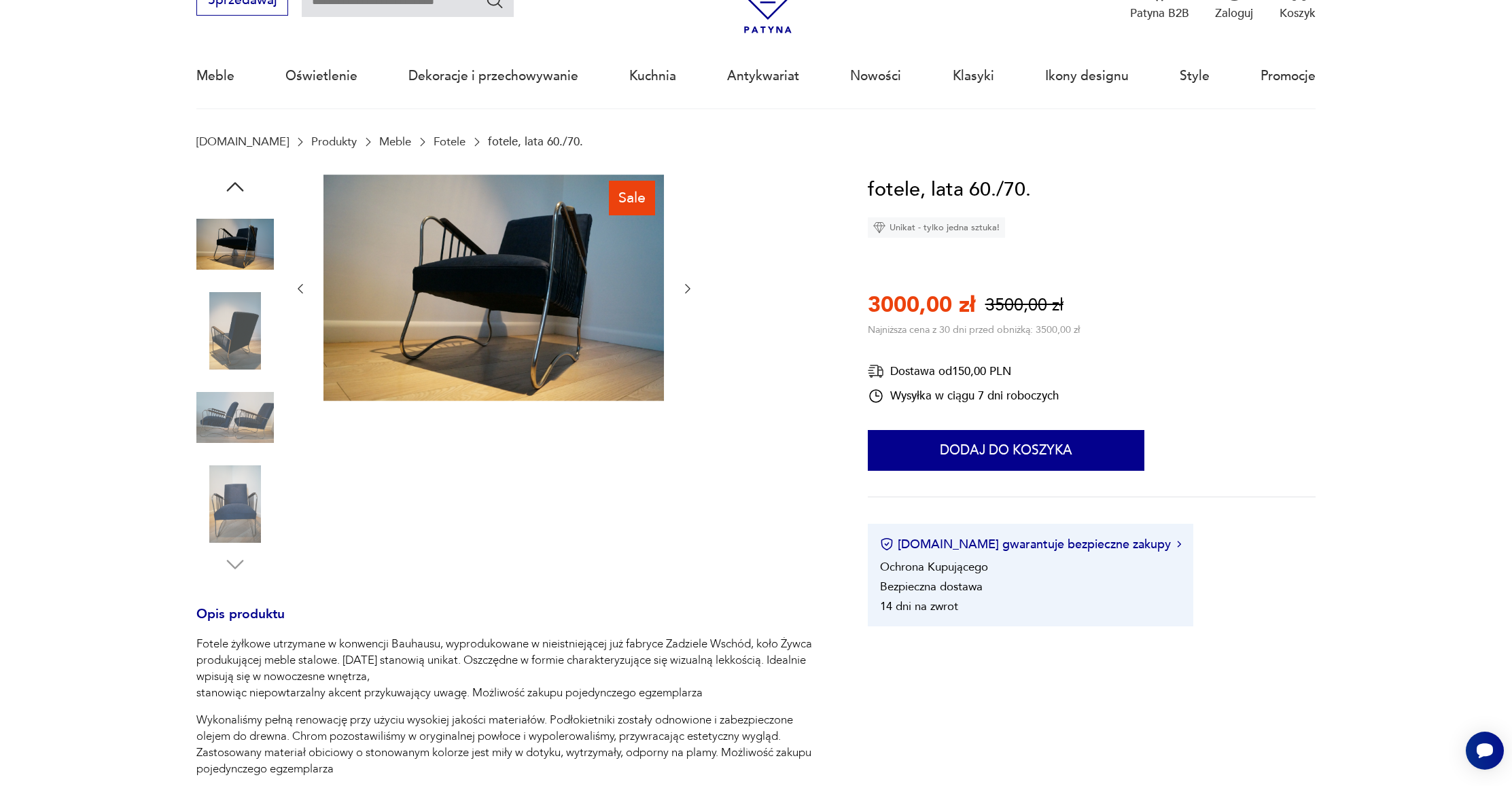
click at [487, 292] on img at bounding box center [493, 288] width 340 height 227
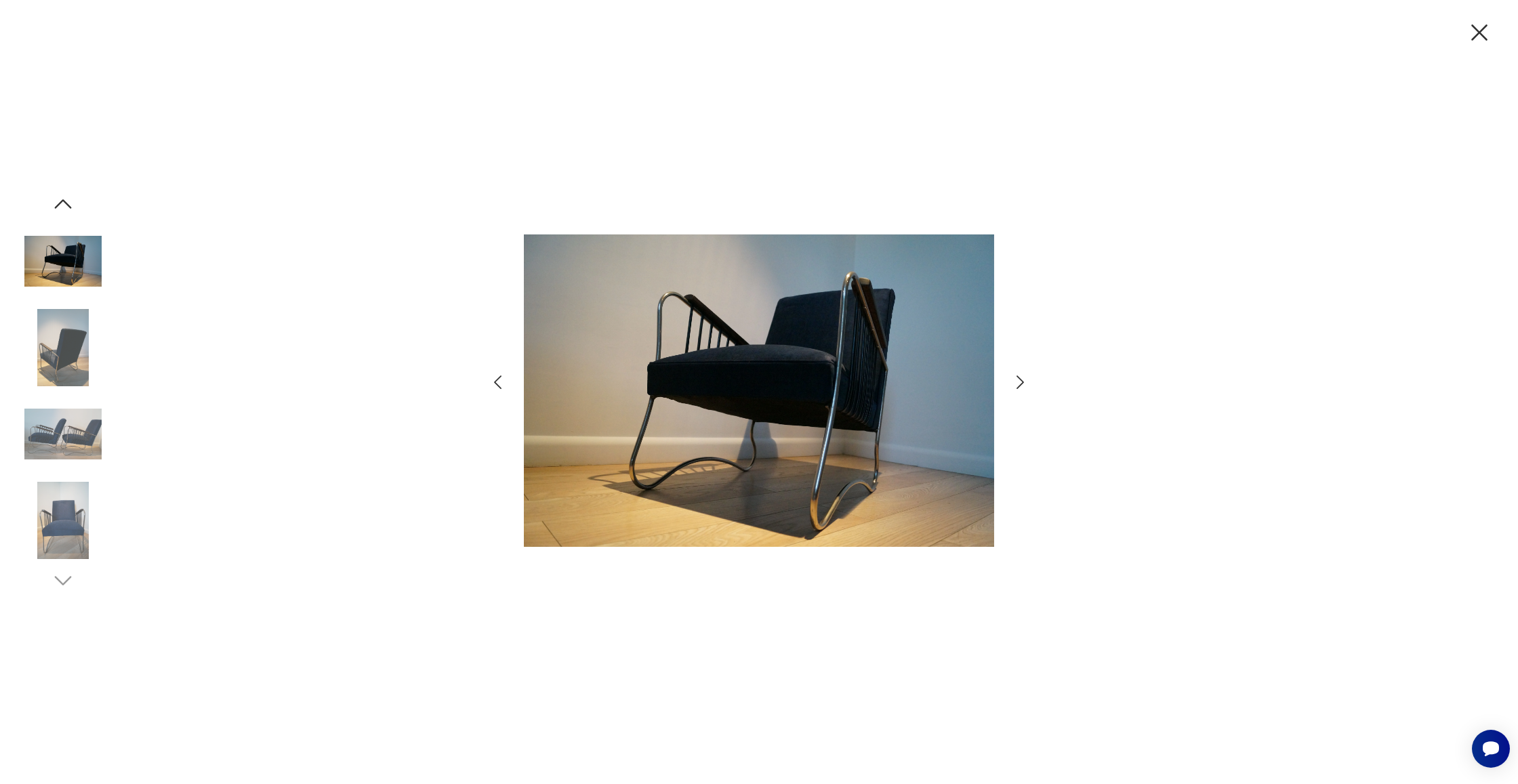
click at [1019, 378] on icon "button" at bounding box center [1020, 382] width 8 height 14
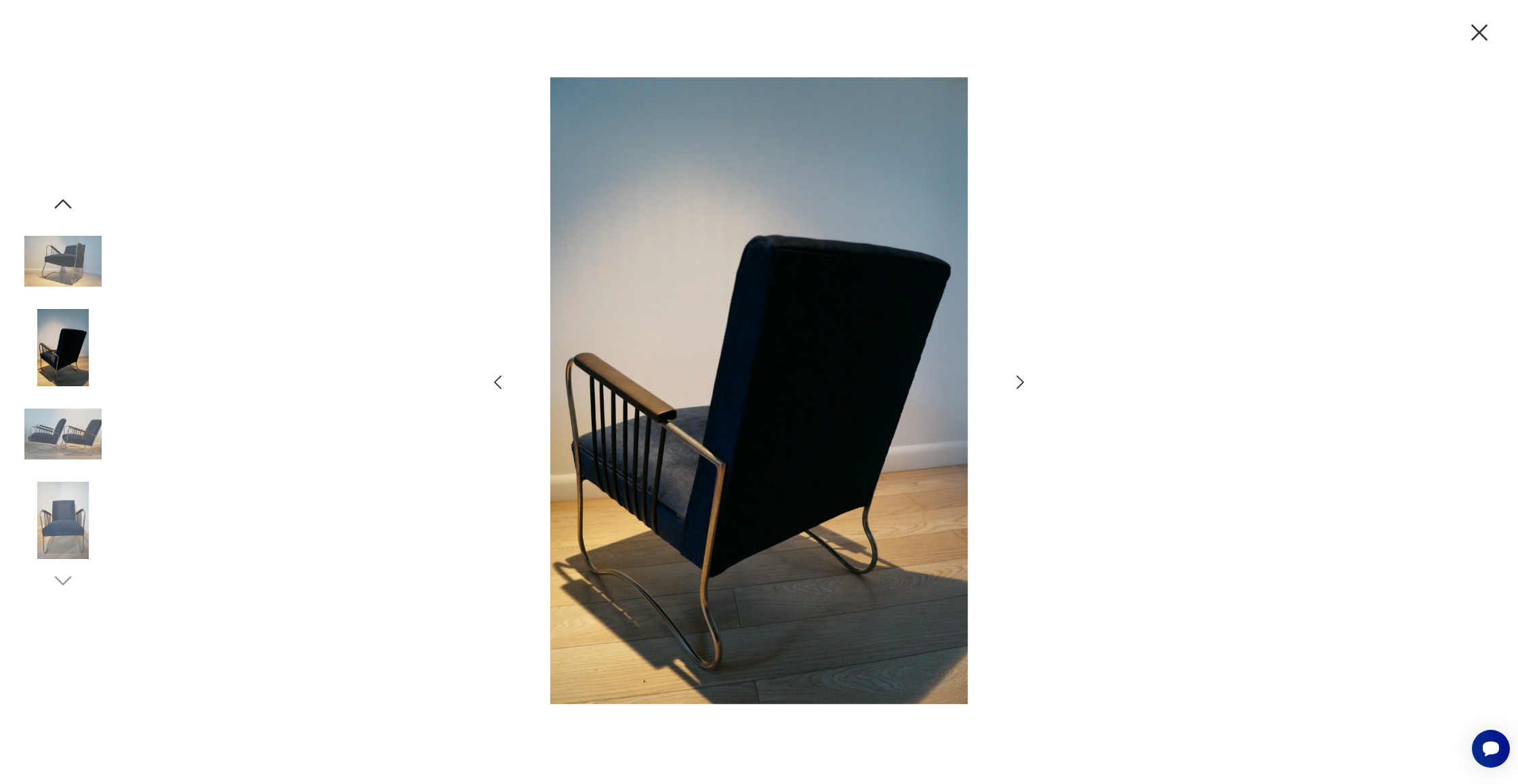
click at [1019, 378] on icon "button" at bounding box center [1020, 382] width 8 height 14
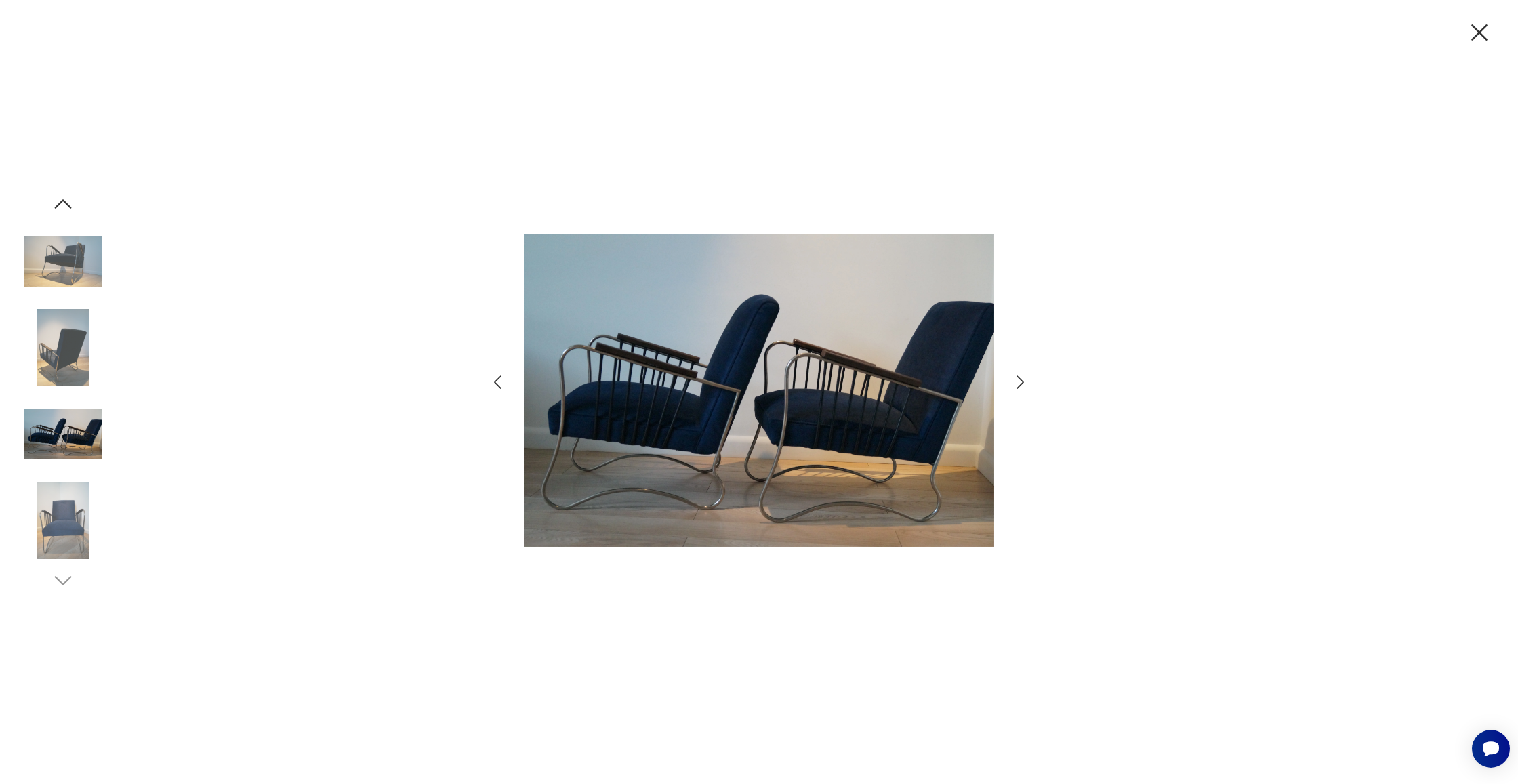
click at [1019, 378] on icon "button" at bounding box center [1020, 382] width 8 height 14
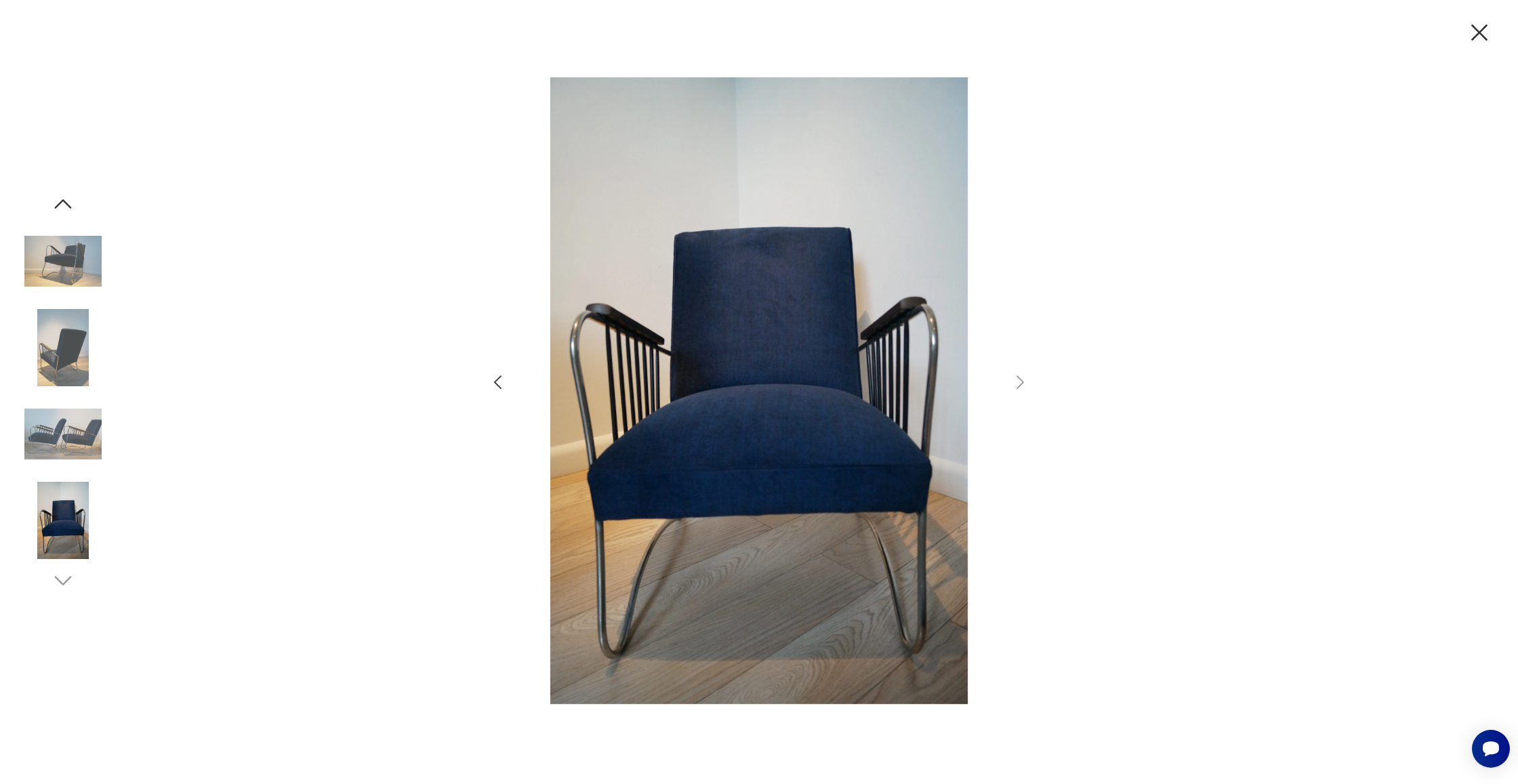
click at [1484, 29] on icon "button" at bounding box center [1479, 32] width 17 height 17
